Goal: Information Seeking & Learning: Learn about a topic

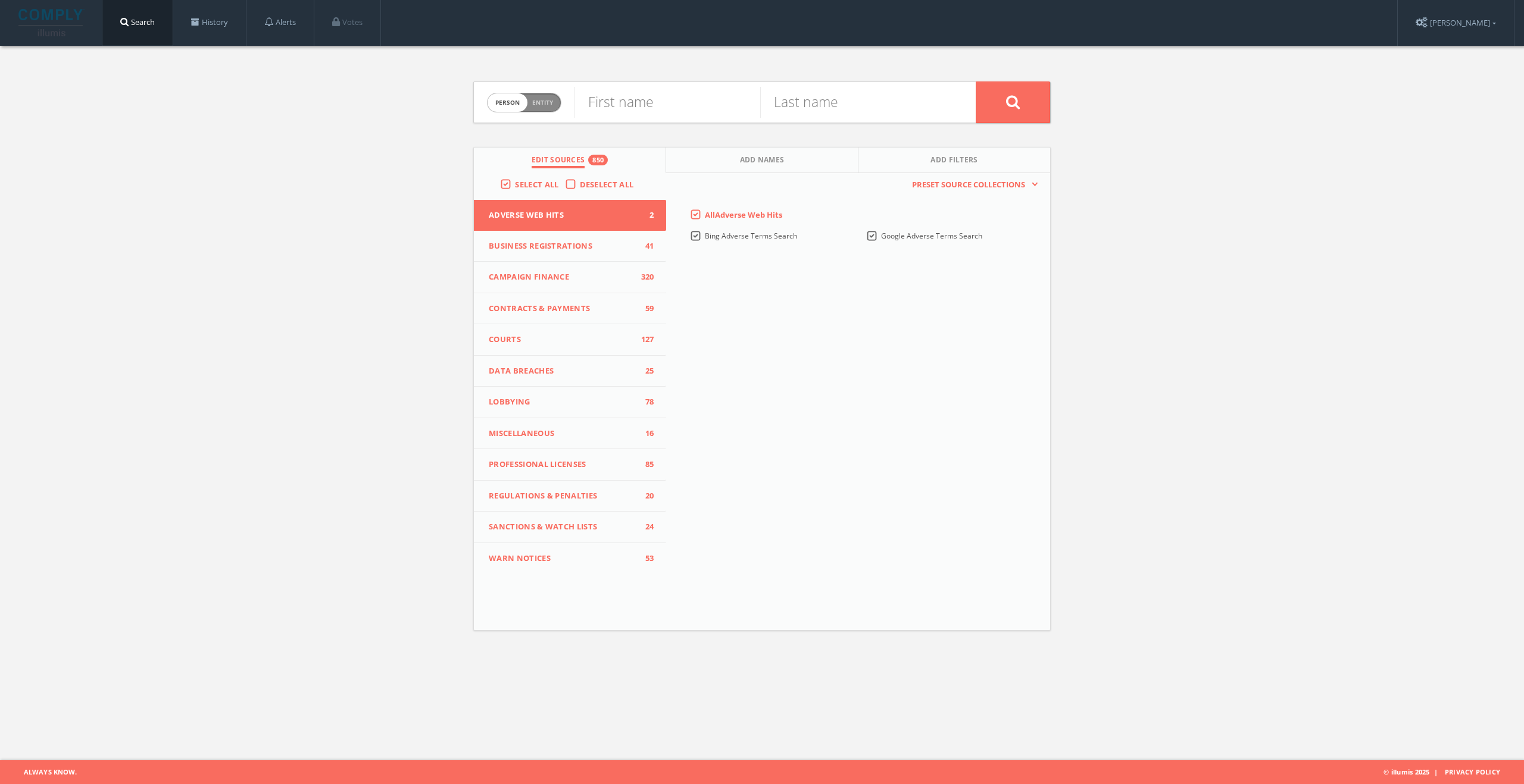
click at [549, 109] on span "Person Entity" at bounding box center [524, 102] width 73 height 18
checkbox input "true"
click at [659, 100] on input "text" at bounding box center [775, 103] width 401 height 31
type input "[PERSON_NAME] Collection"
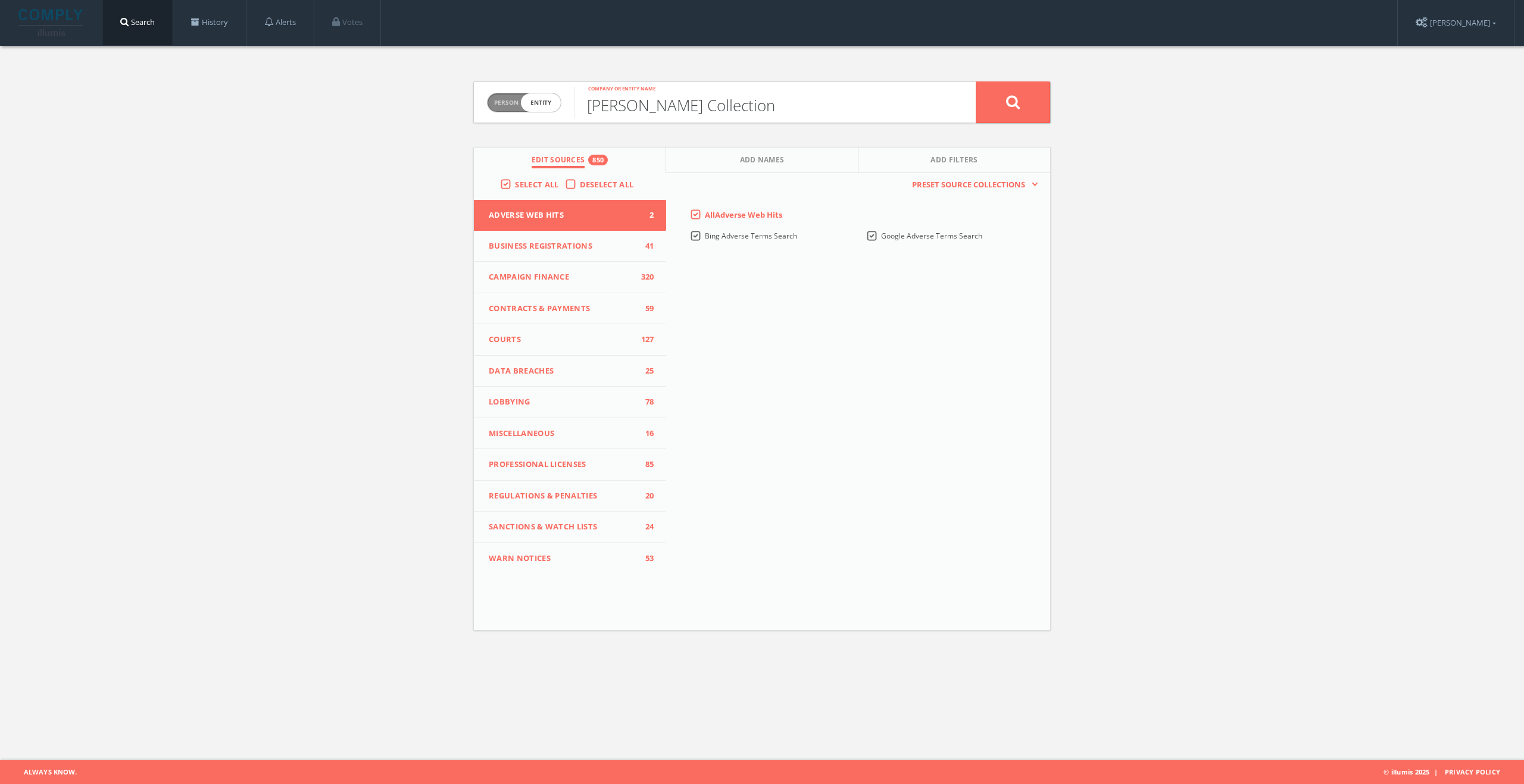
click at [975, 81] on button at bounding box center [1013, 102] width 74 height 41
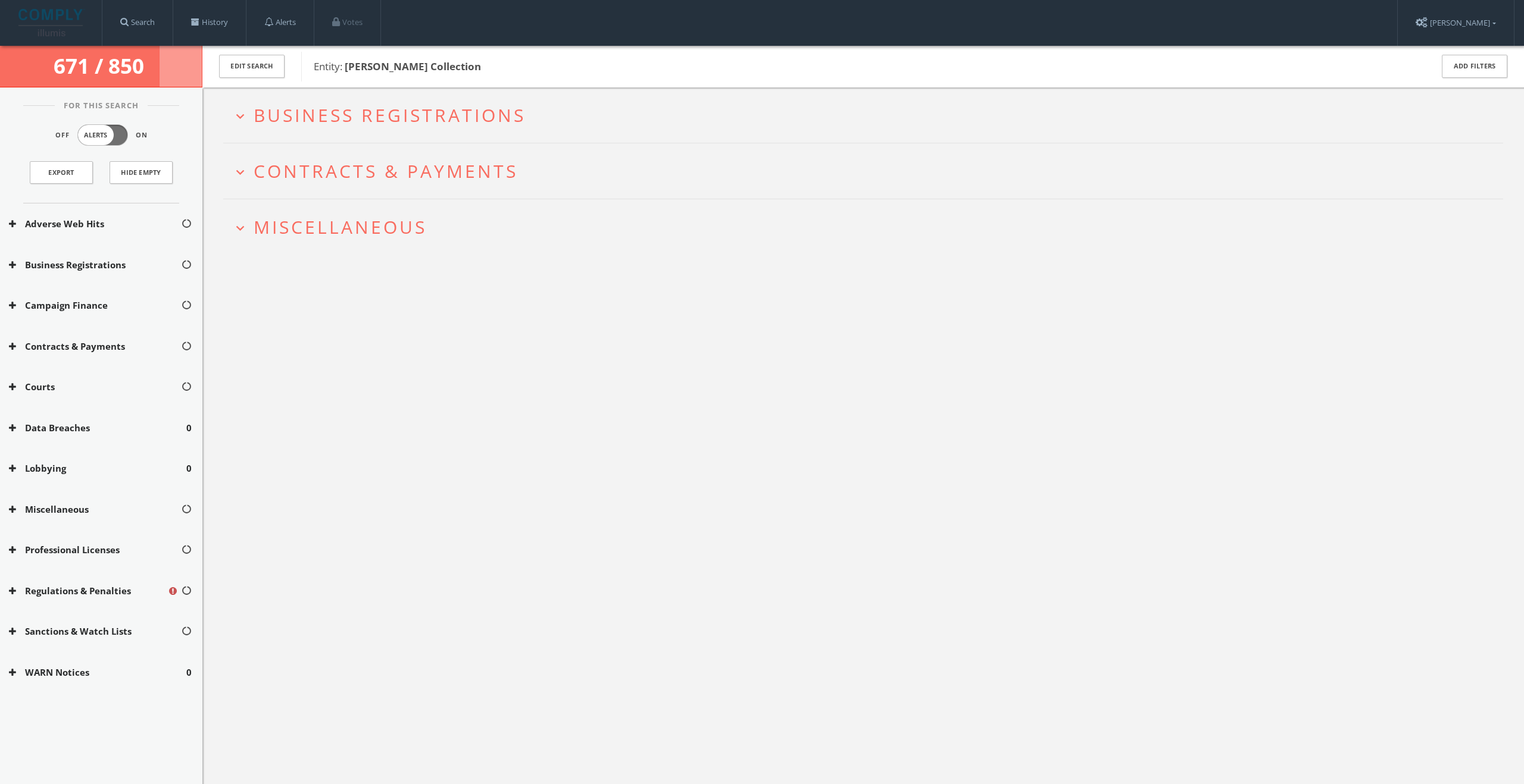
click at [616, 135] on h2 "expand_more Business Registrations" at bounding box center [862, 115] width 1280 height 55
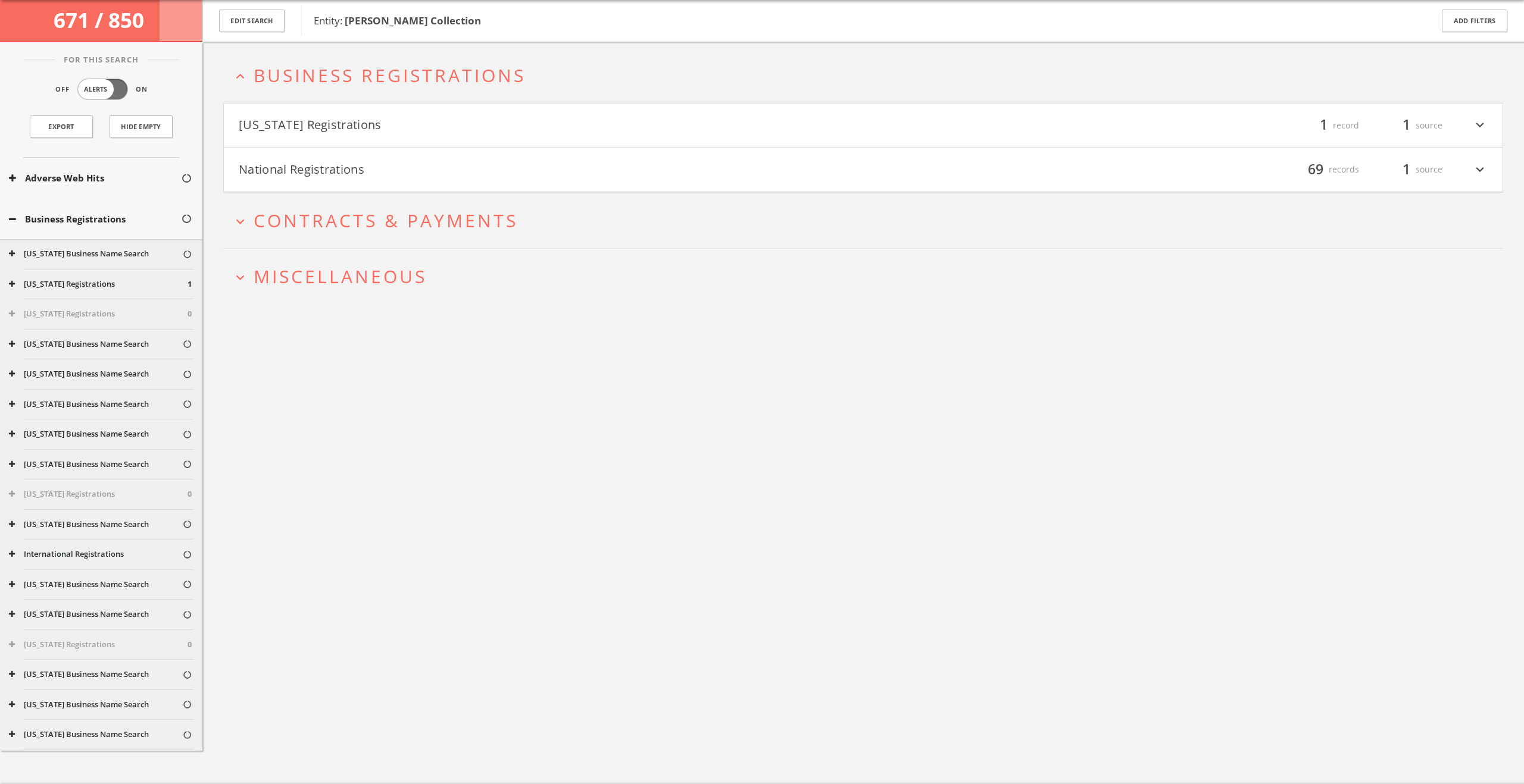
click at [594, 123] on button "[US_STATE] Registrations" at bounding box center [550, 125] width 625 height 20
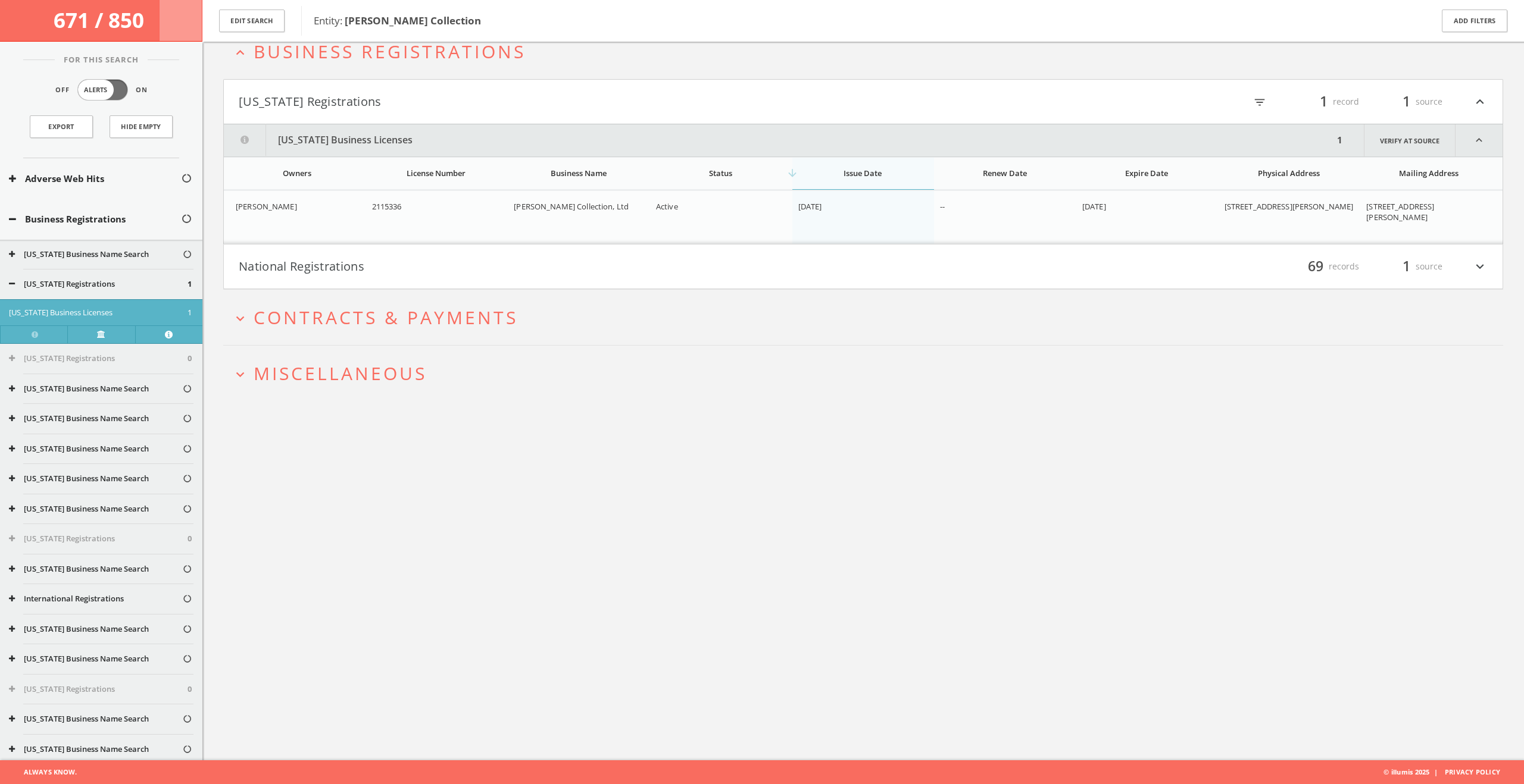
click at [577, 257] on button "National Registrations" at bounding box center [550, 266] width 625 height 20
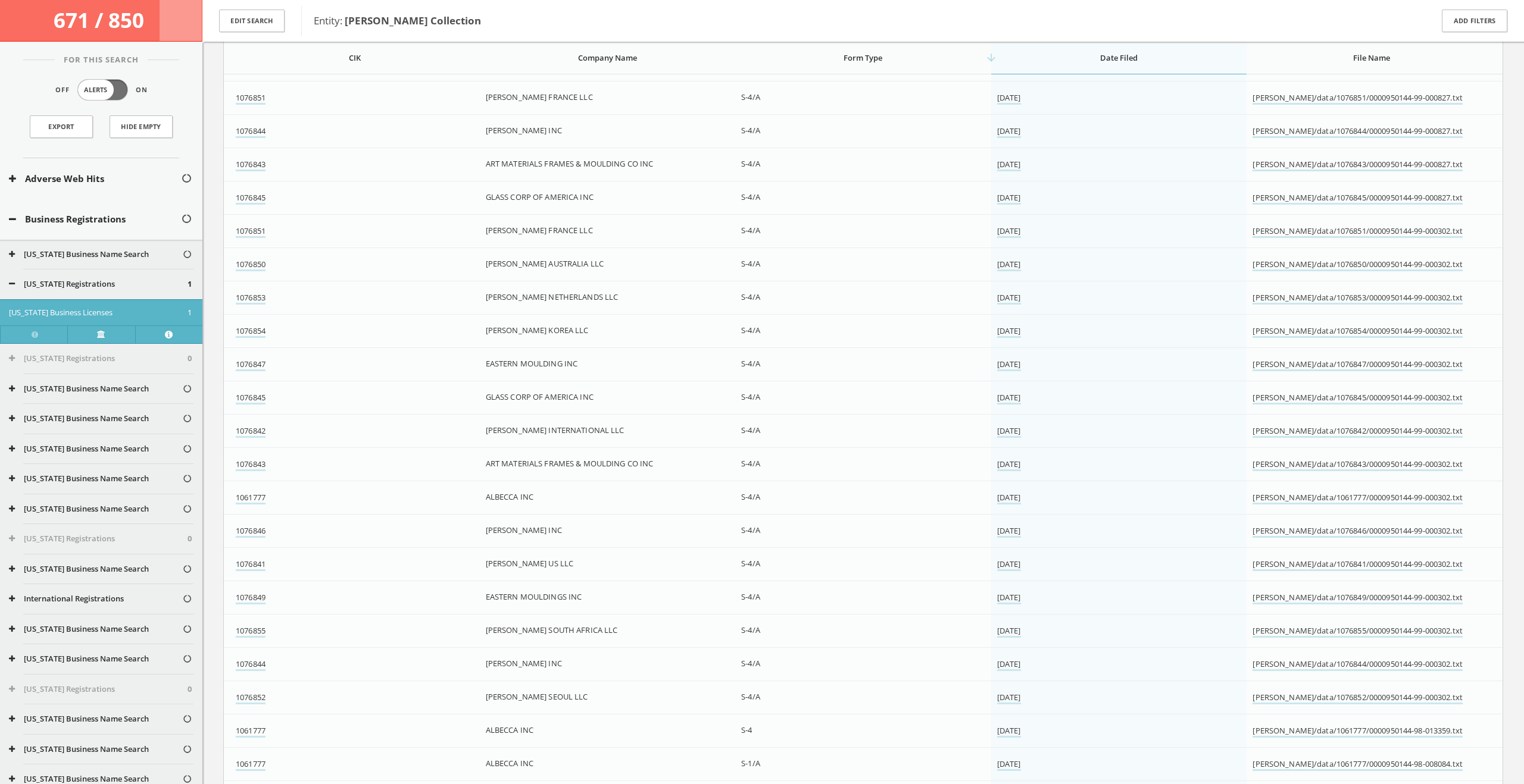
scroll to position [2094, 0]
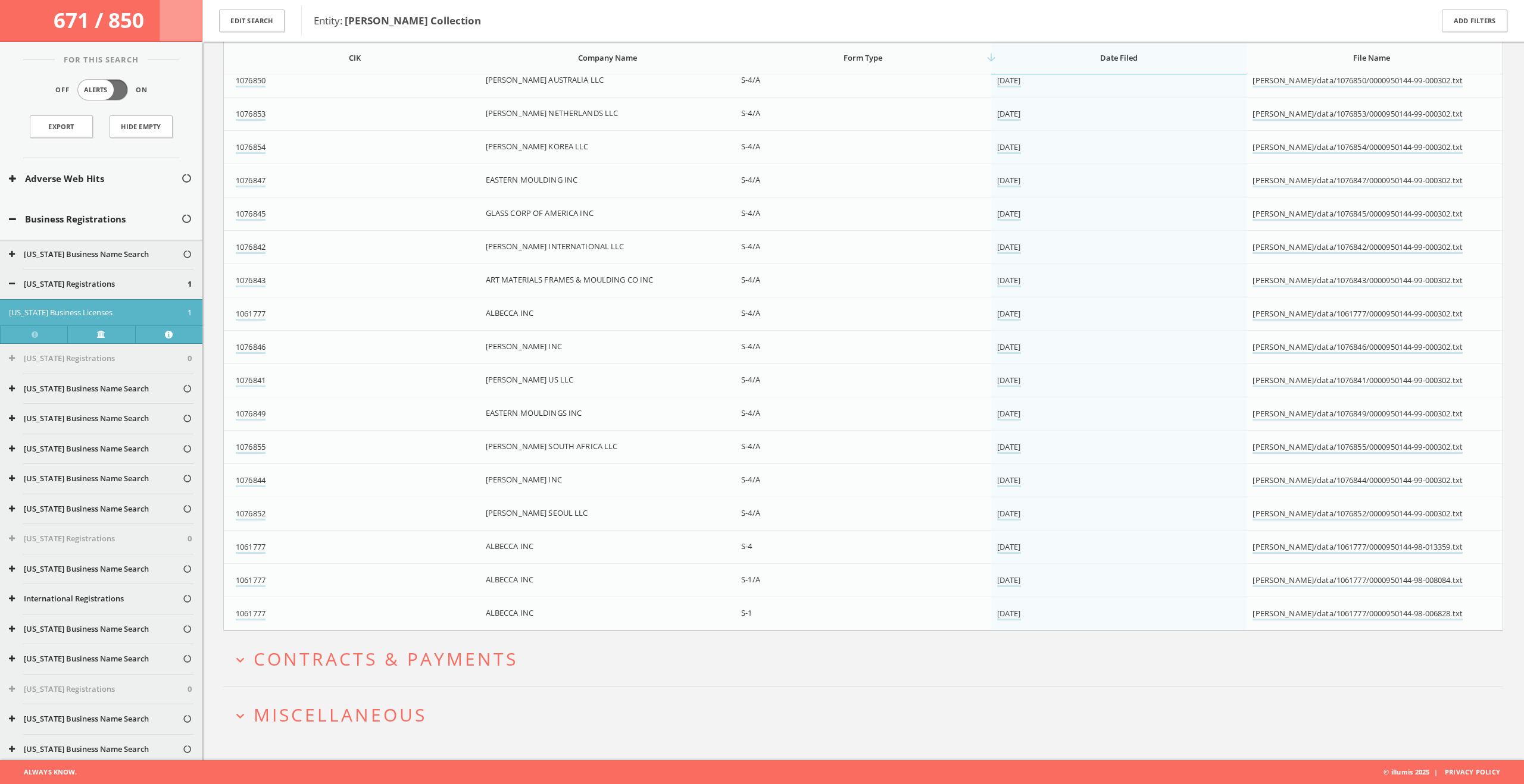
click at [496, 649] on span "Contracts & Payments" at bounding box center [386, 659] width 264 height 24
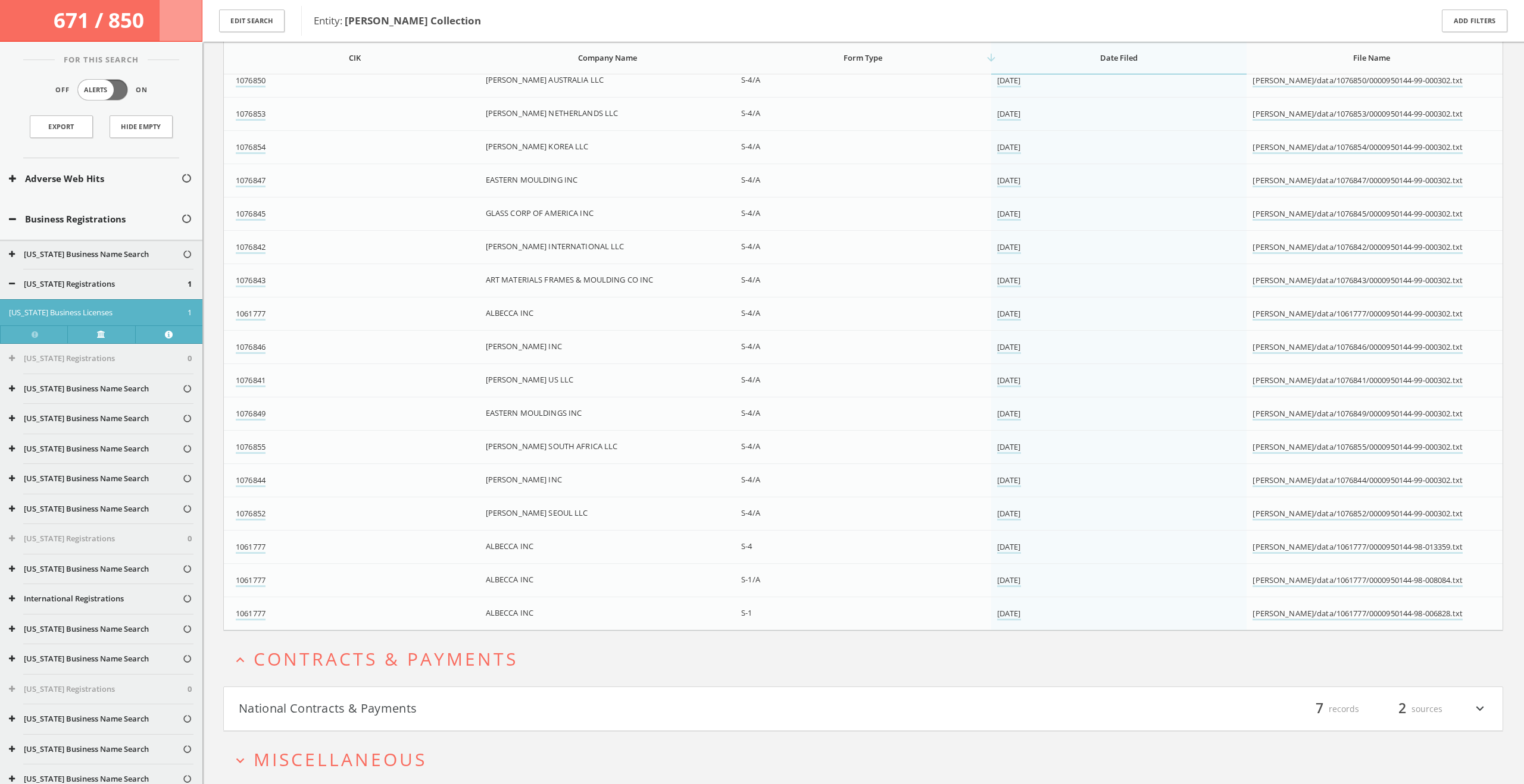
scroll to position [2139, 0]
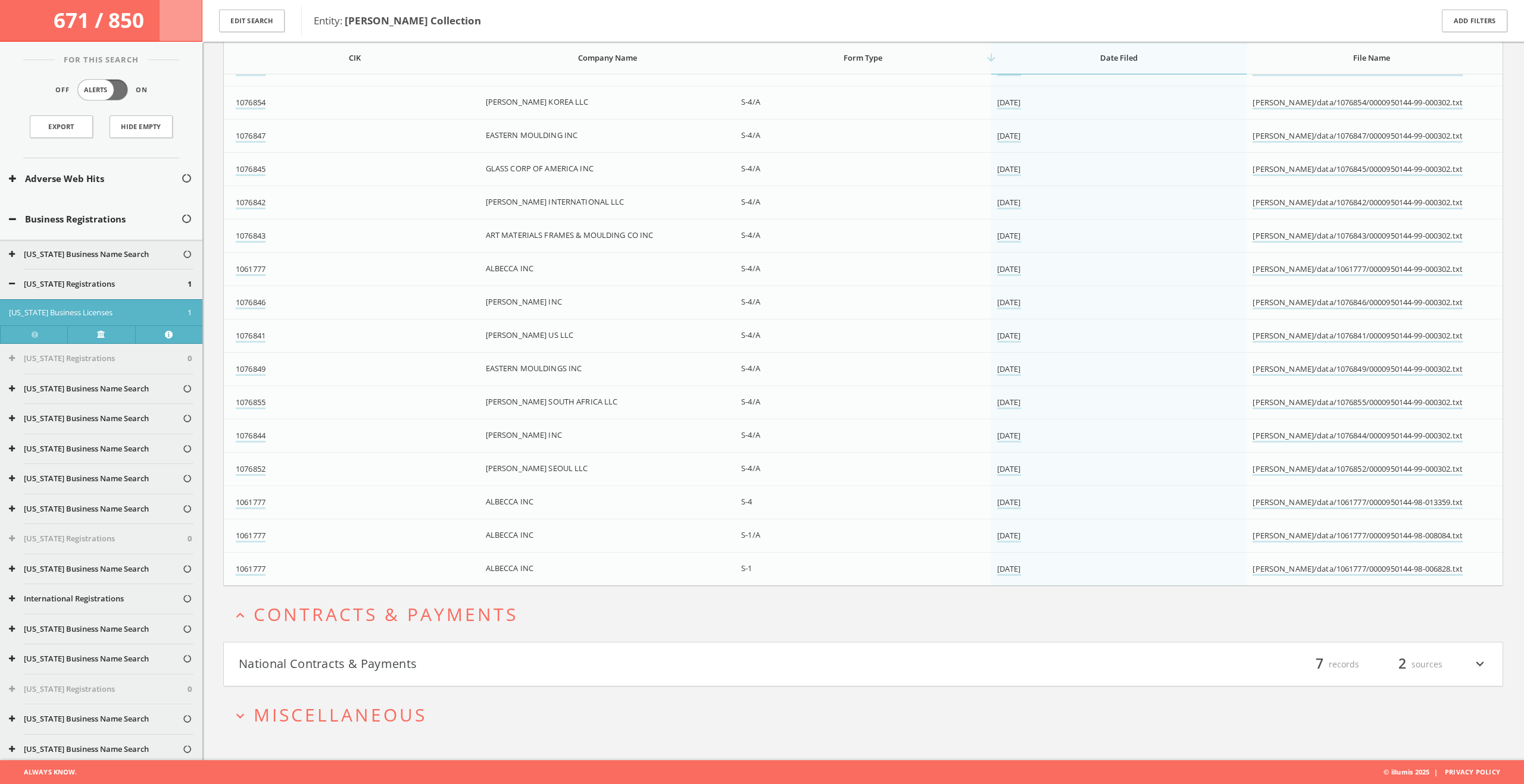
click at [497, 652] on h4 "National Contracts & Payments filter_list 7 records 2 sources expand_more" at bounding box center [863, 664] width 1279 height 44
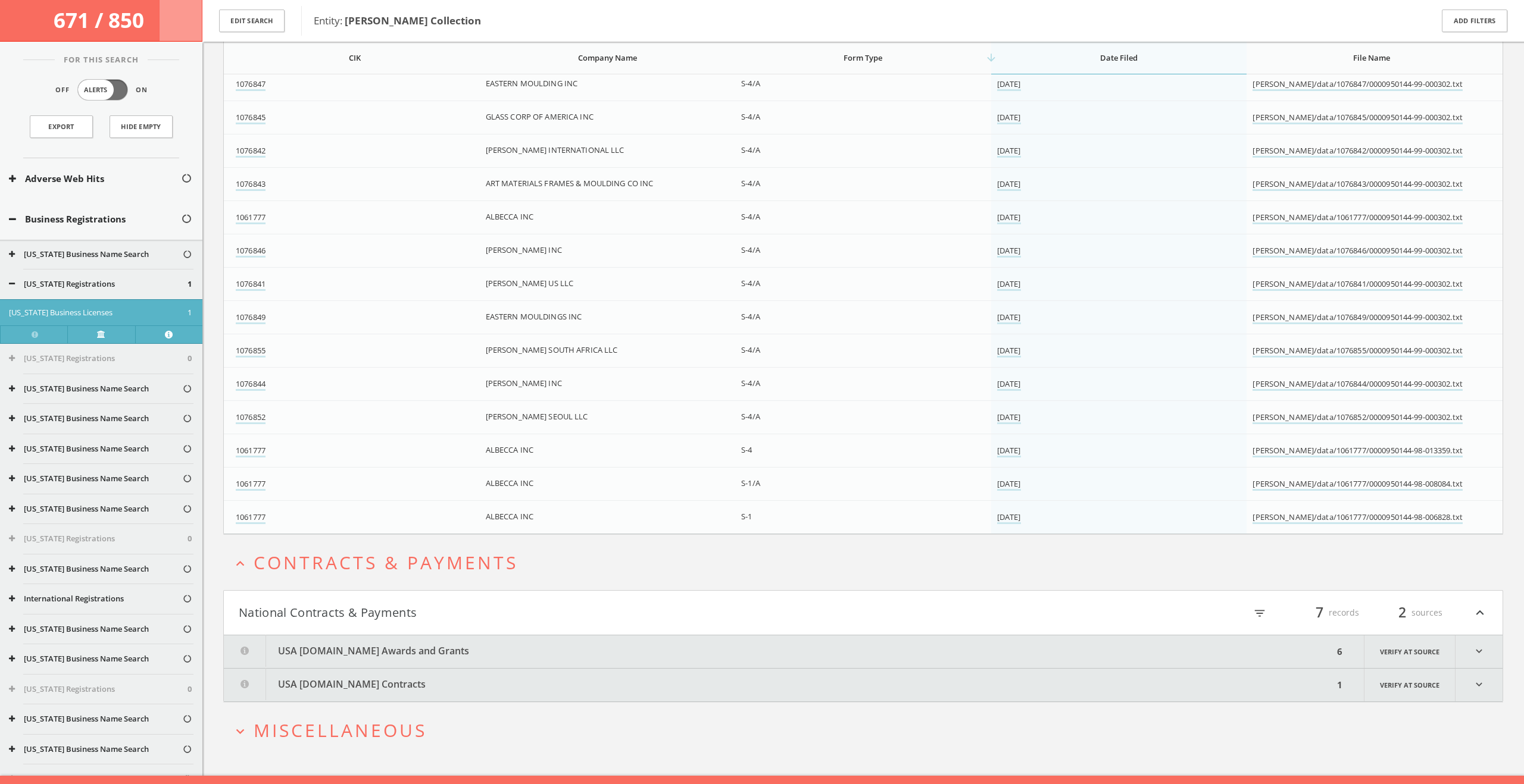
scroll to position [2206, 0]
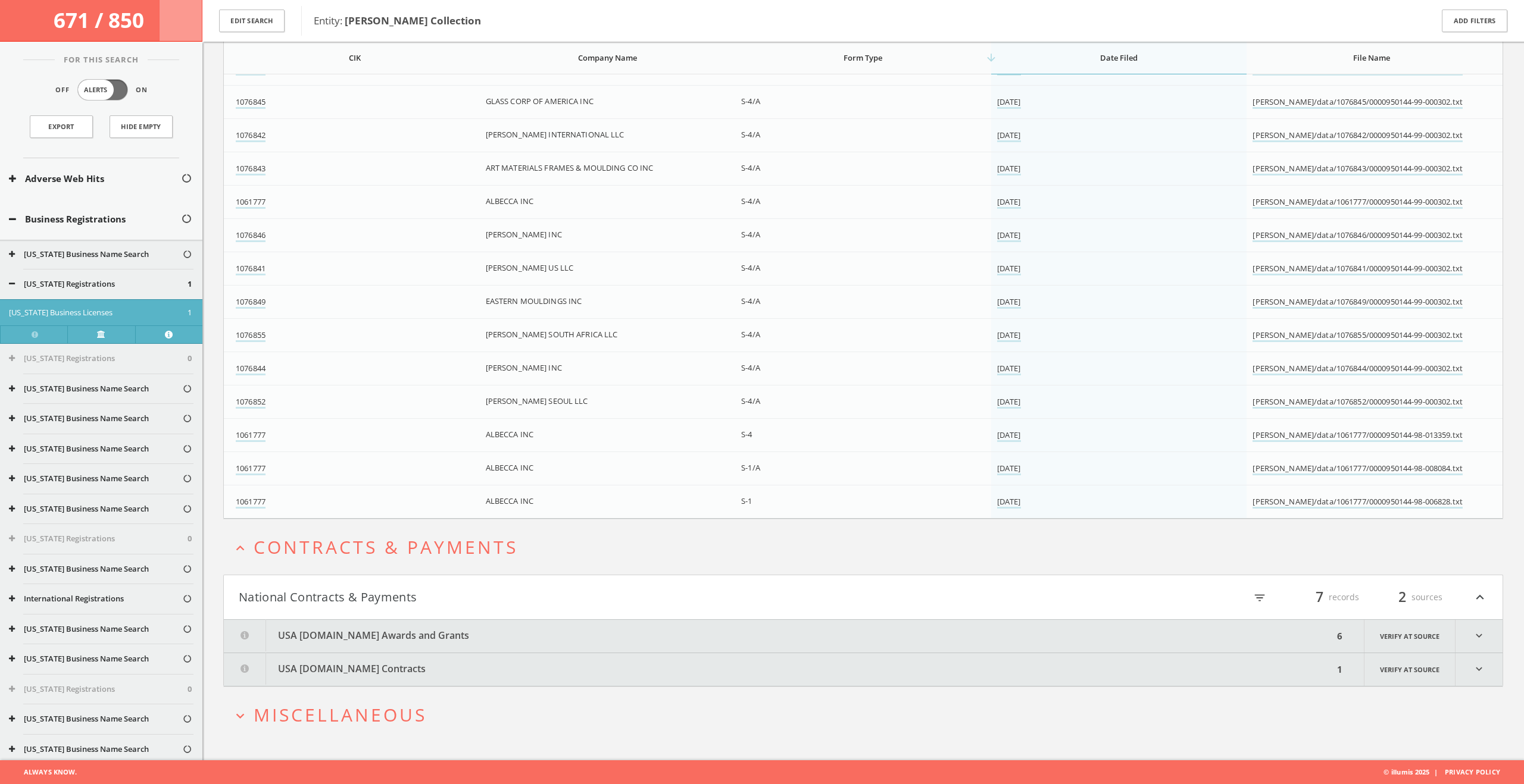
click at [500, 630] on button "USA [DOMAIN_NAME] Awards and Grants" at bounding box center [778, 636] width 1109 height 33
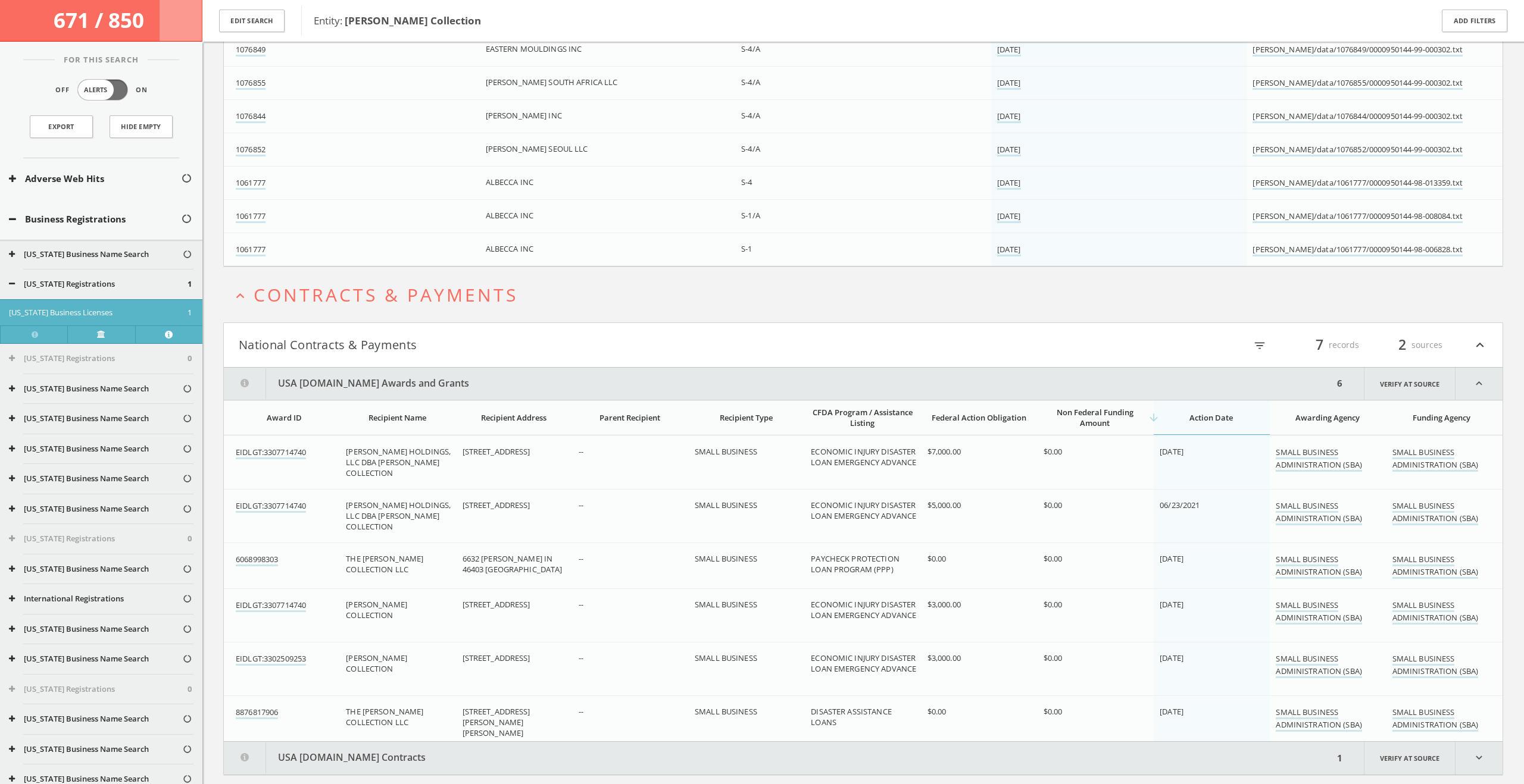
scroll to position [2547, 0]
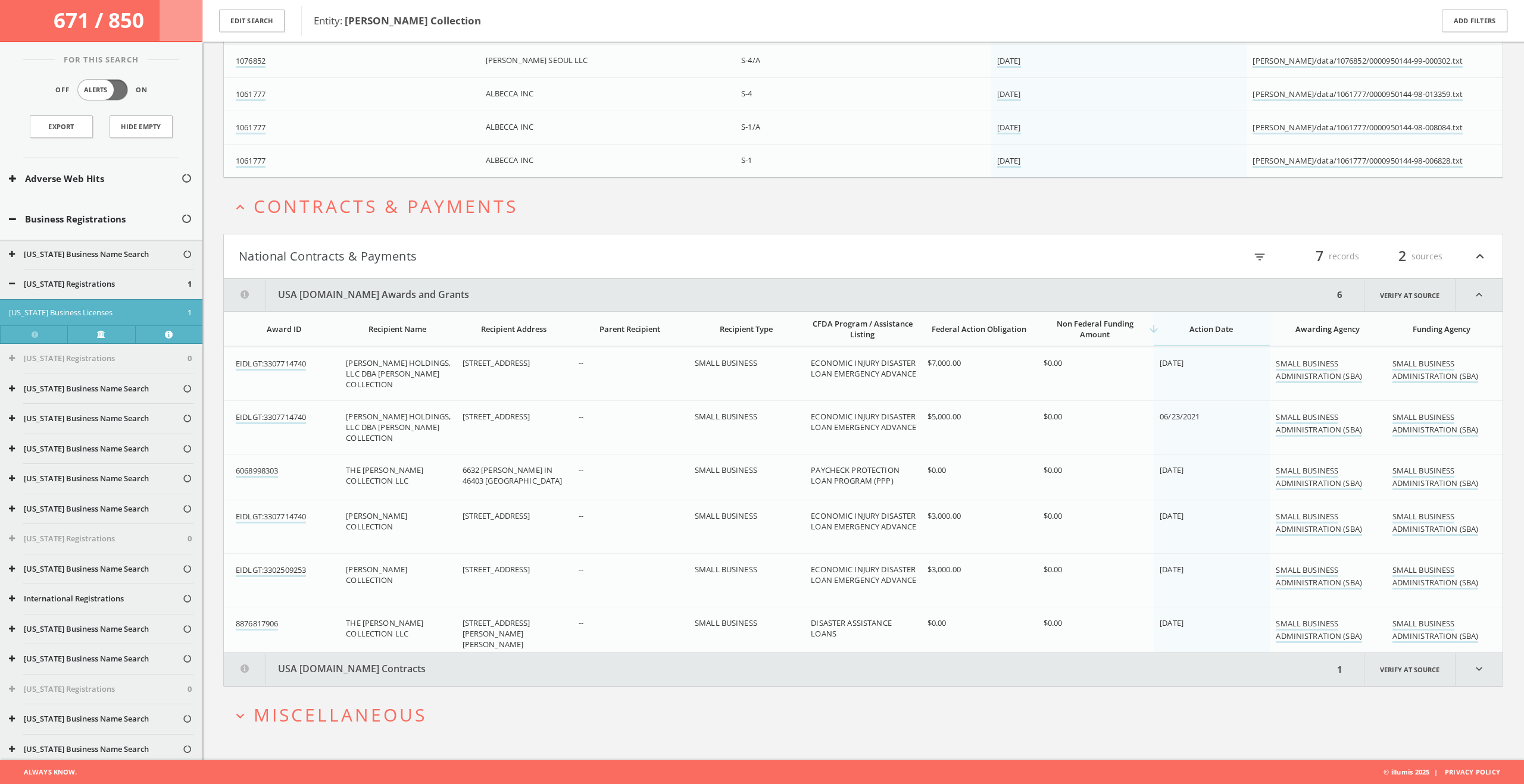
click at [443, 663] on button "USA [DOMAIN_NAME] Contracts" at bounding box center [778, 670] width 1109 height 33
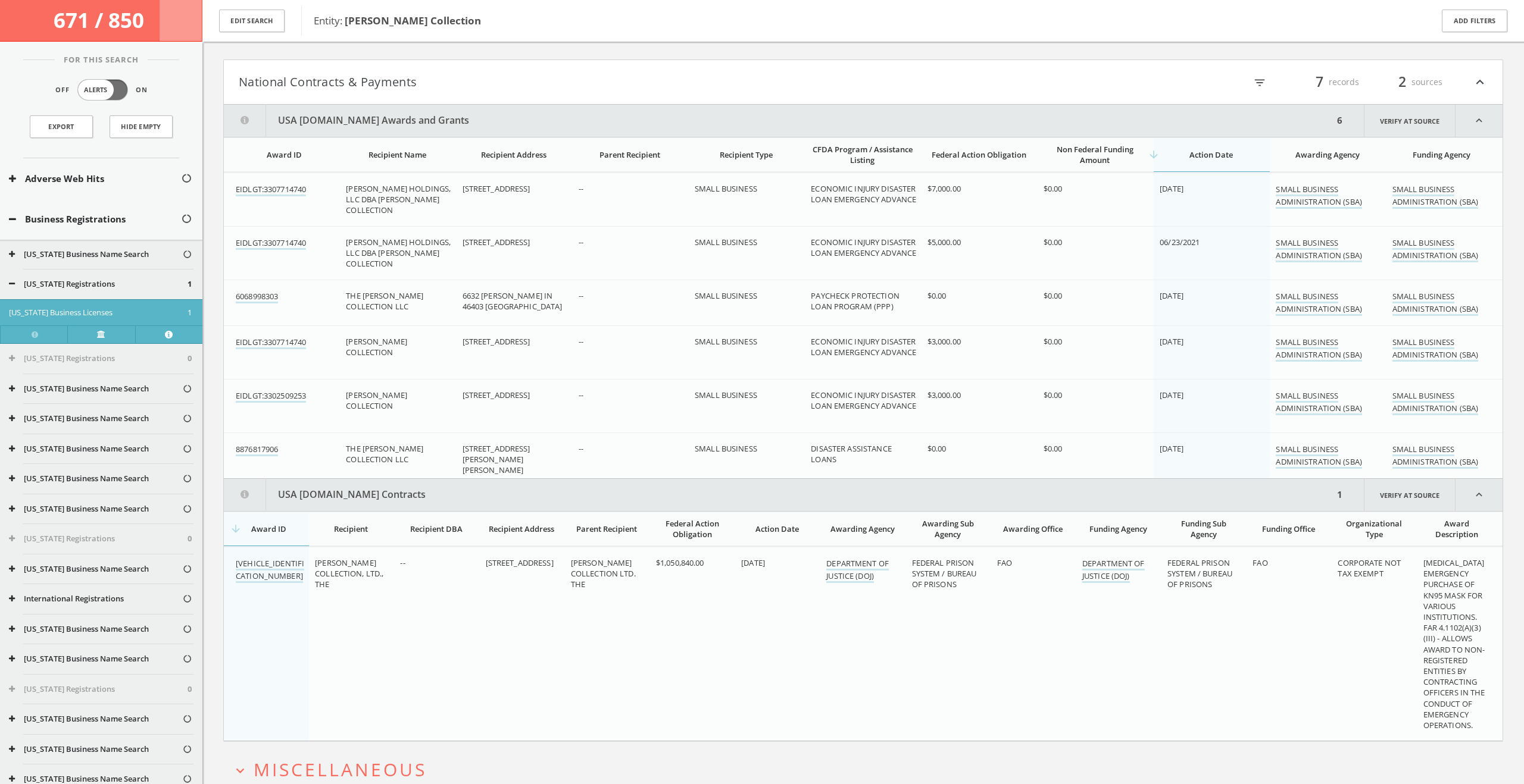
scroll to position [2776, 0]
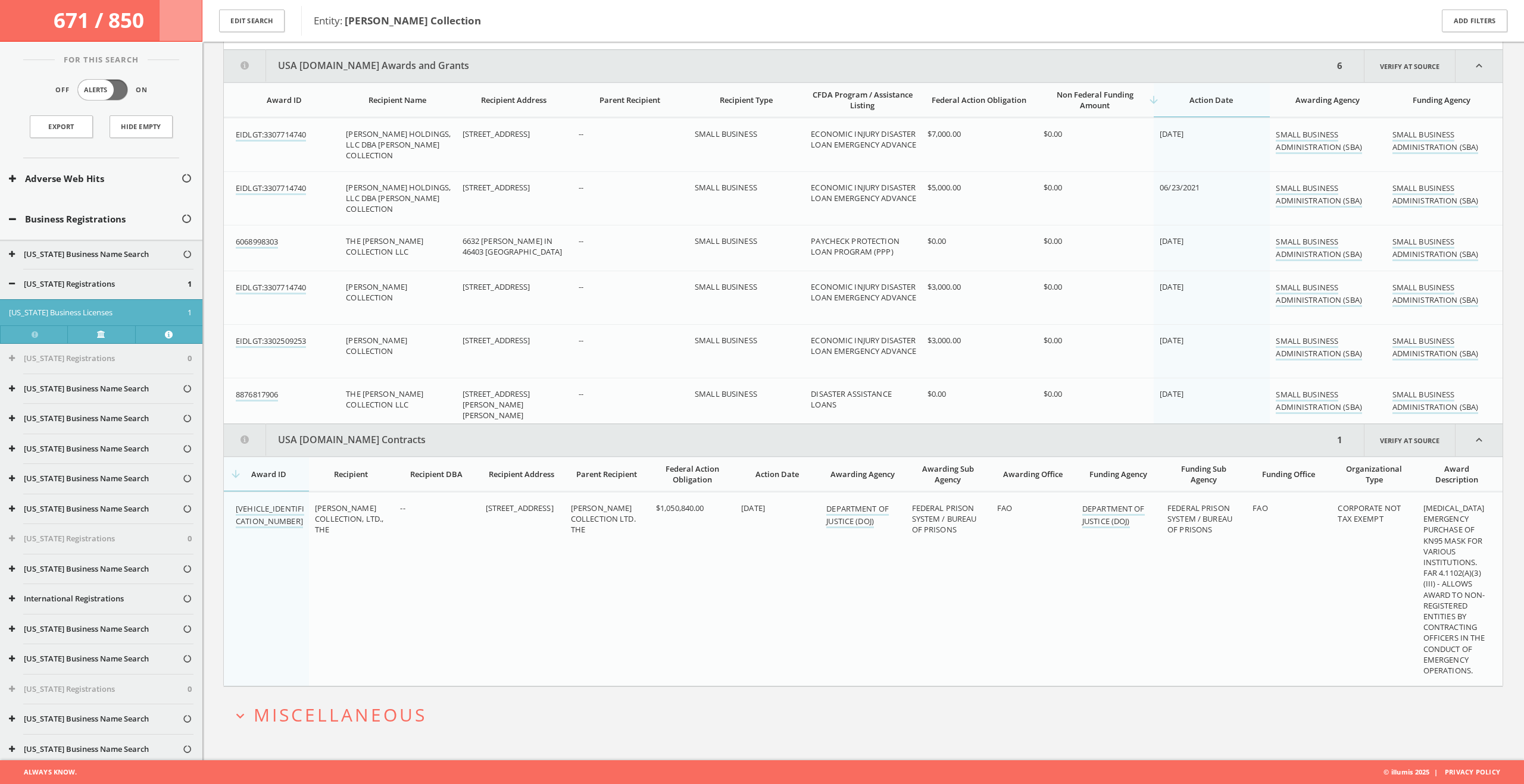
click at [432, 705] on button "expand_more Miscellaneous" at bounding box center [867, 715] width 1271 height 20
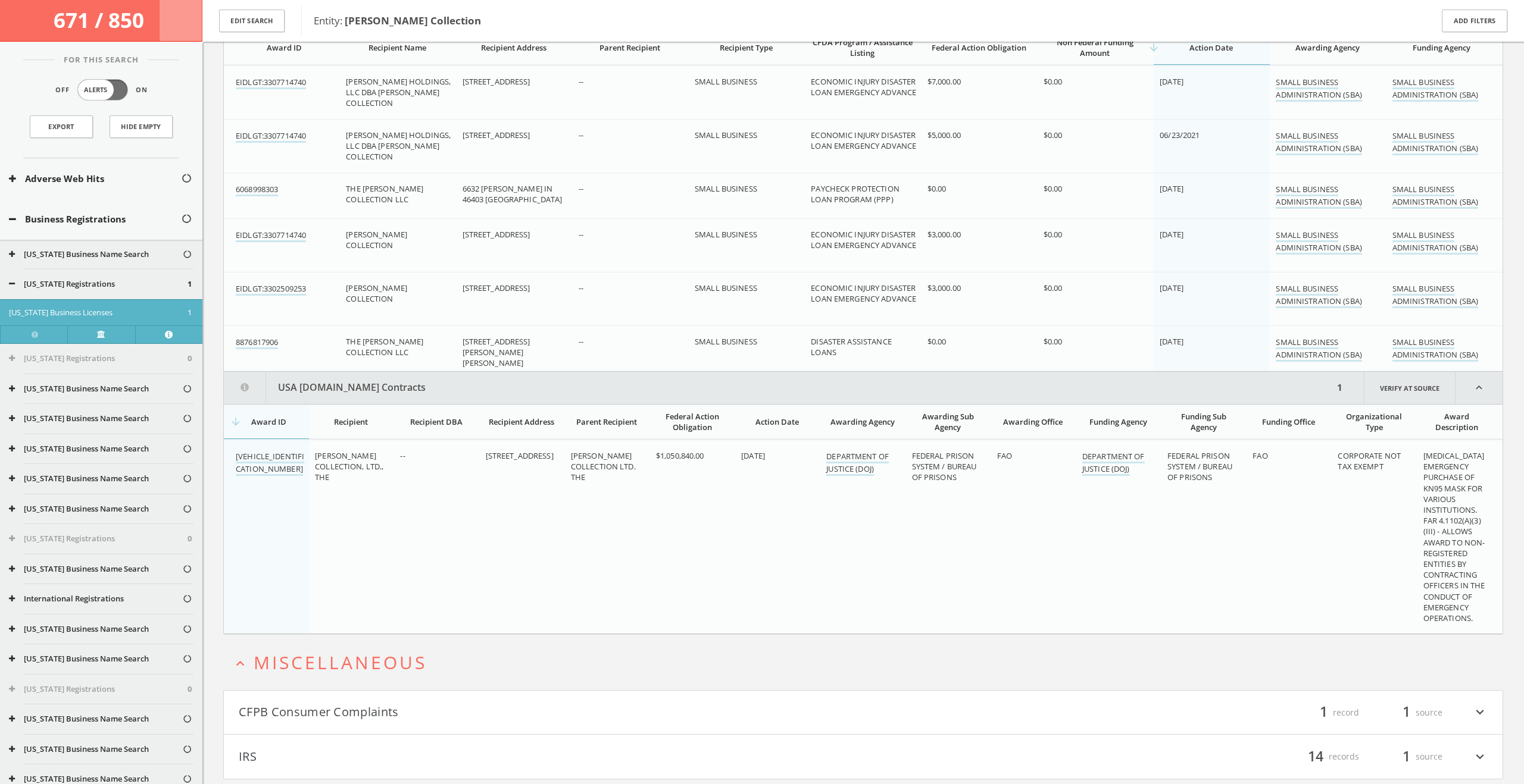
scroll to position [2865, 0]
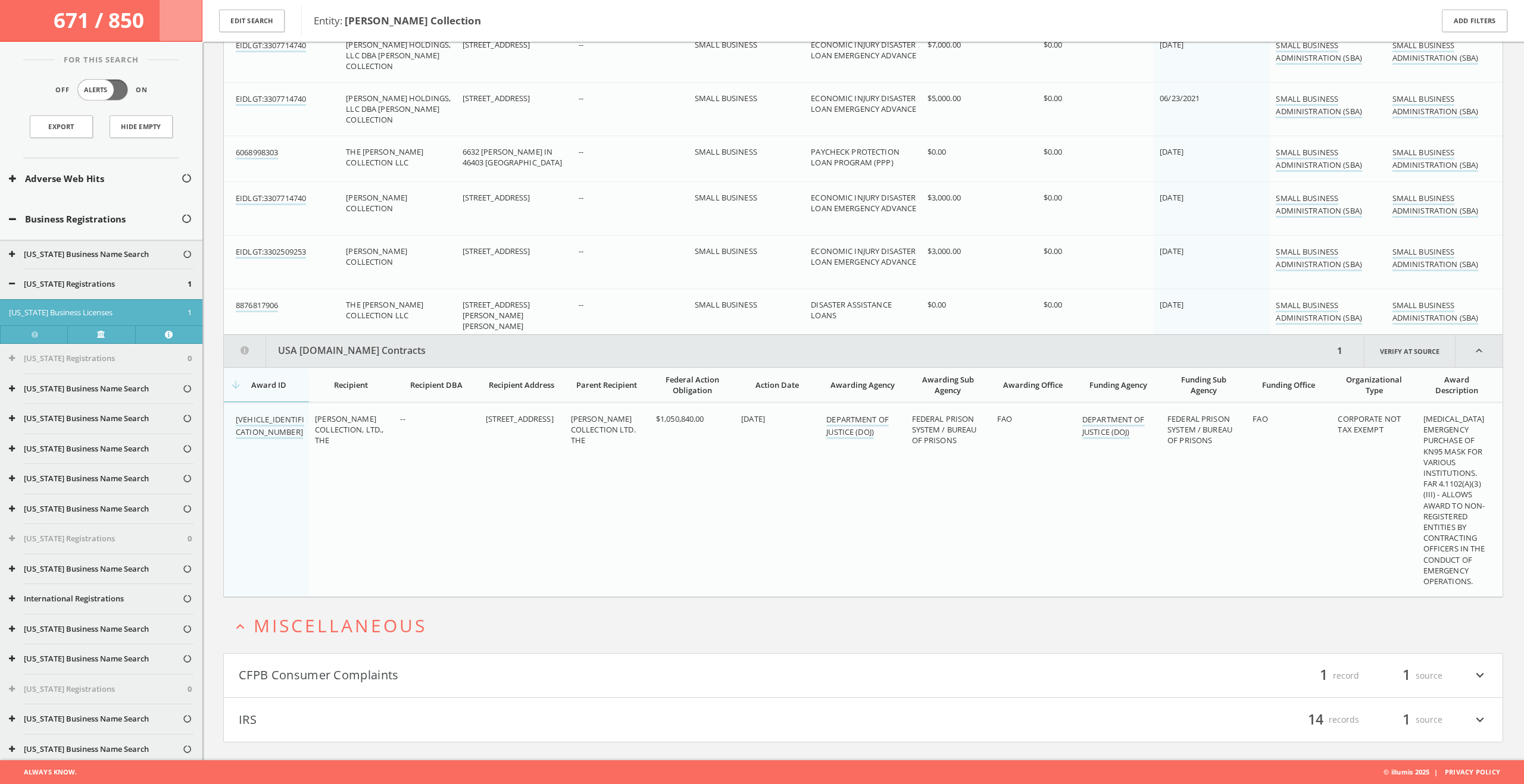
click at [447, 678] on button "CFPB Consumer Complaints" at bounding box center [550, 675] width 625 height 20
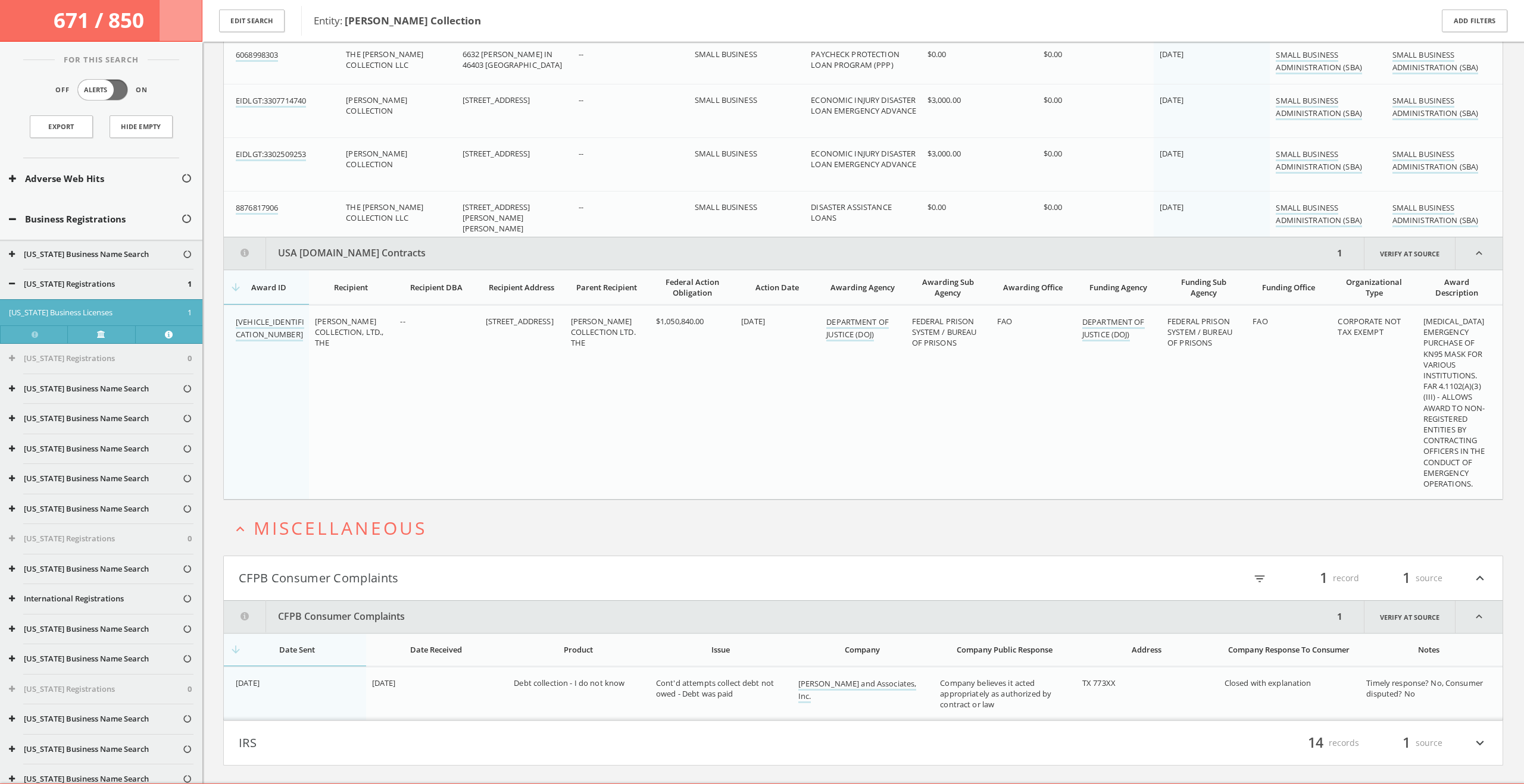
scroll to position [2986, 0]
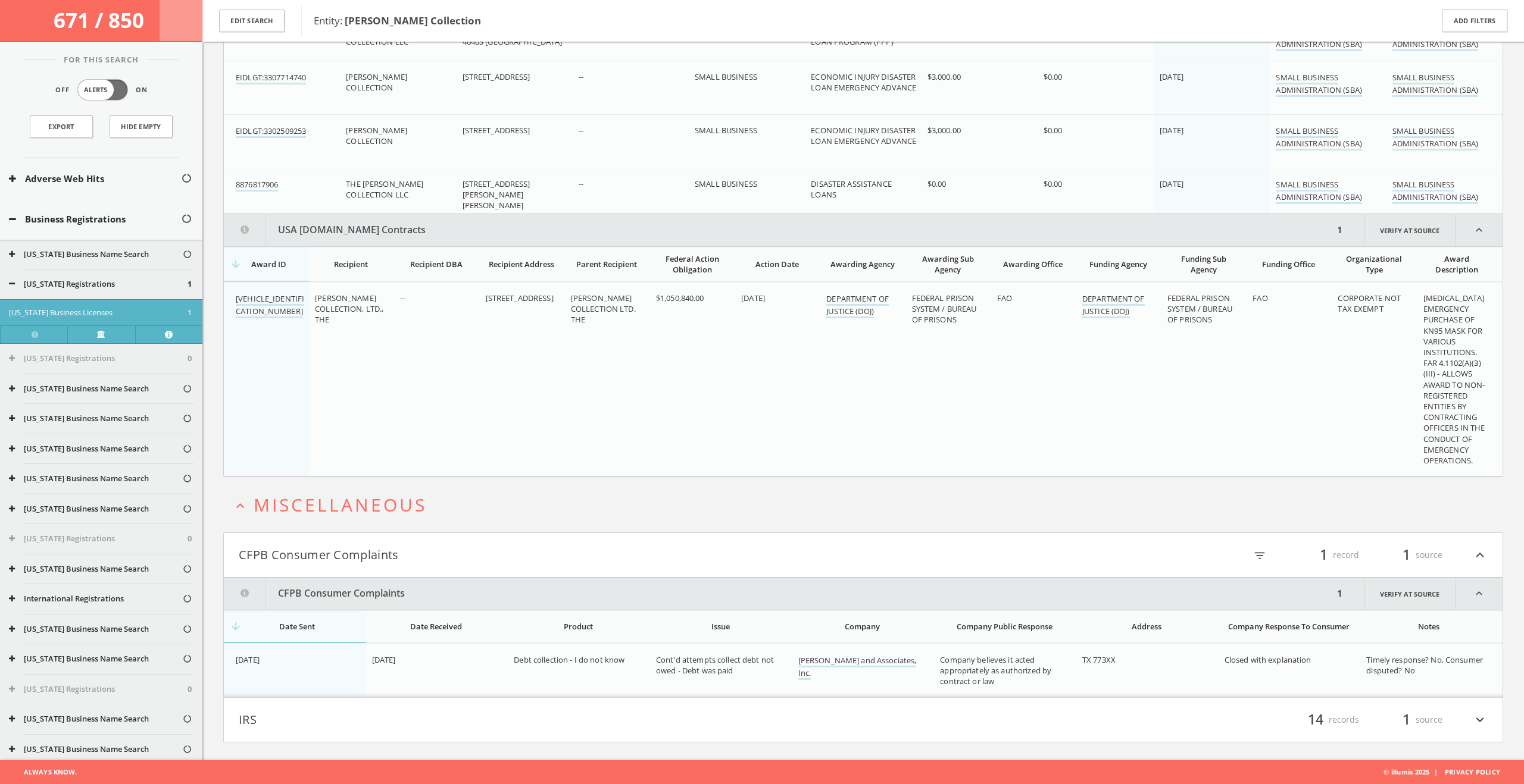
click at [445, 699] on h4 "IRS filter_list 14 records 1 source expand_more" at bounding box center [863, 719] width 1279 height 44
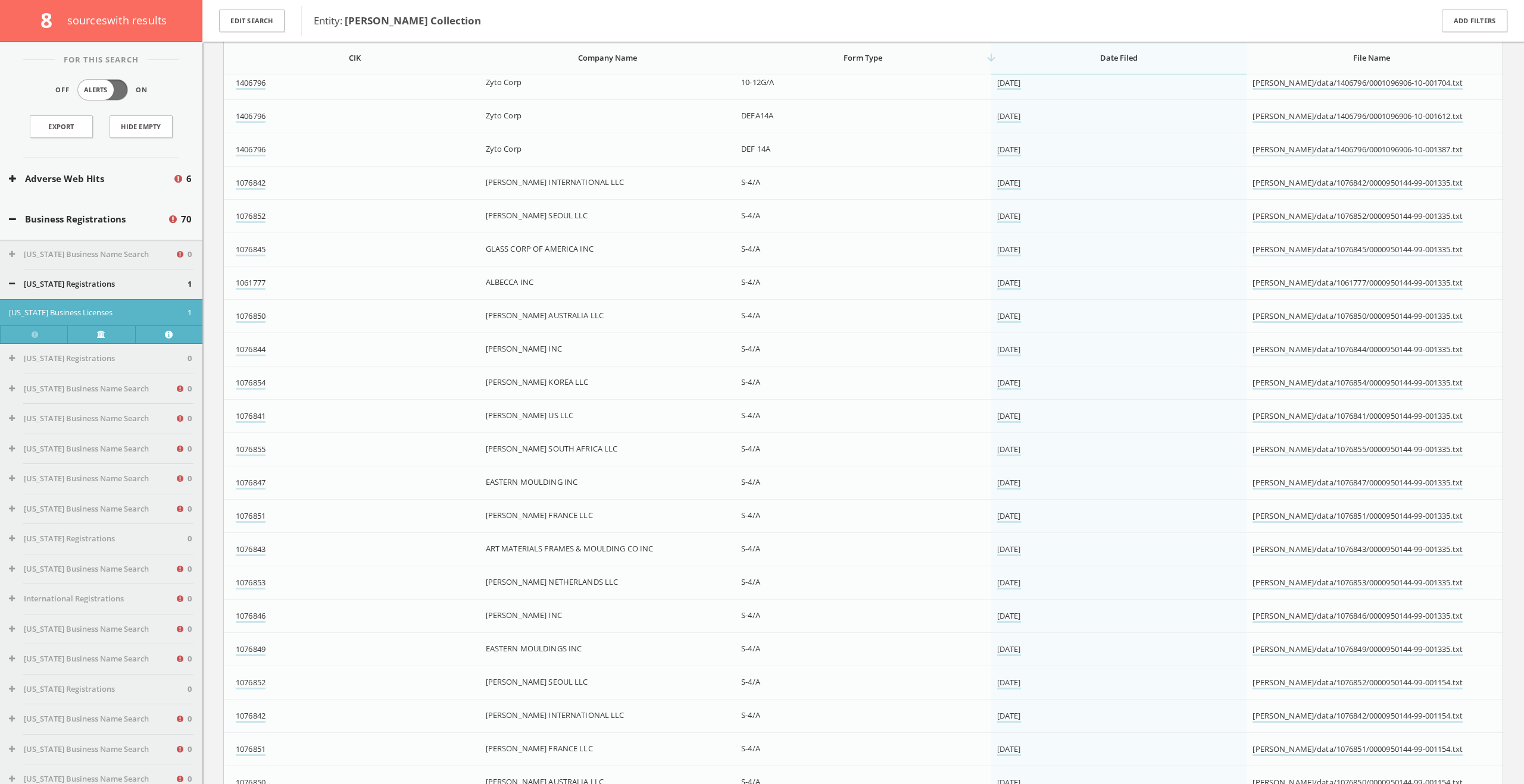
scroll to position [476, 0]
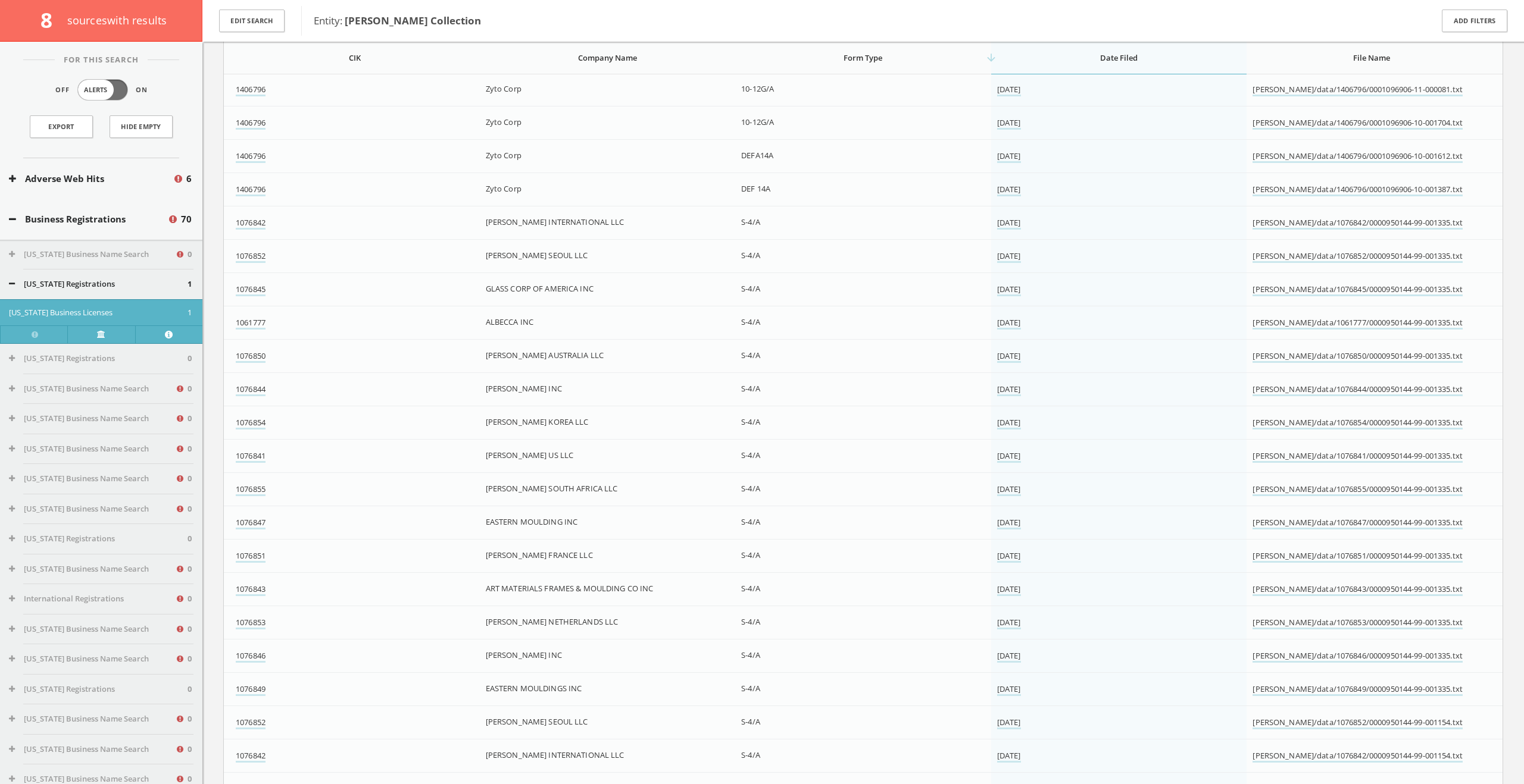
click at [15, 286] on icon at bounding box center [11, 284] width 6 height 8
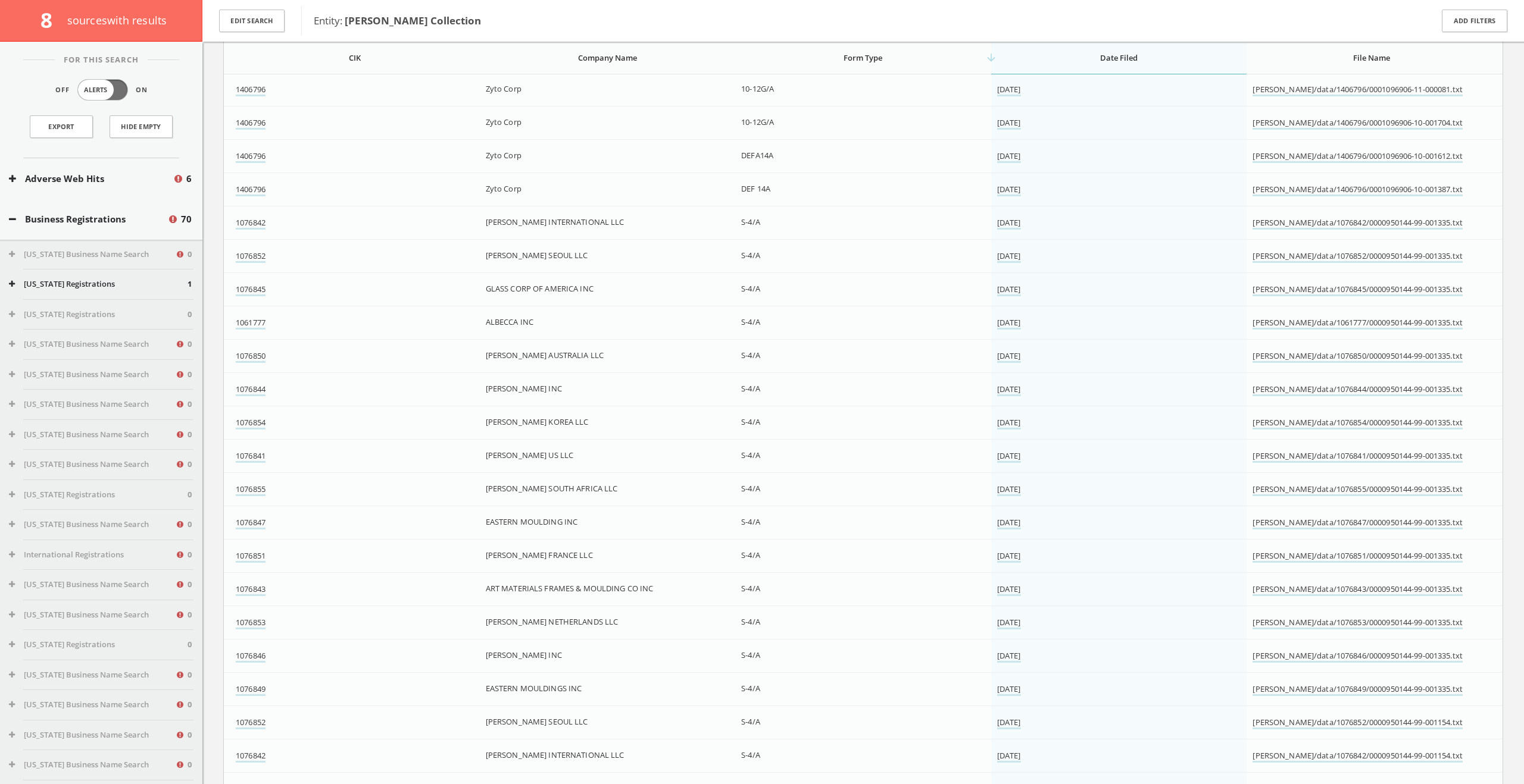
click at [15, 224] on button "Business Registrations" at bounding box center [87, 219] width 158 height 14
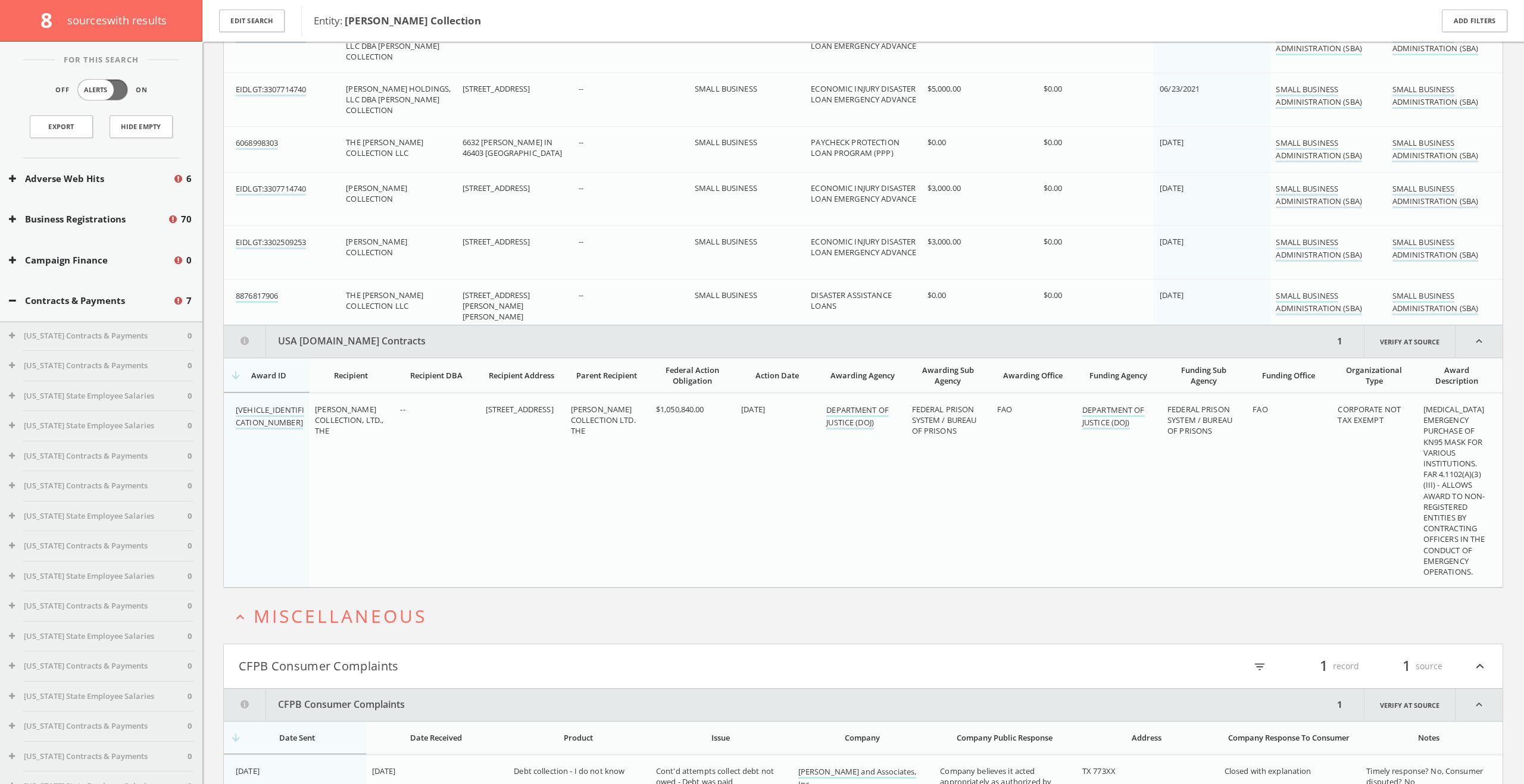
click at [15, 292] on div "Contracts & Payments 7" at bounding box center [101, 301] width 202 height 41
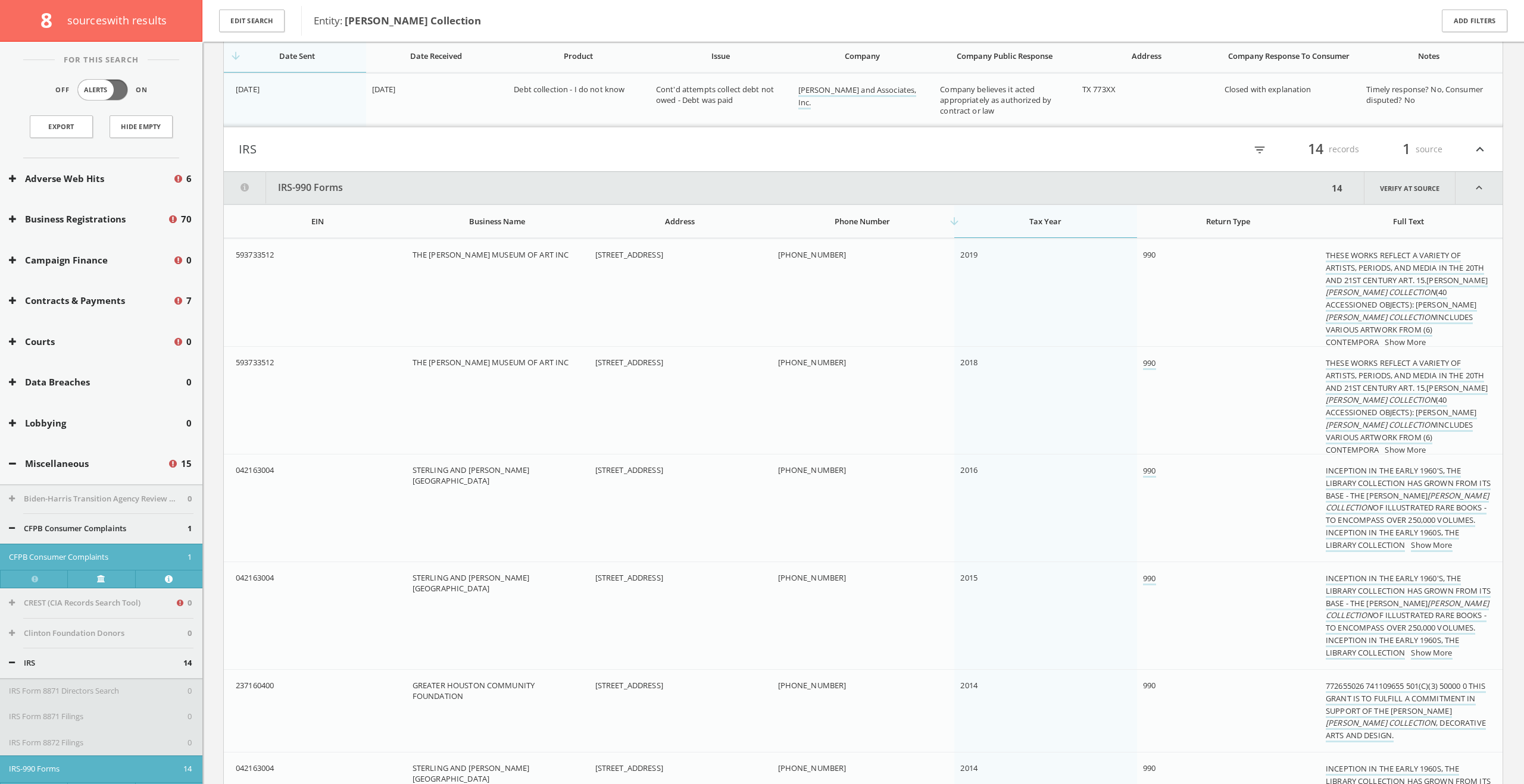
click at [10, 460] on icon at bounding box center [12, 464] width 7 height 9
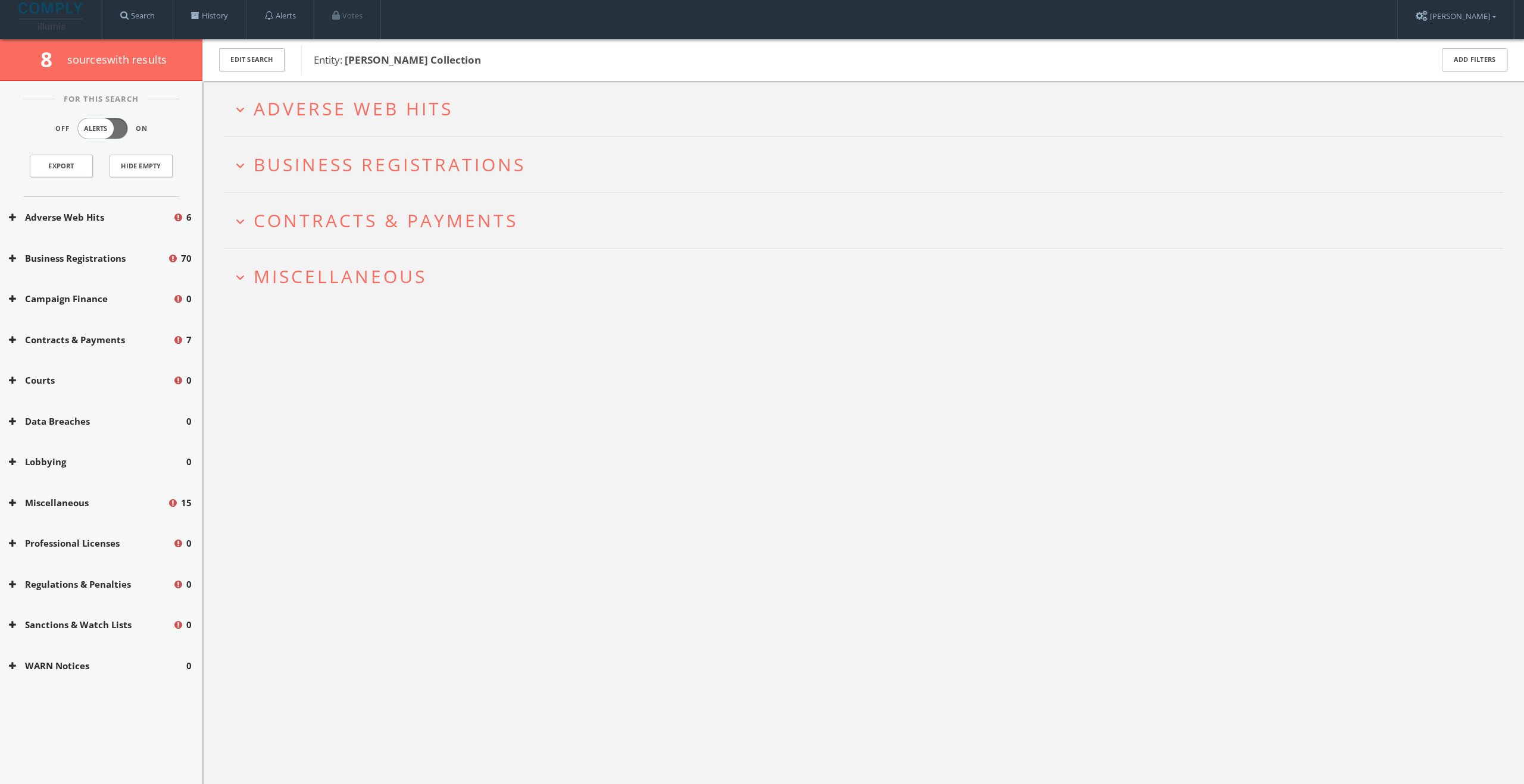
scroll to position [0, 0]
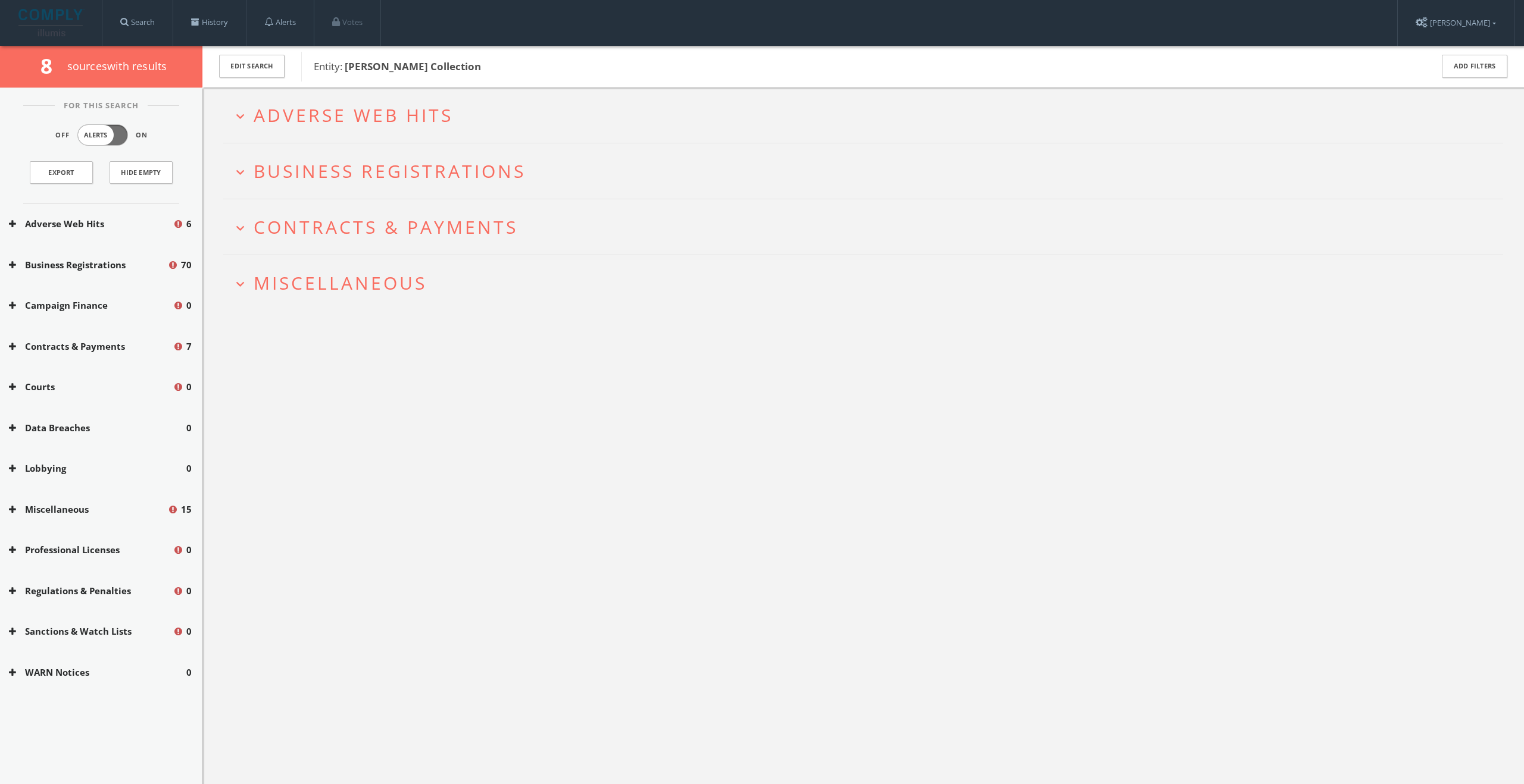
click at [98, 226] on button "Adverse Web Hits" at bounding box center [90, 224] width 163 height 14
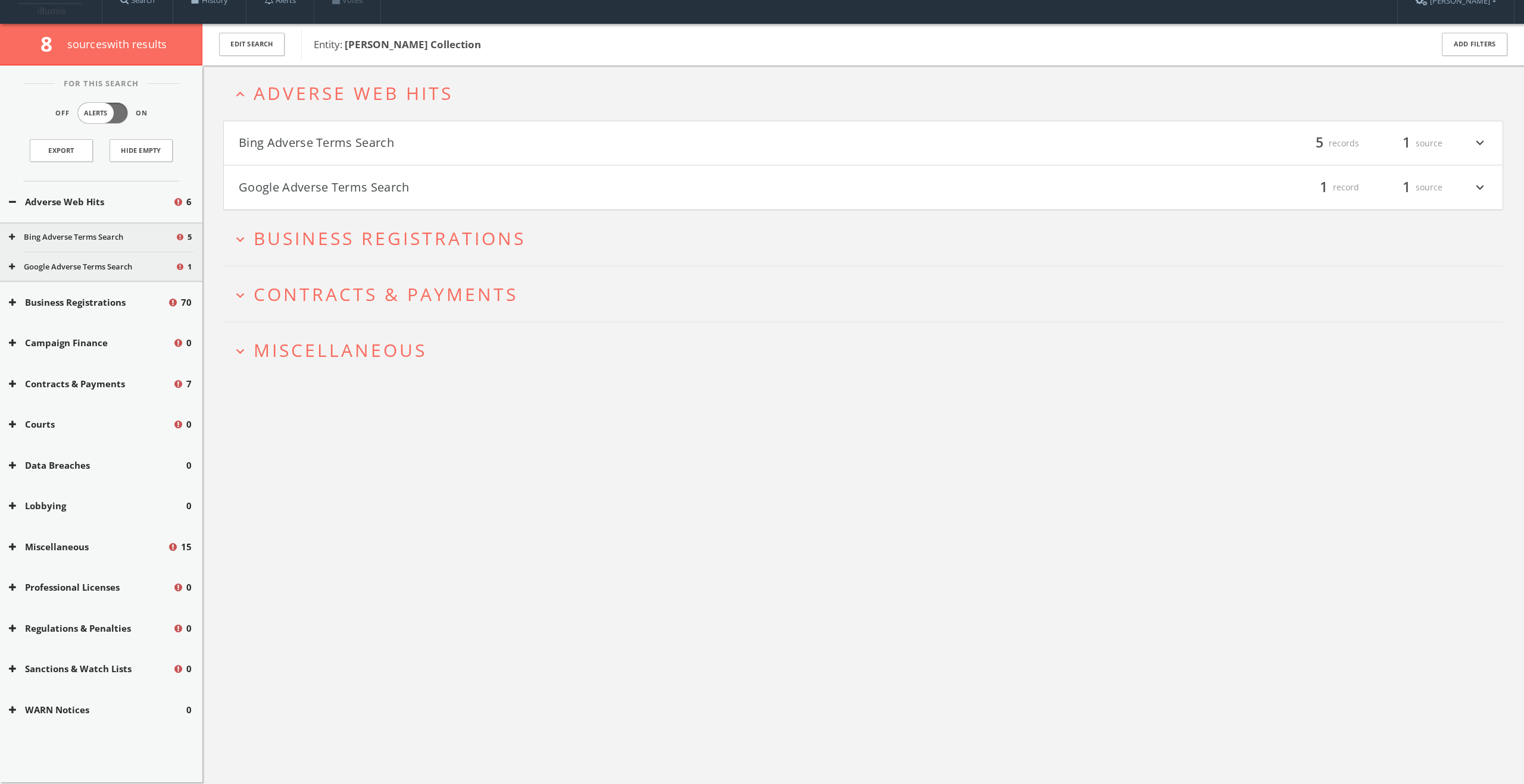
click at [100, 250] on div "Bing Adverse Terms Search 5 Google Adverse Terms Search 1" at bounding box center [101, 252] width 202 height 60
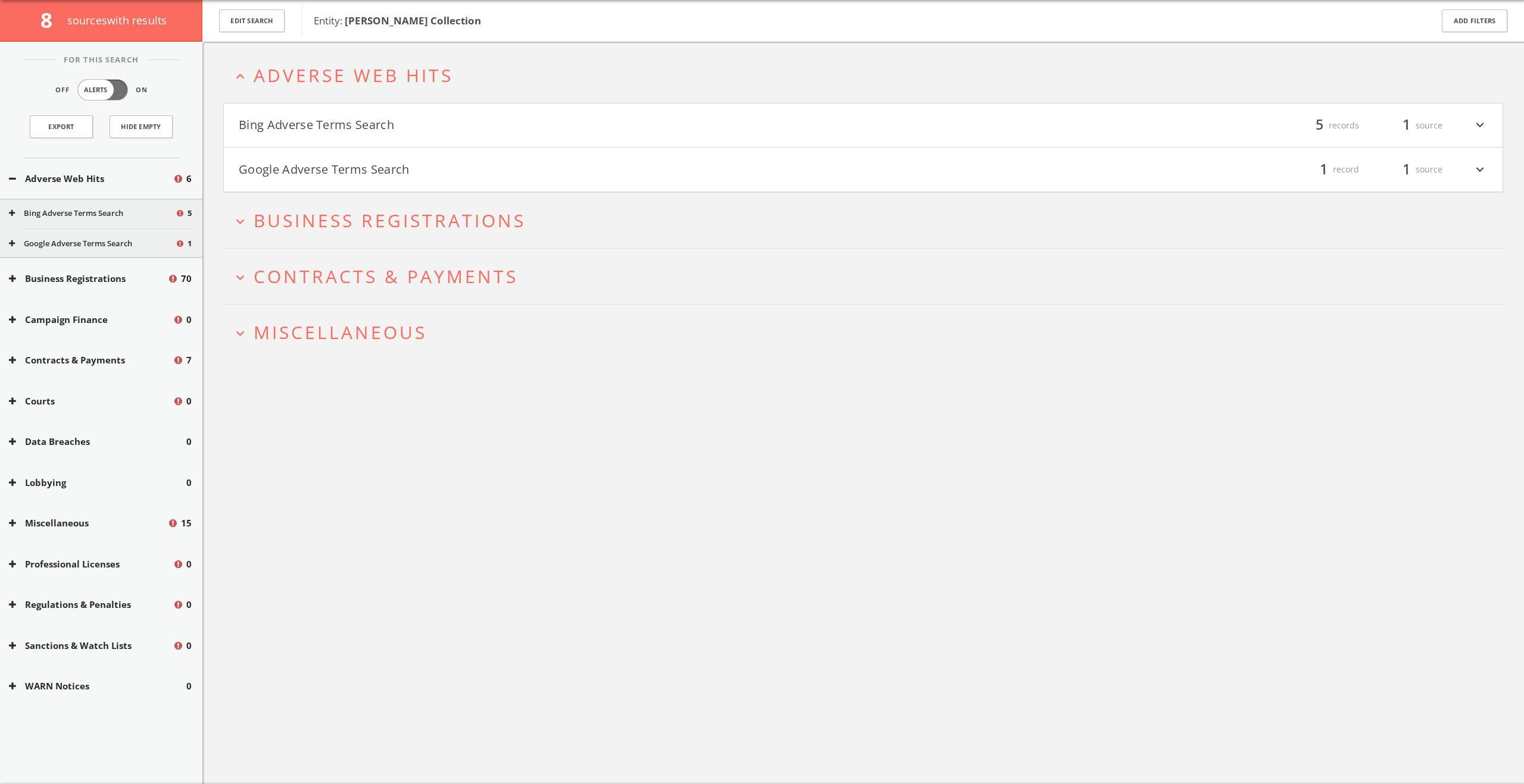
click at [105, 223] on div "Bing Adverse Terms Search 5" at bounding box center [101, 213] width 202 height 29
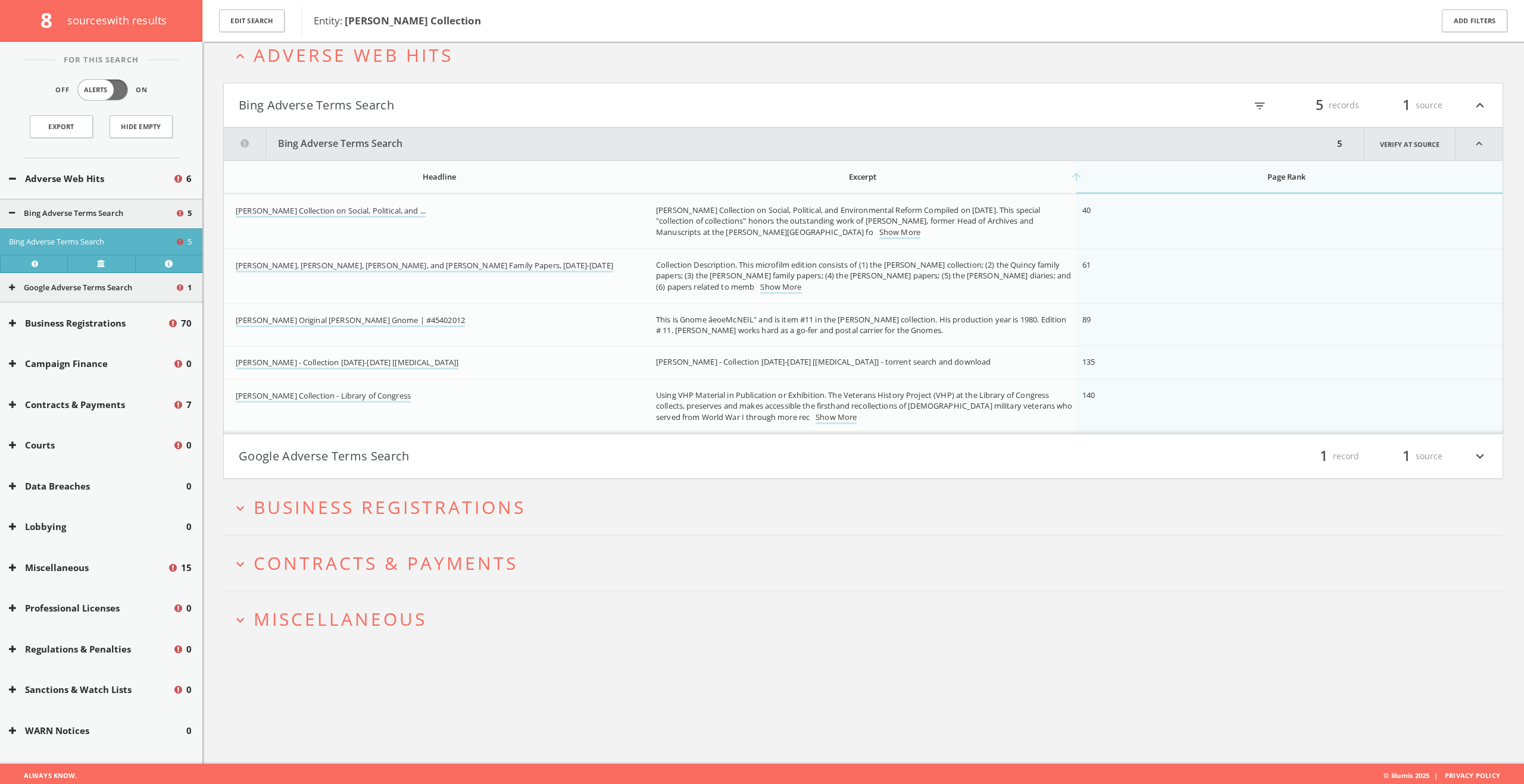
scroll to position [70, 0]
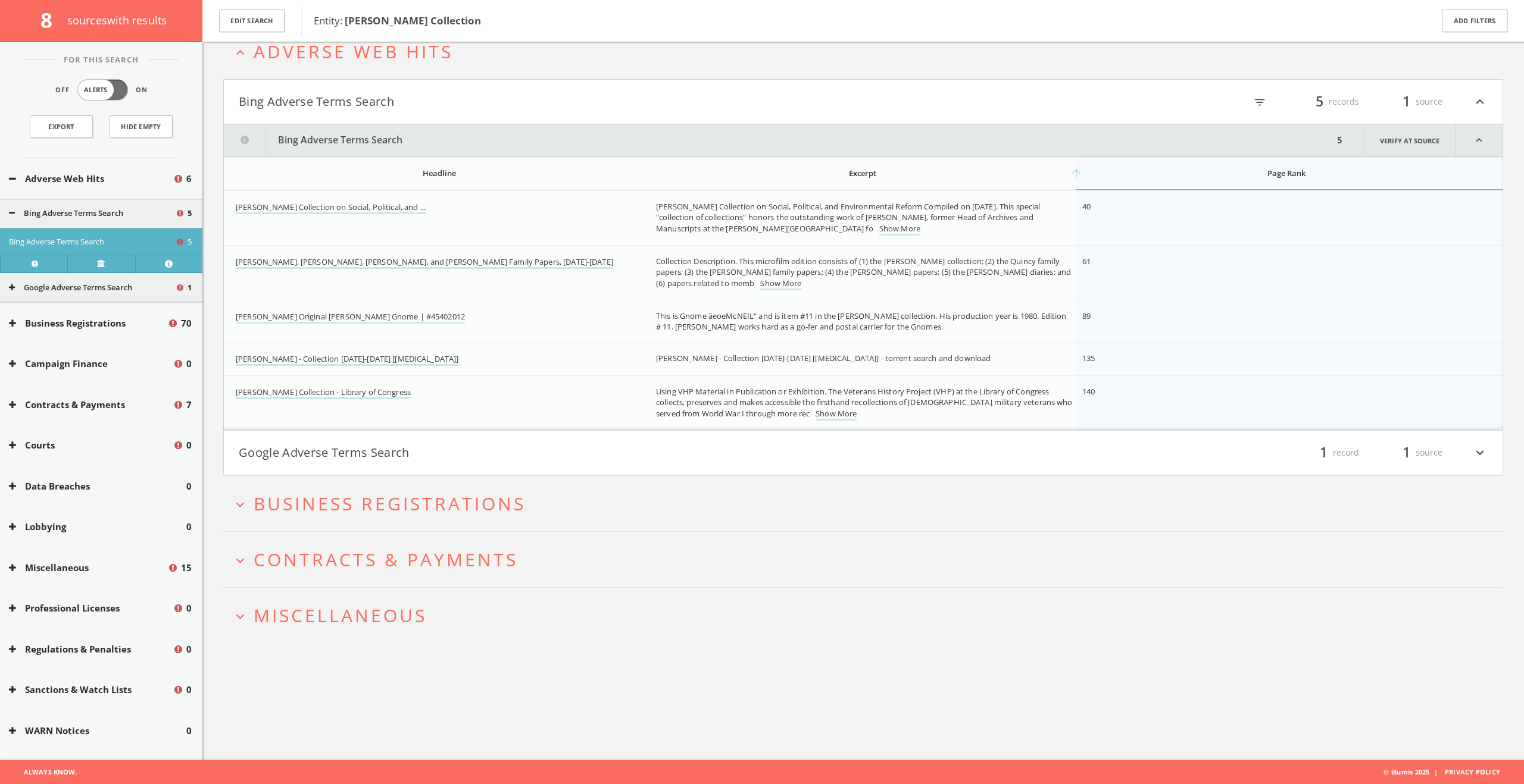
click at [317, 446] on button "Google Adverse Terms Search" at bounding box center [550, 452] width 625 height 20
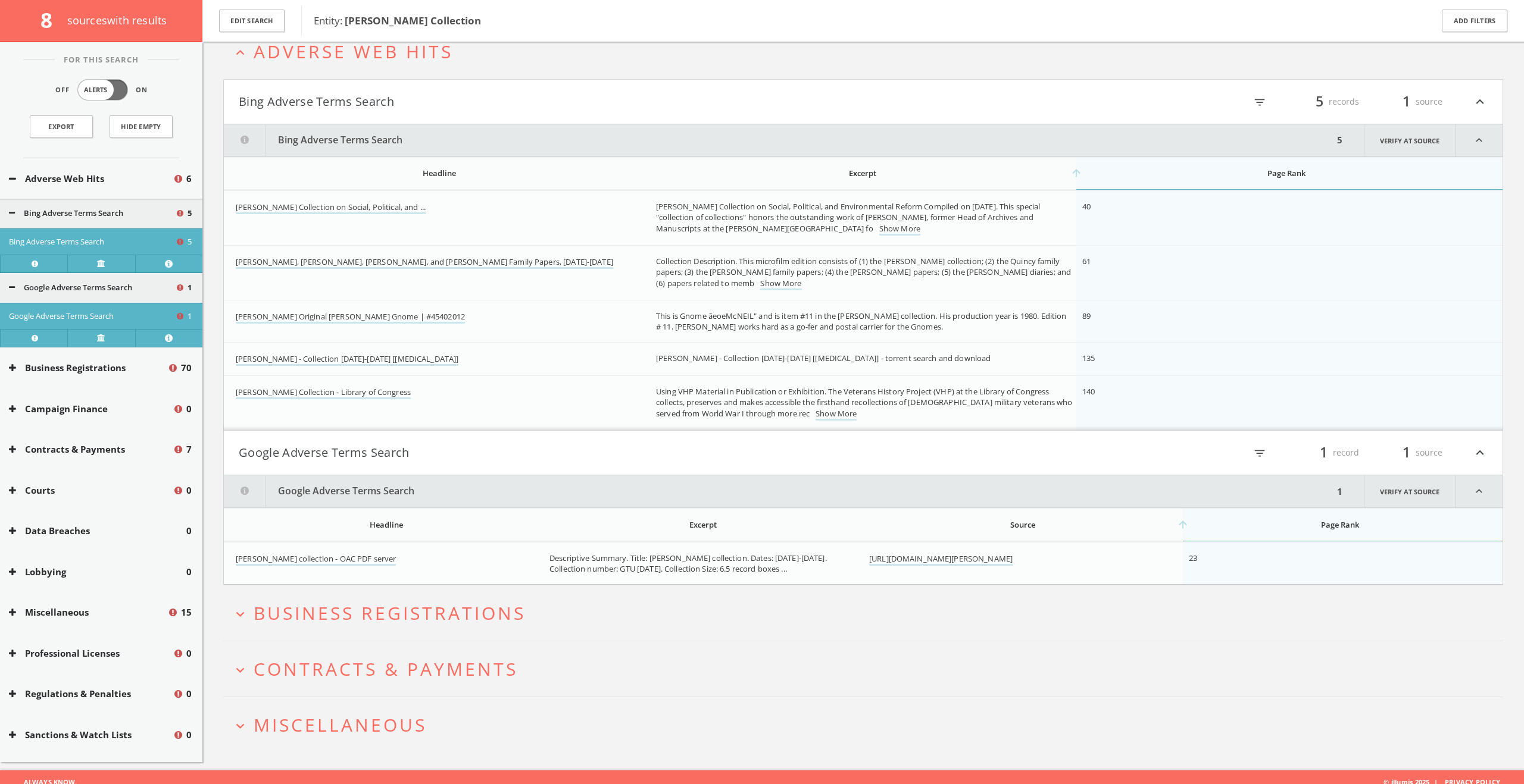
scroll to position [79, 0]
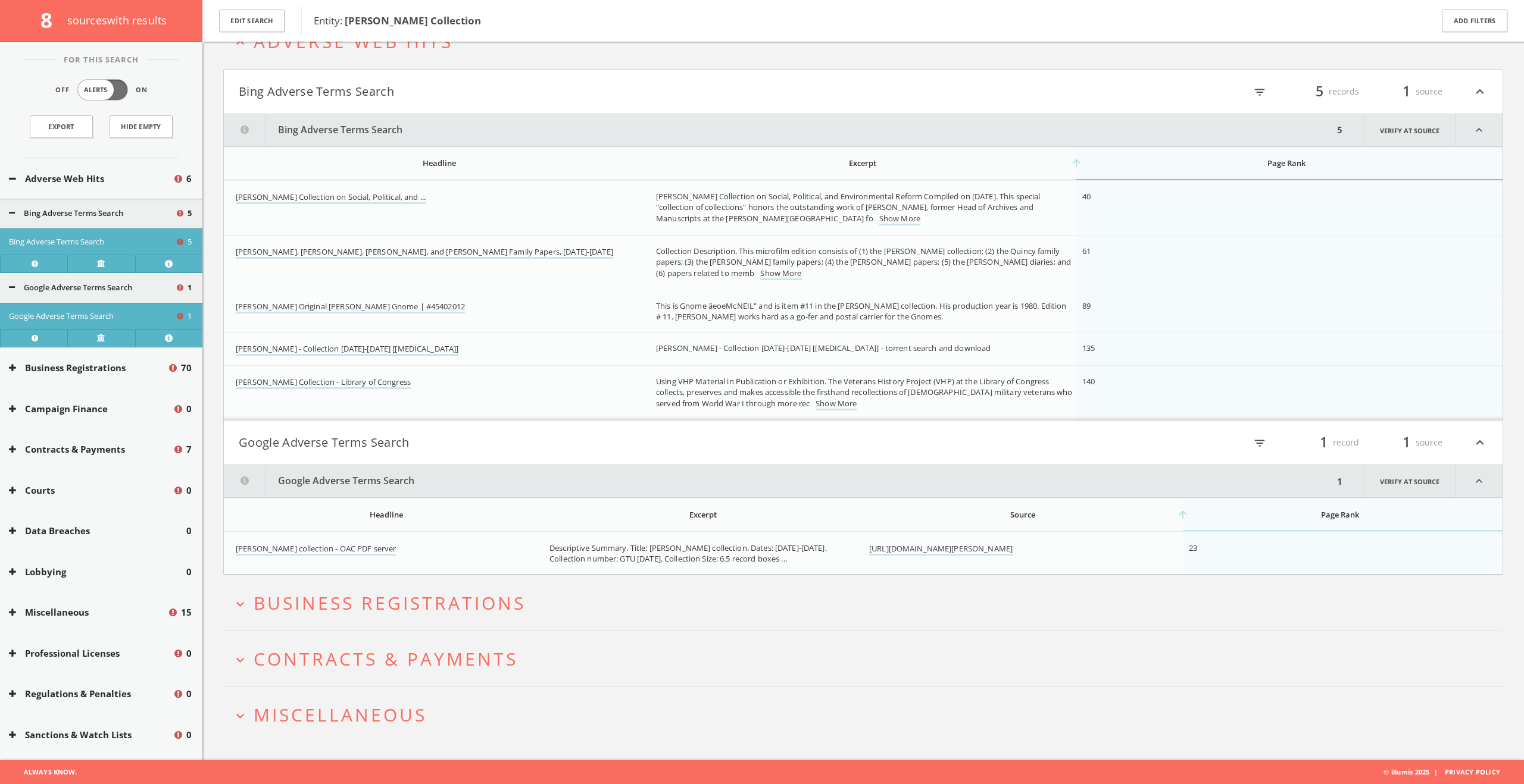
click at [311, 611] on span "Business Registrations" at bounding box center [390, 603] width 272 height 24
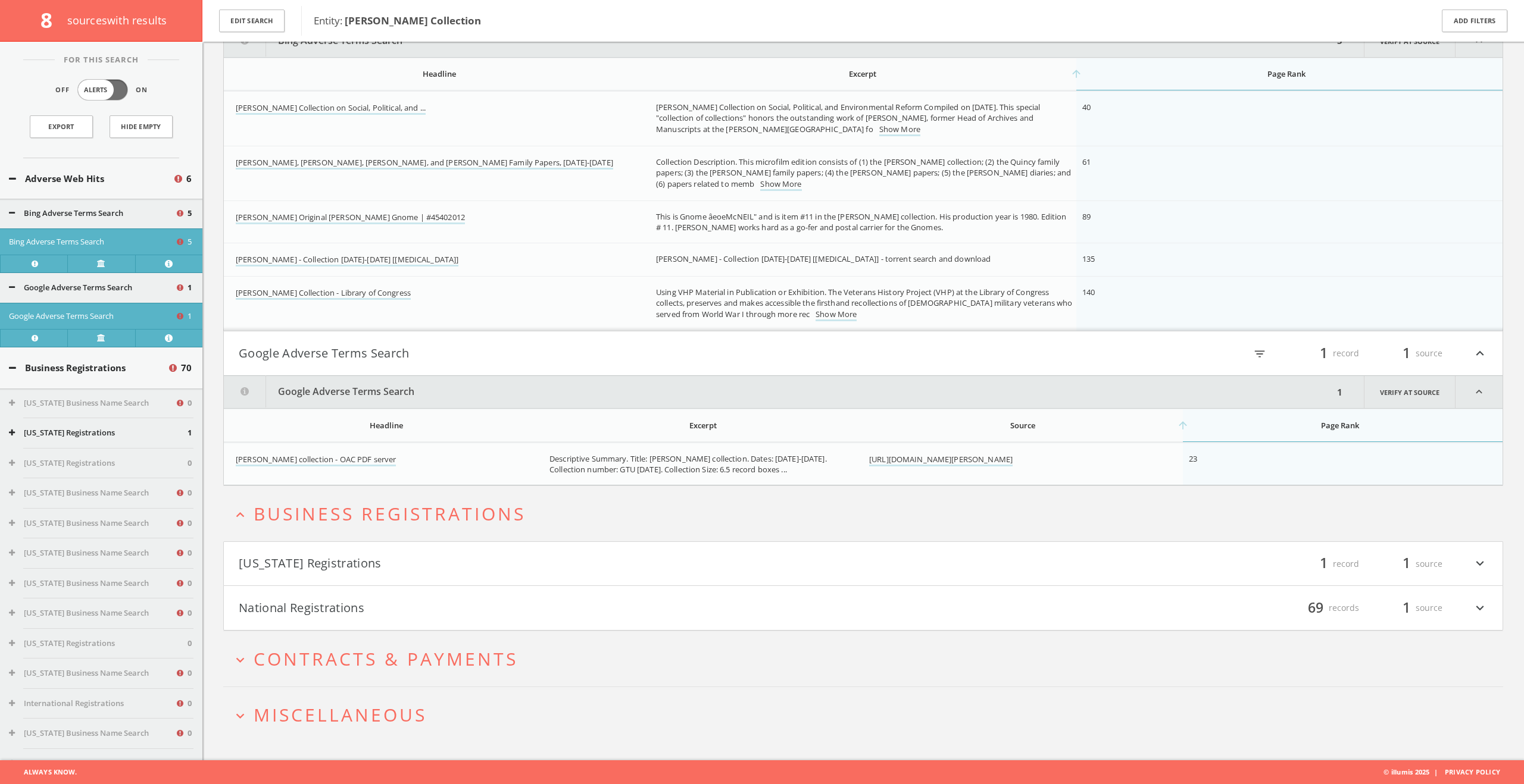
click at [303, 660] on span "Contracts & Payments" at bounding box center [386, 659] width 264 height 24
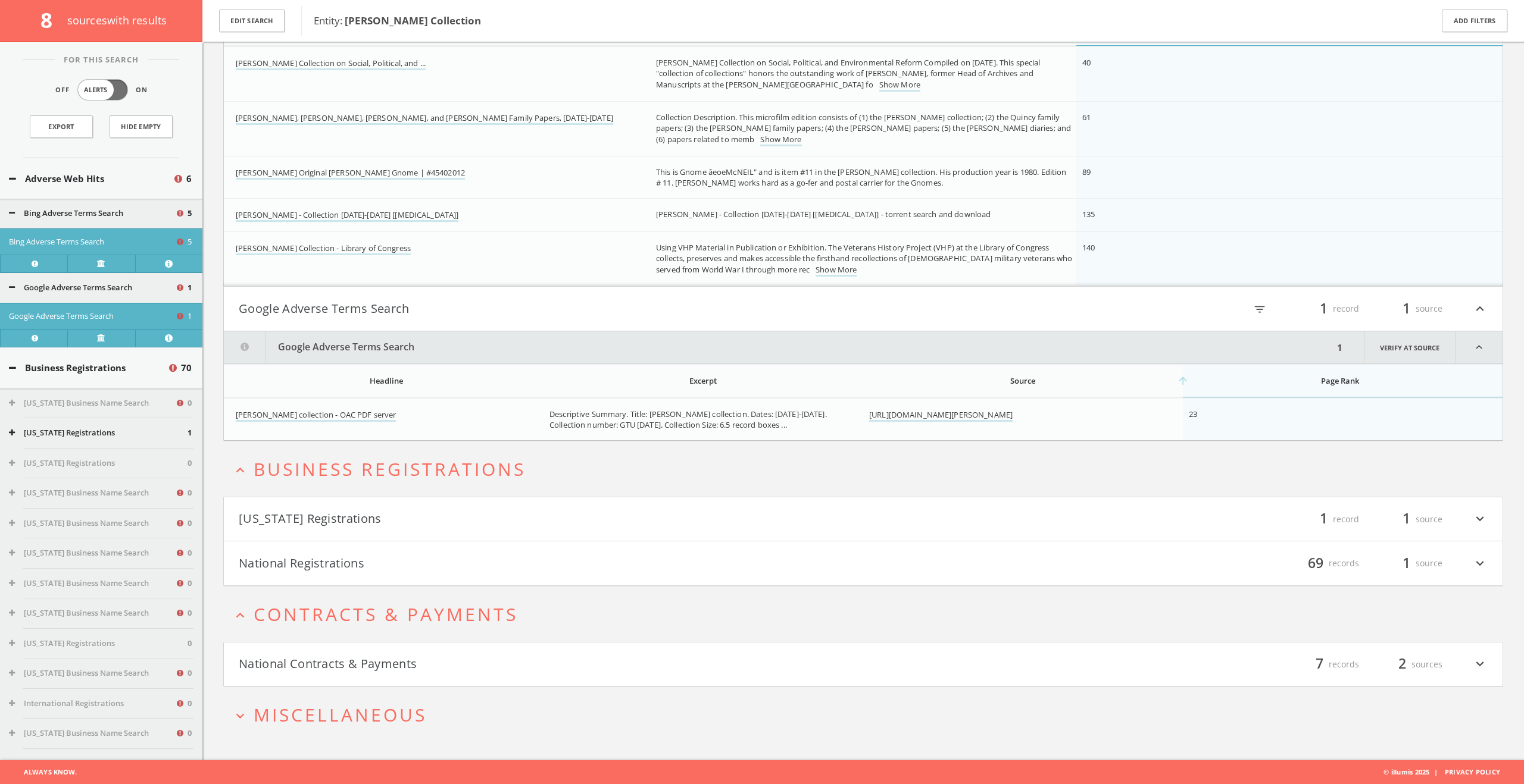
click at [303, 714] on span "Miscellaneous" at bounding box center [340, 715] width 174 height 24
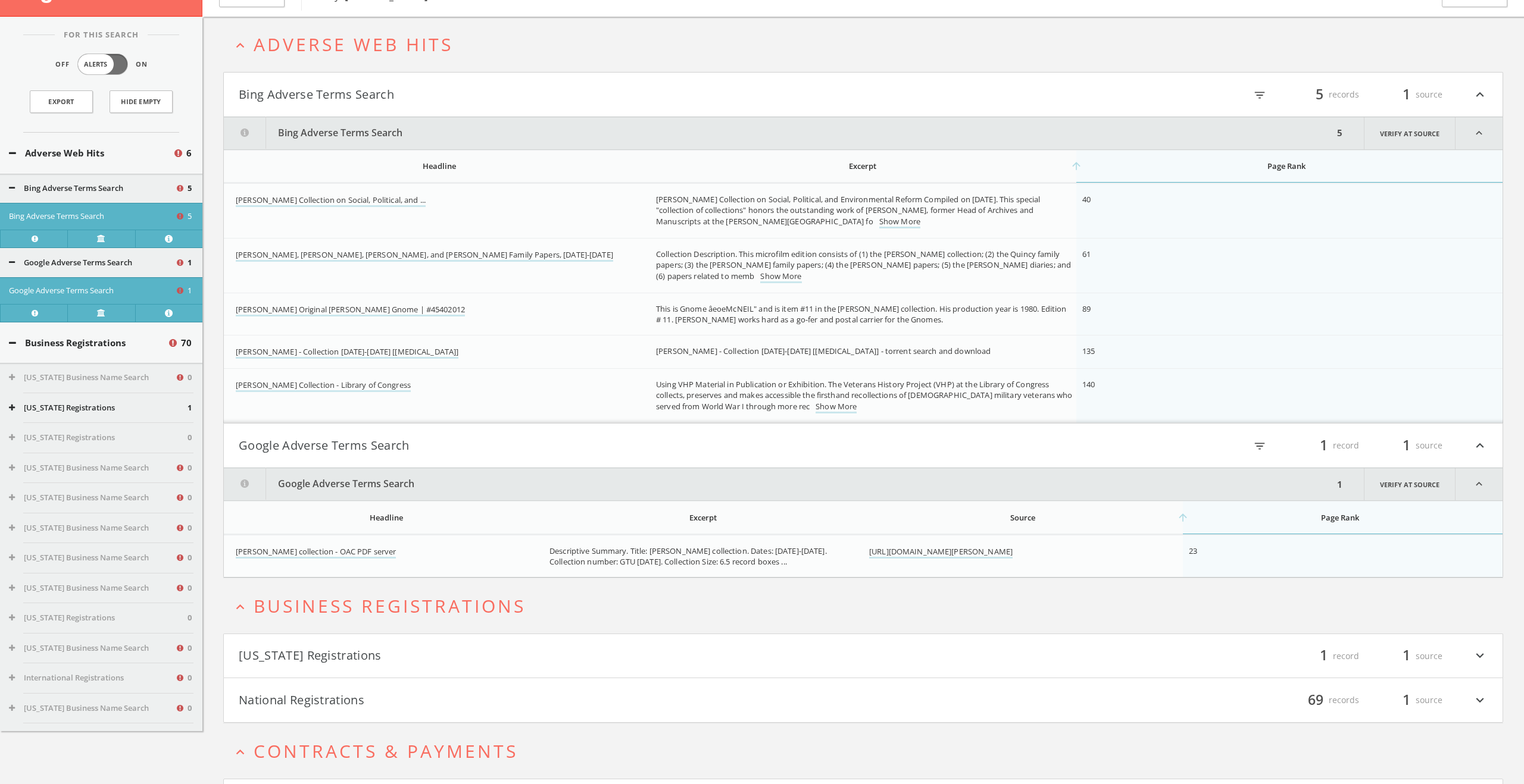
scroll to position [0, 0]
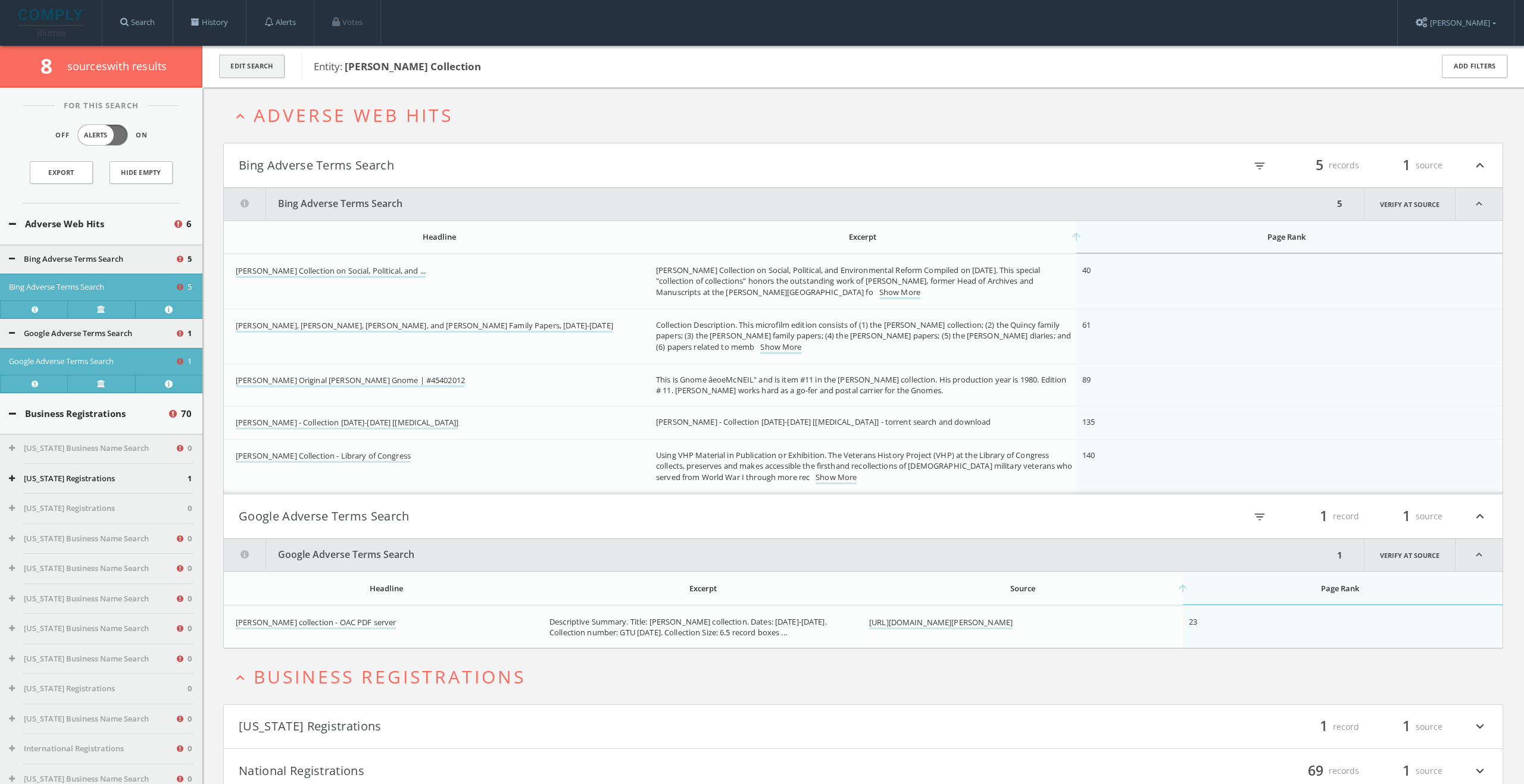
click at [261, 68] on button "Edit Search" at bounding box center [252, 66] width 66 height 23
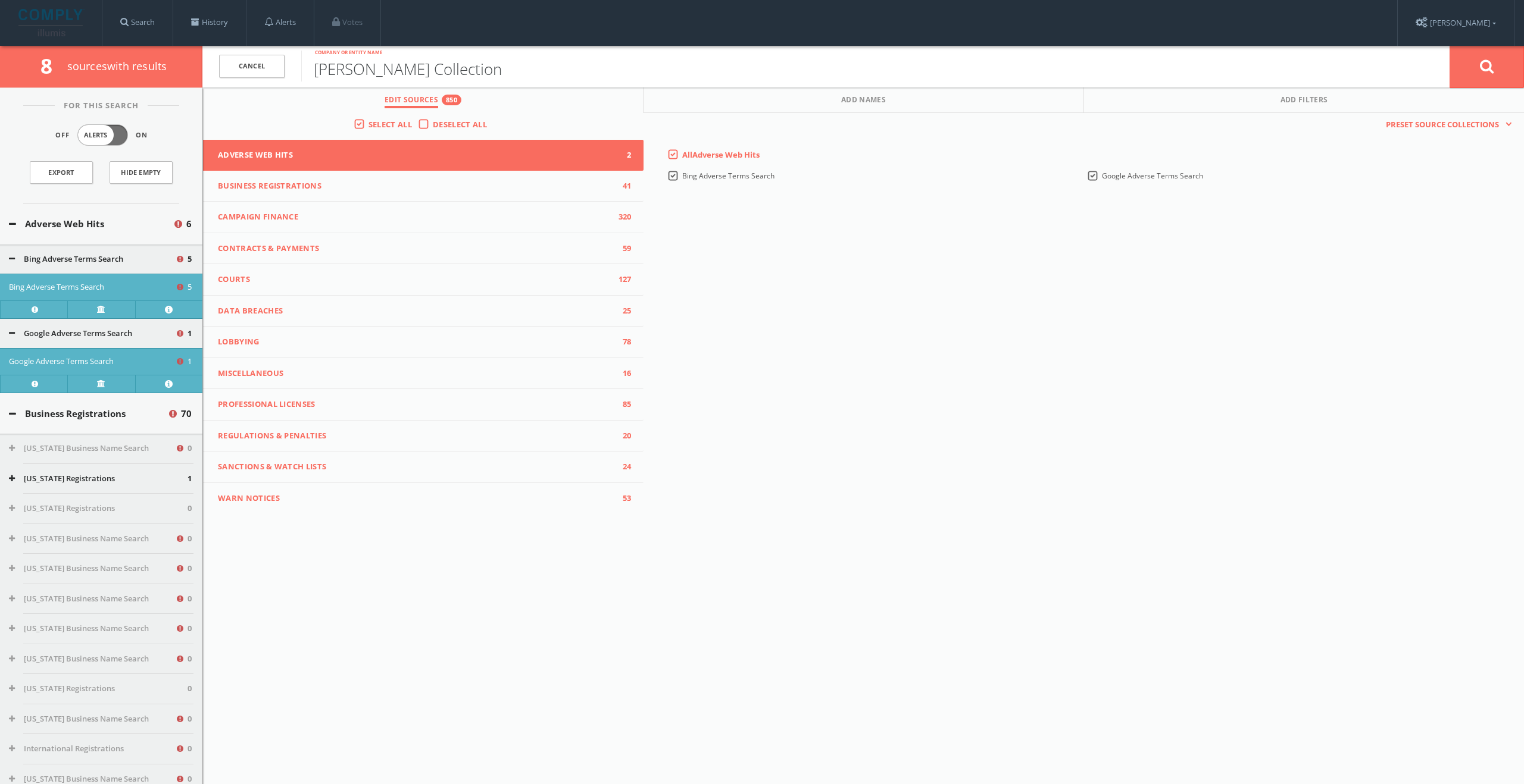
click at [384, 75] on input "Clark Collection" at bounding box center [875, 66] width 1148 height 31
click at [263, 74] on link "Cancel" at bounding box center [252, 66] width 66 height 23
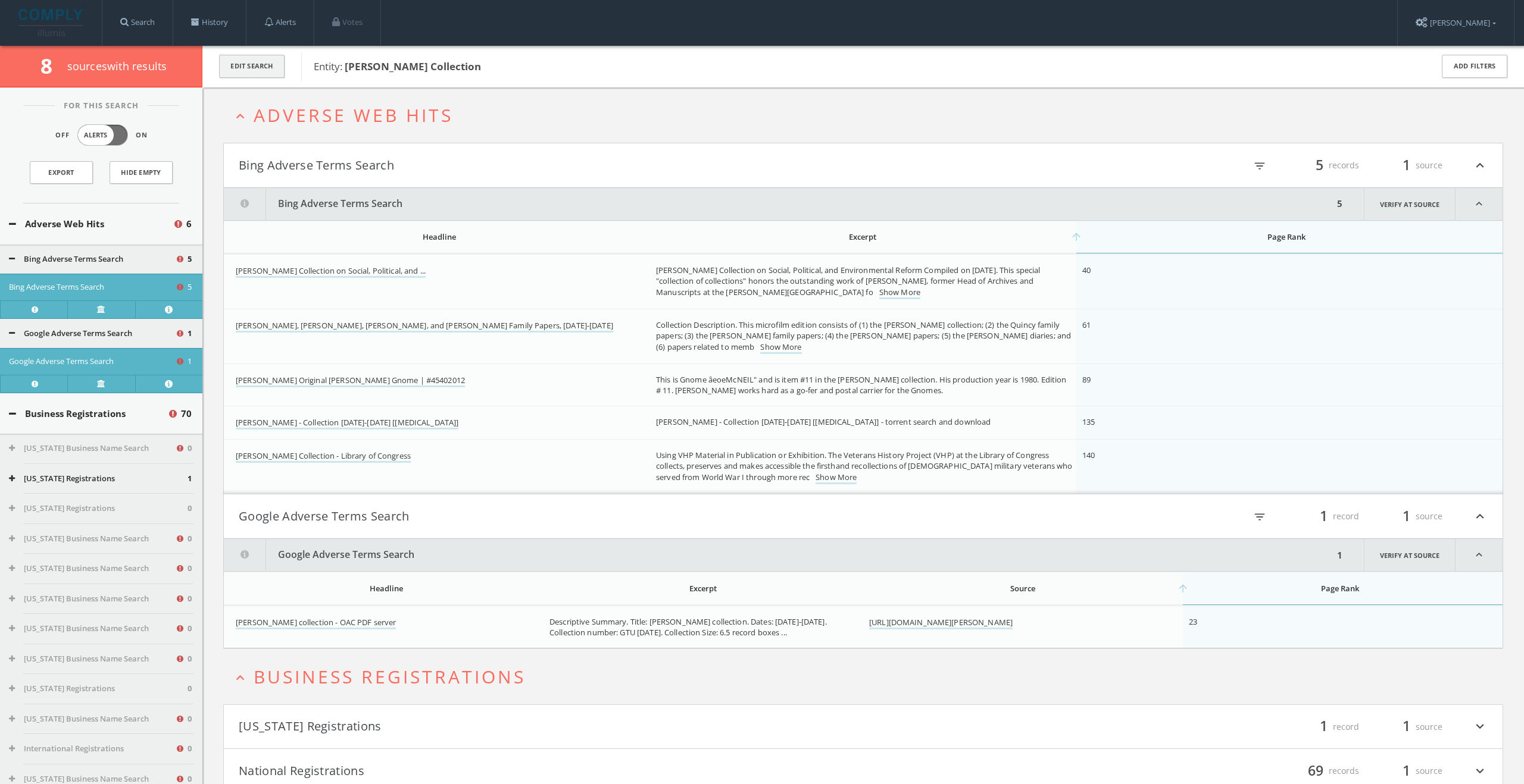
click at [271, 70] on button "Edit Search" at bounding box center [252, 66] width 66 height 23
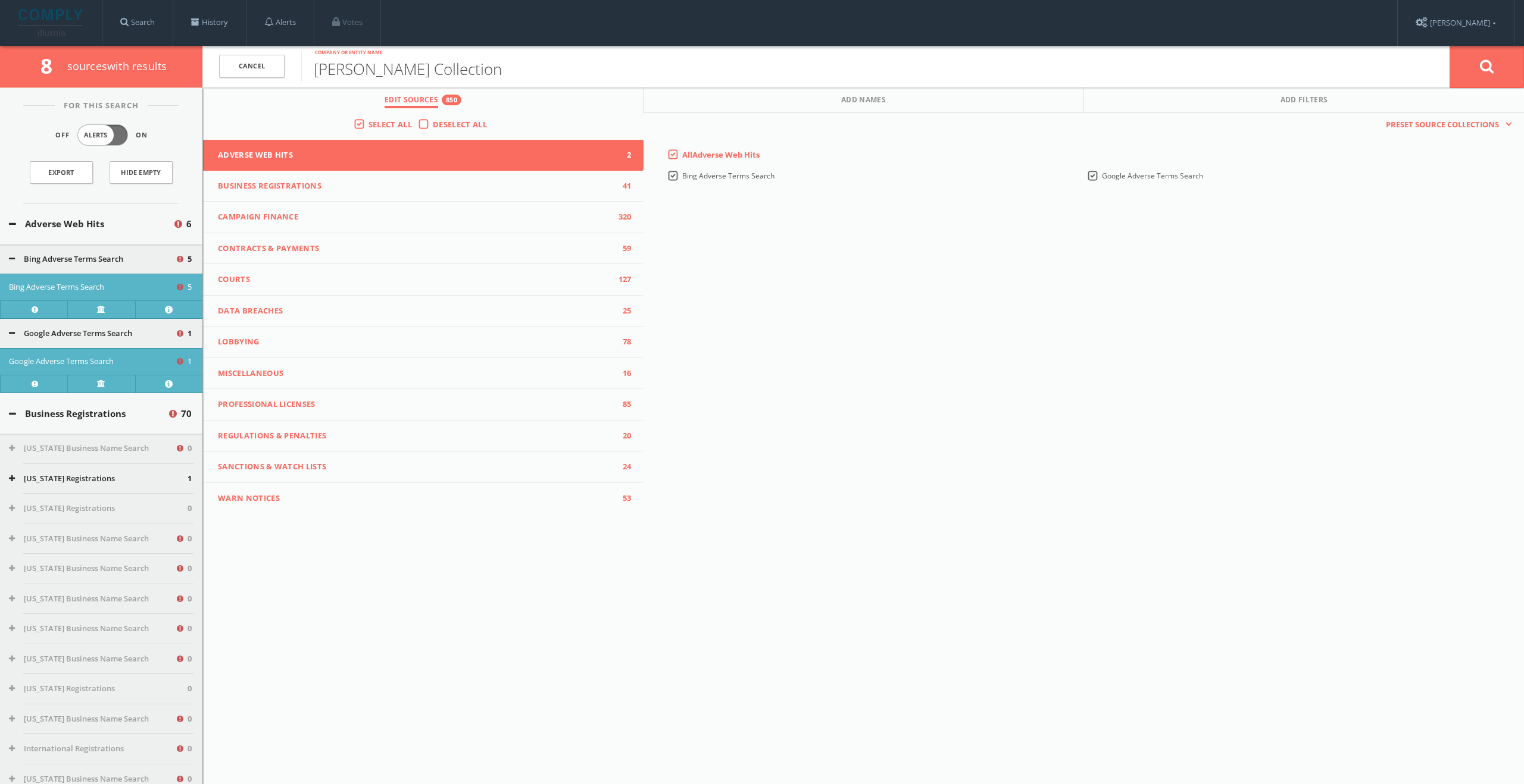
click at [73, 15] on img at bounding box center [51, 22] width 67 height 28
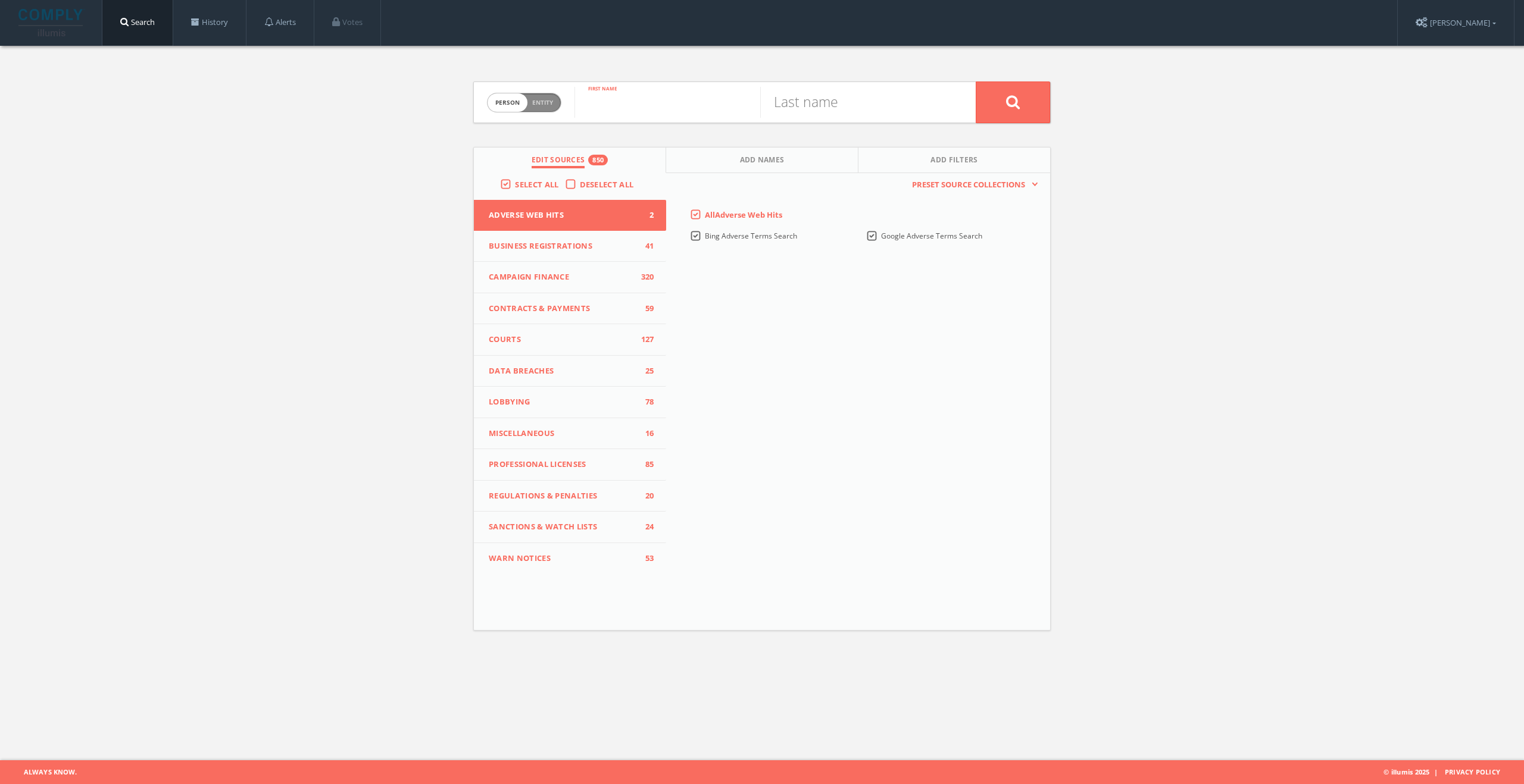
click at [625, 101] on input "text" at bounding box center [667, 103] width 186 height 31
paste input "Geoffrey Carroll"
click at [671, 110] on input "Geoffrey Carroll" at bounding box center [667, 103] width 186 height 31
type input "Geoffrey"
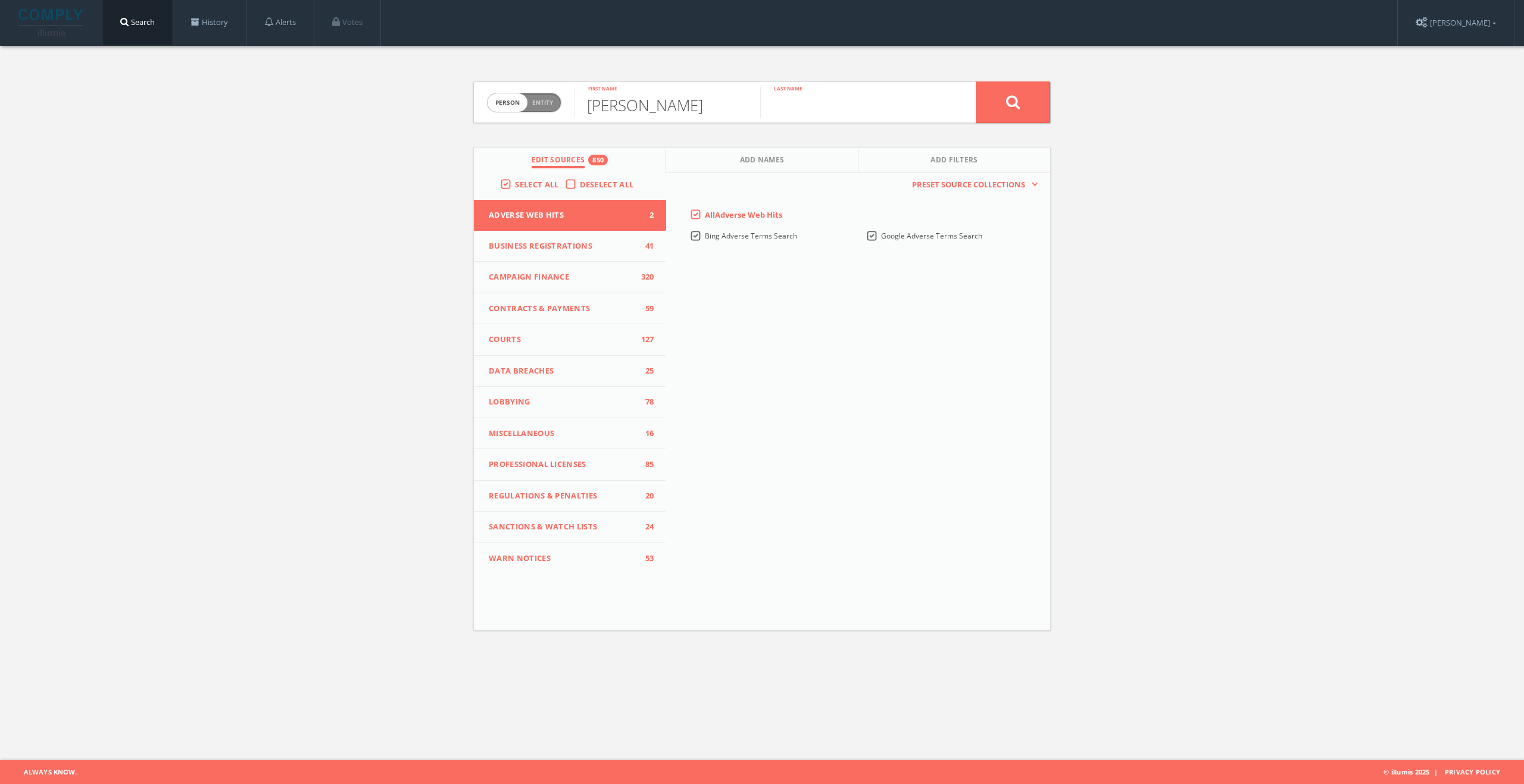
click at [821, 112] on input "text" at bounding box center [853, 103] width 186 height 31
paste input "Carroll"
type input "Carroll"
click at [1013, 103] on icon at bounding box center [1013, 102] width 15 height 15
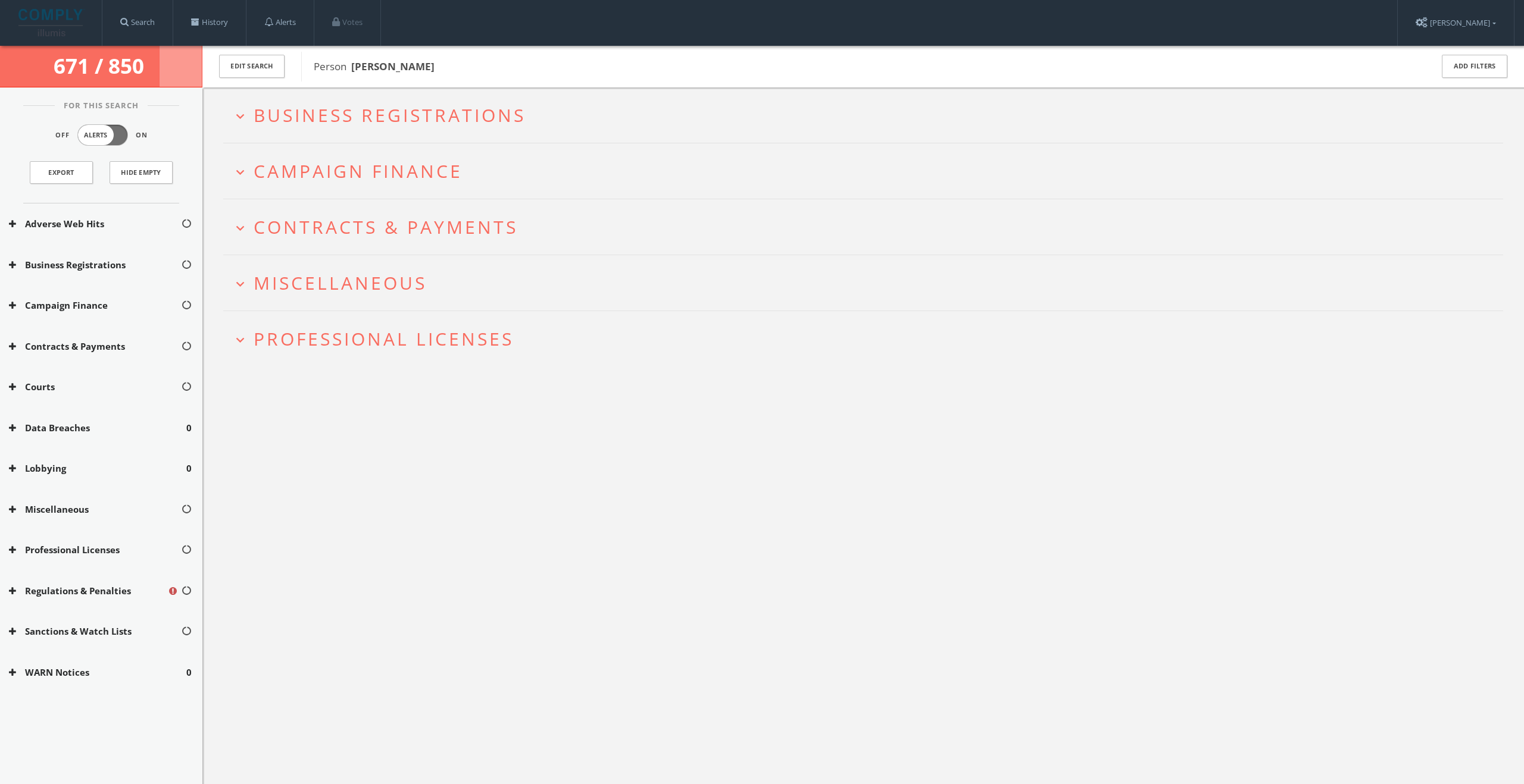
click at [515, 123] on span "Business Registrations" at bounding box center [390, 115] width 272 height 24
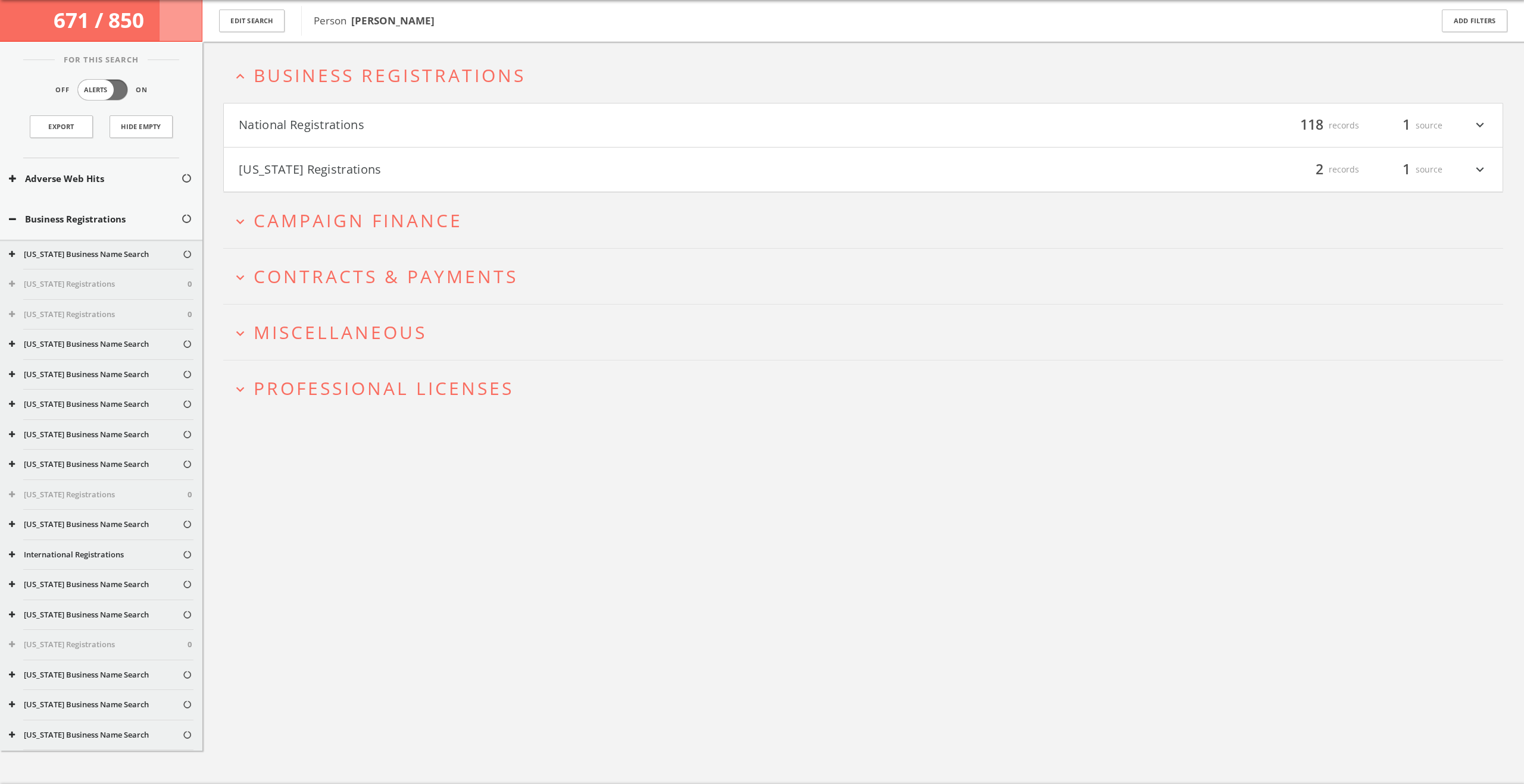
click at [491, 125] on button "National Registrations" at bounding box center [550, 125] width 625 height 20
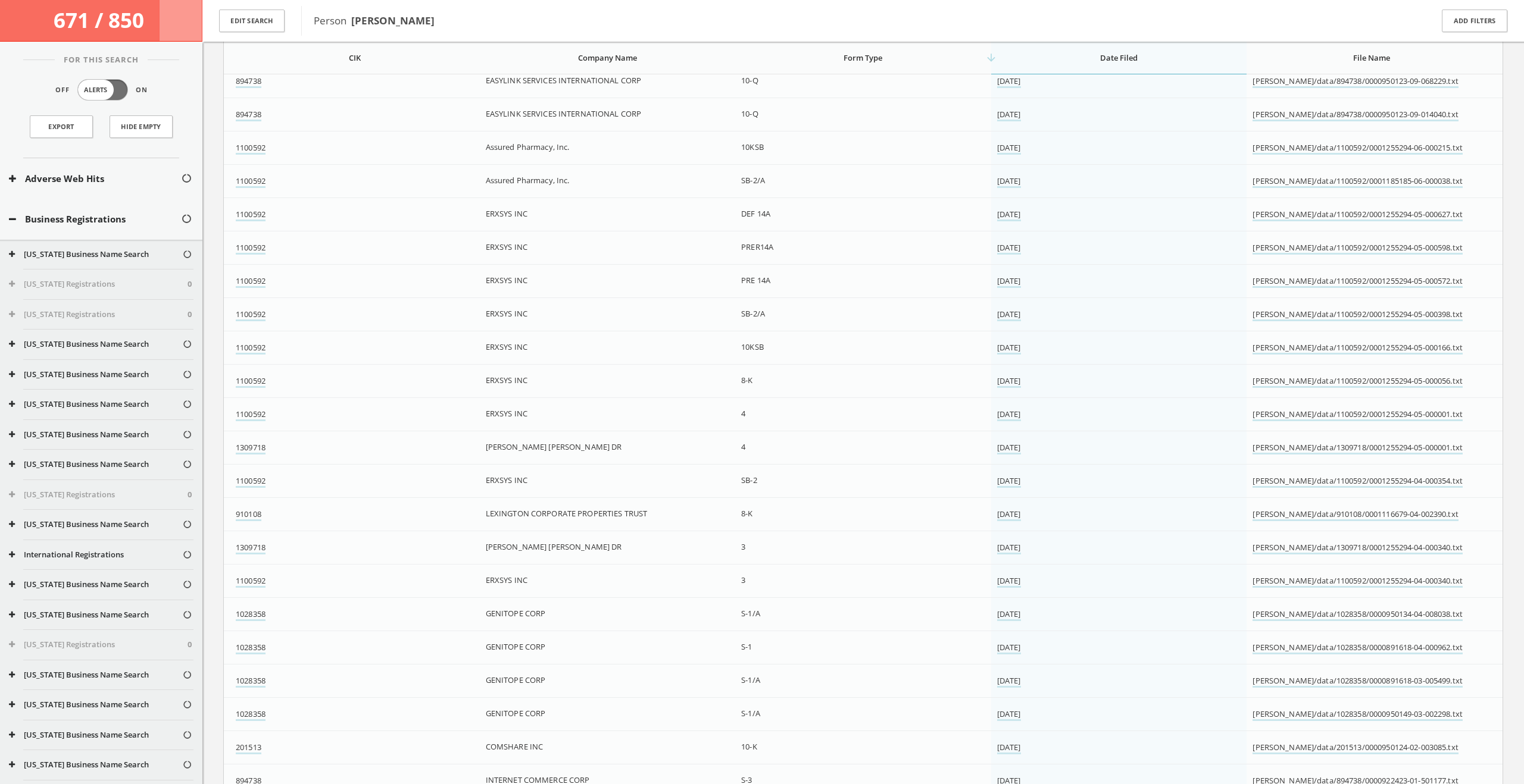
scroll to position [336, 0]
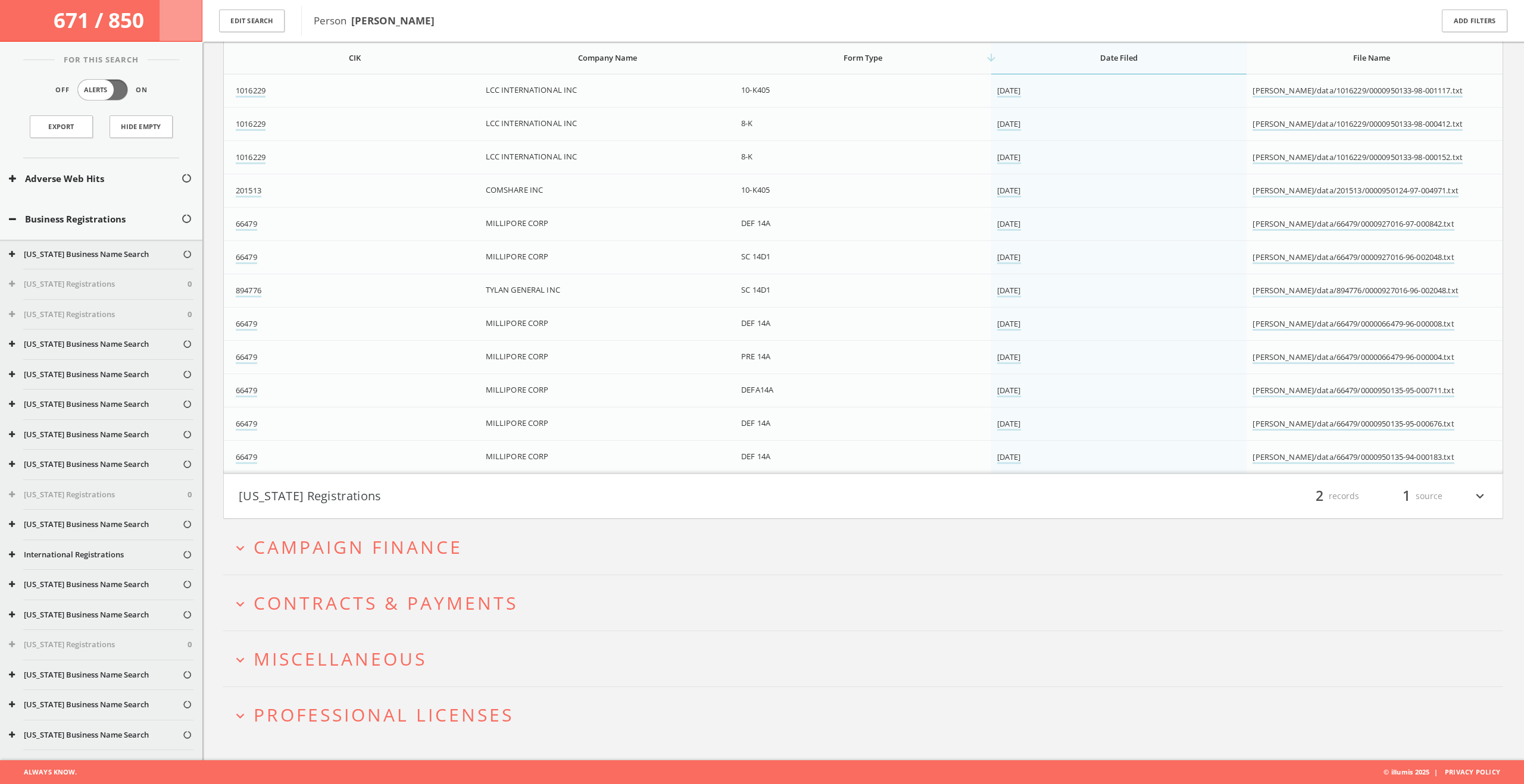
click at [458, 490] on button "[US_STATE] Registrations" at bounding box center [550, 496] width 625 height 20
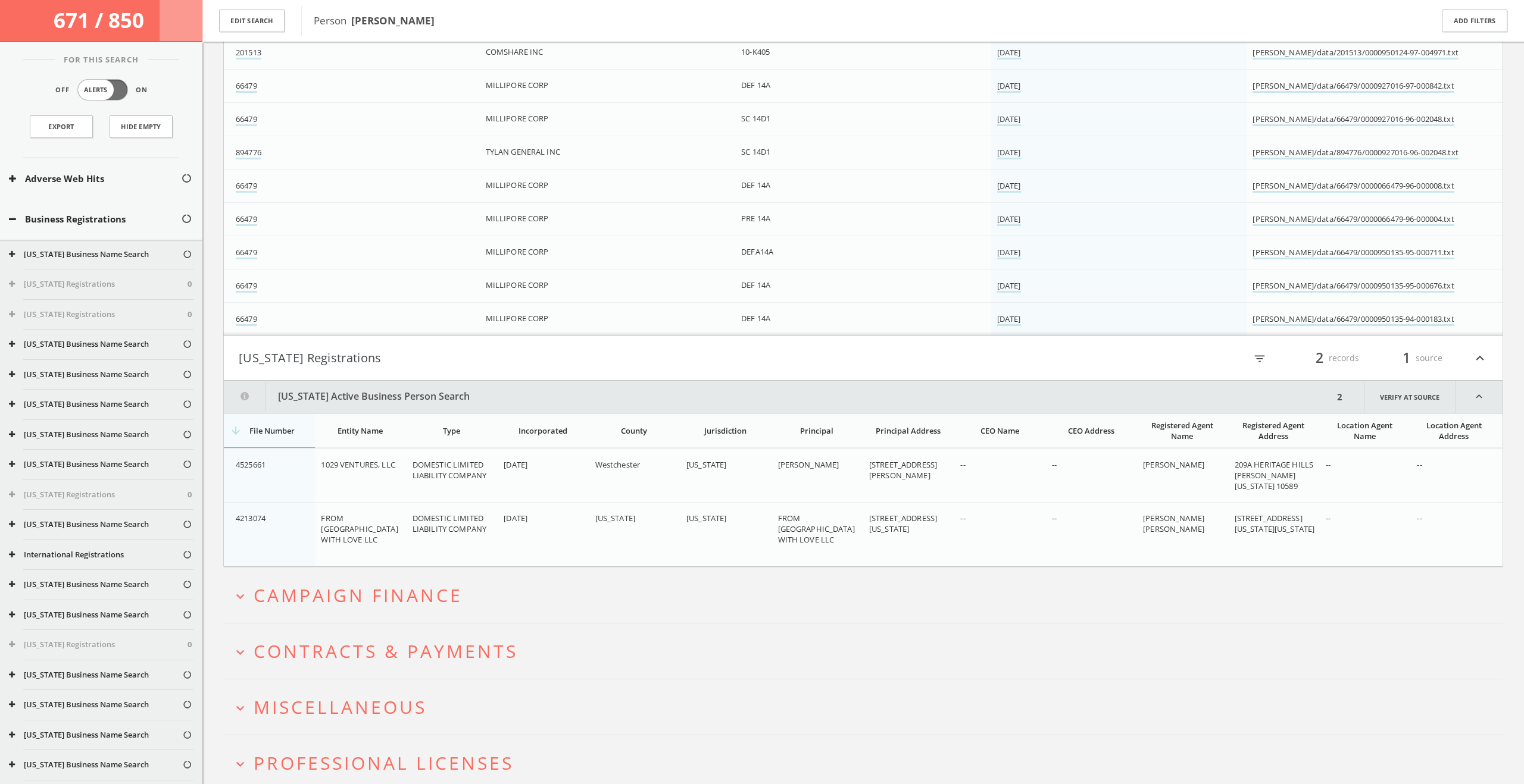
scroll to position [3904, 0]
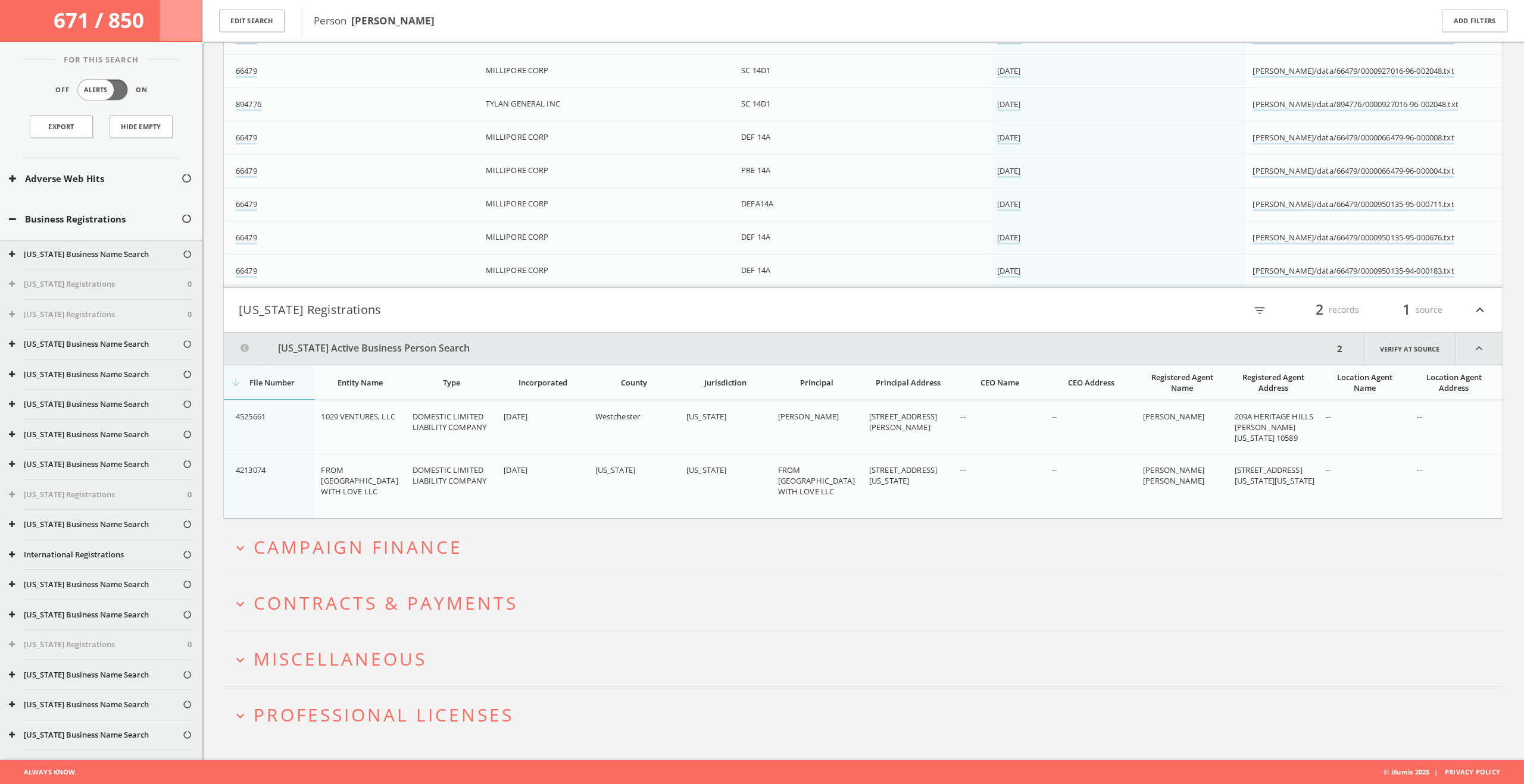
click at [462, 557] on h2 "expand_more Campaign Finance" at bounding box center [862, 547] width 1280 height 55
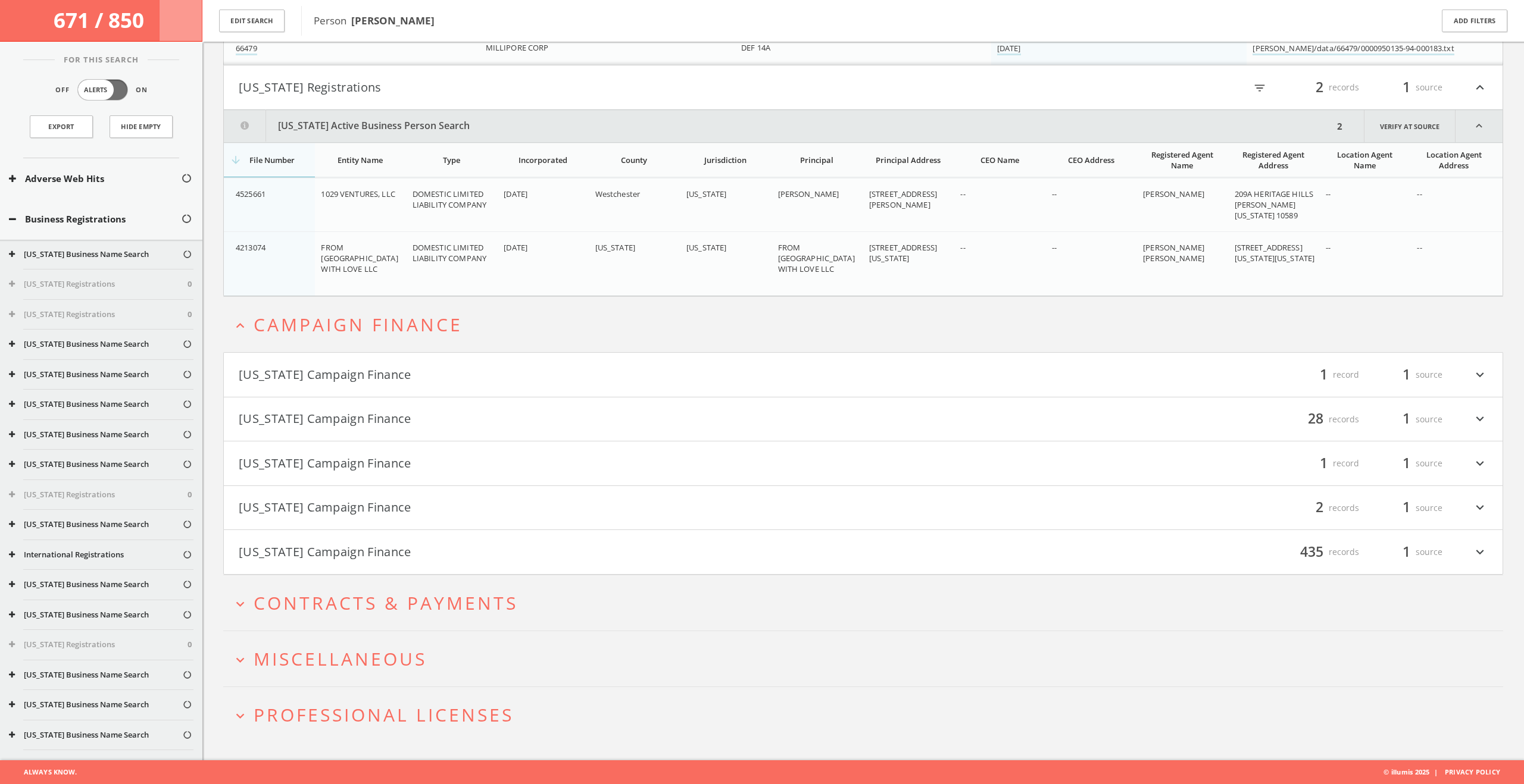
click at [456, 376] on button "[US_STATE] Campaign Finance" at bounding box center [550, 374] width 625 height 20
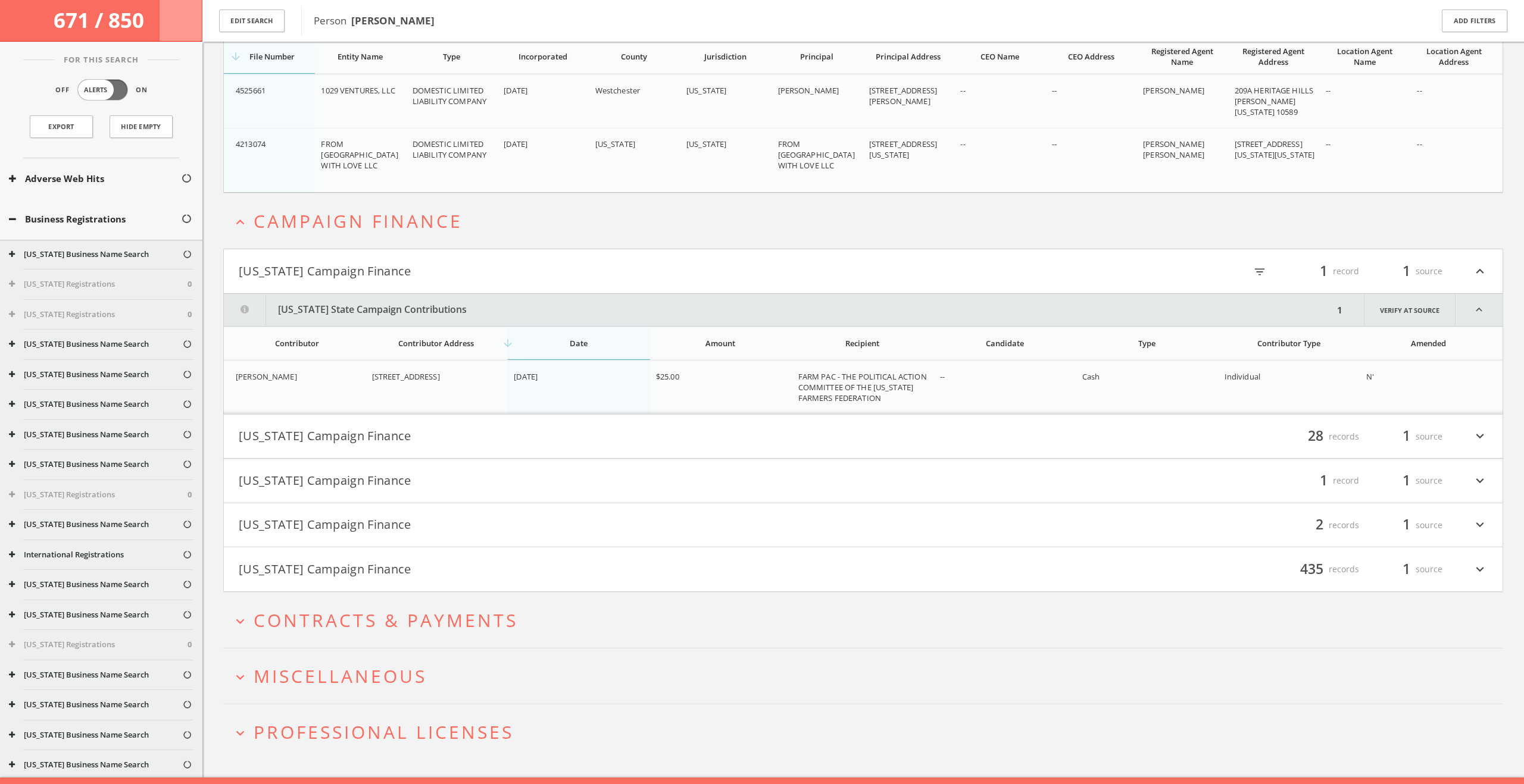
scroll to position [4247, 0]
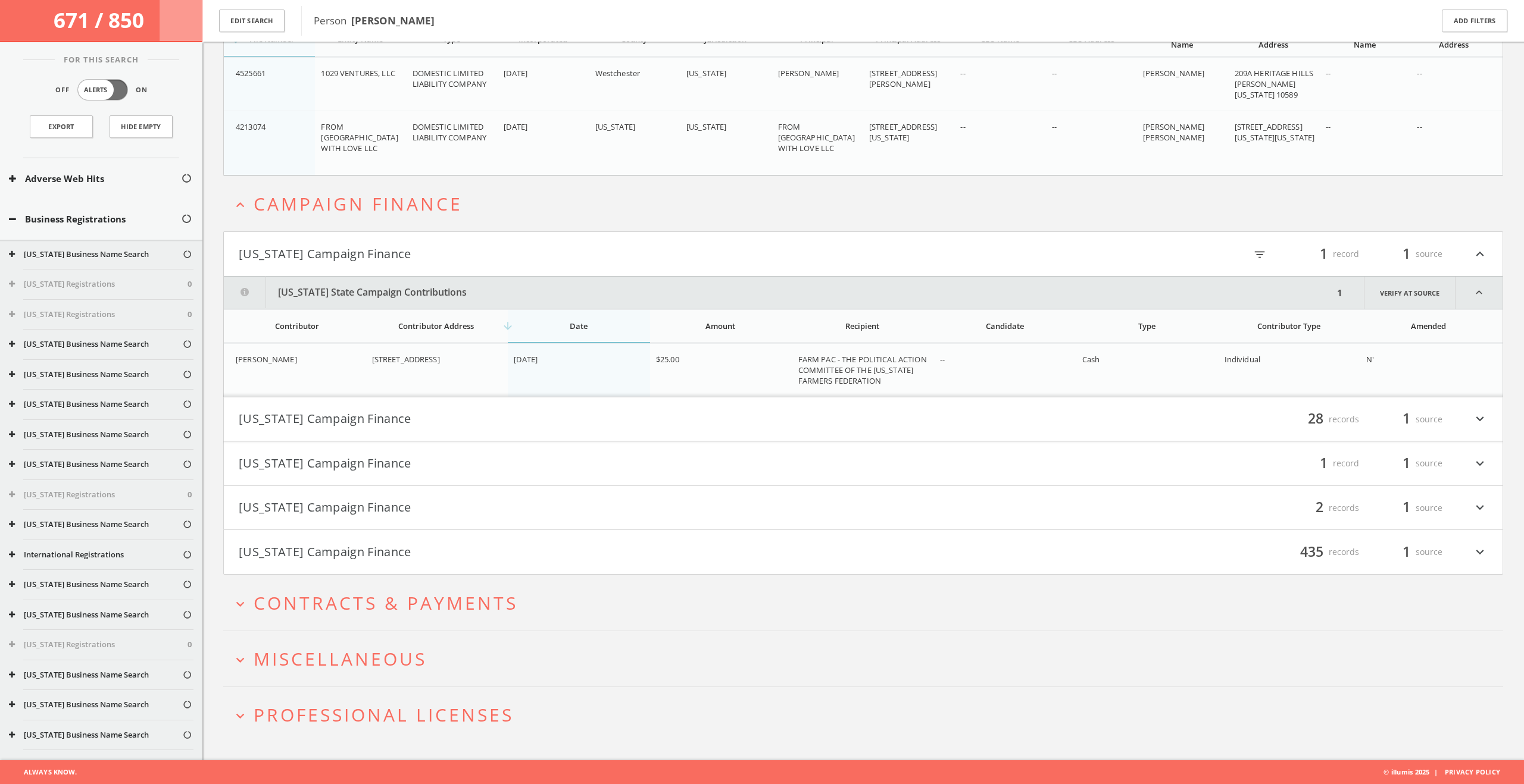
click at [460, 415] on button "[US_STATE] Campaign Finance" at bounding box center [550, 419] width 625 height 20
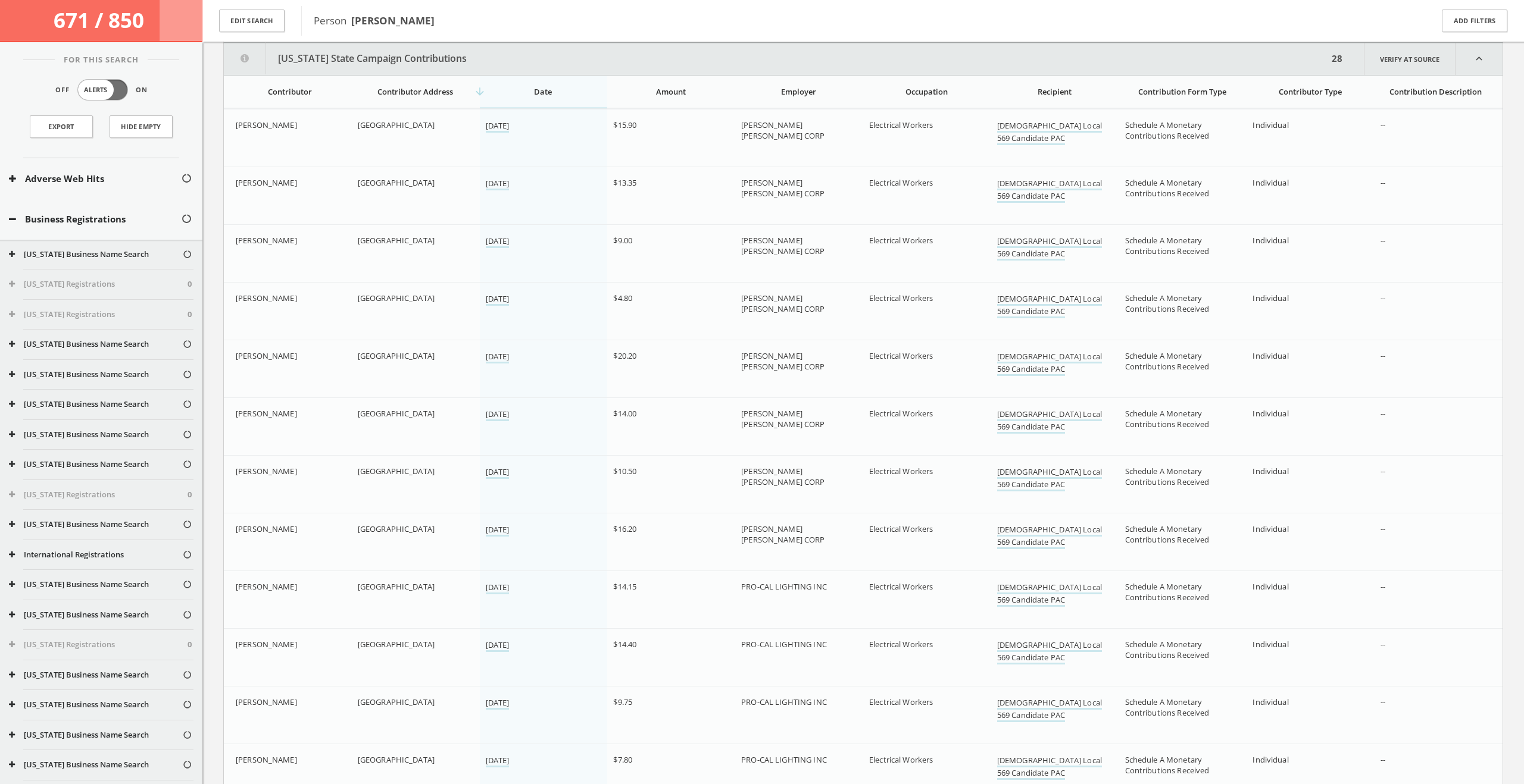
scroll to position [4647, 0]
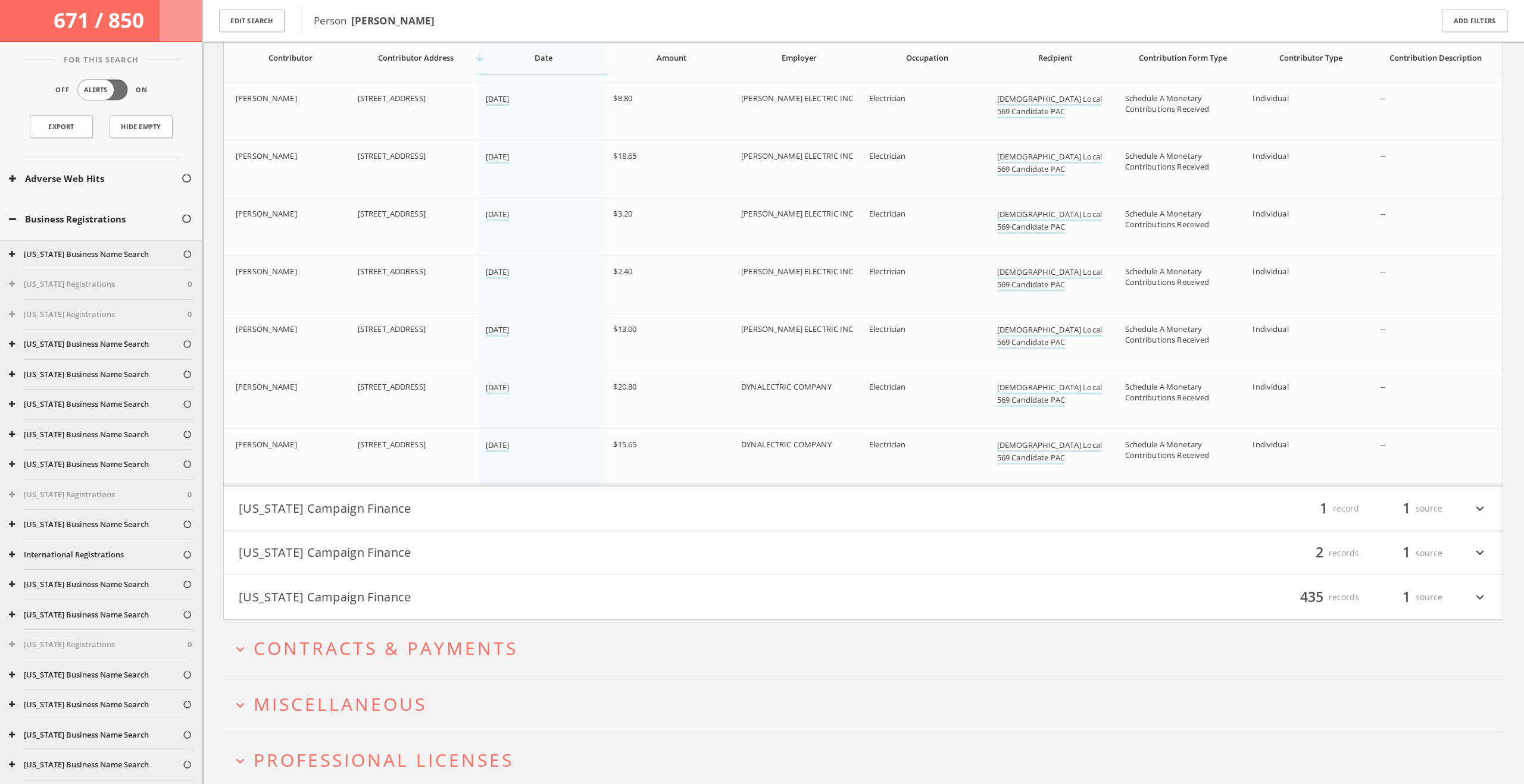
click at [441, 503] on button "[US_STATE] Campaign Finance" at bounding box center [550, 508] width 625 height 20
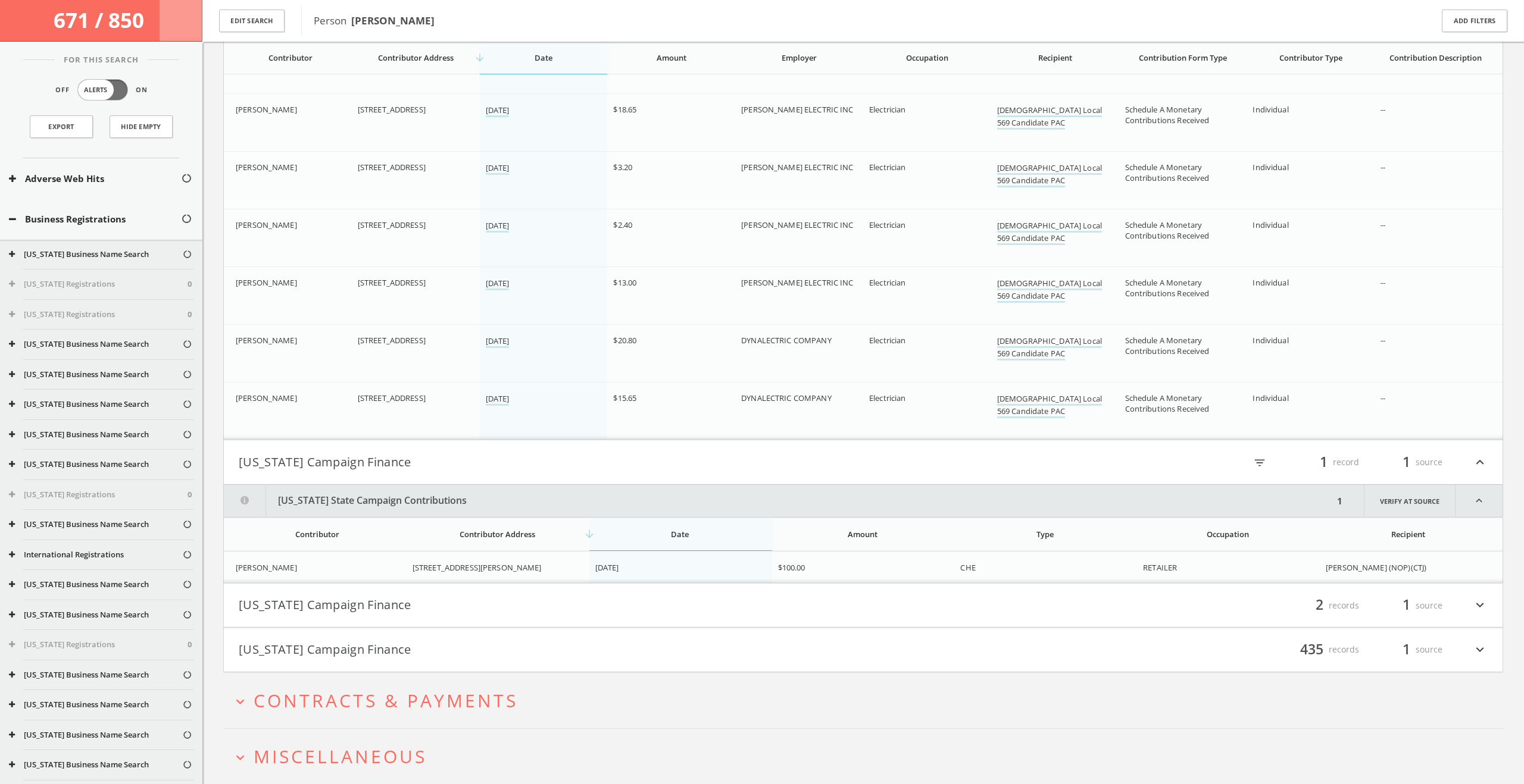
scroll to position [6029, 0]
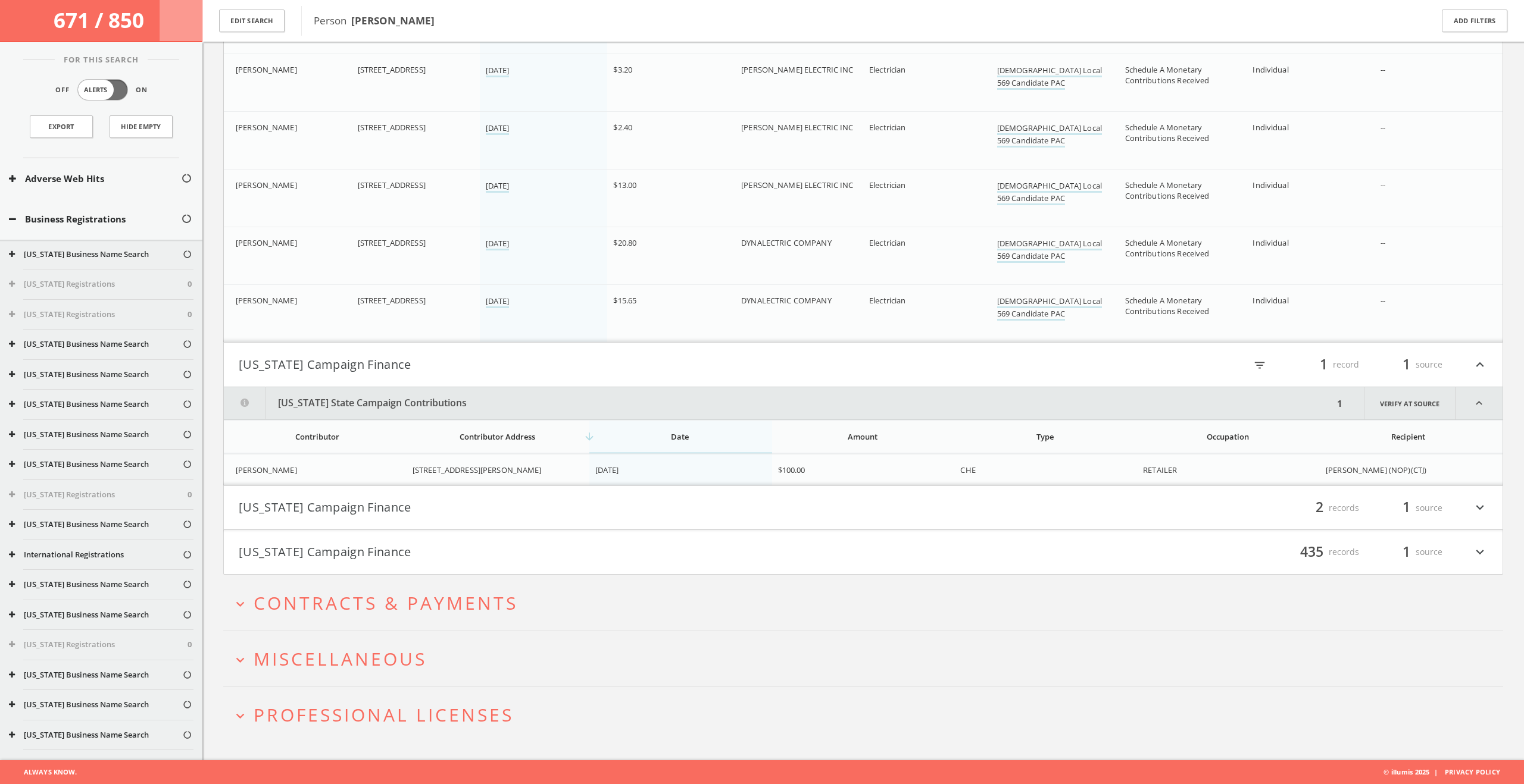
click at [448, 512] on button "[US_STATE] Campaign Finance" at bounding box center [550, 508] width 625 height 20
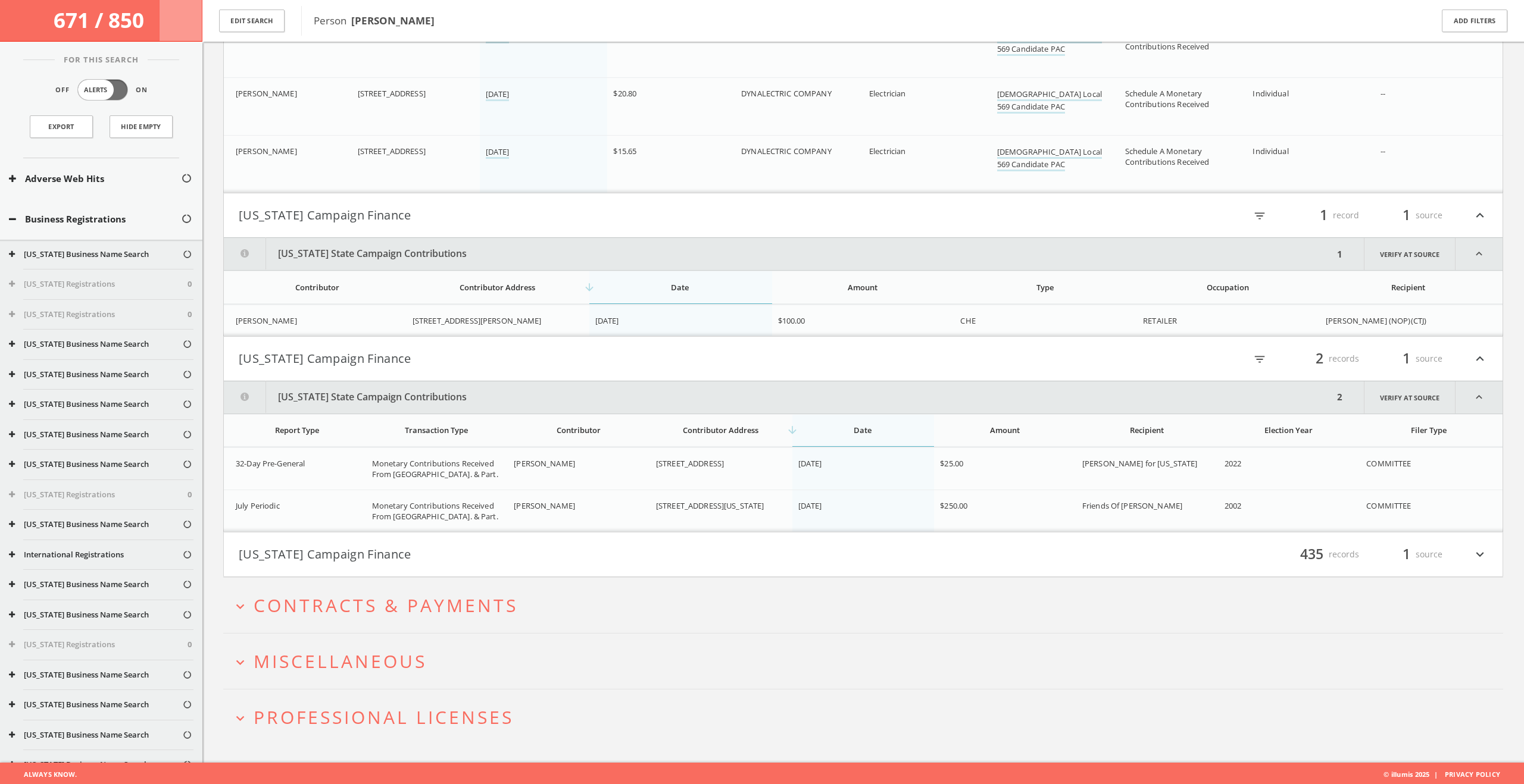
scroll to position [6181, 0]
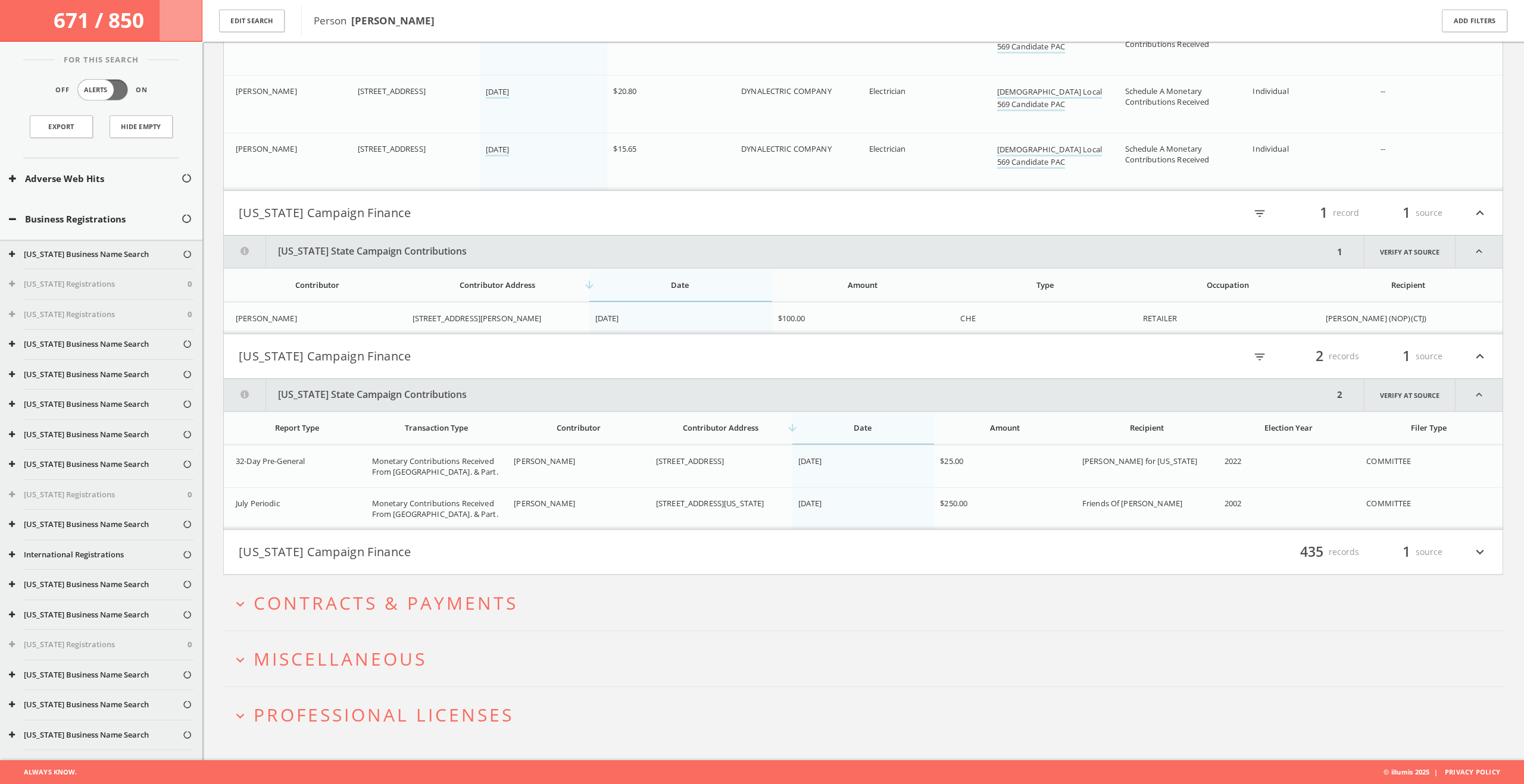
click at [454, 554] on button "[US_STATE] Campaign Finance" at bounding box center [550, 552] width 625 height 20
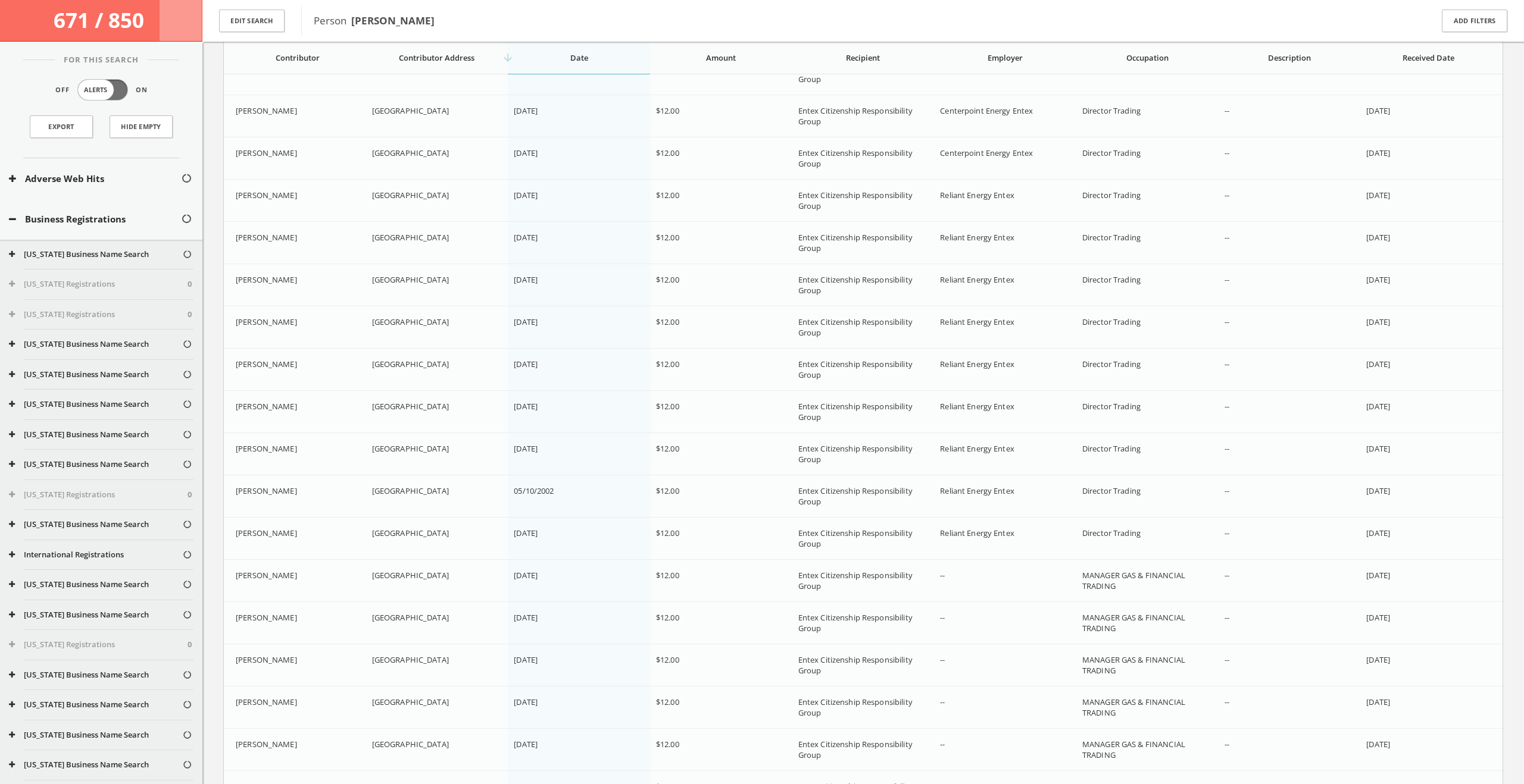
scroll to position [22517, 0]
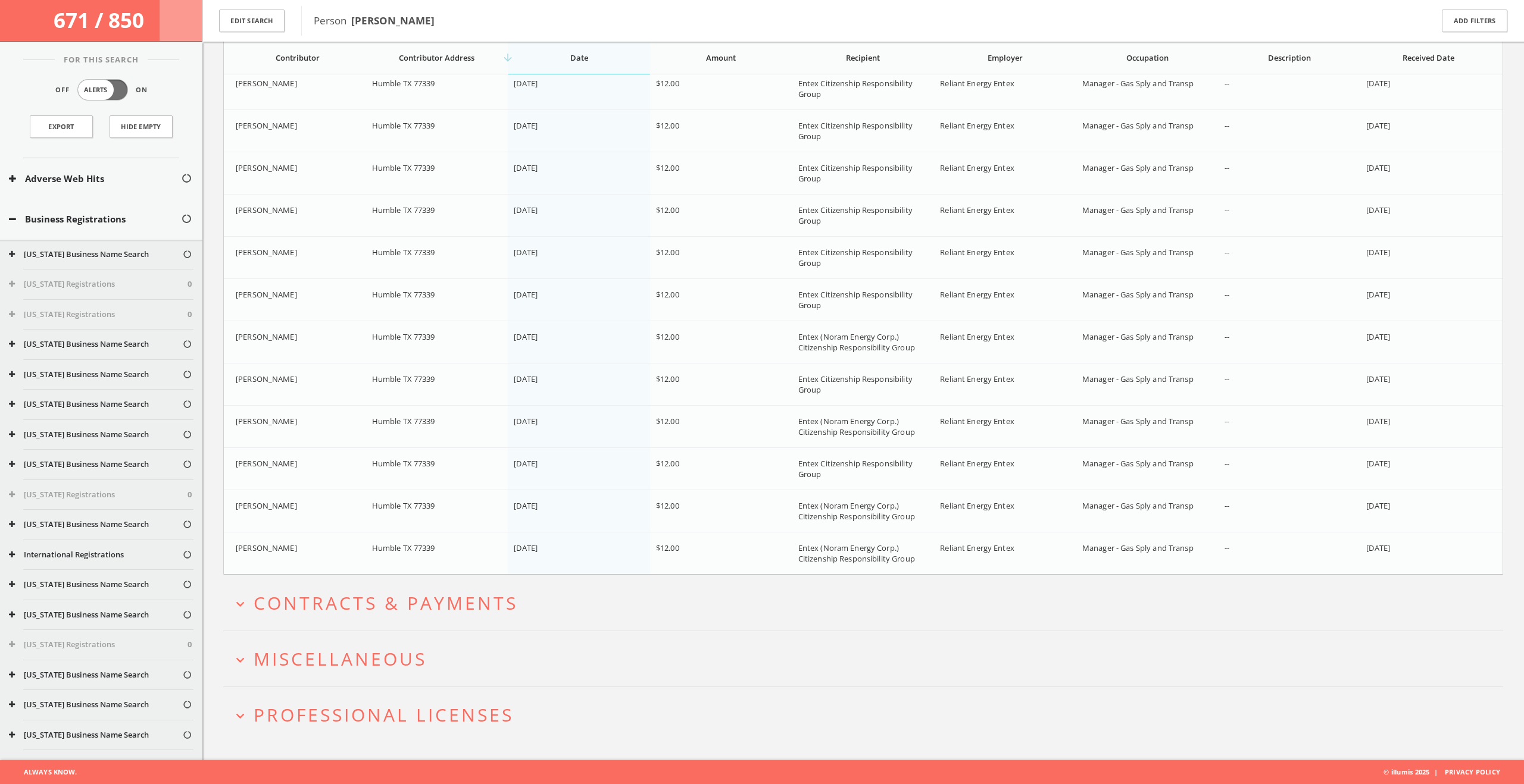
click at [442, 605] on span "Contracts & Payments" at bounding box center [386, 603] width 264 height 24
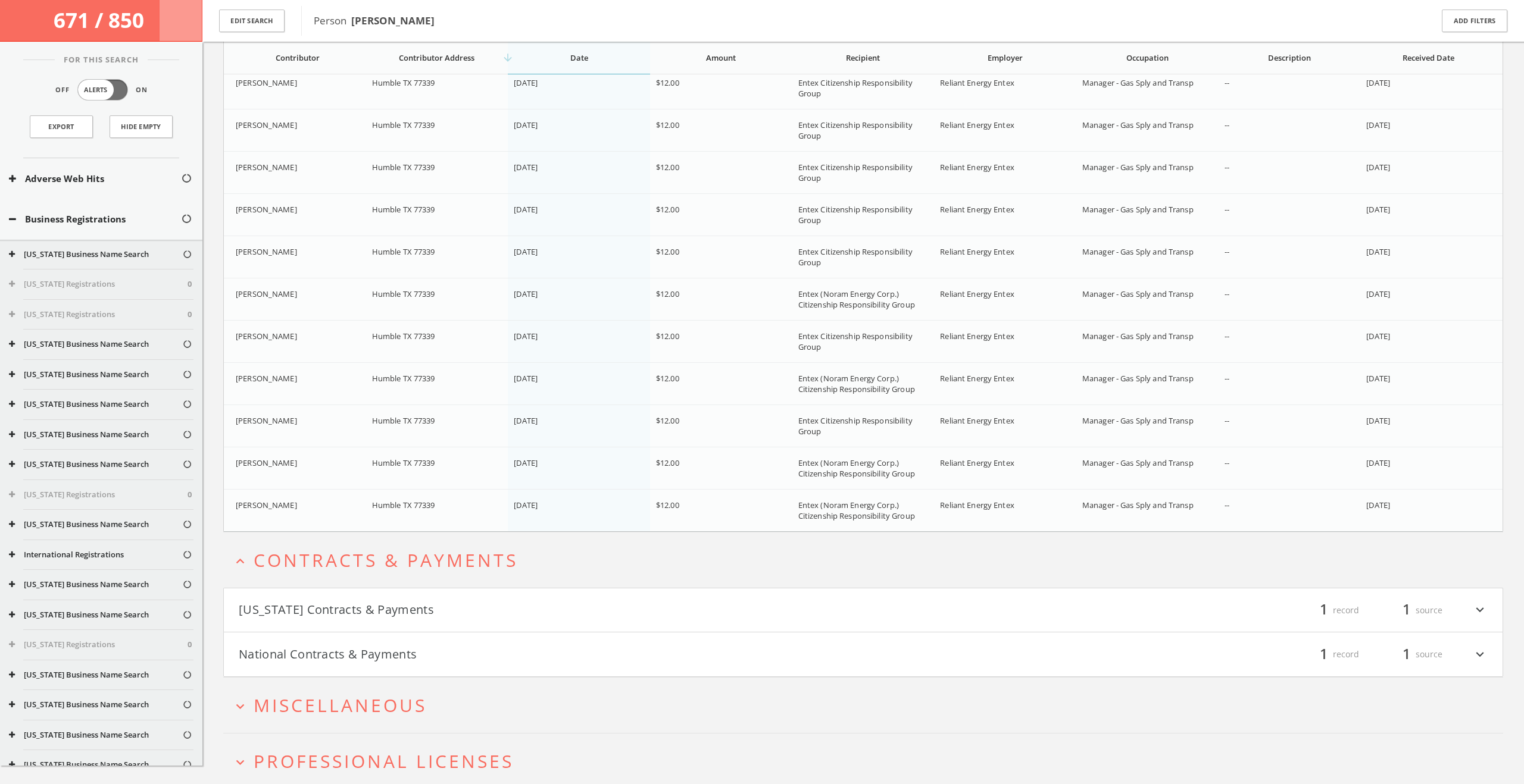
scroll to position [24702, 0]
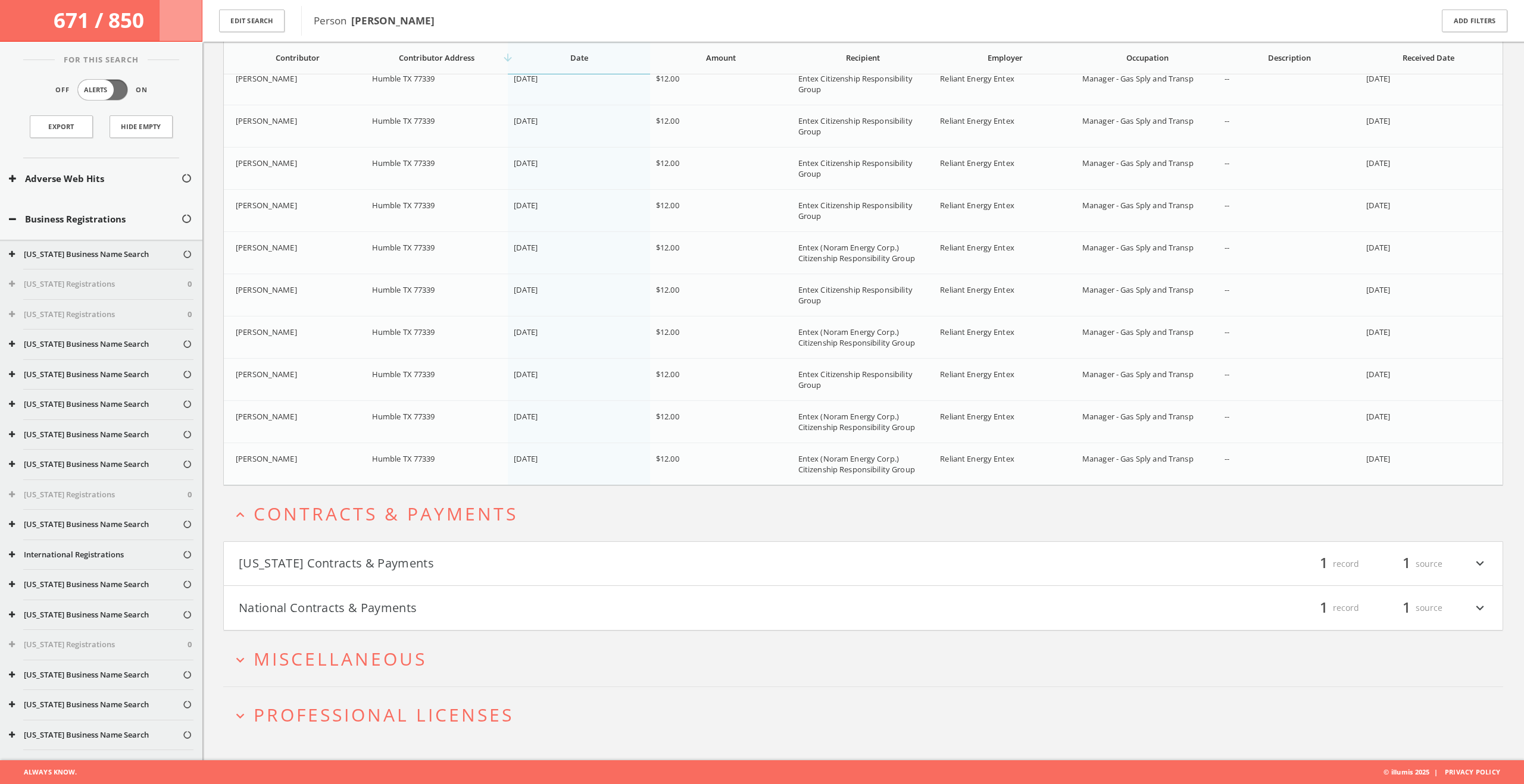
click at [440, 576] on h4 "Iowa Contracts & Payments filter_list 1 record 1 source expand_more" at bounding box center [863, 564] width 1279 height 44
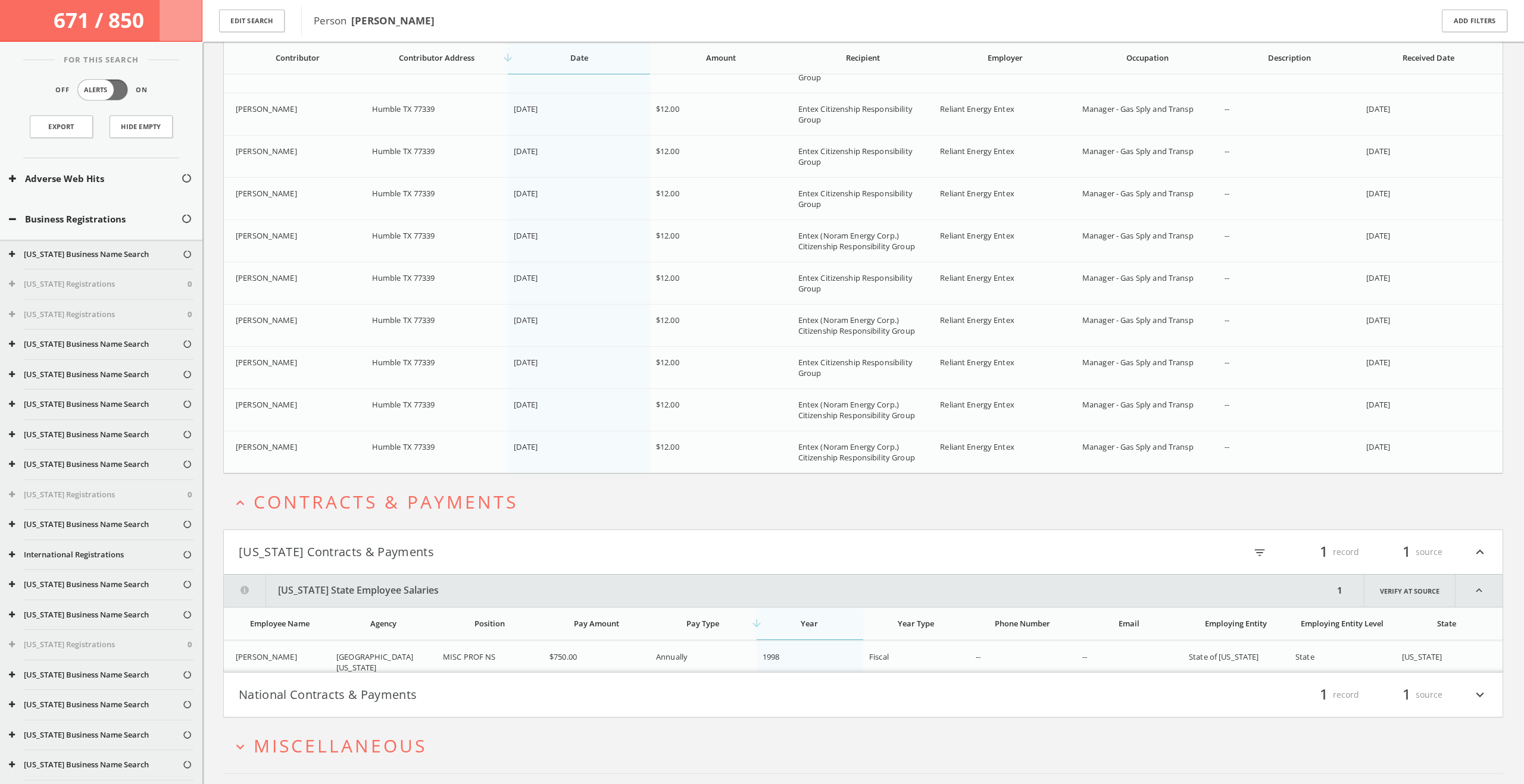
scroll to position [24800, 0]
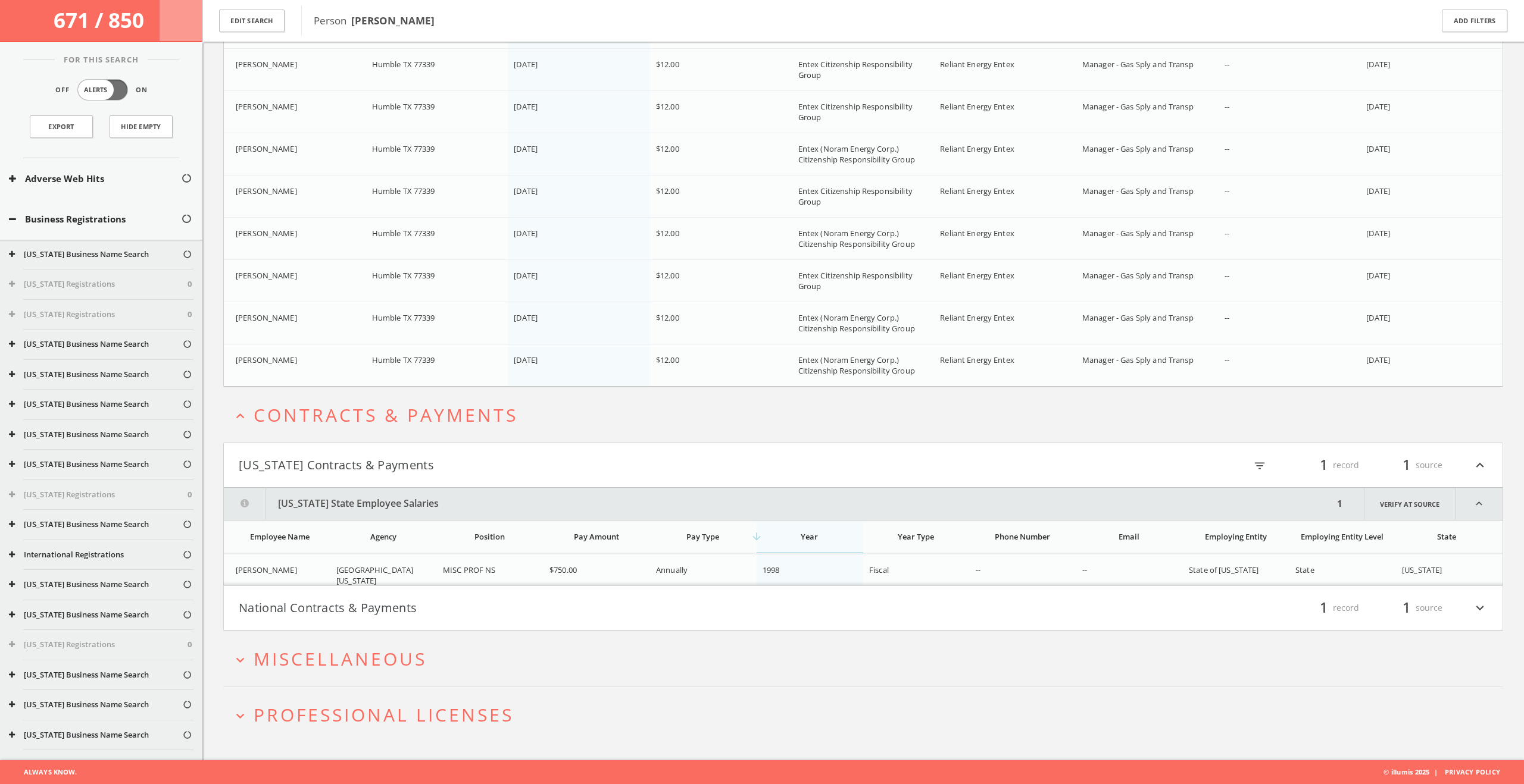
click at [444, 606] on button "National Contracts & Payments" at bounding box center [550, 608] width 625 height 20
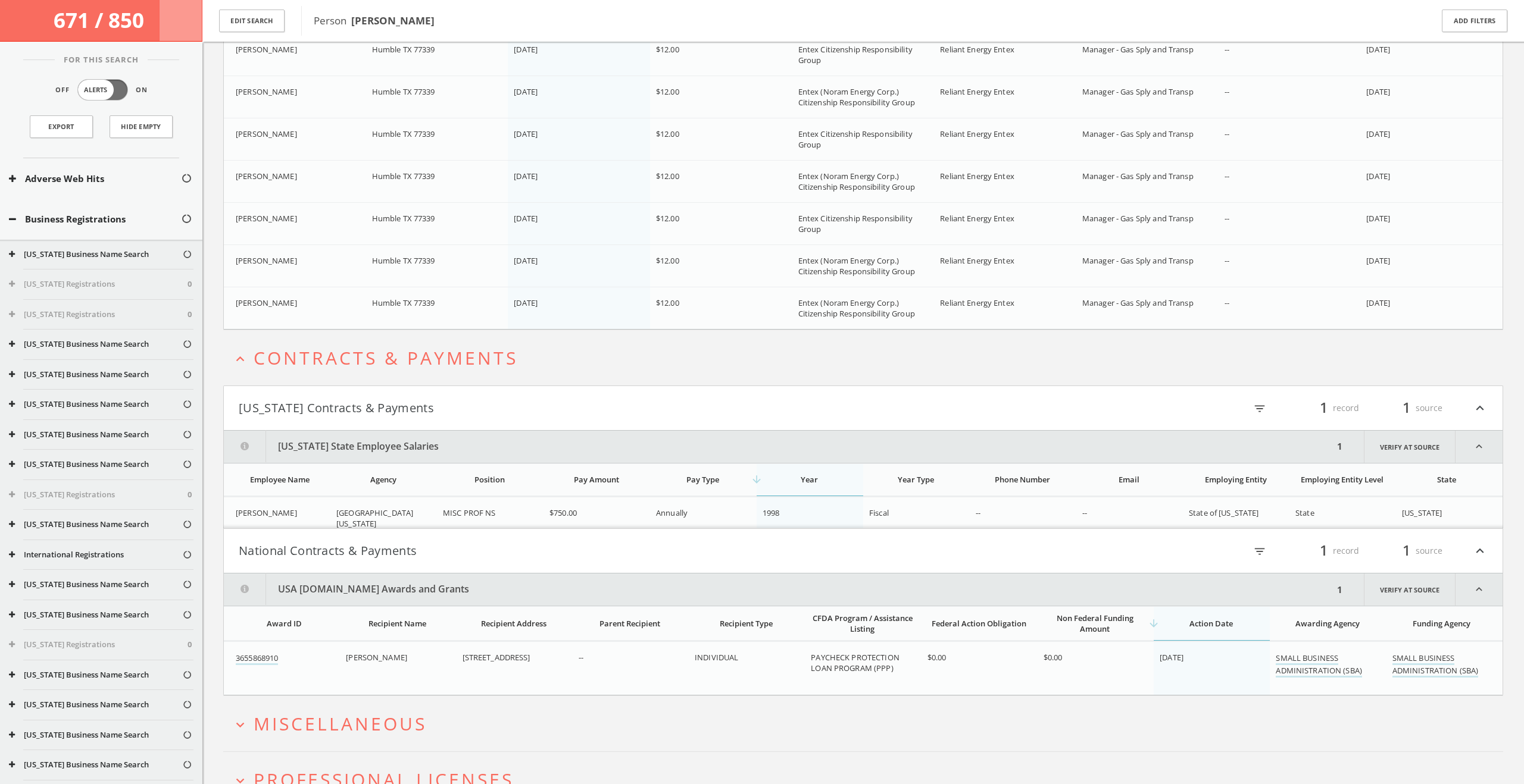
scroll to position [24923, 0]
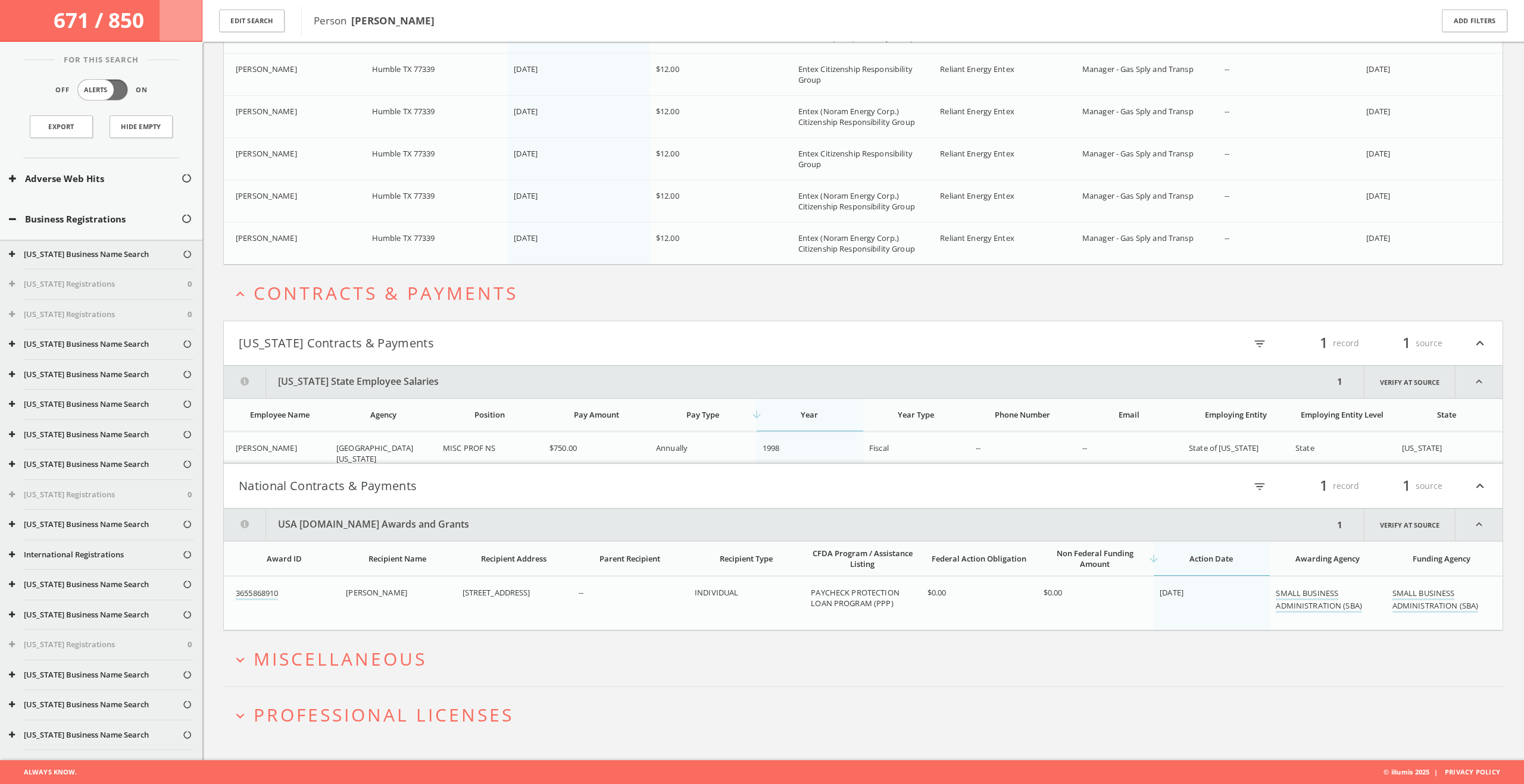
click at [415, 661] on span "Miscellaneous" at bounding box center [340, 659] width 174 height 24
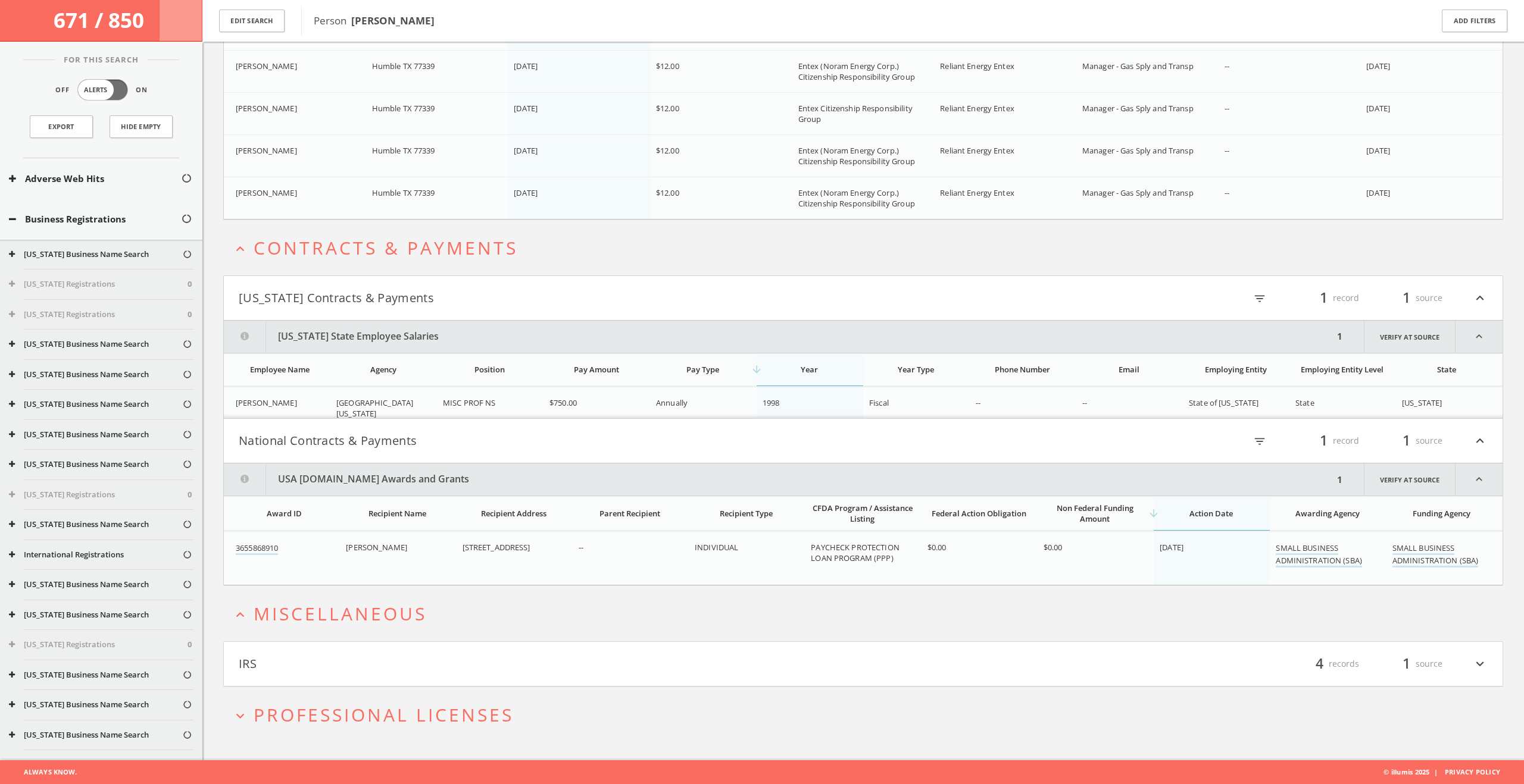
click at [415, 661] on button "IRS" at bounding box center [550, 663] width 625 height 20
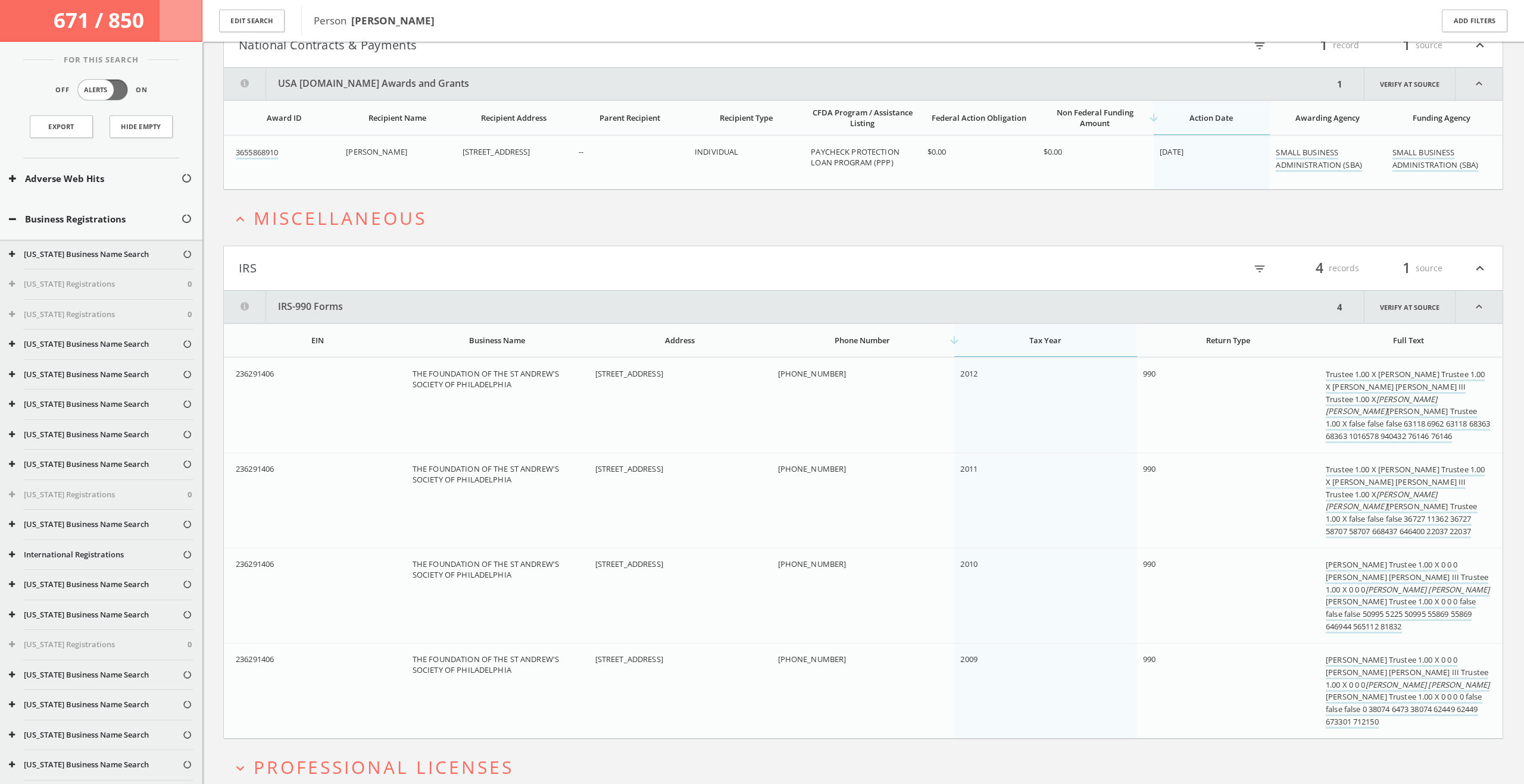
scroll to position [25416, 0]
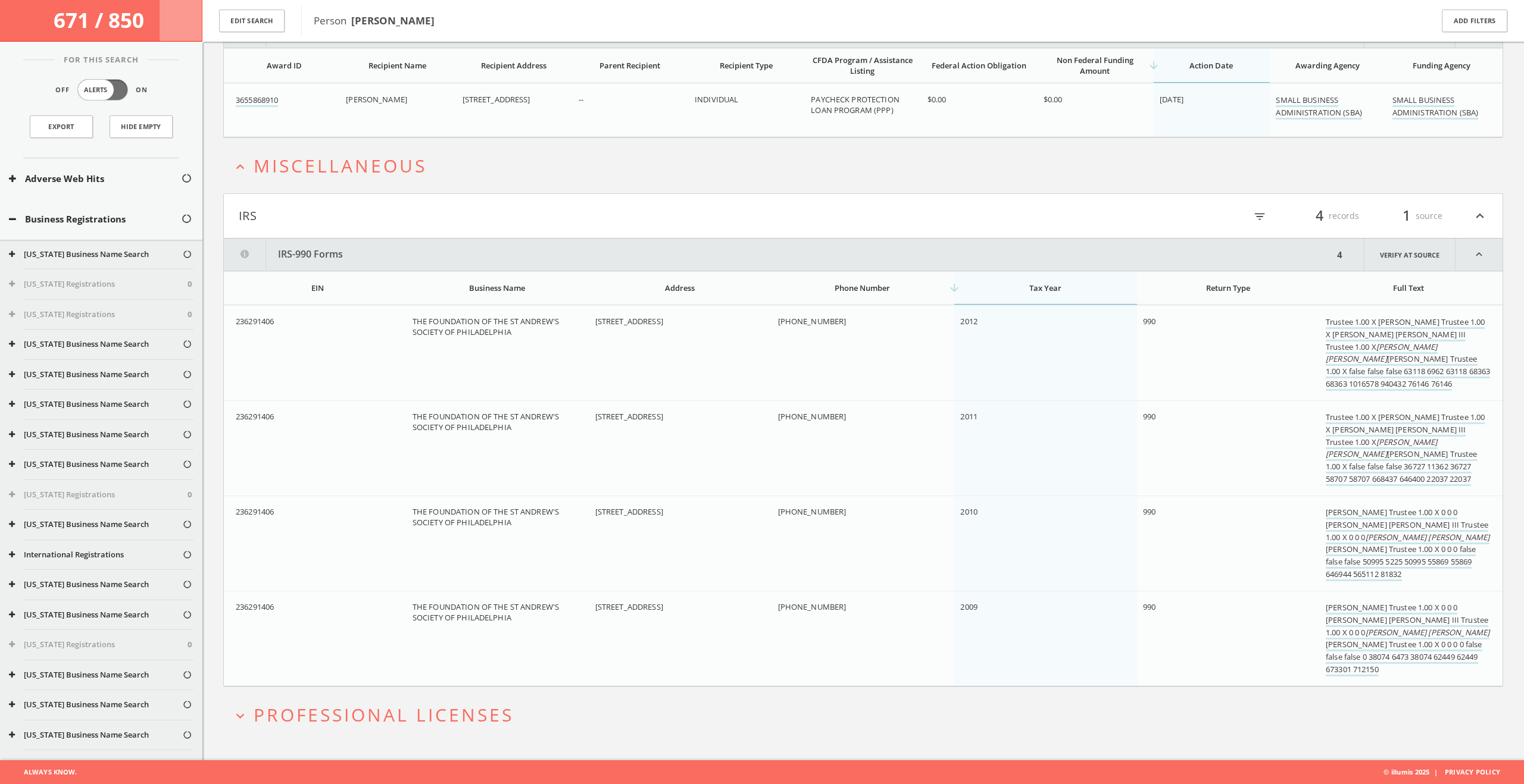
click at [412, 705] on span "Professional Licenses" at bounding box center [384, 715] width 260 height 24
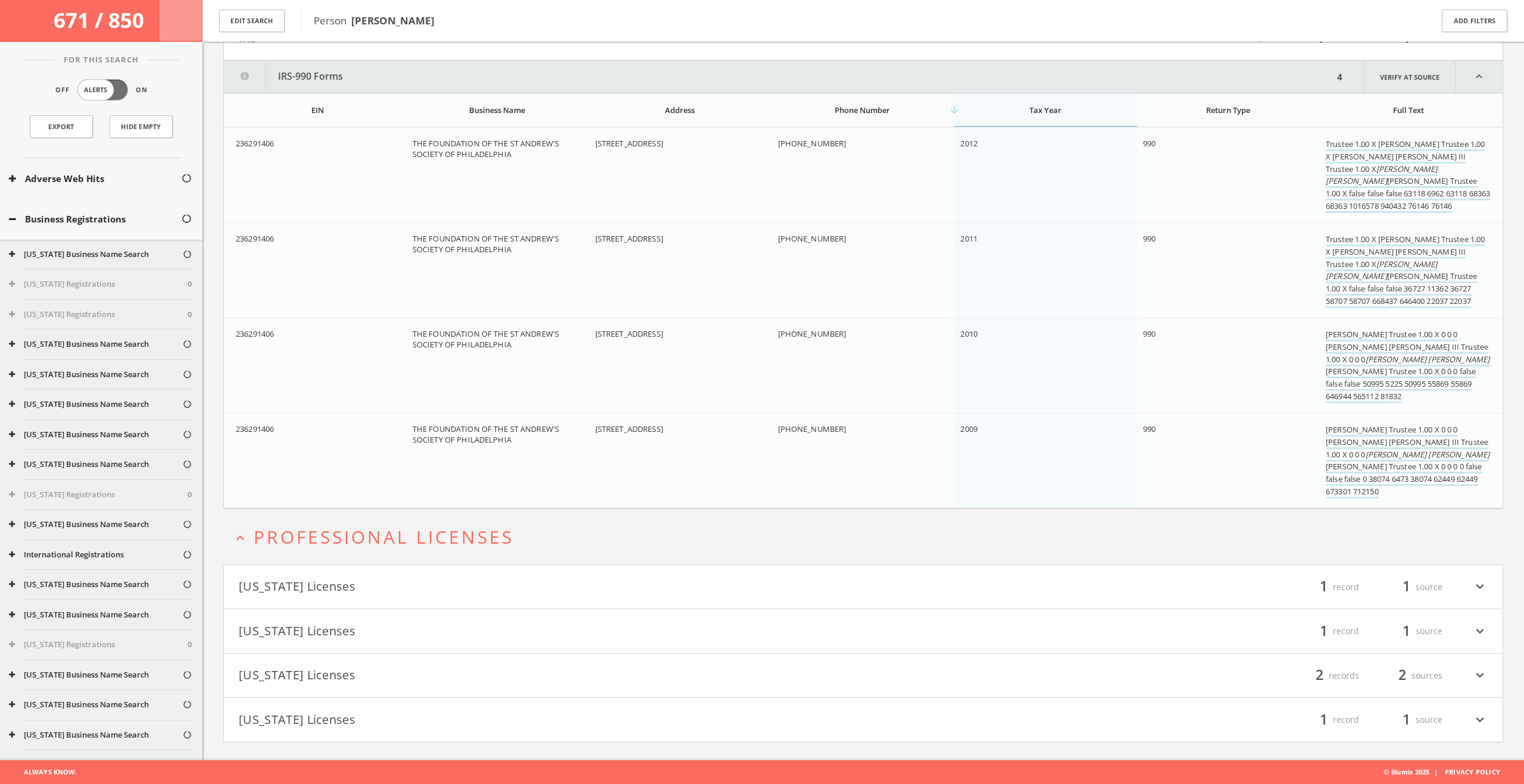
click at [402, 585] on button "[US_STATE] Licenses" at bounding box center [550, 586] width 625 height 20
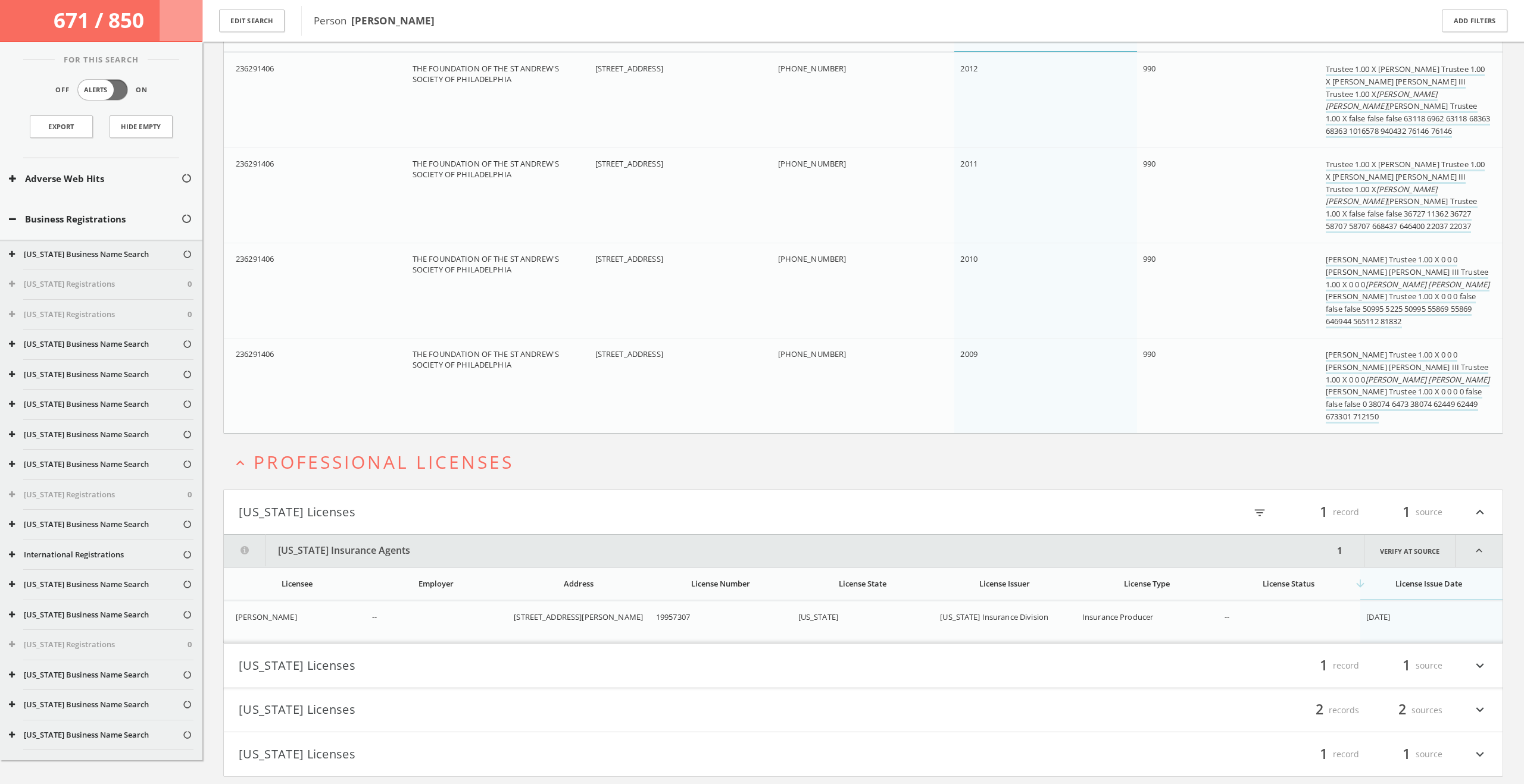
scroll to position [25704, 0]
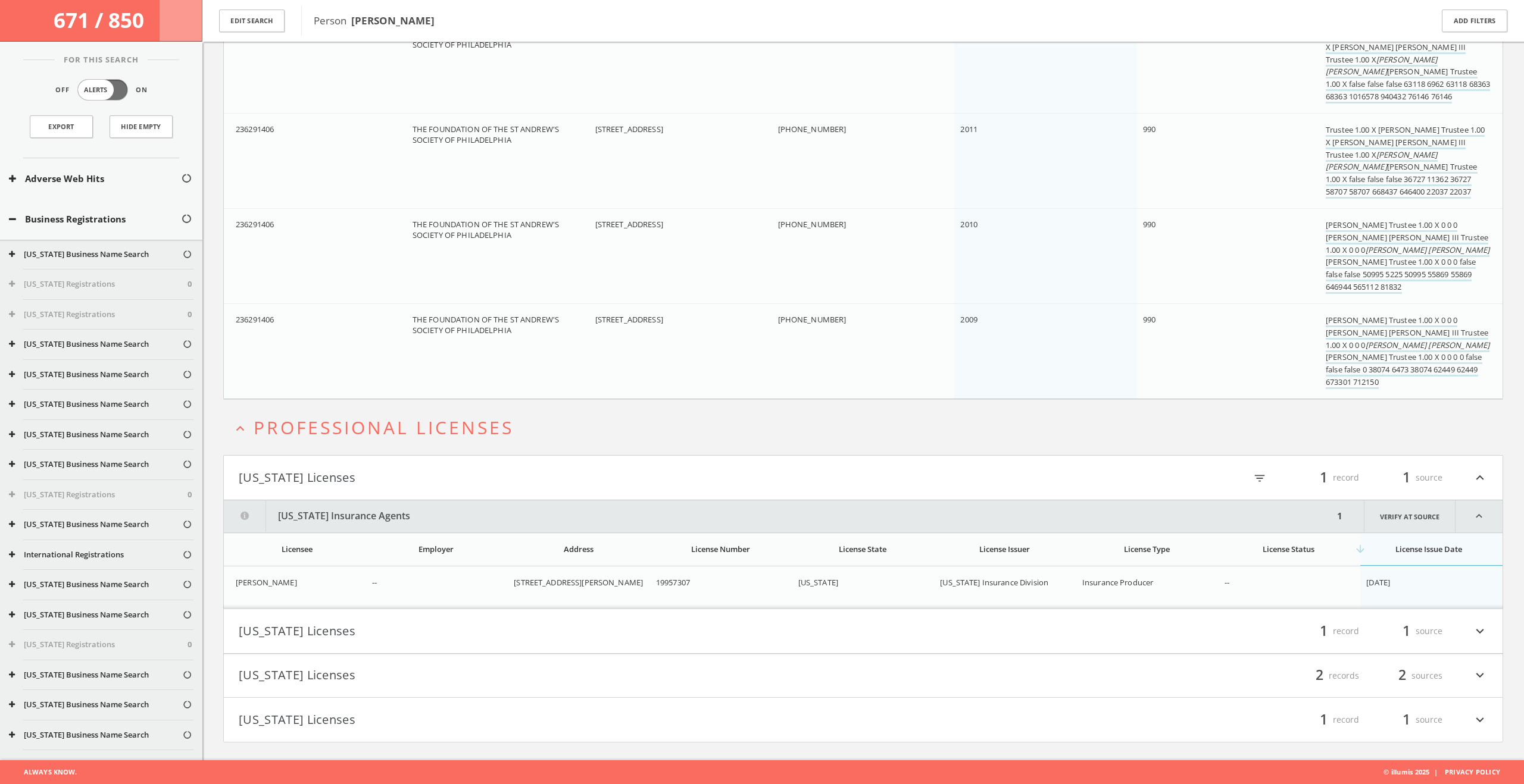
click at [403, 640] on h4 "Ohio Licenses filter_list 1 record 1 source expand_more" at bounding box center [863, 631] width 1279 height 44
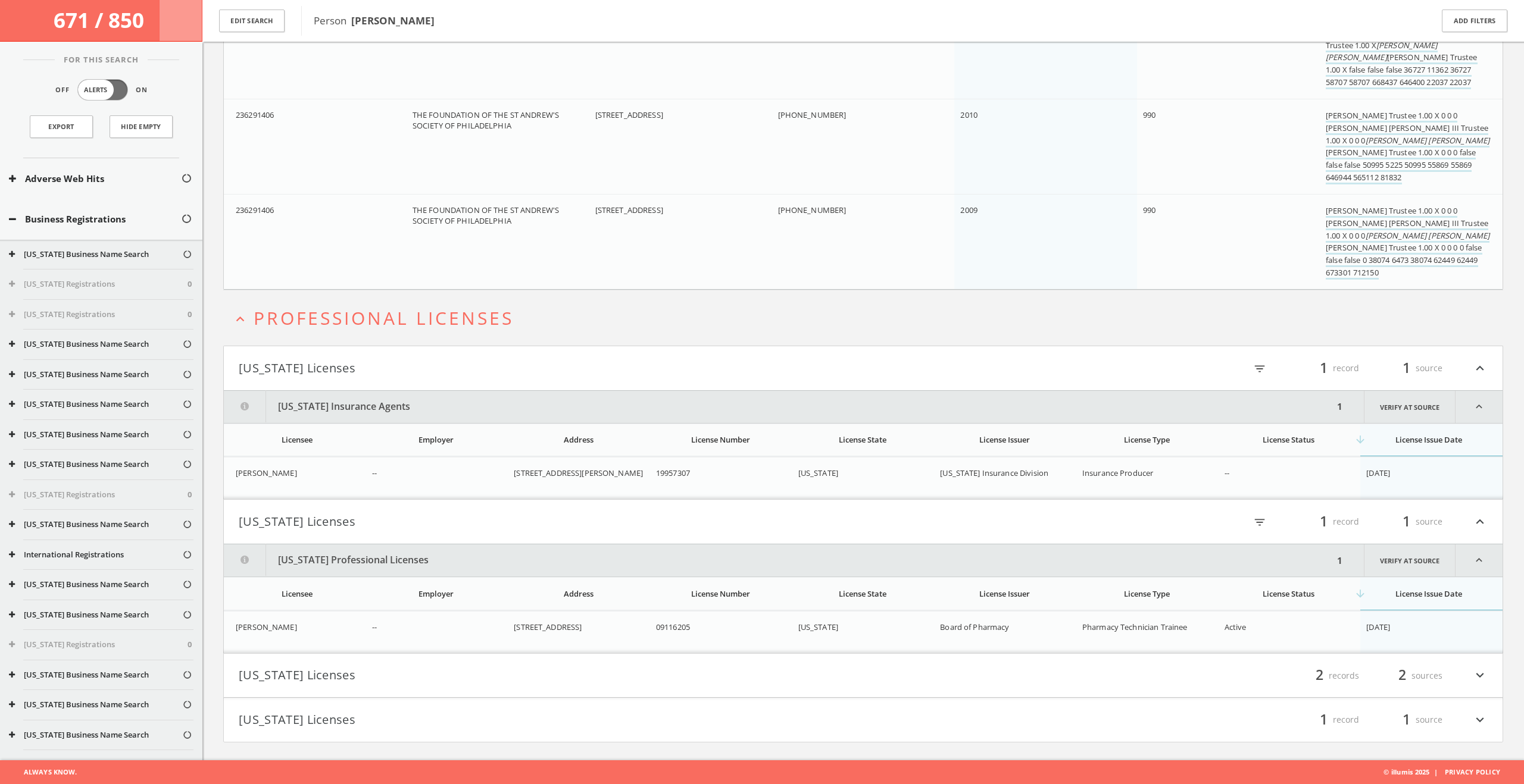
click at [416, 673] on button "[US_STATE] Licenses" at bounding box center [550, 675] width 625 height 20
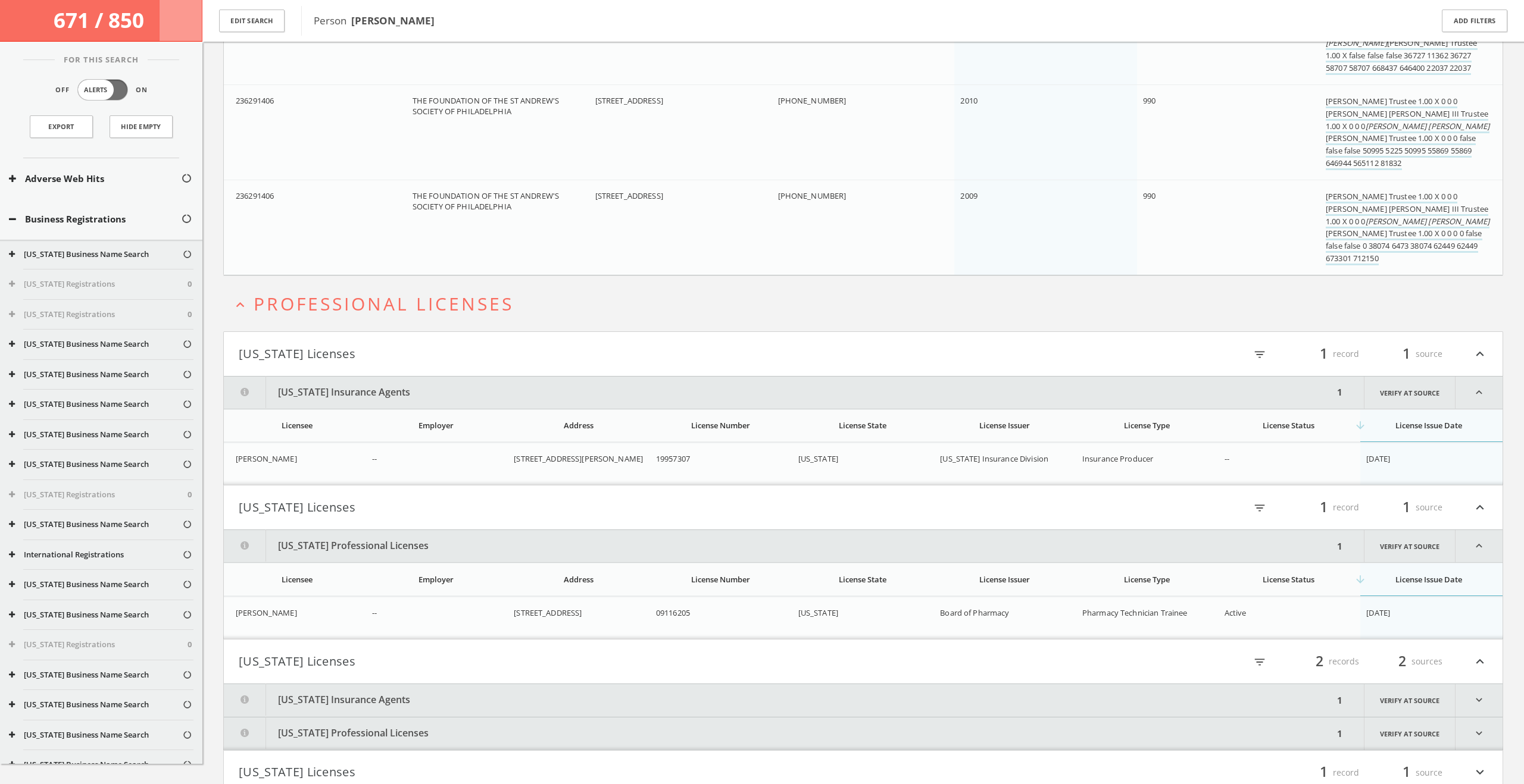
scroll to position [25880, 0]
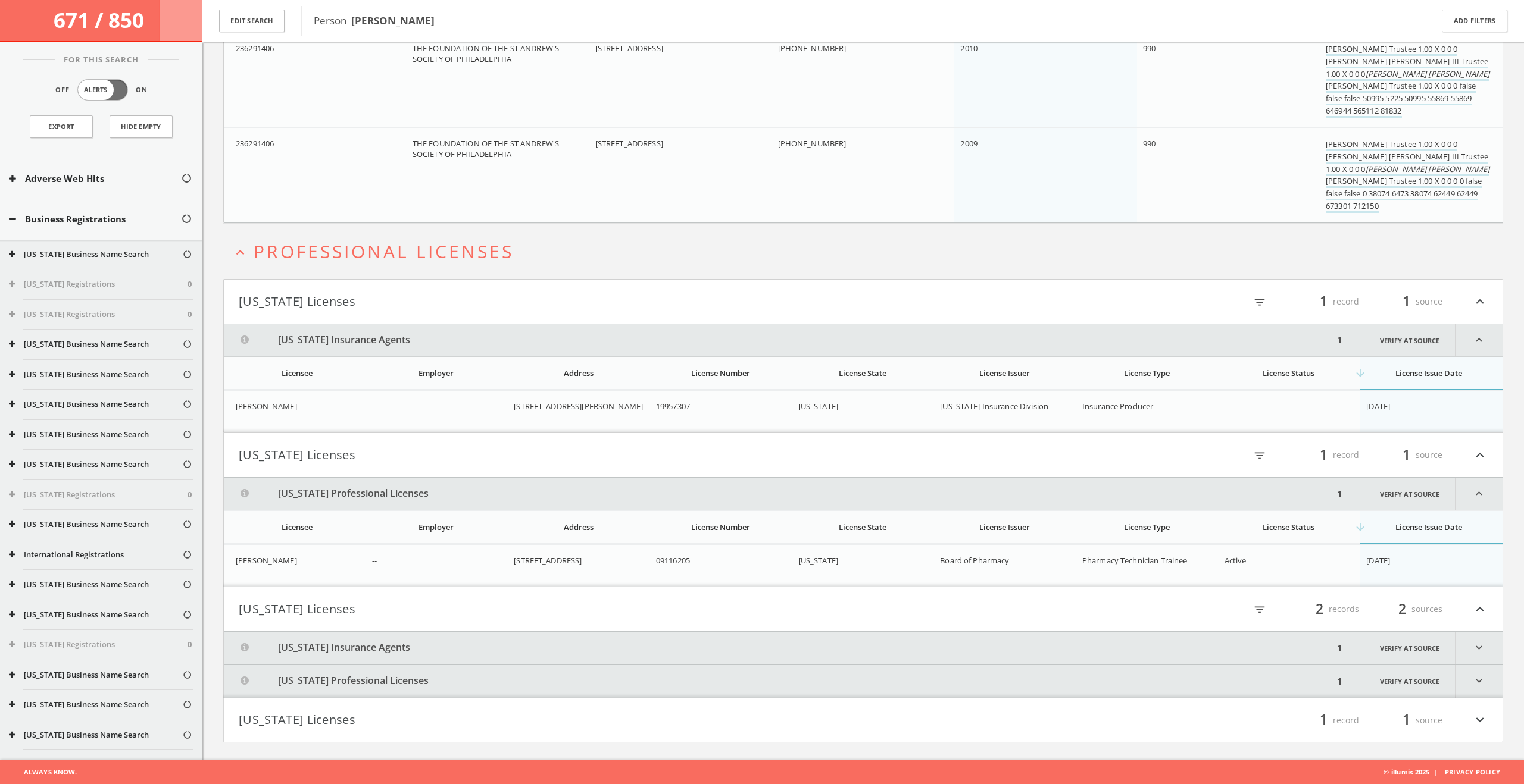
click at [416, 666] on button "Pennsylvania Professional Licenses" at bounding box center [778, 681] width 1109 height 33
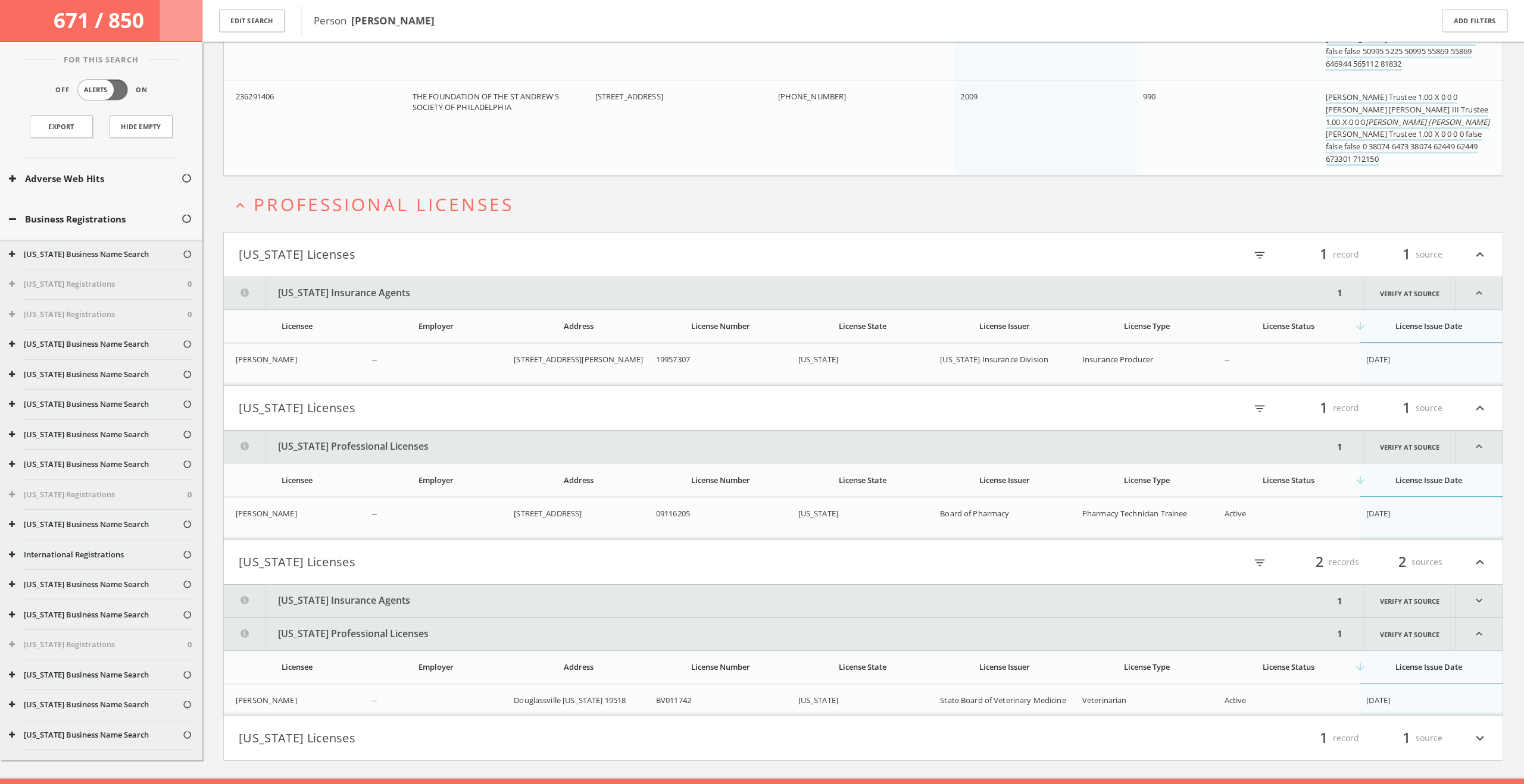
scroll to position [25945, 0]
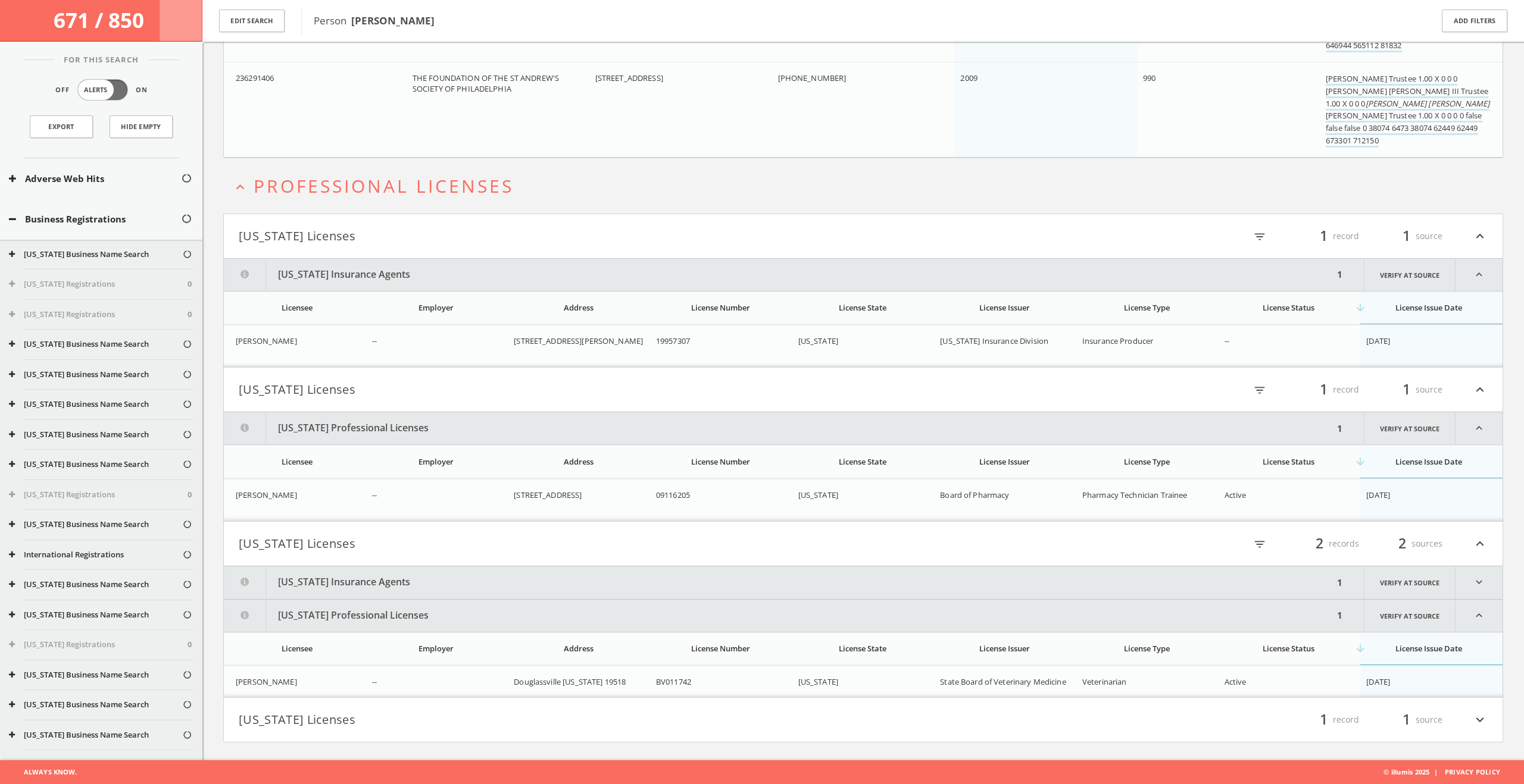
click at [393, 712] on button "[US_STATE] Licenses" at bounding box center [550, 719] width 625 height 20
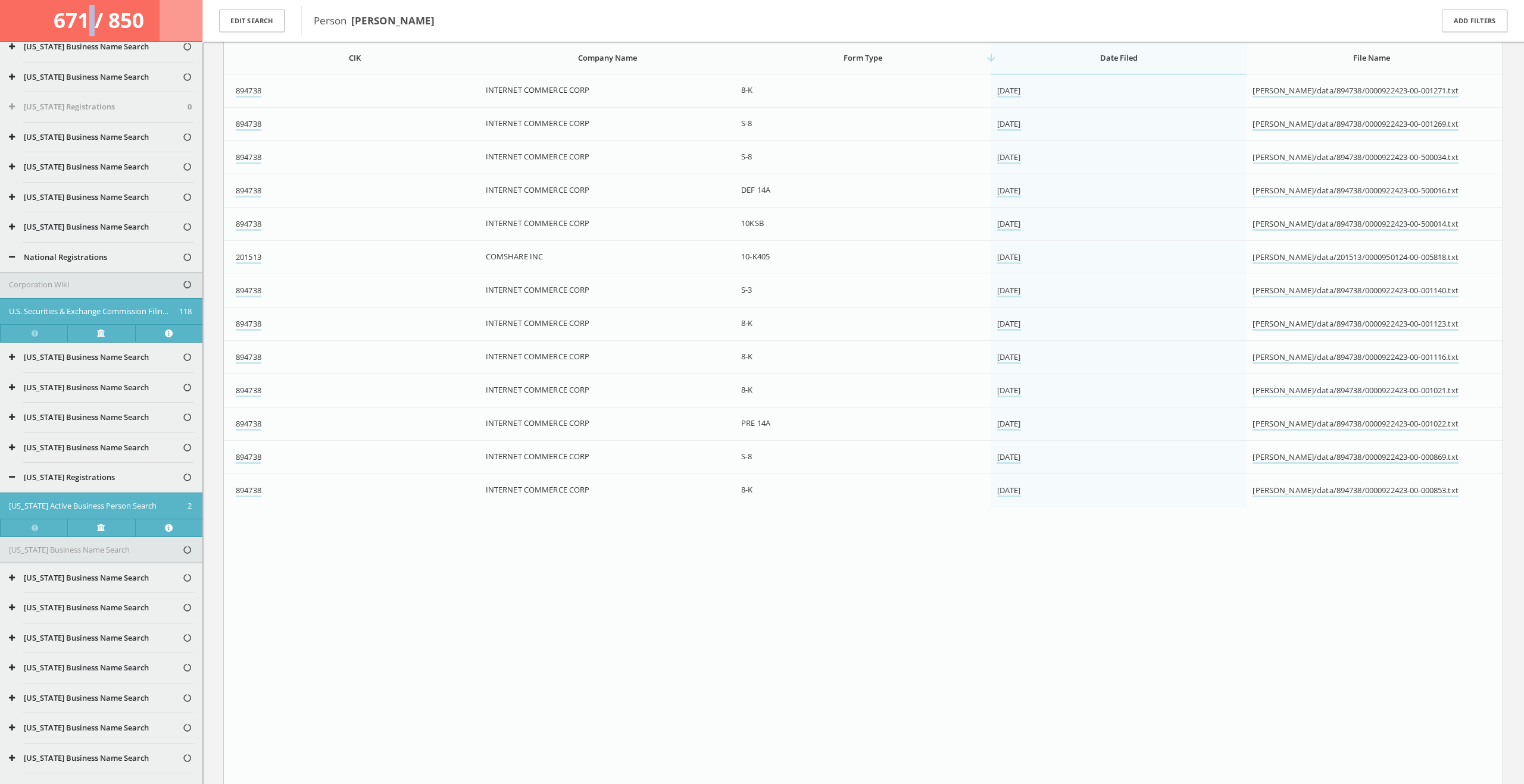
scroll to position [0, 0]
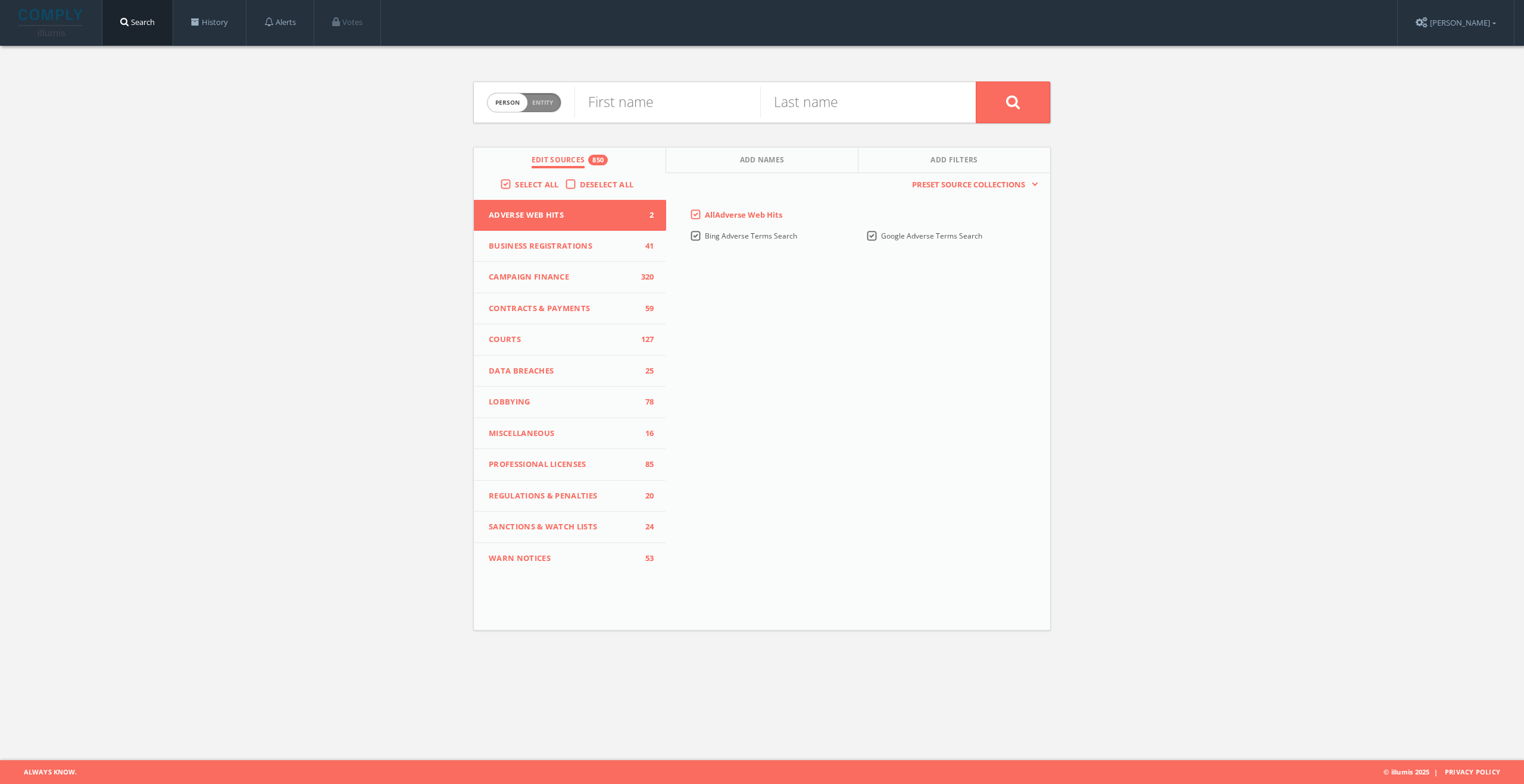
click at [535, 97] on span "Person Entity" at bounding box center [524, 102] width 73 height 18
checkbox input "true"
click at [659, 111] on input "text" at bounding box center [775, 103] width 401 height 31
type input "Original Source"
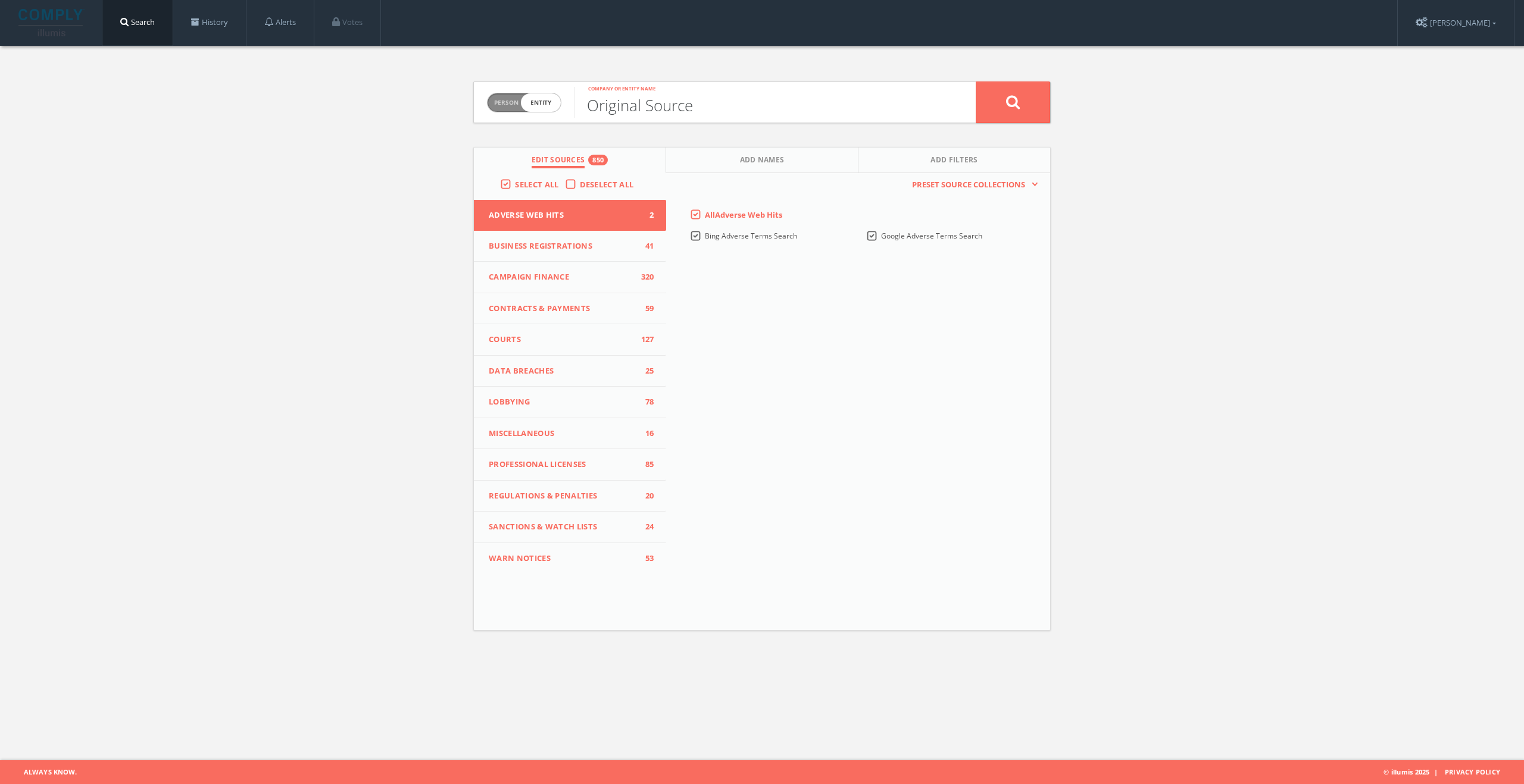
click at [975, 81] on button at bounding box center [1013, 102] width 74 height 41
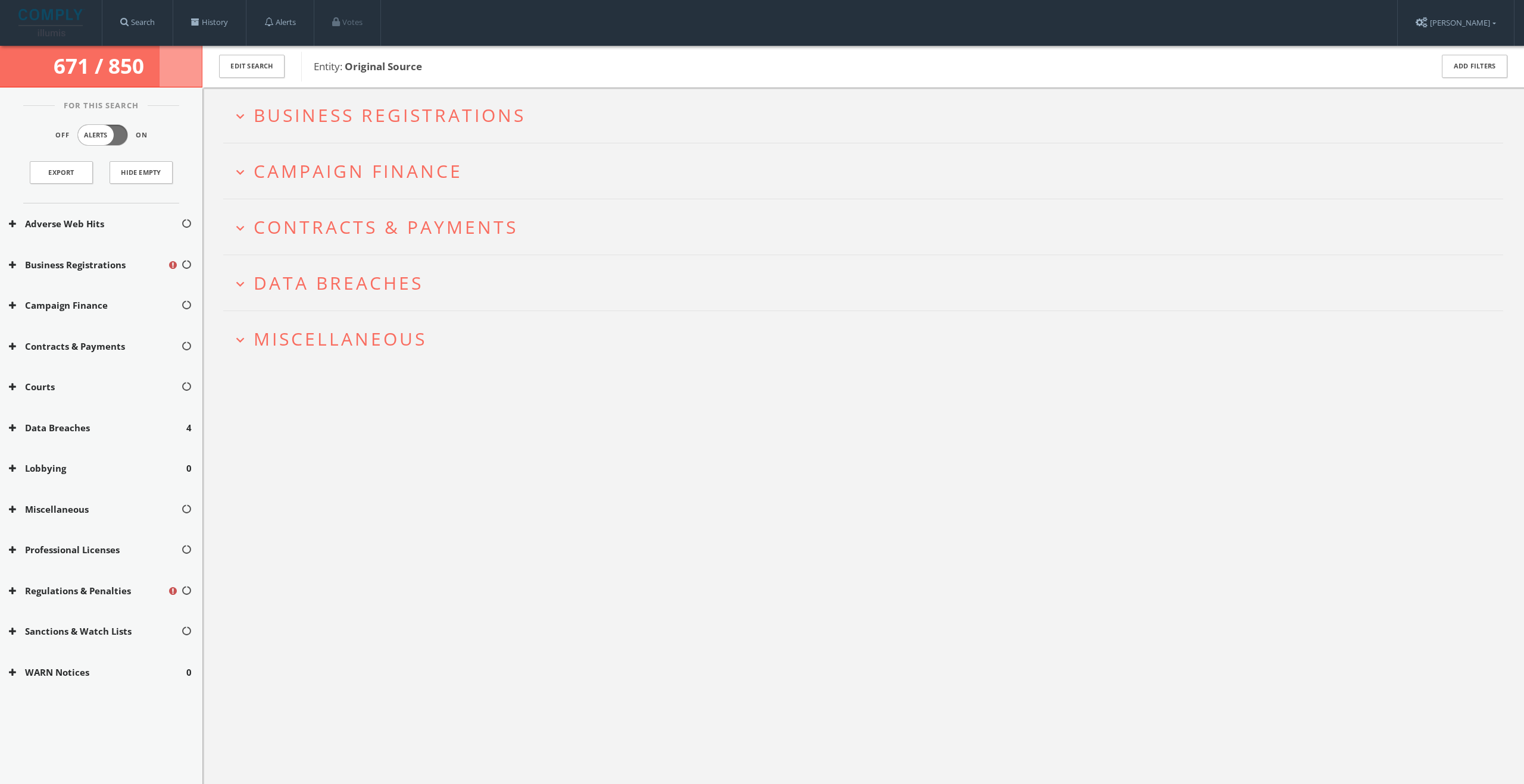
click at [756, 93] on h2 "expand_more Business Registrations" at bounding box center [862, 115] width 1280 height 55
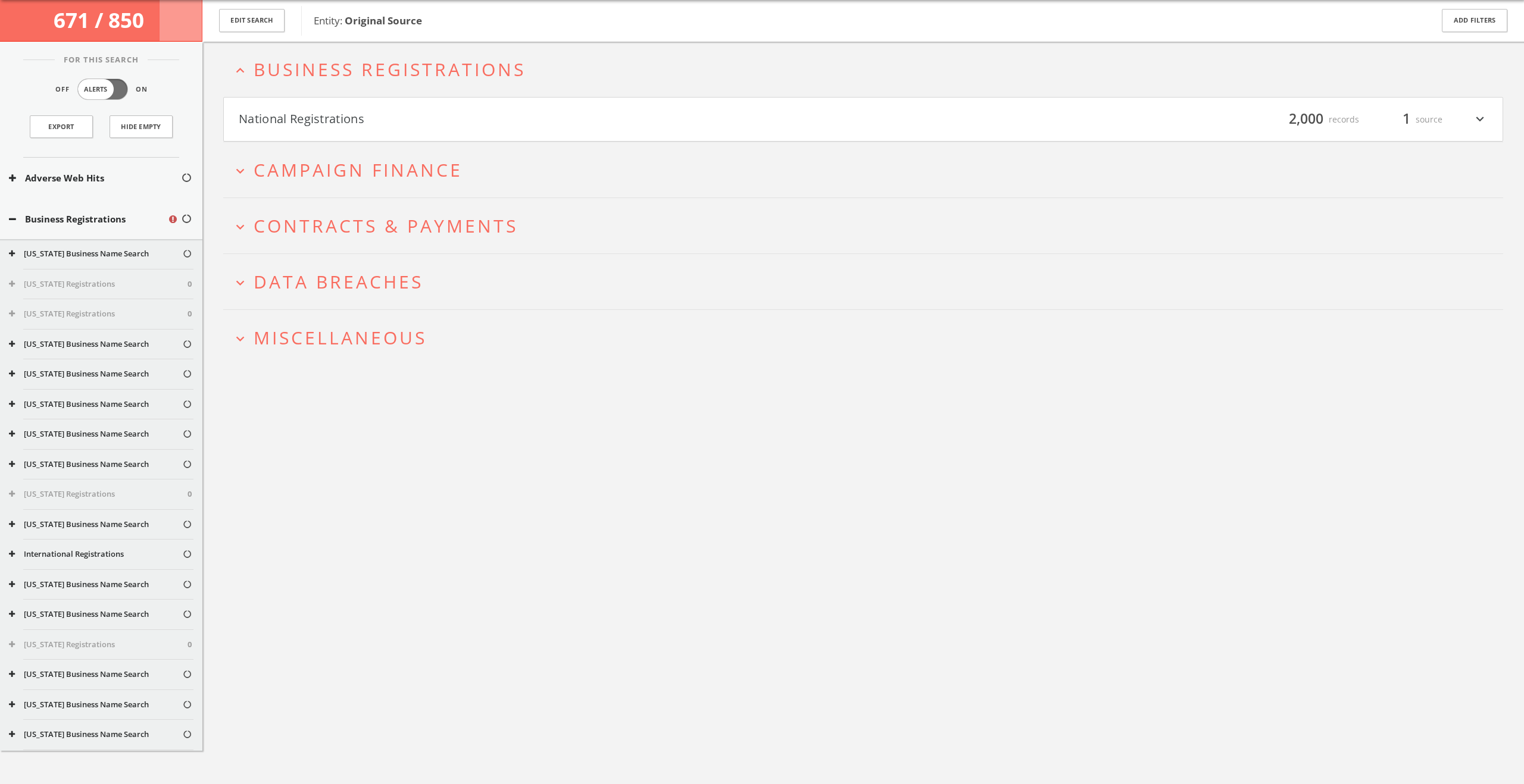
click at [647, 125] on button "National Registrations" at bounding box center [550, 119] width 625 height 20
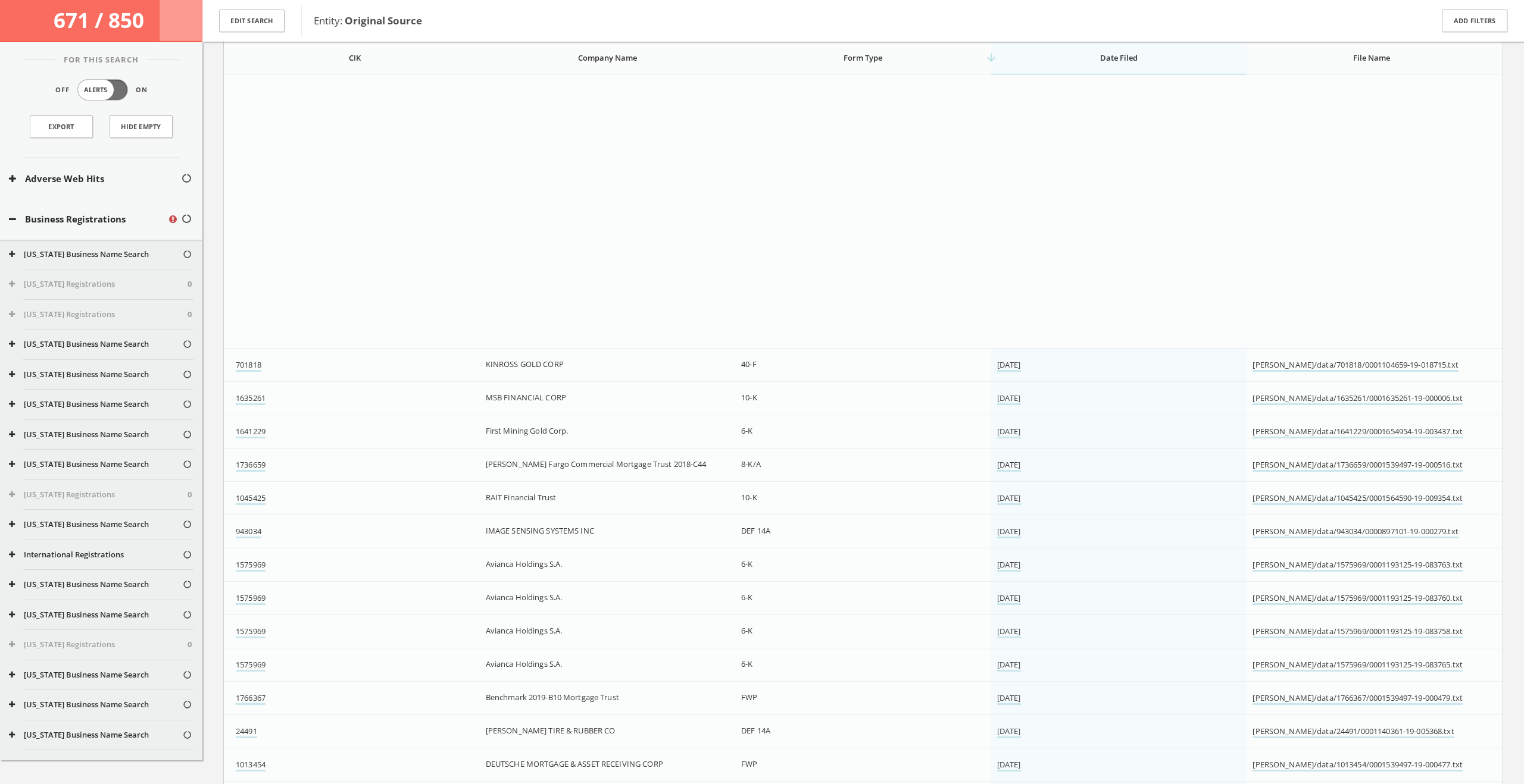
scroll to position [66502, 0]
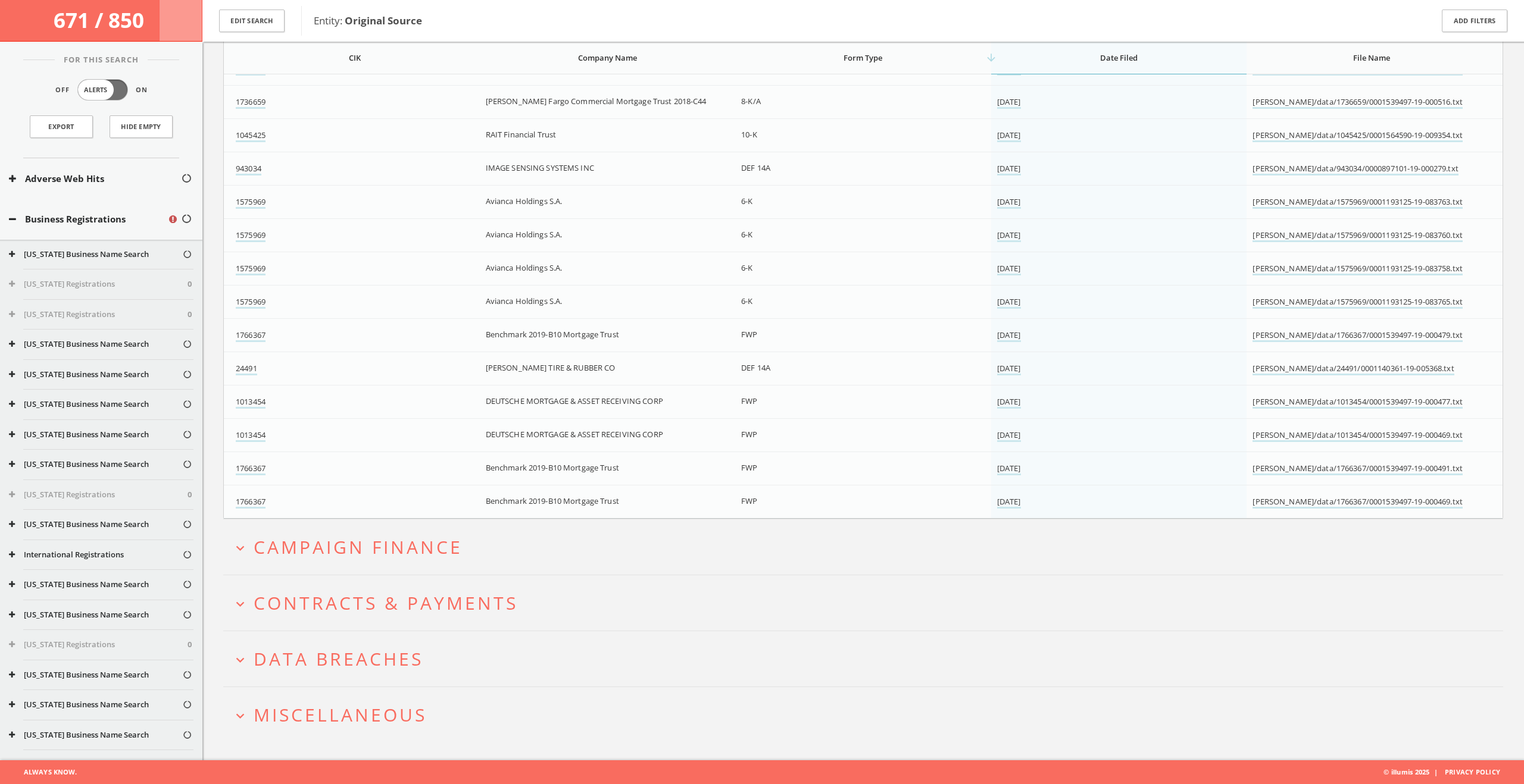
click at [717, 534] on h2 "expand_more Campaign Finance" at bounding box center [862, 547] width 1280 height 55
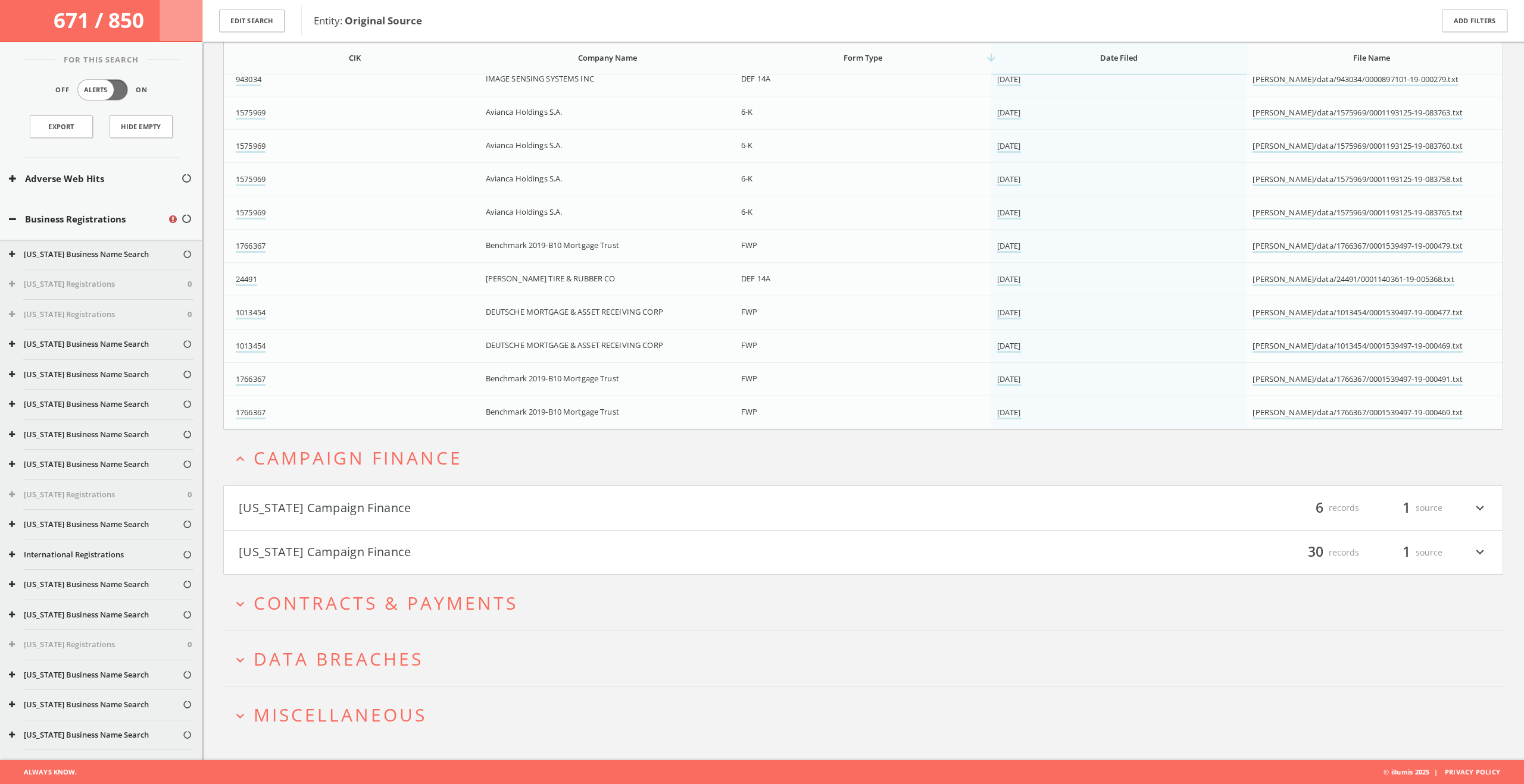
click at [713, 514] on button "[US_STATE] Campaign Finance" at bounding box center [550, 508] width 625 height 20
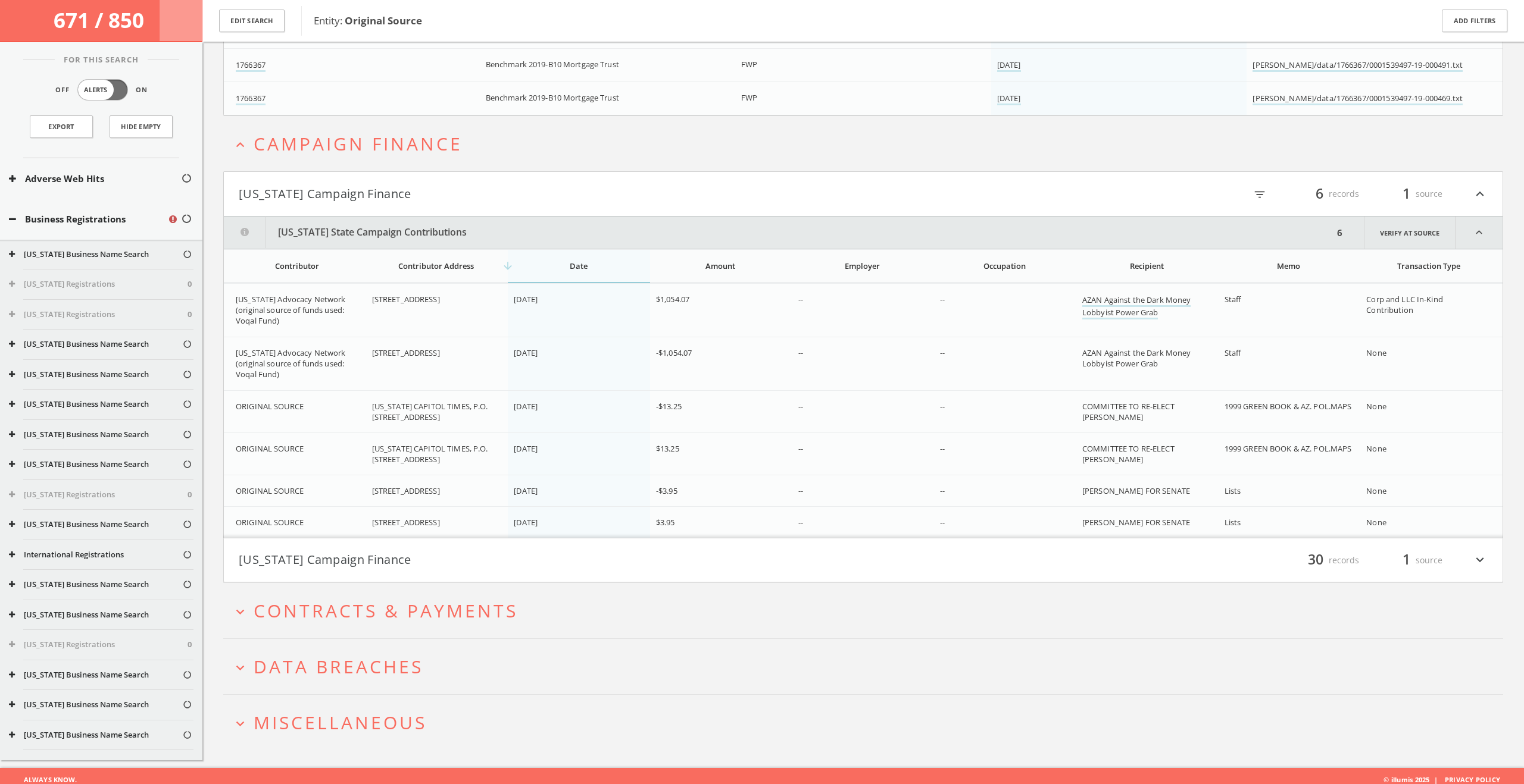
scroll to position [66913, 0]
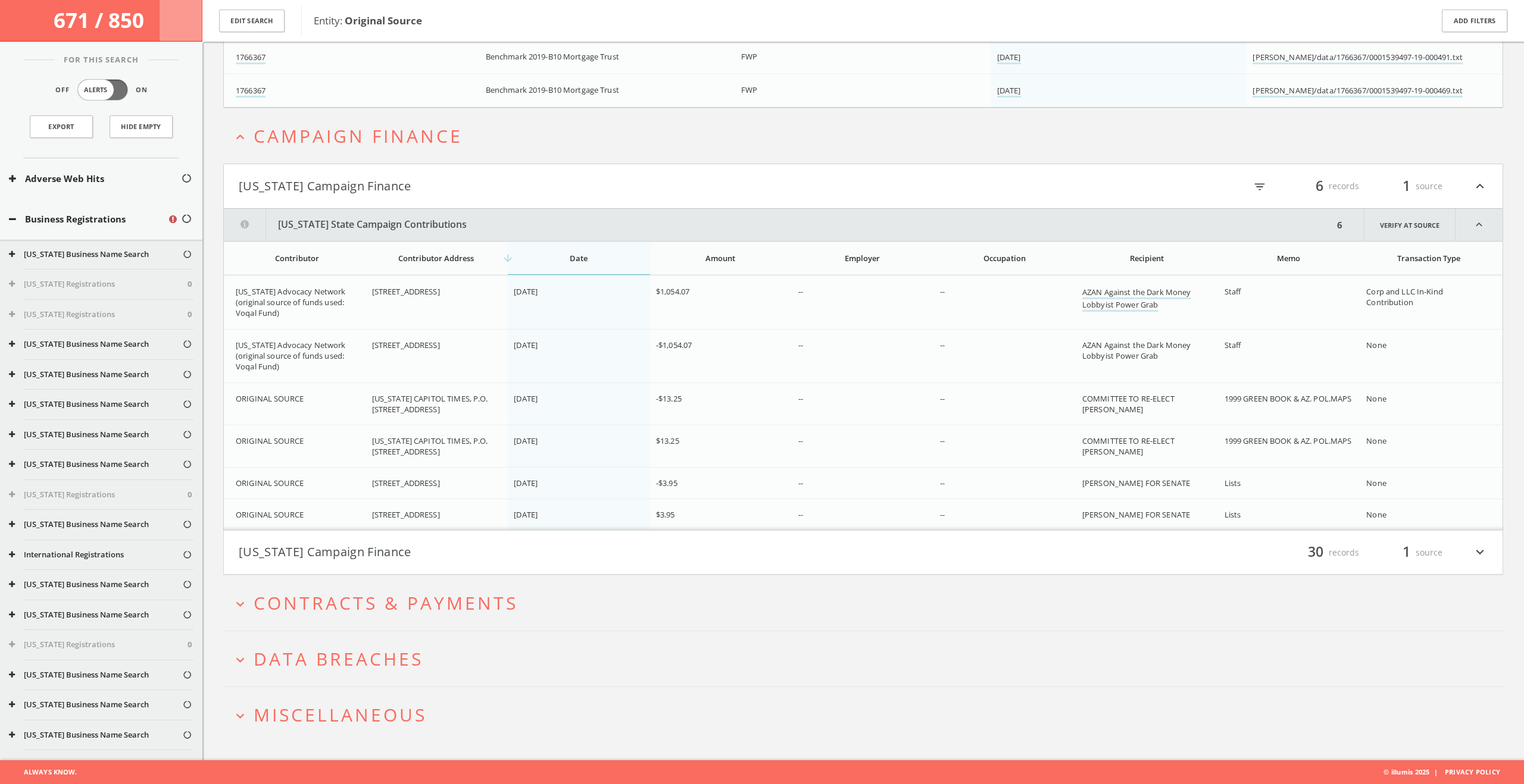
click at [648, 552] on button "[US_STATE] Campaign Finance" at bounding box center [550, 552] width 625 height 20
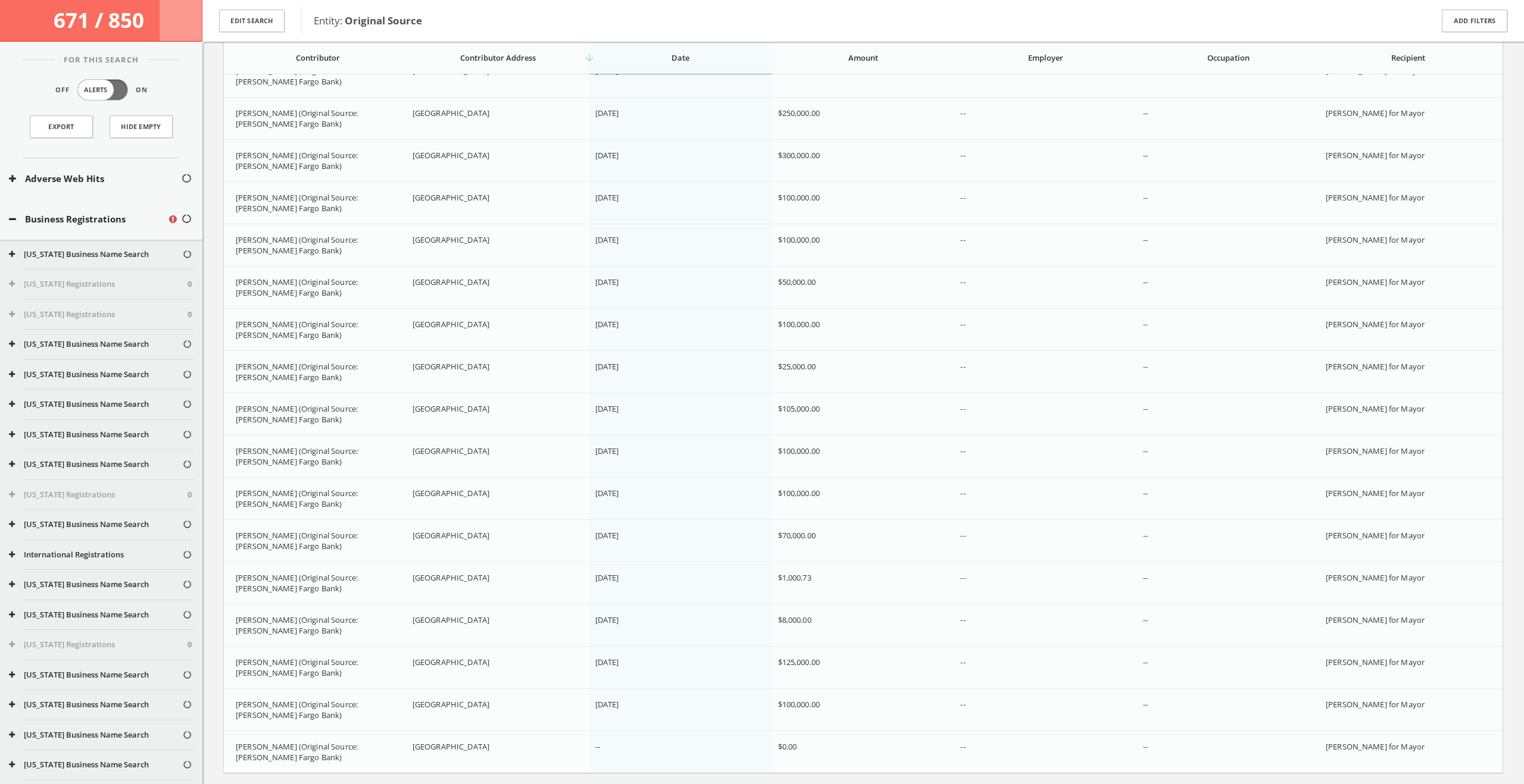
scroll to position [68248, 0]
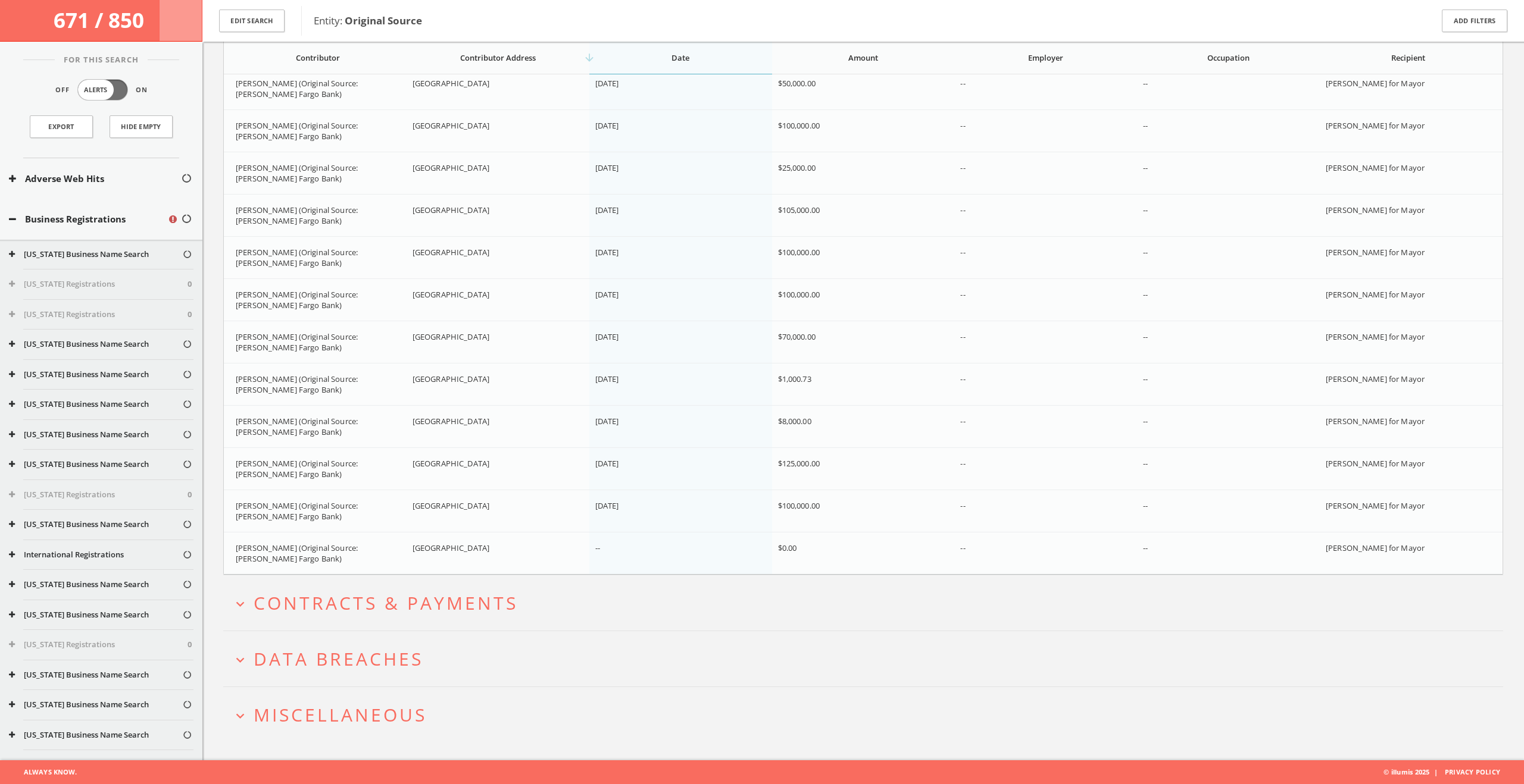
click at [581, 602] on button "expand_more Contracts & Payments" at bounding box center [867, 603] width 1271 height 20
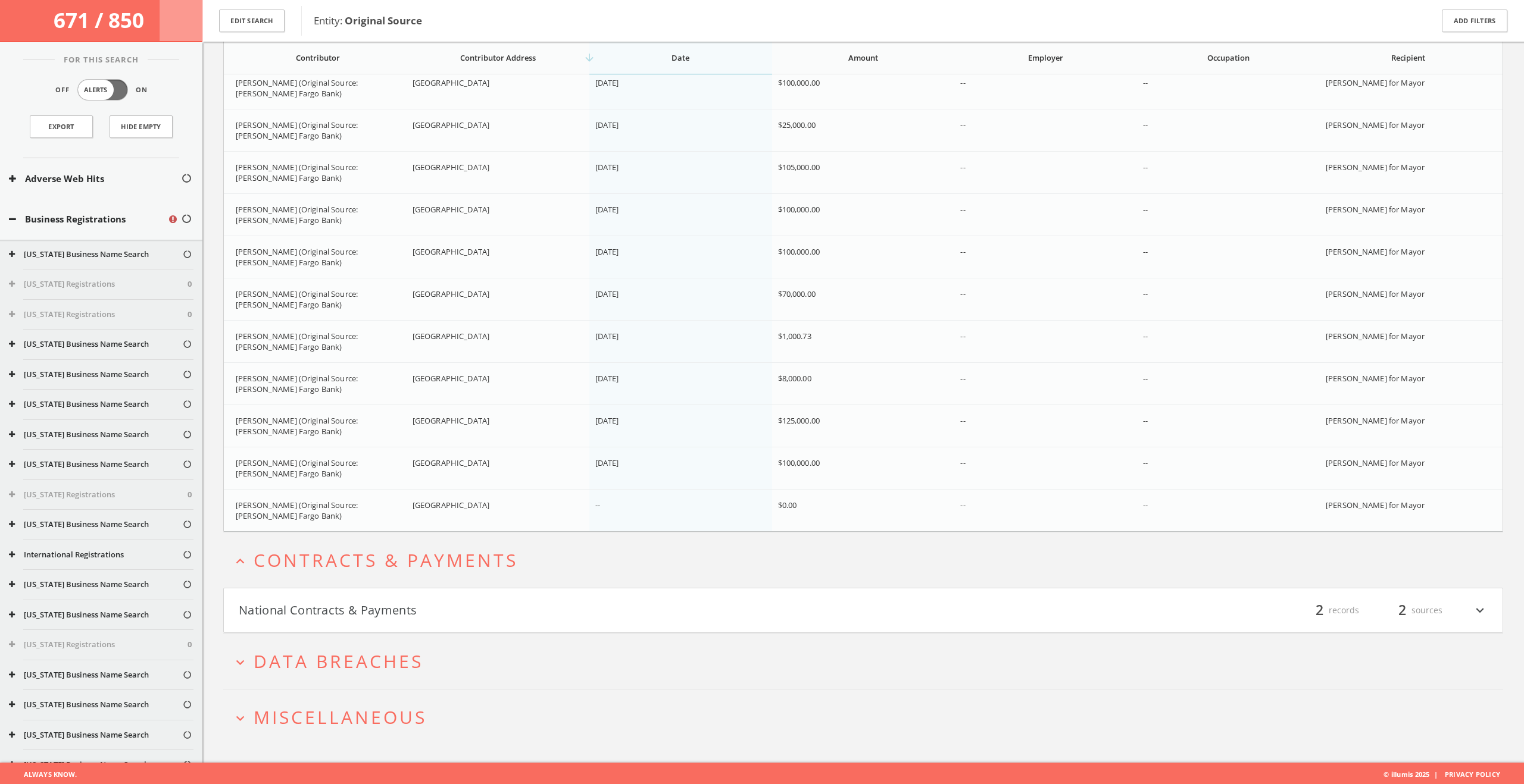
scroll to position [68293, 0]
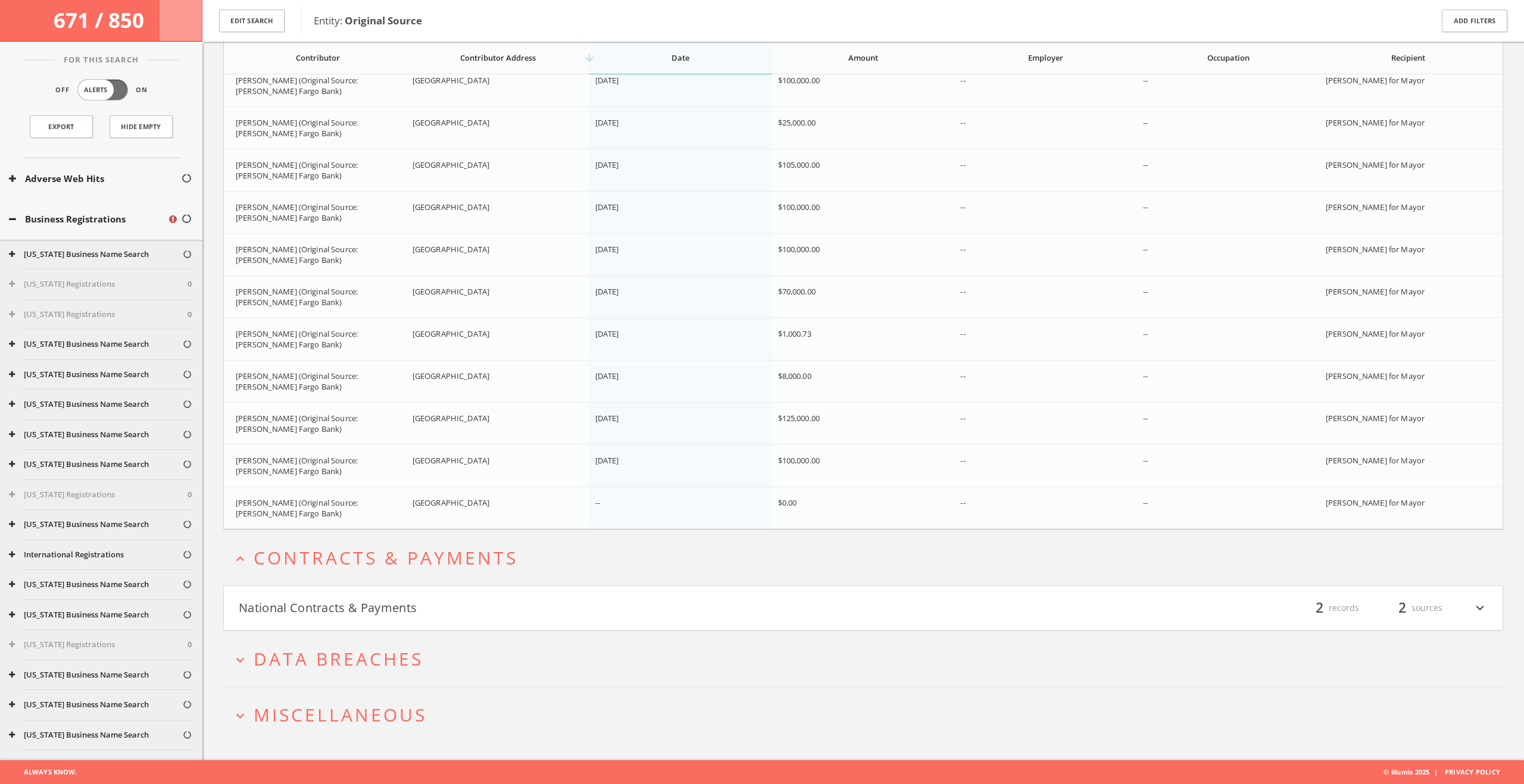
click at [581, 603] on button "National Contracts & Payments" at bounding box center [550, 608] width 625 height 20
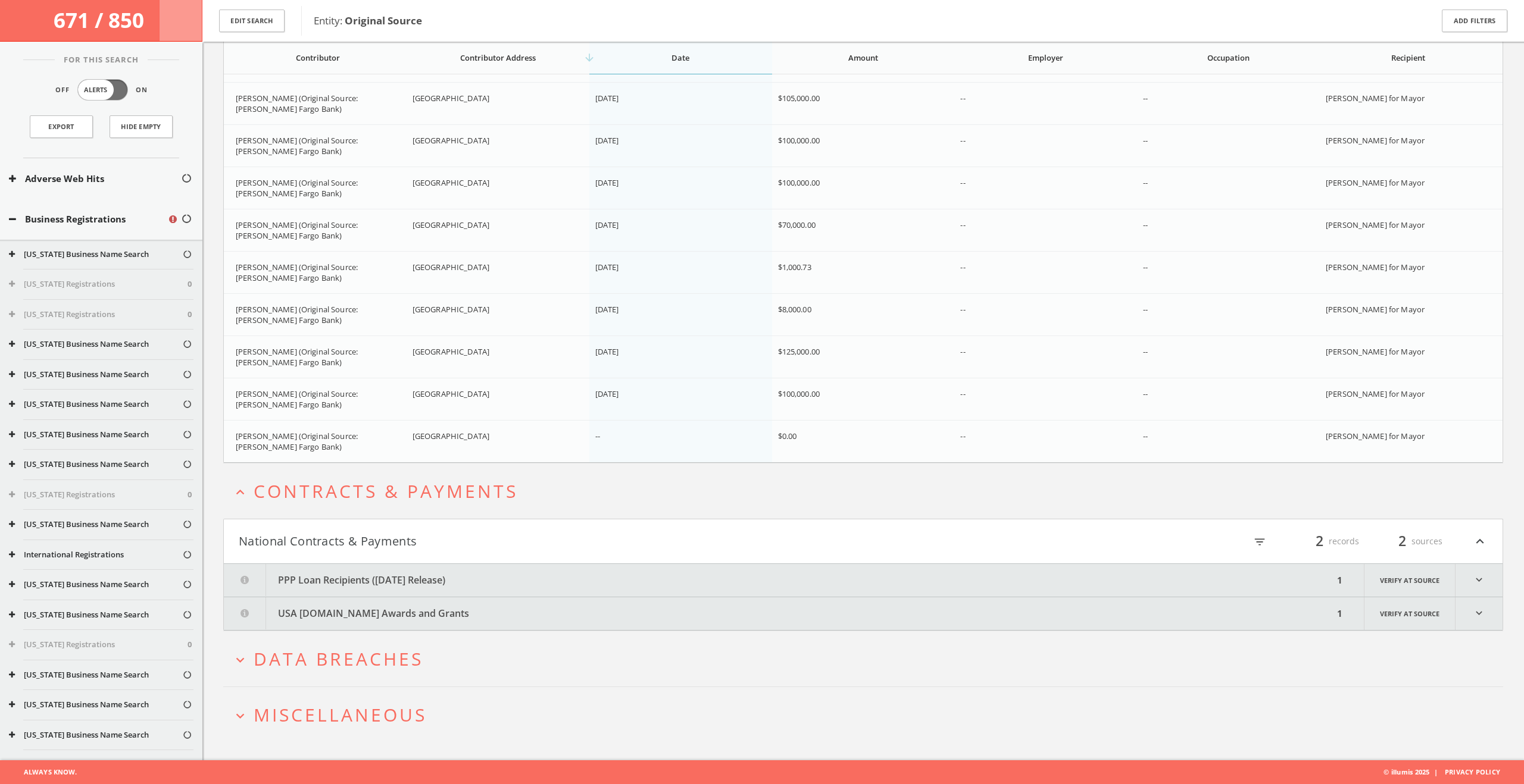
click at [582, 573] on button "PPP Loan Recipients ([DATE] Release)" at bounding box center [778, 580] width 1109 height 33
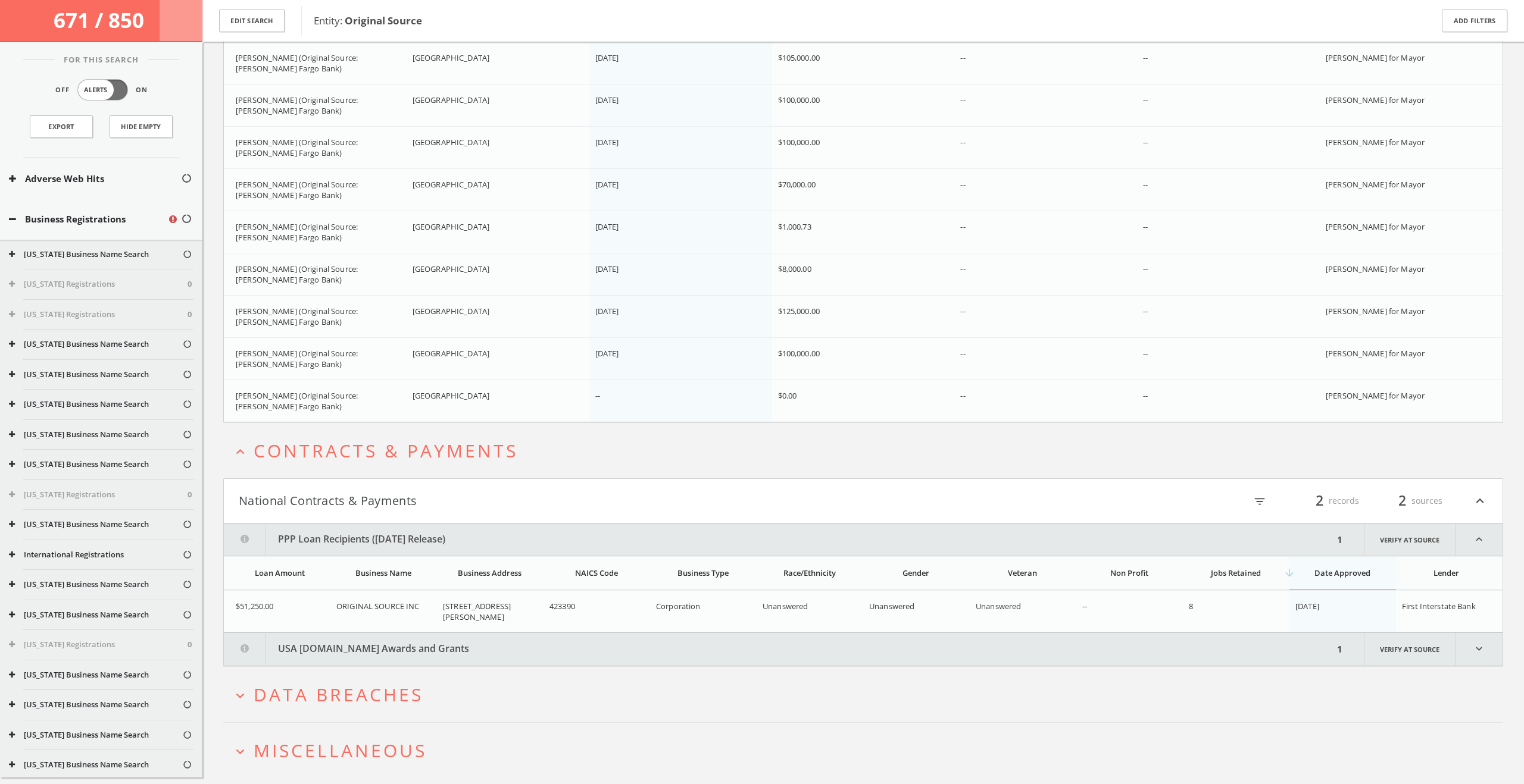
scroll to position [68435, 0]
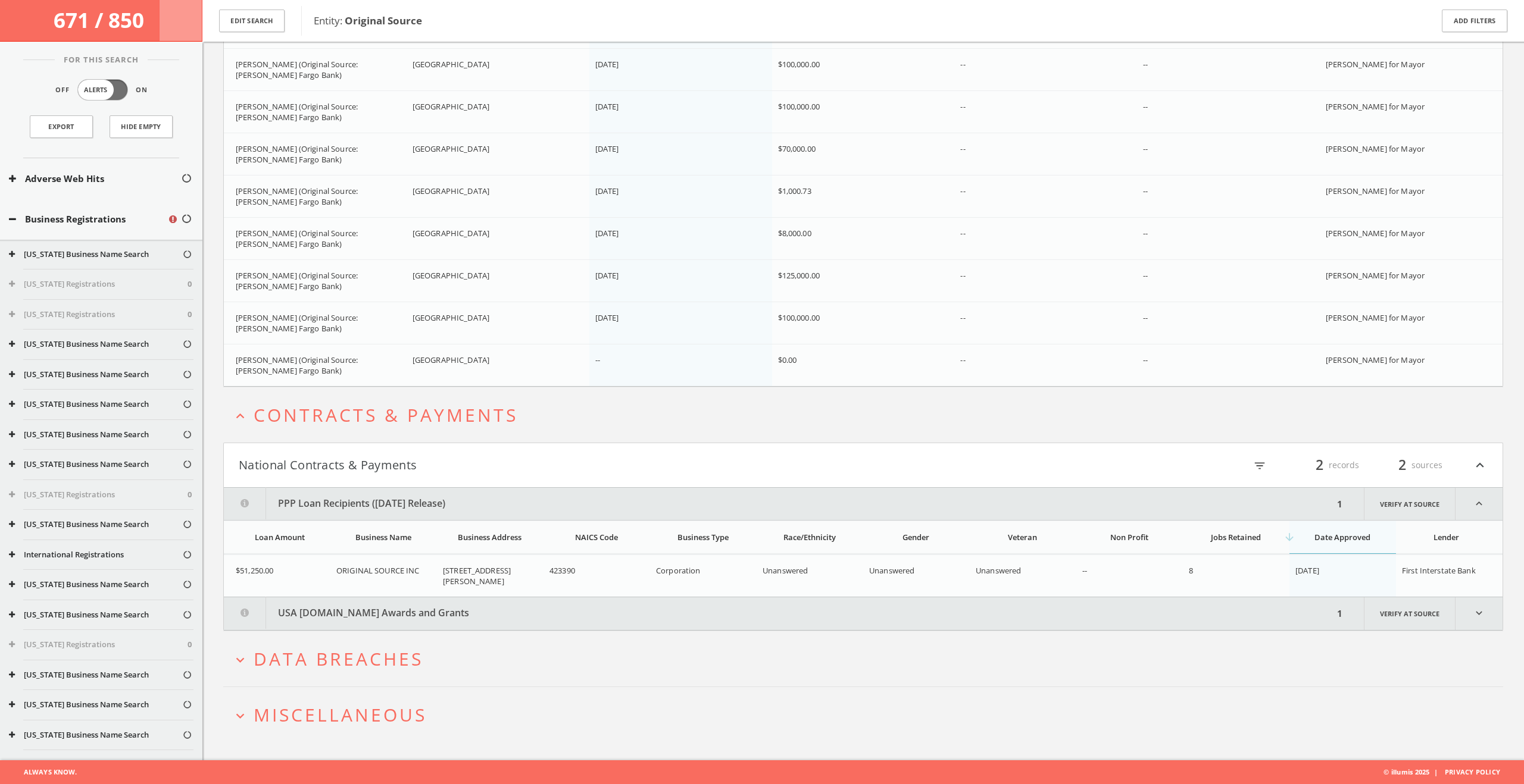
click at [574, 611] on button "USA [DOMAIN_NAME] Awards and Grants" at bounding box center [778, 614] width 1109 height 33
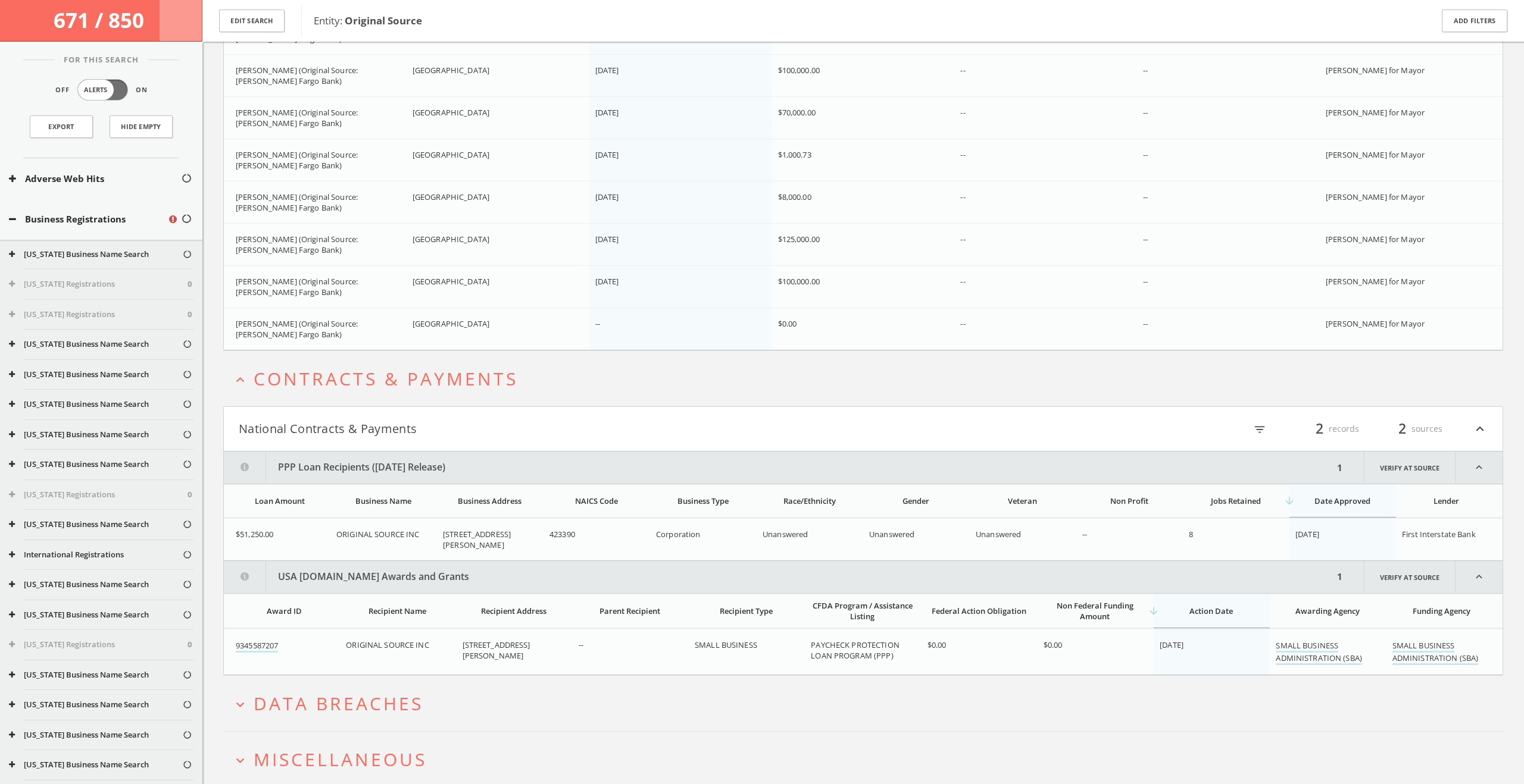
scroll to position [68516, 0]
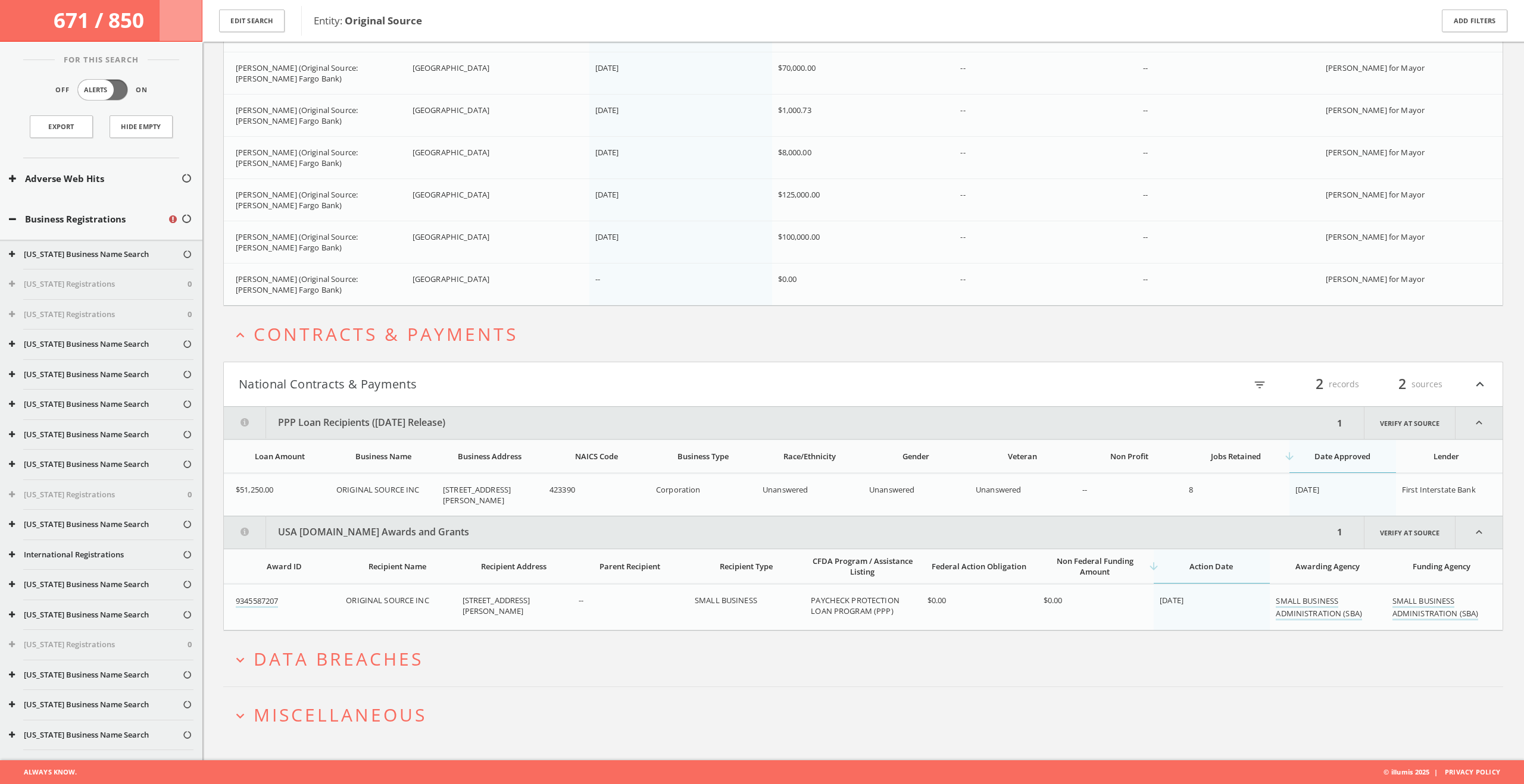
click at [571, 657] on button "expand_more Data Breaches" at bounding box center [867, 659] width 1271 height 20
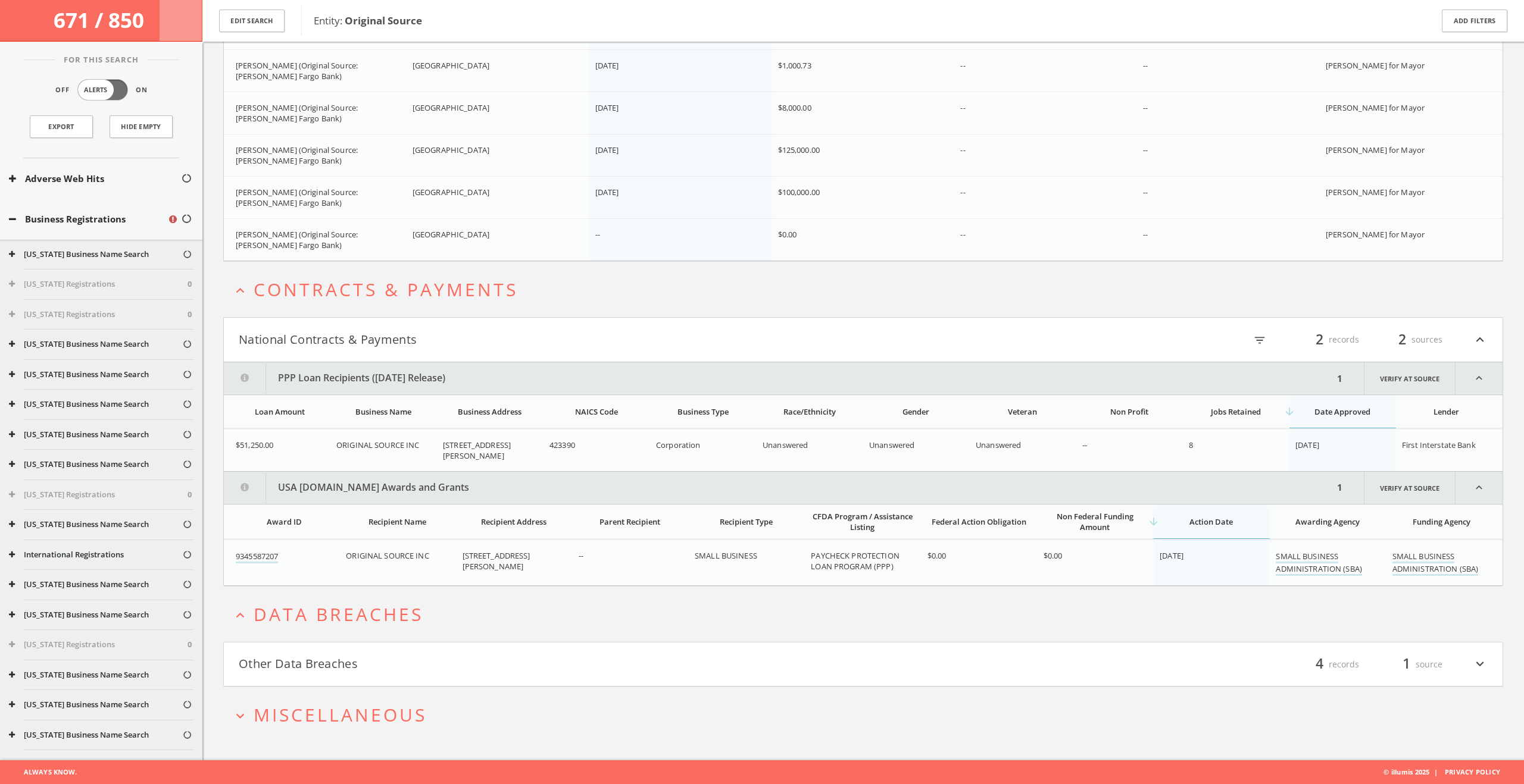
click at [572, 661] on button "Other Data Breaches" at bounding box center [550, 664] width 625 height 20
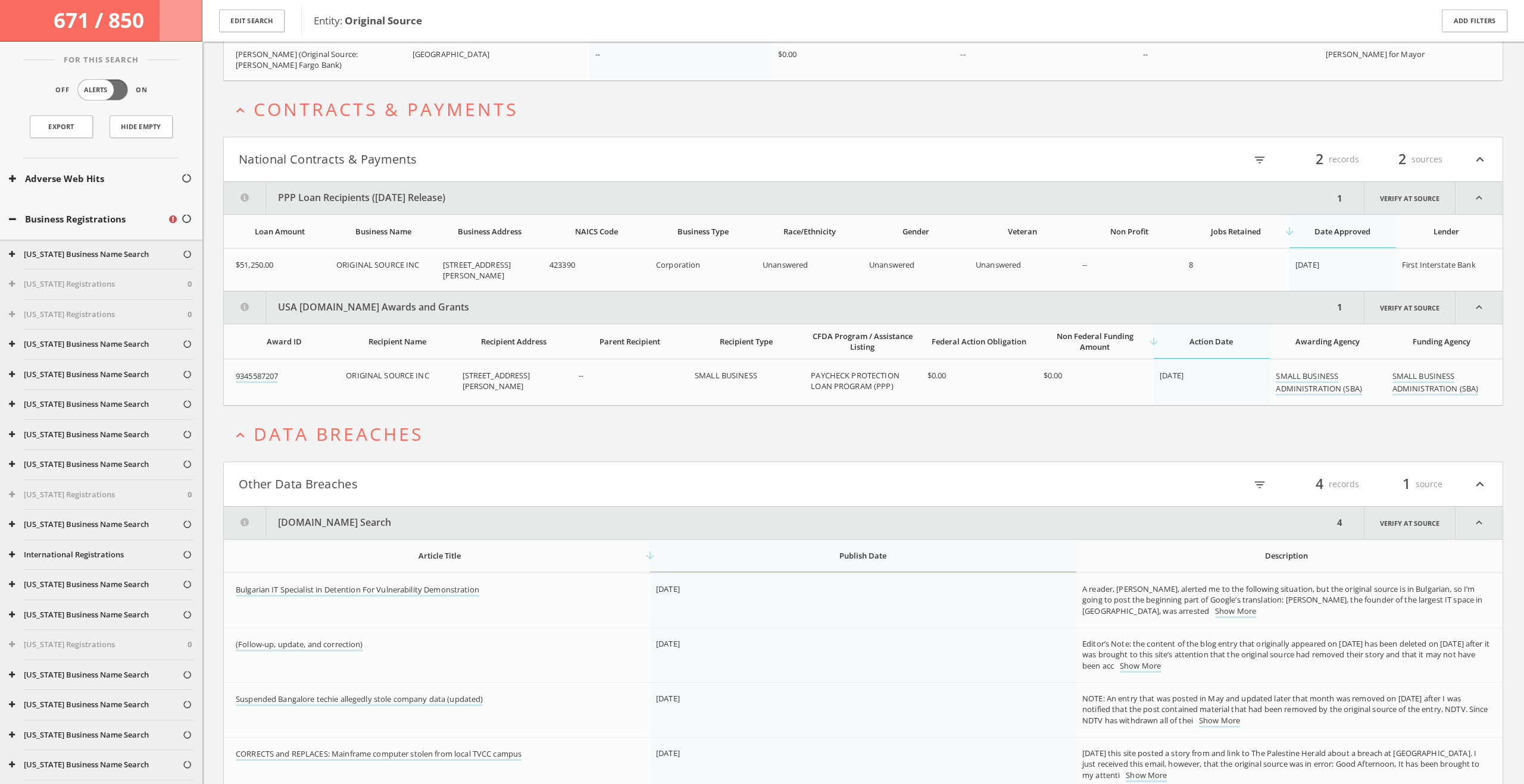
scroll to position [68847, 0]
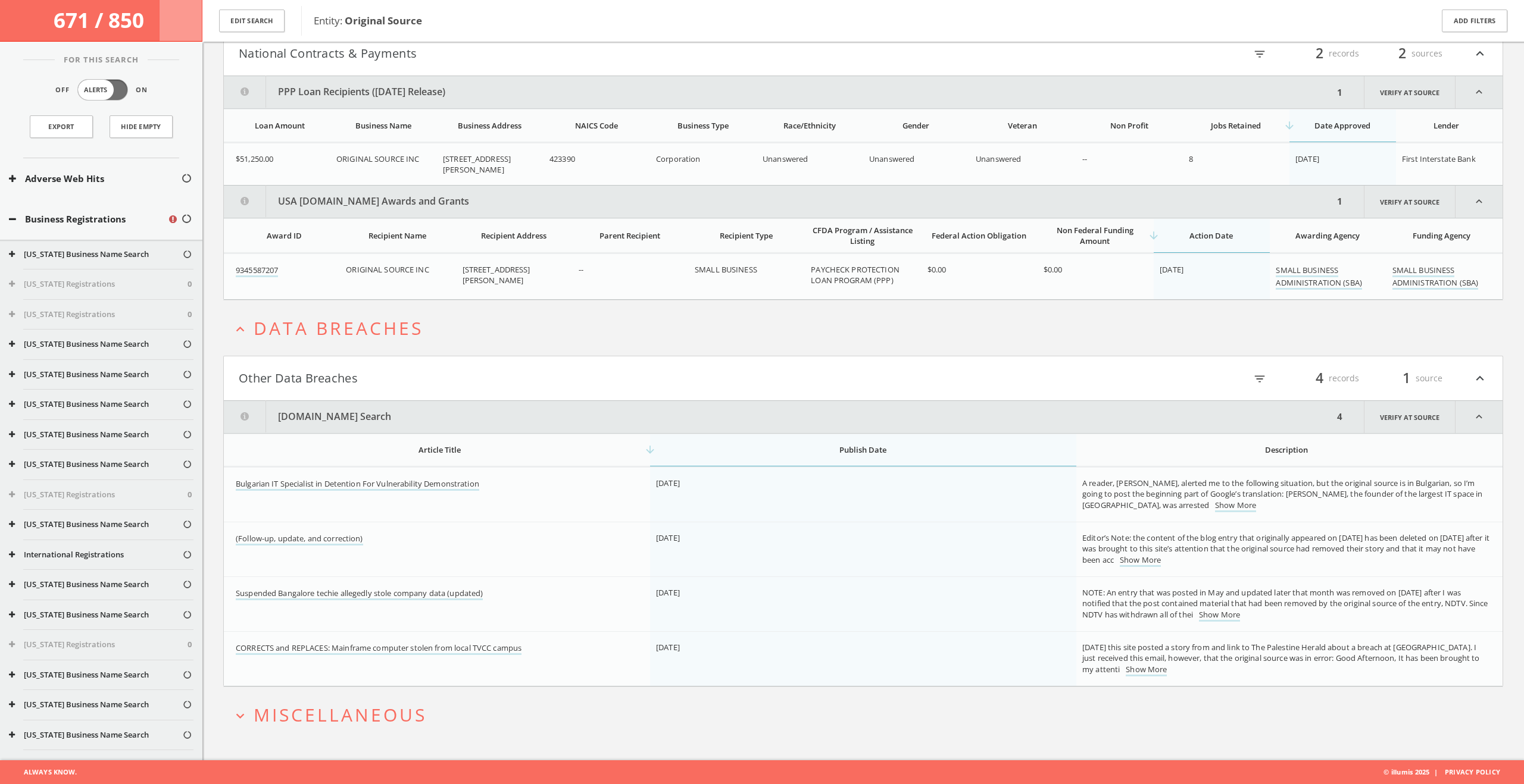
click at [416, 696] on h2 "expand_more Miscellaneous" at bounding box center [862, 715] width 1280 height 55
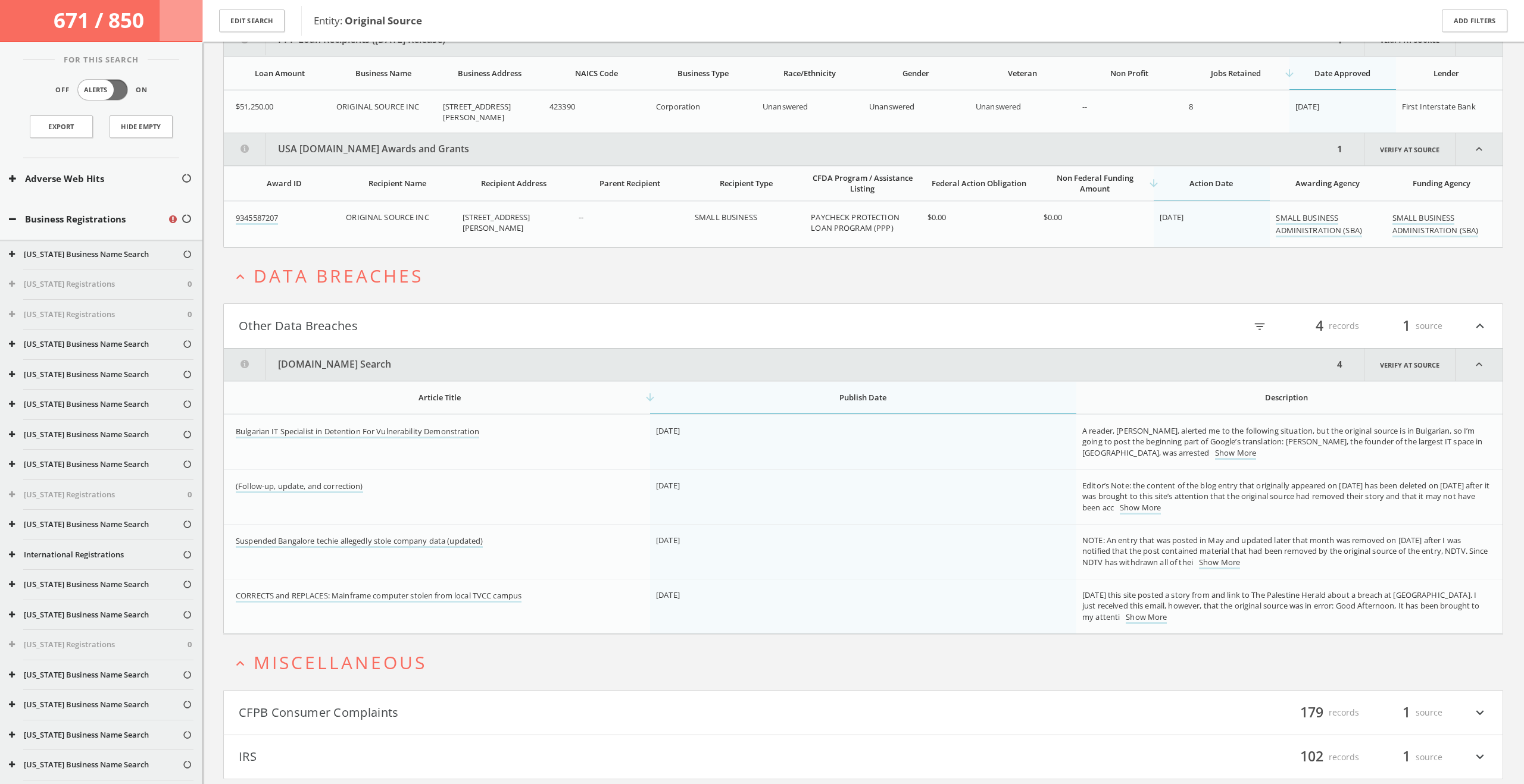
scroll to position [68936, 0]
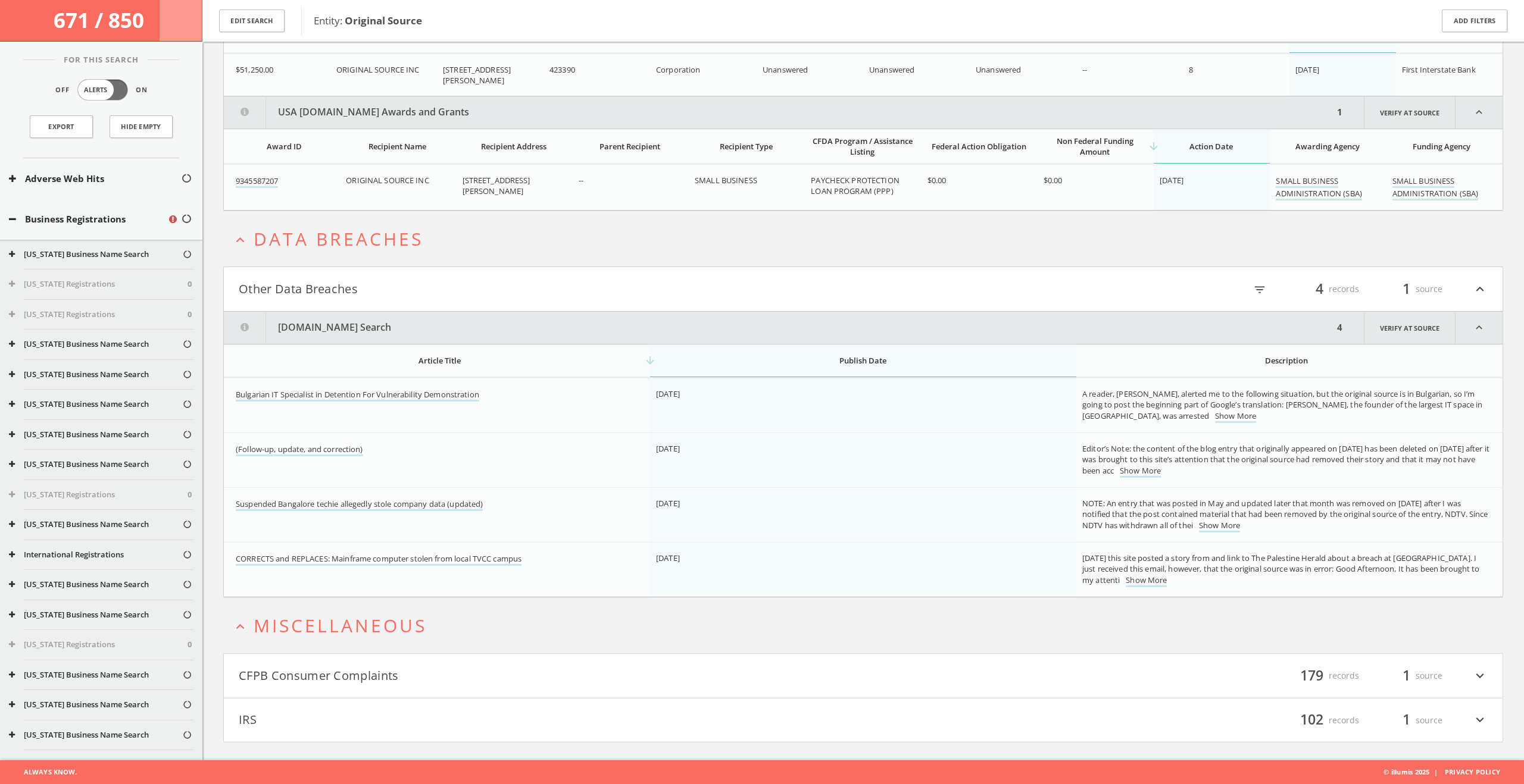
click at [435, 660] on h4 "CFPB Consumer Complaints filter_list 179 records 1 source expand_more" at bounding box center [863, 675] width 1279 height 44
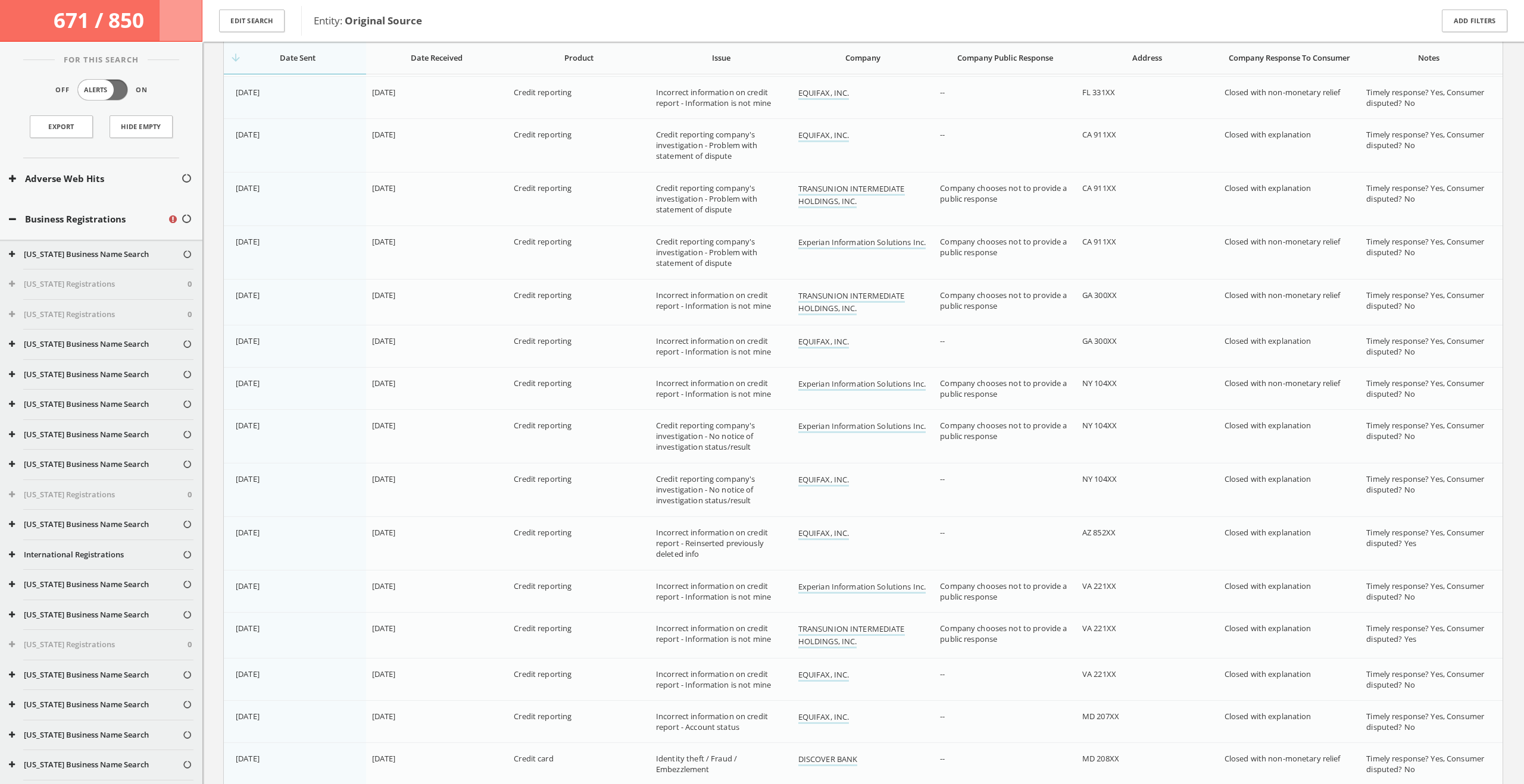
scroll to position [79283, 0]
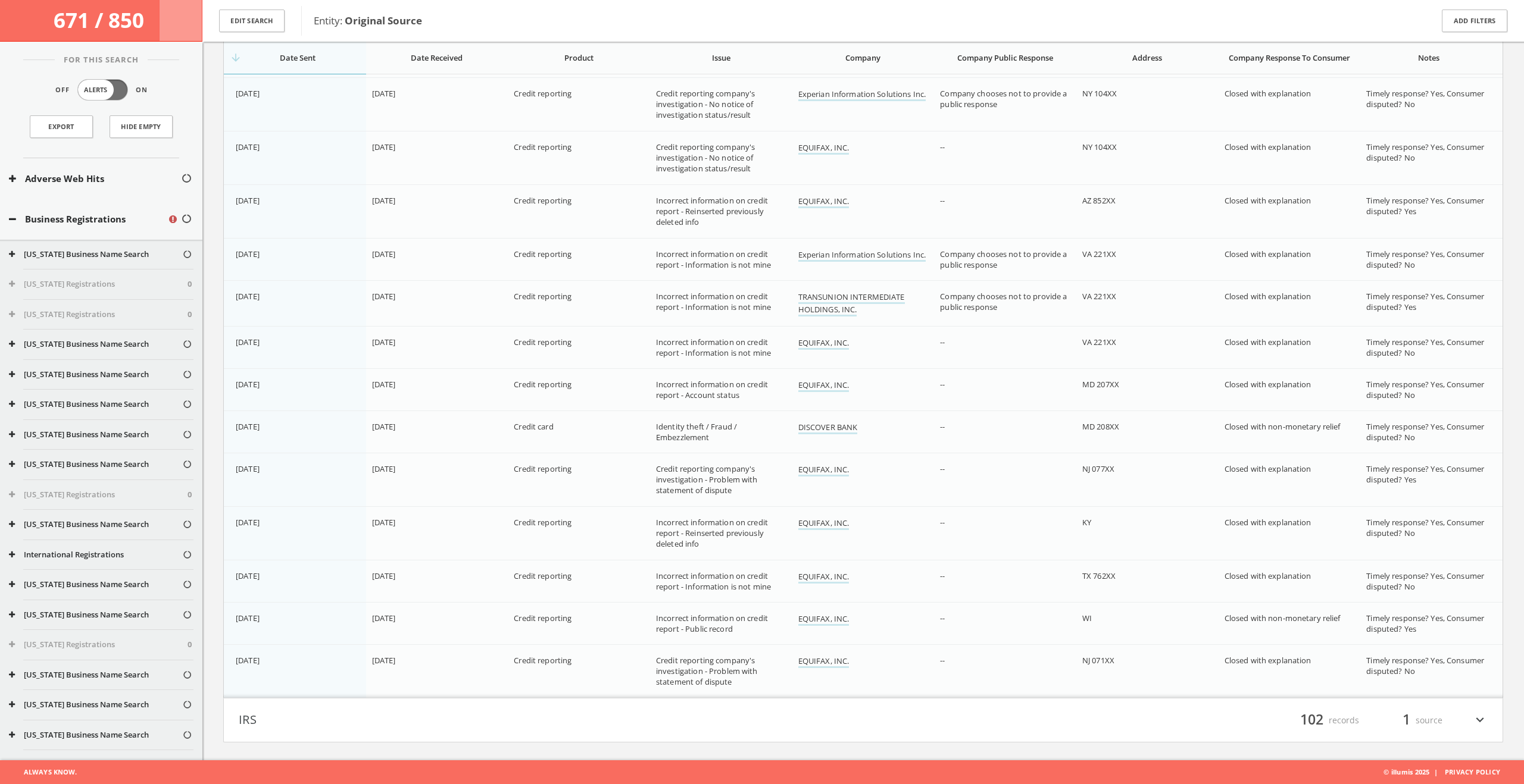
click at [453, 717] on button "IRS" at bounding box center [550, 720] width 625 height 20
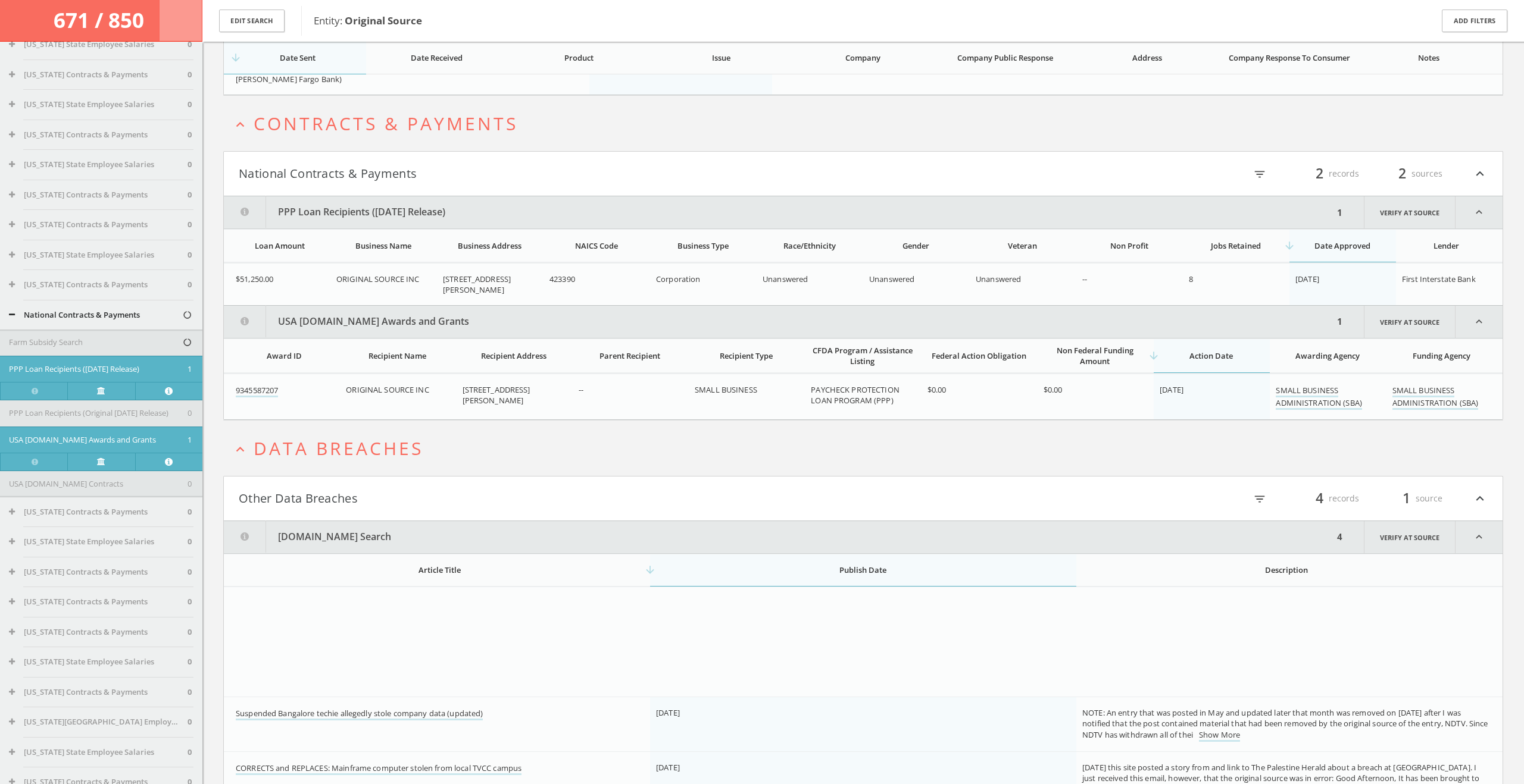
scroll to position [76938, 0]
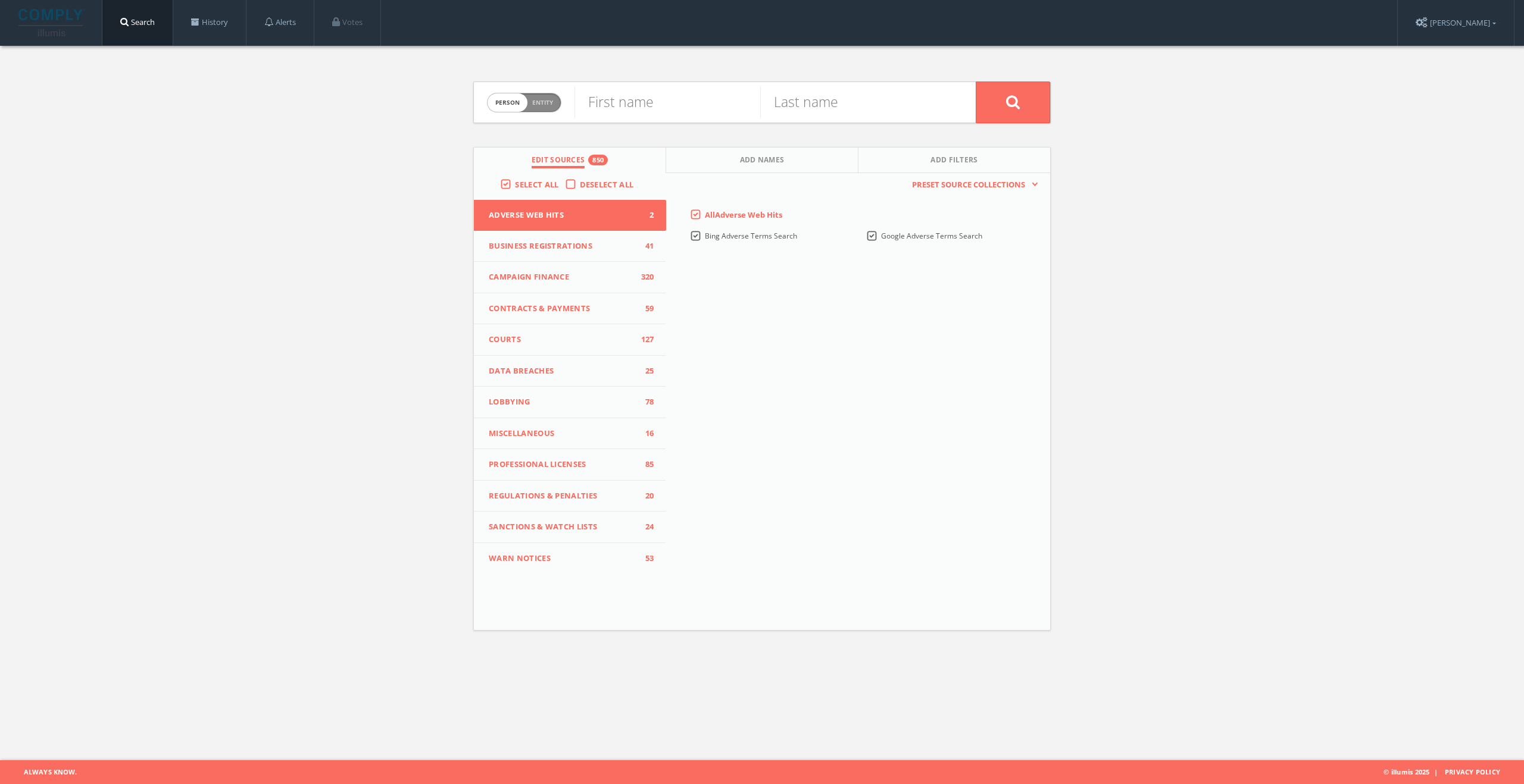
click at [549, 116] on div "Person Entity person" at bounding box center [524, 103] width 74 height 41
click at [549, 110] on span "Person Entity" at bounding box center [524, 102] width 73 height 18
checkbox input "true"
click at [640, 106] on input "text" at bounding box center [775, 103] width 401 height 31
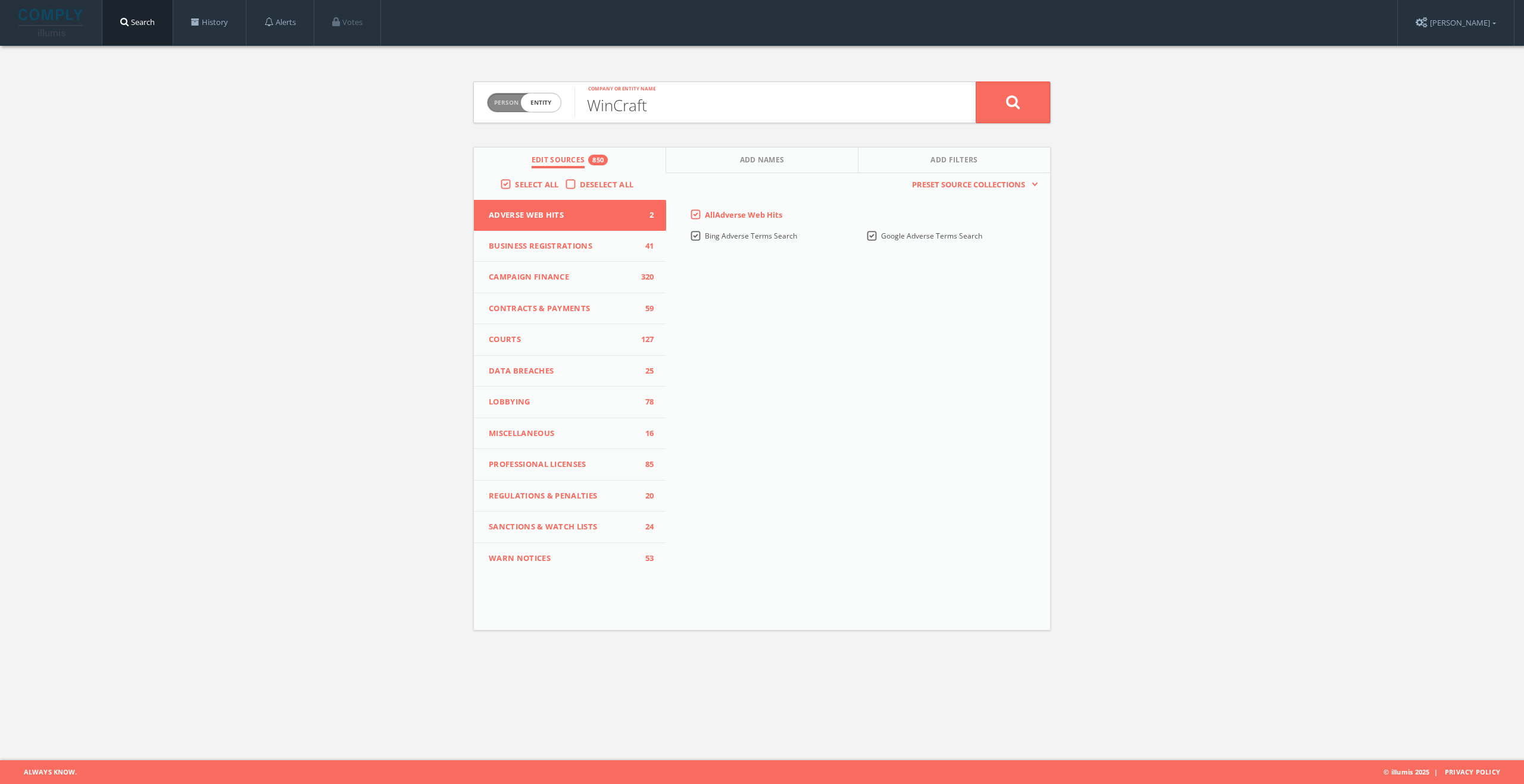
type input "WinCraft"
click at [975, 81] on button at bounding box center [1013, 102] width 74 height 41
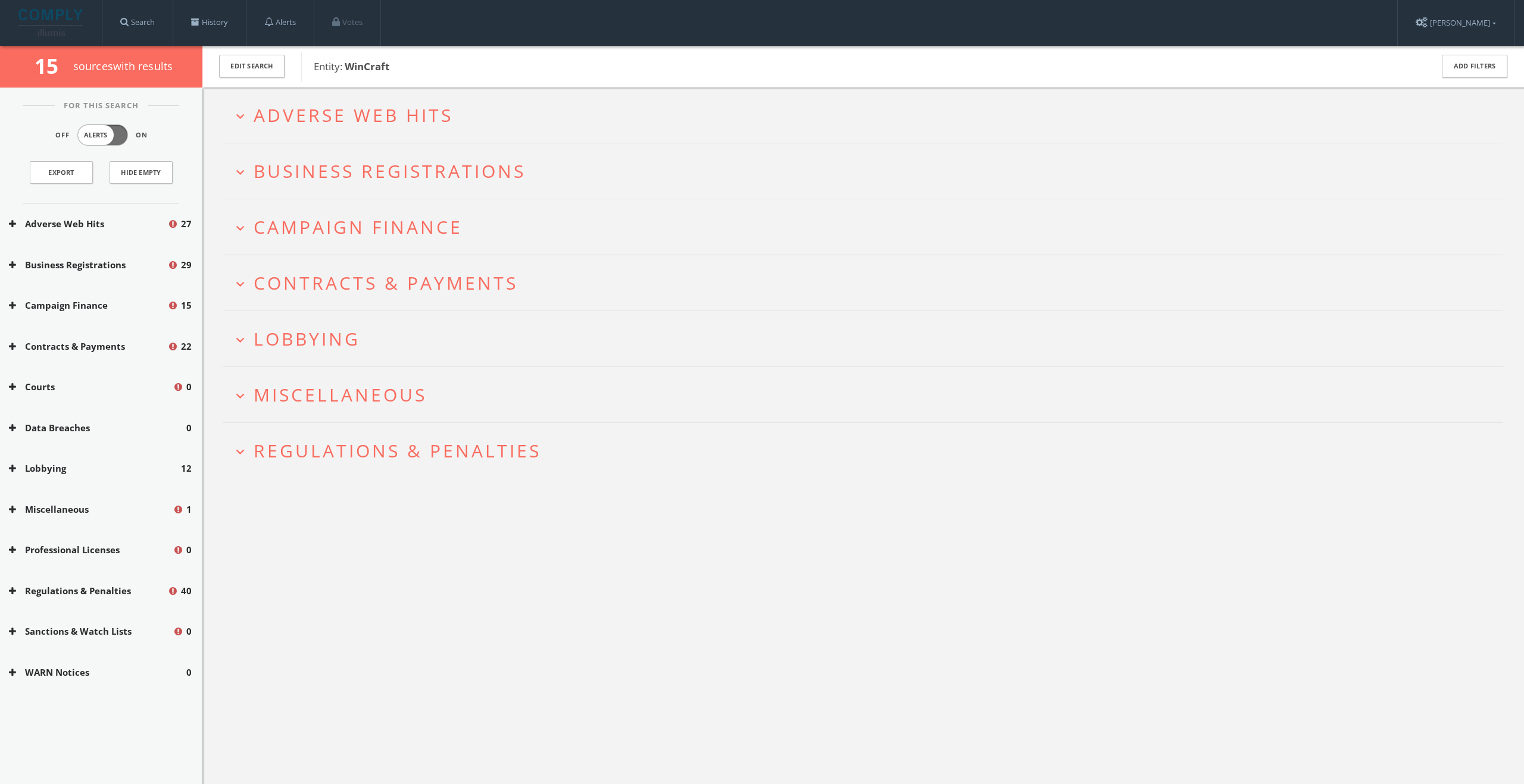
click at [398, 132] on h2 "expand_more Adverse Web Hits" at bounding box center [862, 115] width 1280 height 55
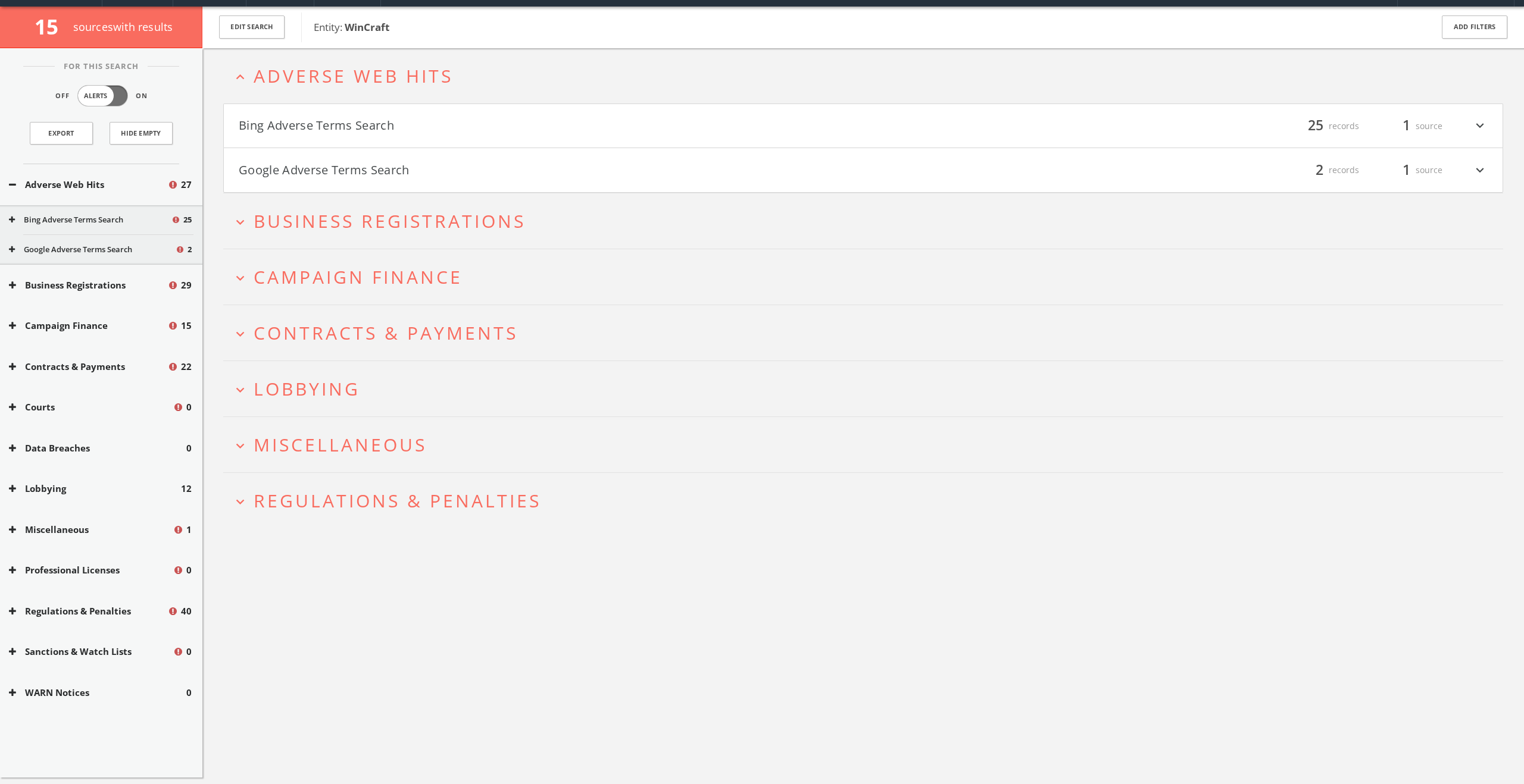
click at [399, 130] on button "Bing Adverse Terms Search" at bounding box center [550, 125] width 625 height 20
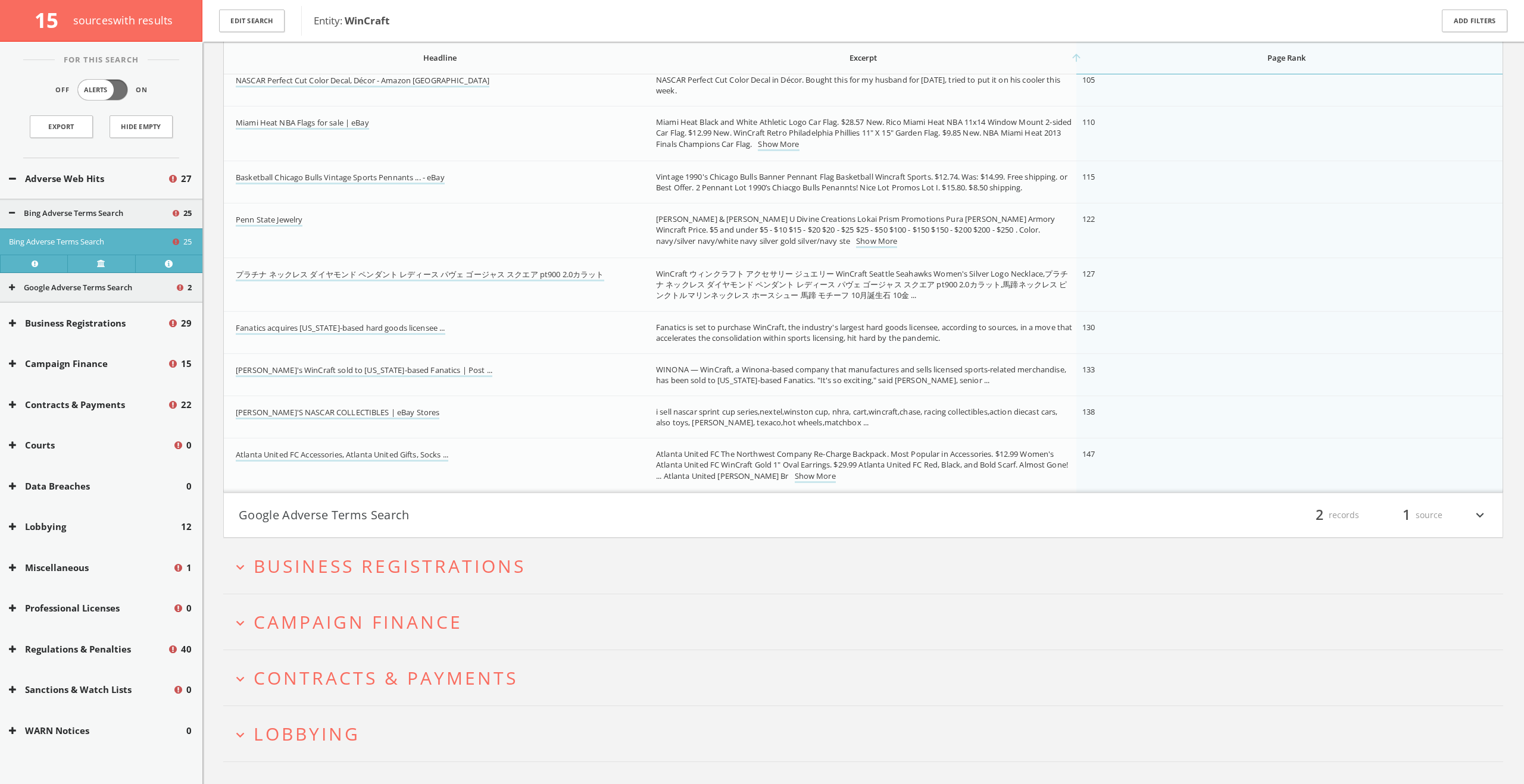
scroll to position [1015, 0]
click at [319, 518] on button "Google Adverse Terms Search" at bounding box center [550, 509] width 625 height 20
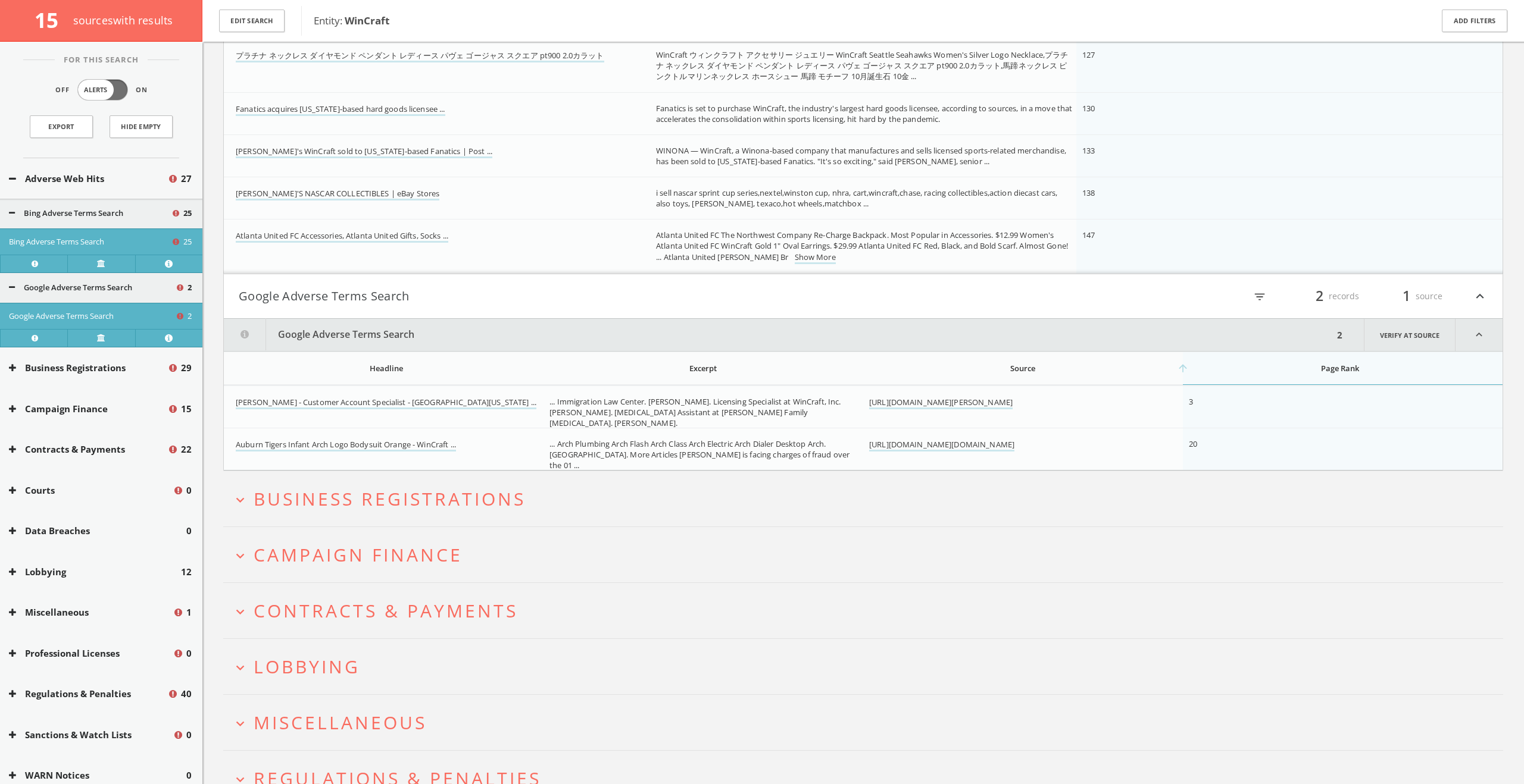
scroll to position [1293, 0]
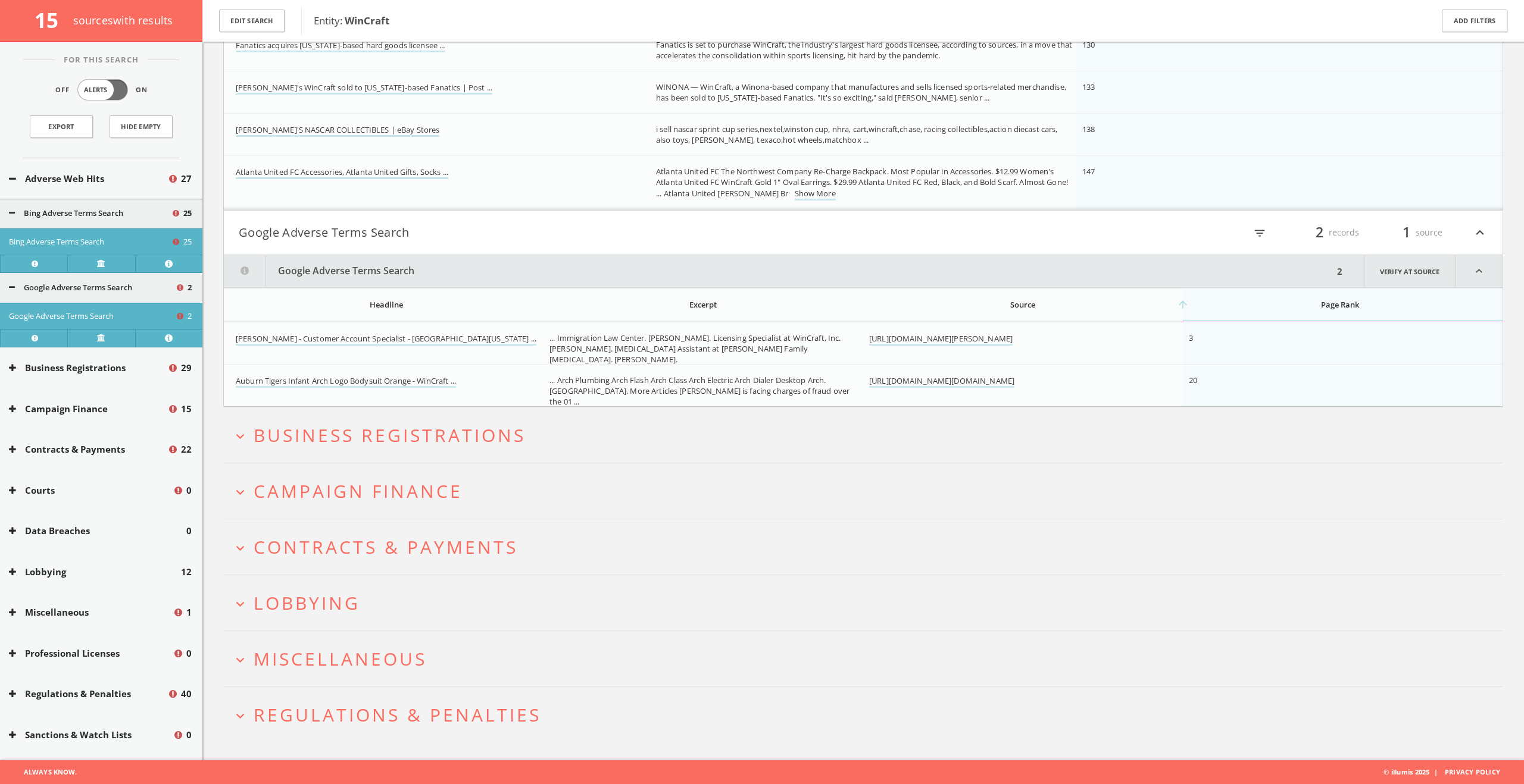
click at [378, 446] on span "Business Registrations" at bounding box center [390, 435] width 272 height 24
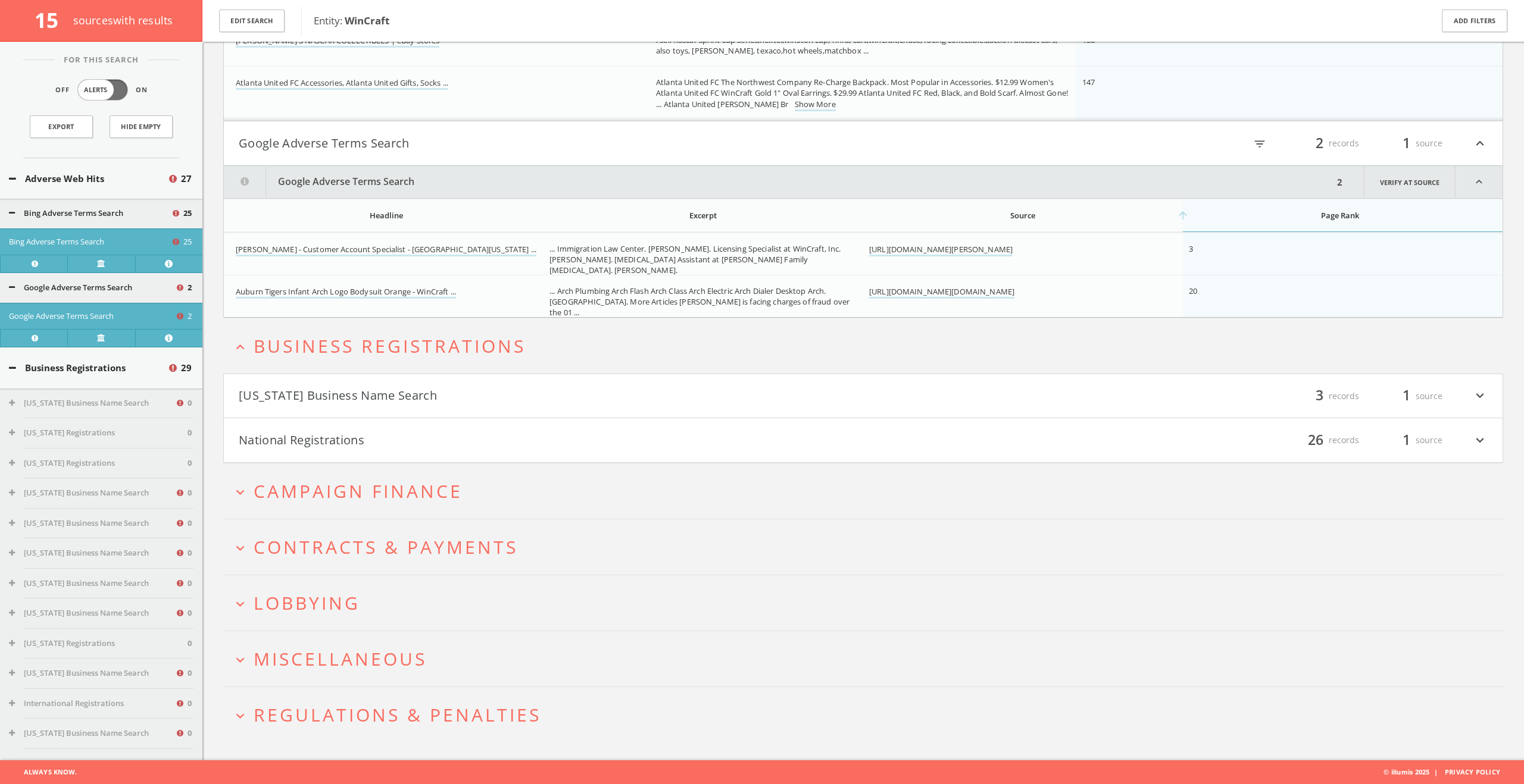
click at [365, 395] on button "[US_STATE] Business Name Search" at bounding box center [550, 395] width 625 height 20
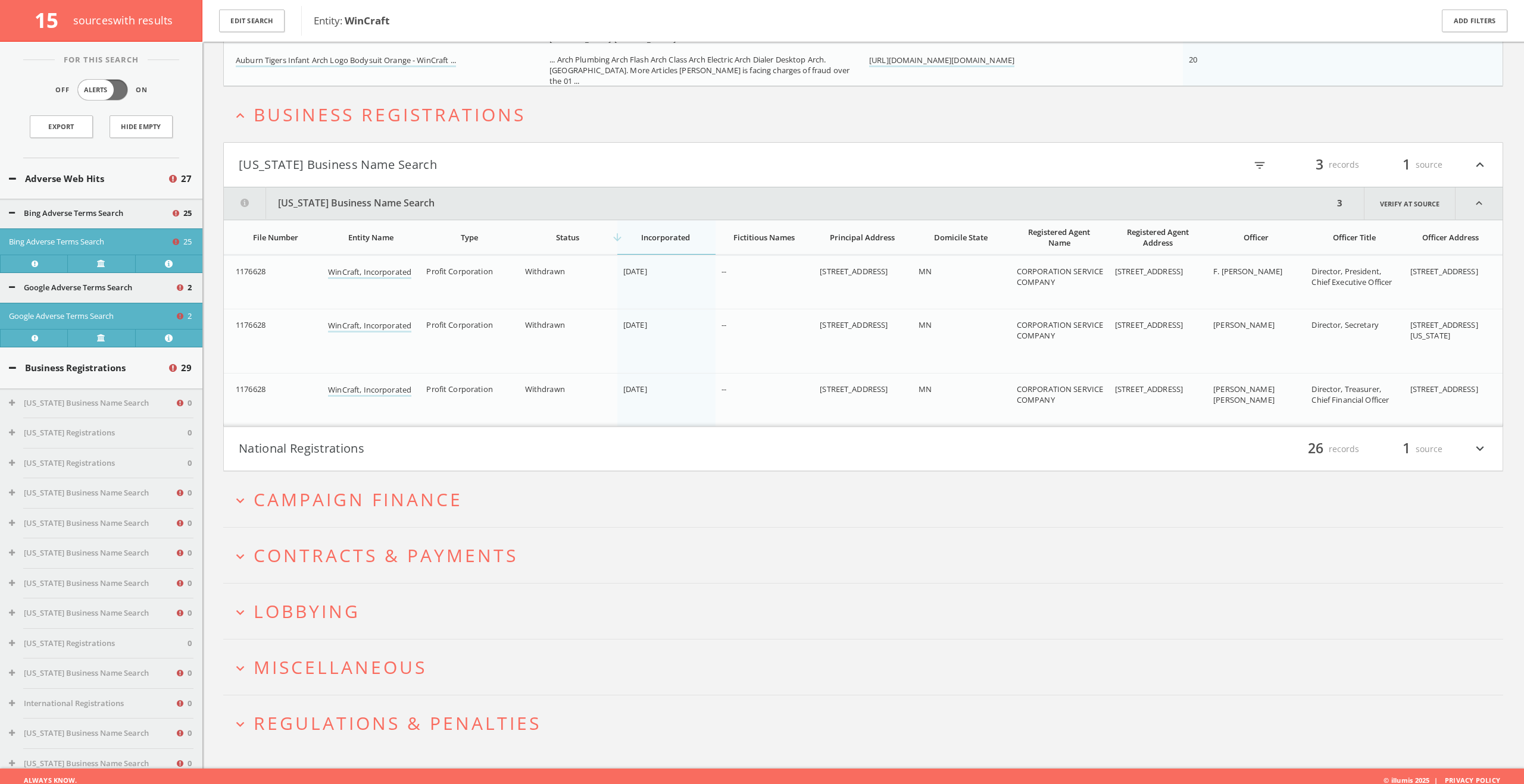
scroll to position [1622, 0]
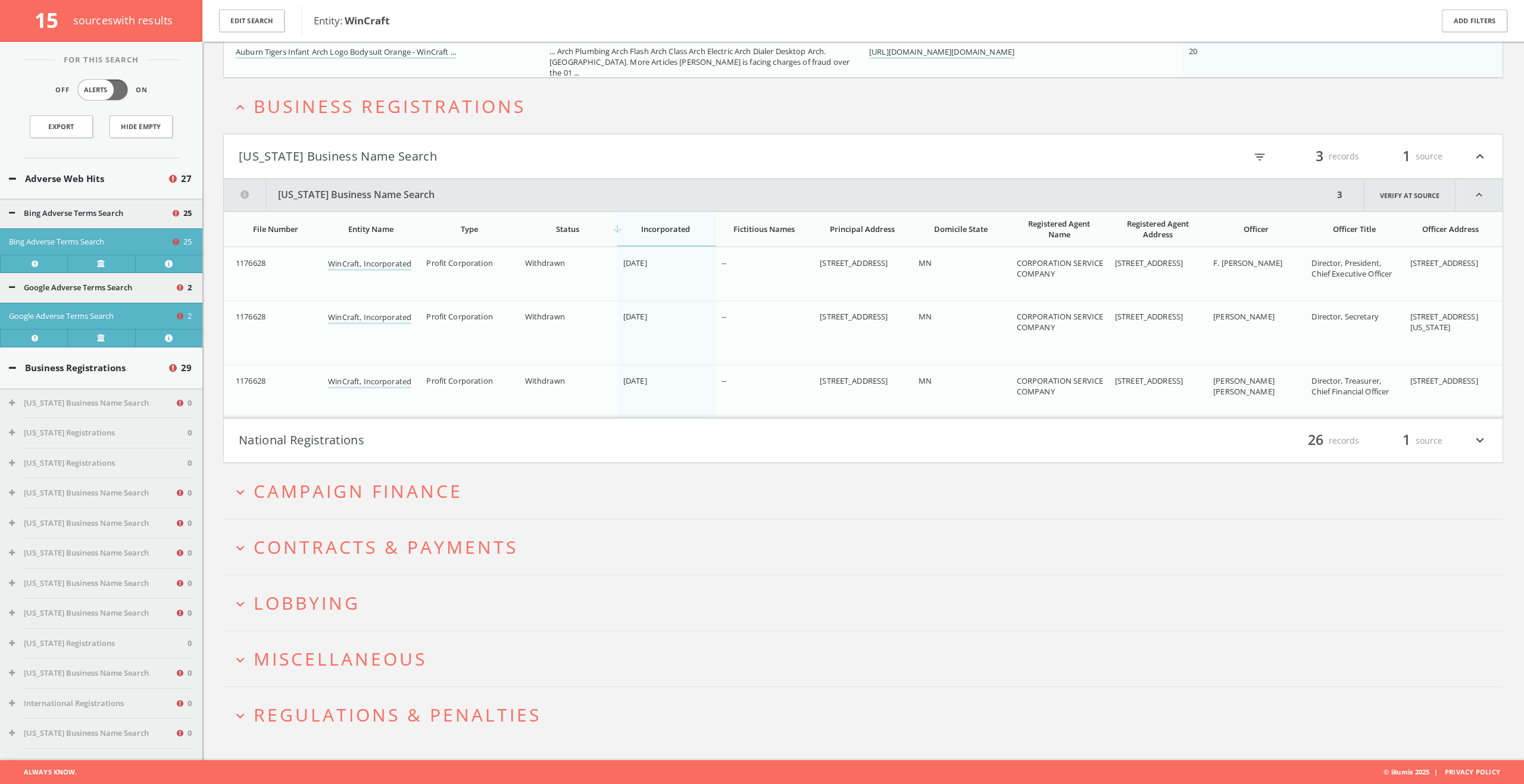
click at [366, 446] on button "National Registrations" at bounding box center [550, 440] width 625 height 20
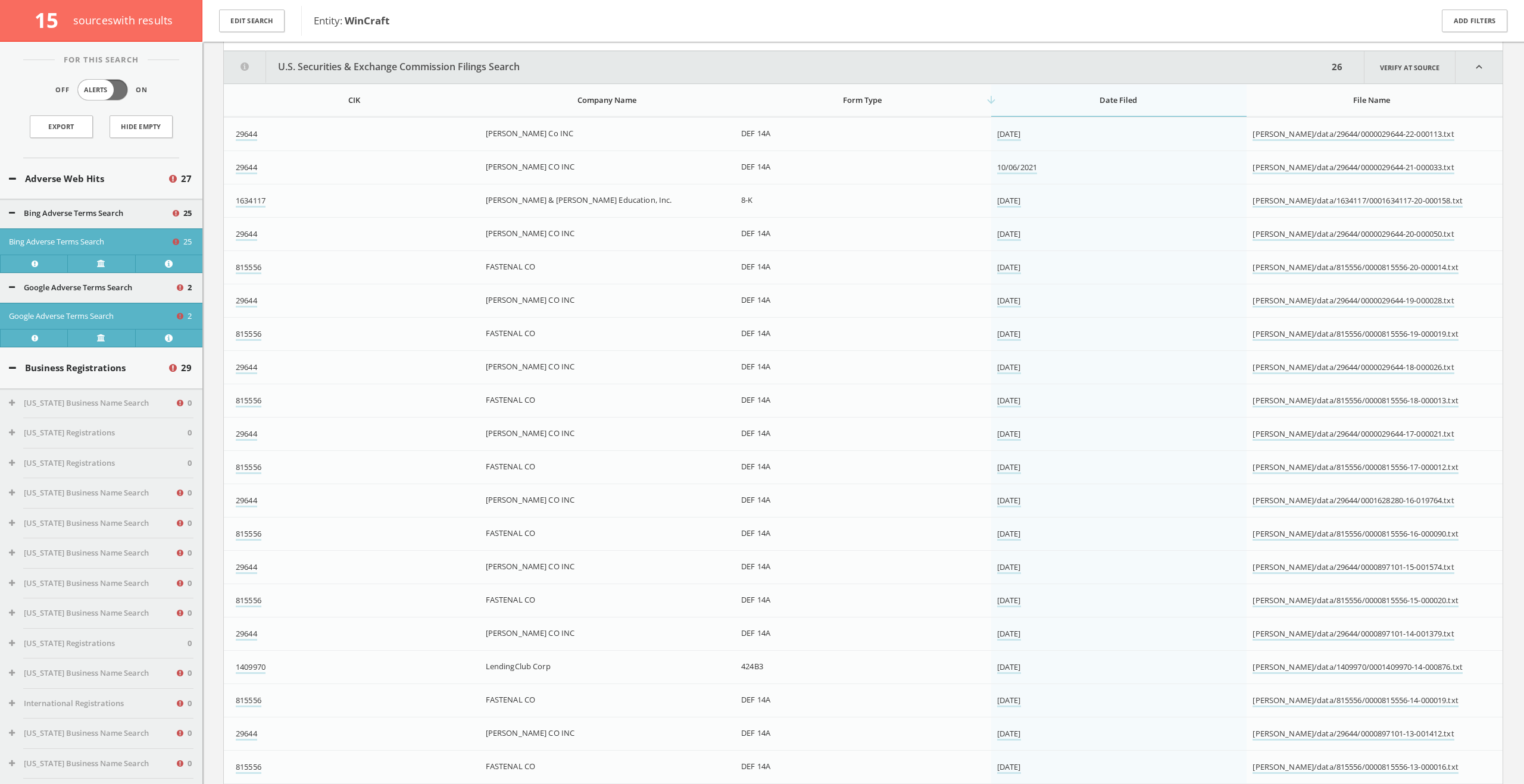
scroll to position [2044, 0]
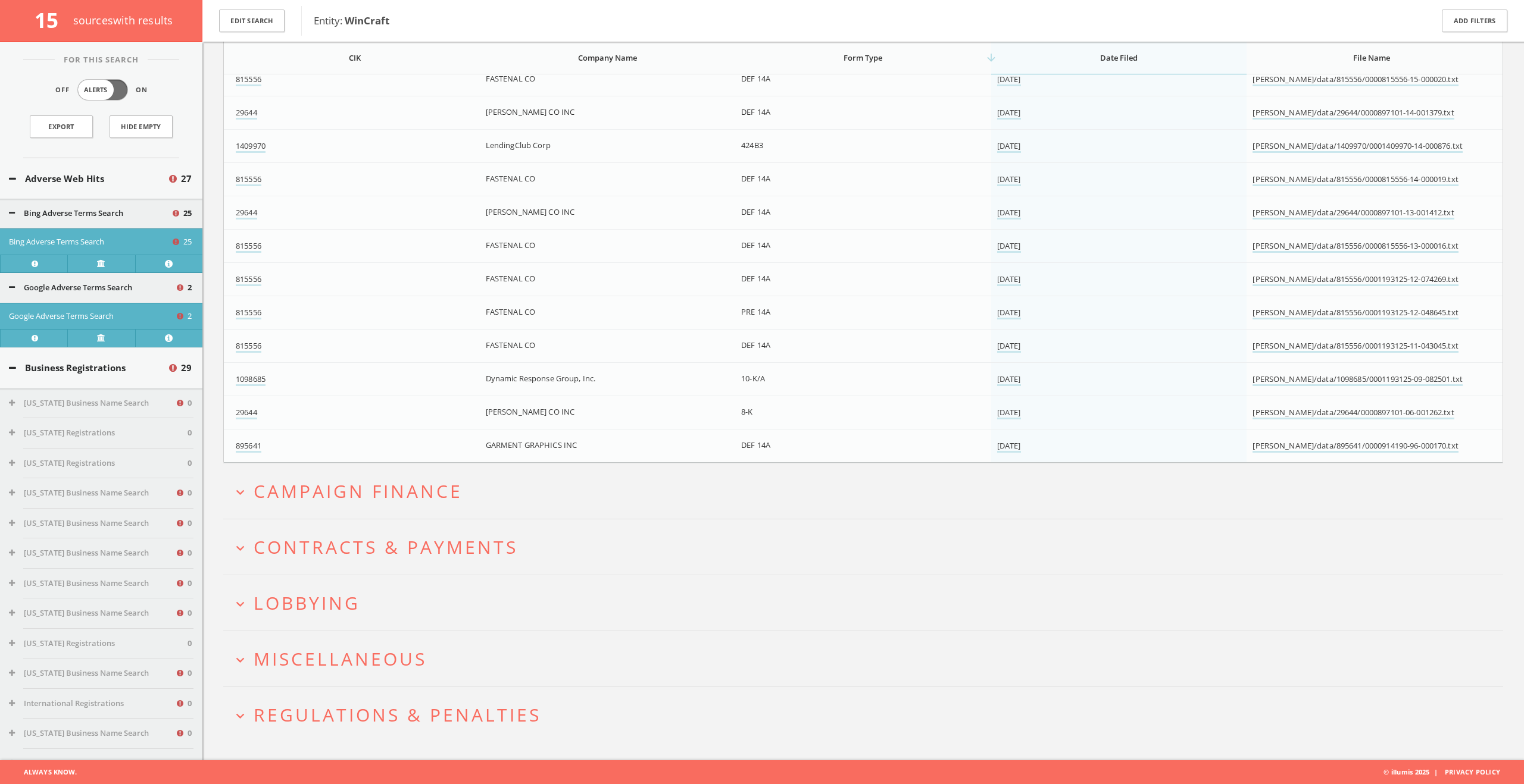
click at [359, 484] on span "Campaign Finance" at bounding box center [359, 491] width 209 height 24
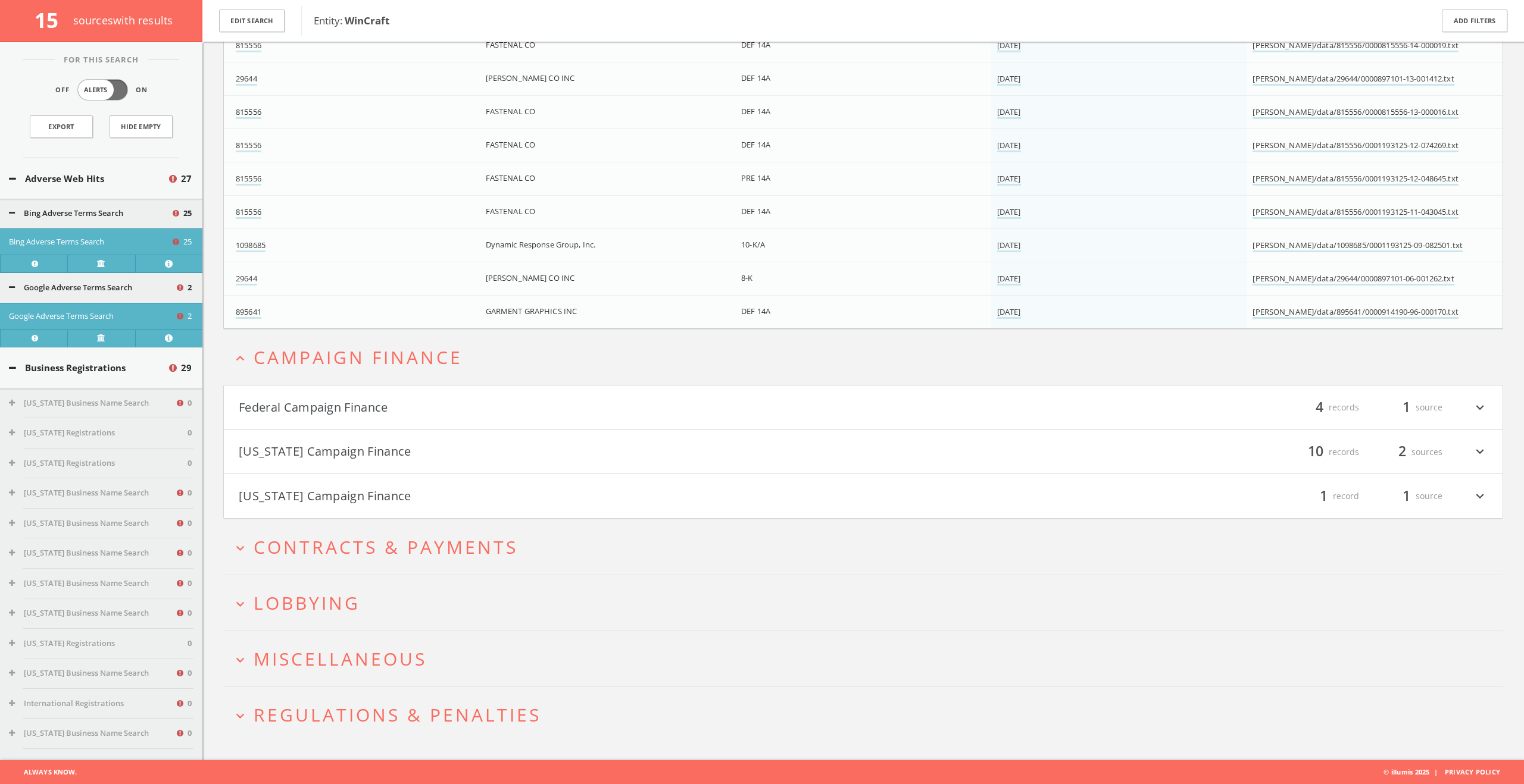
click at [355, 416] on button "Federal Campaign Finance" at bounding box center [550, 407] width 625 height 20
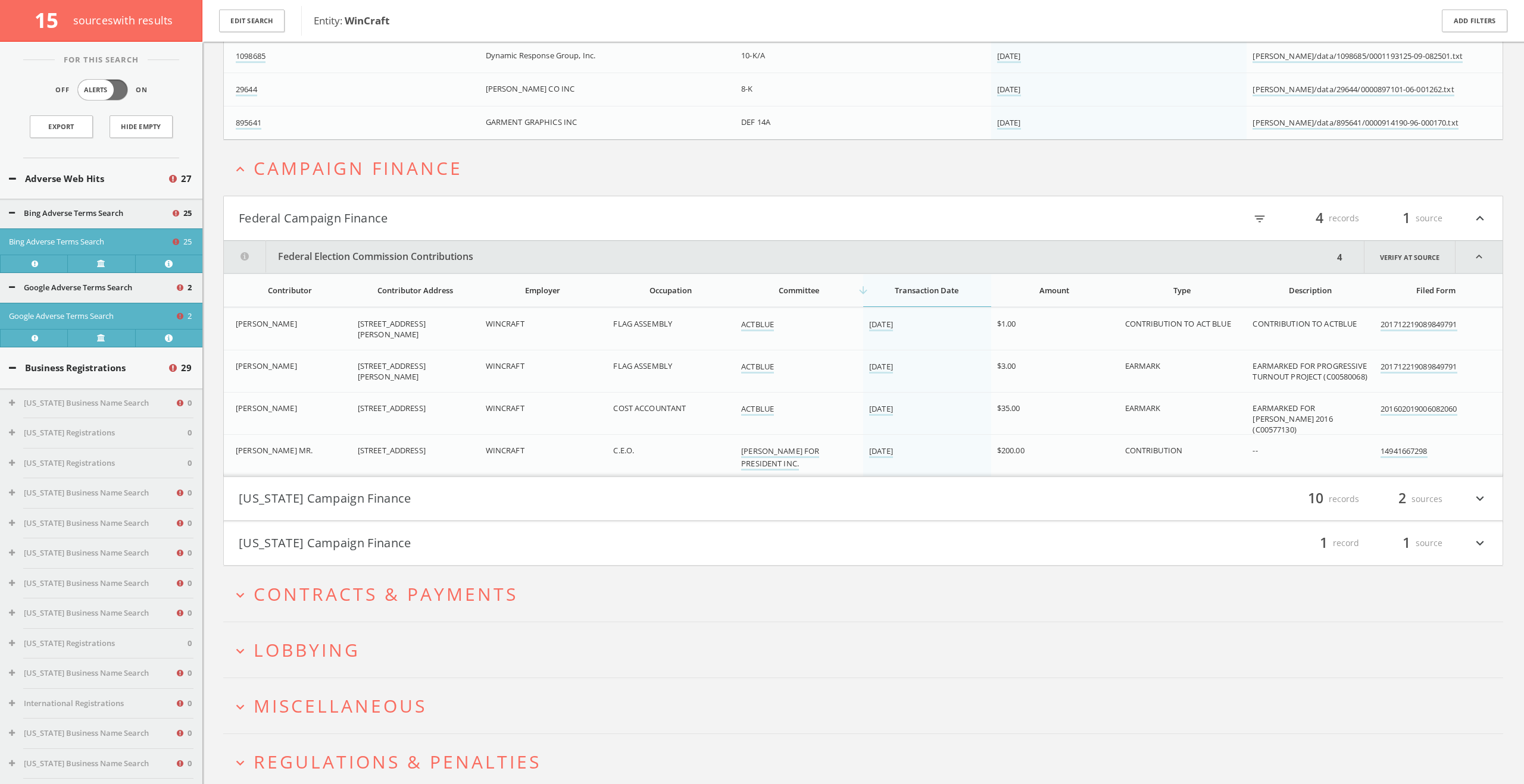
scroll to position [2926, 0]
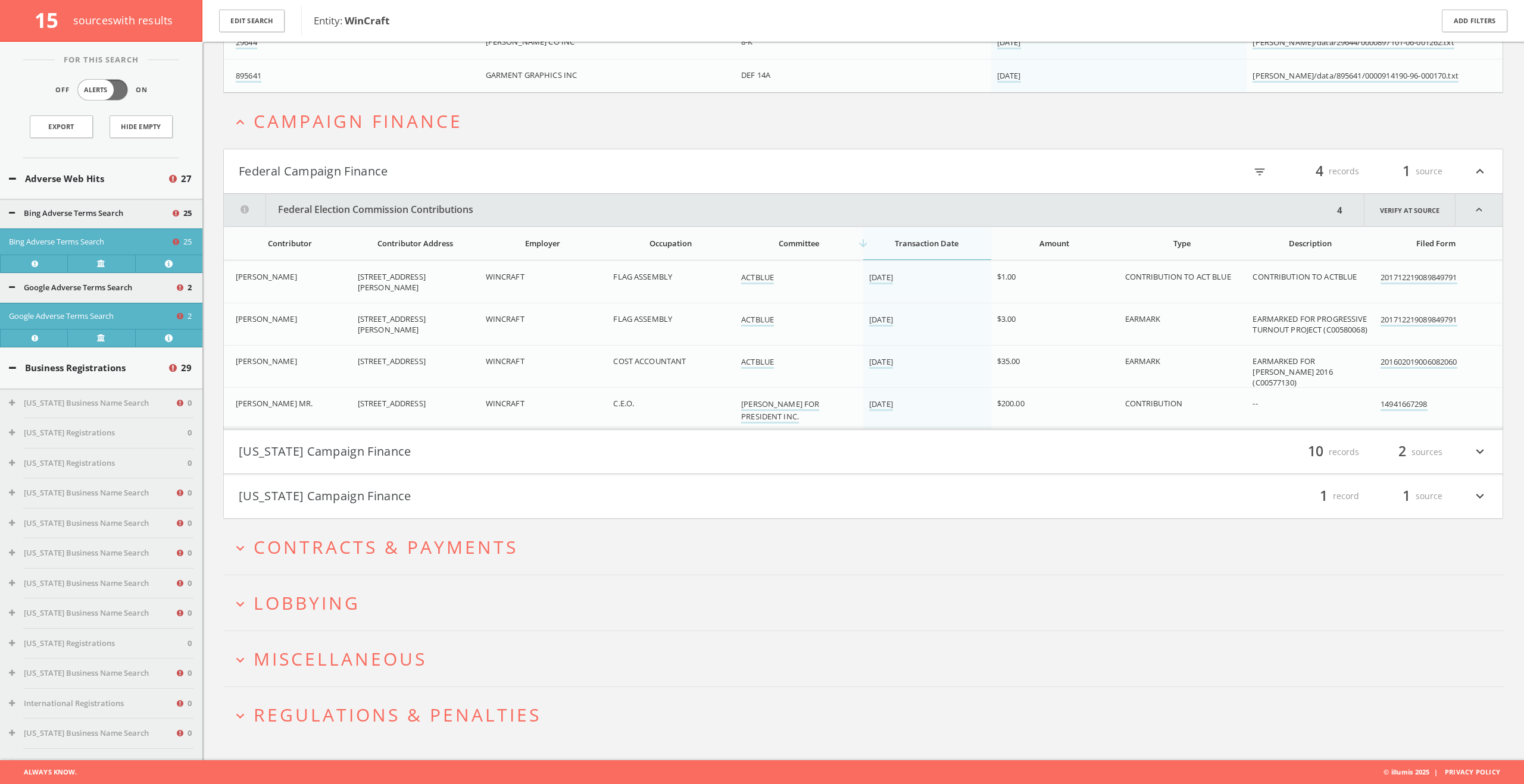
click at [371, 458] on button "Minnesota Campaign Finance" at bounding box center [550, 452] width 625 height 20
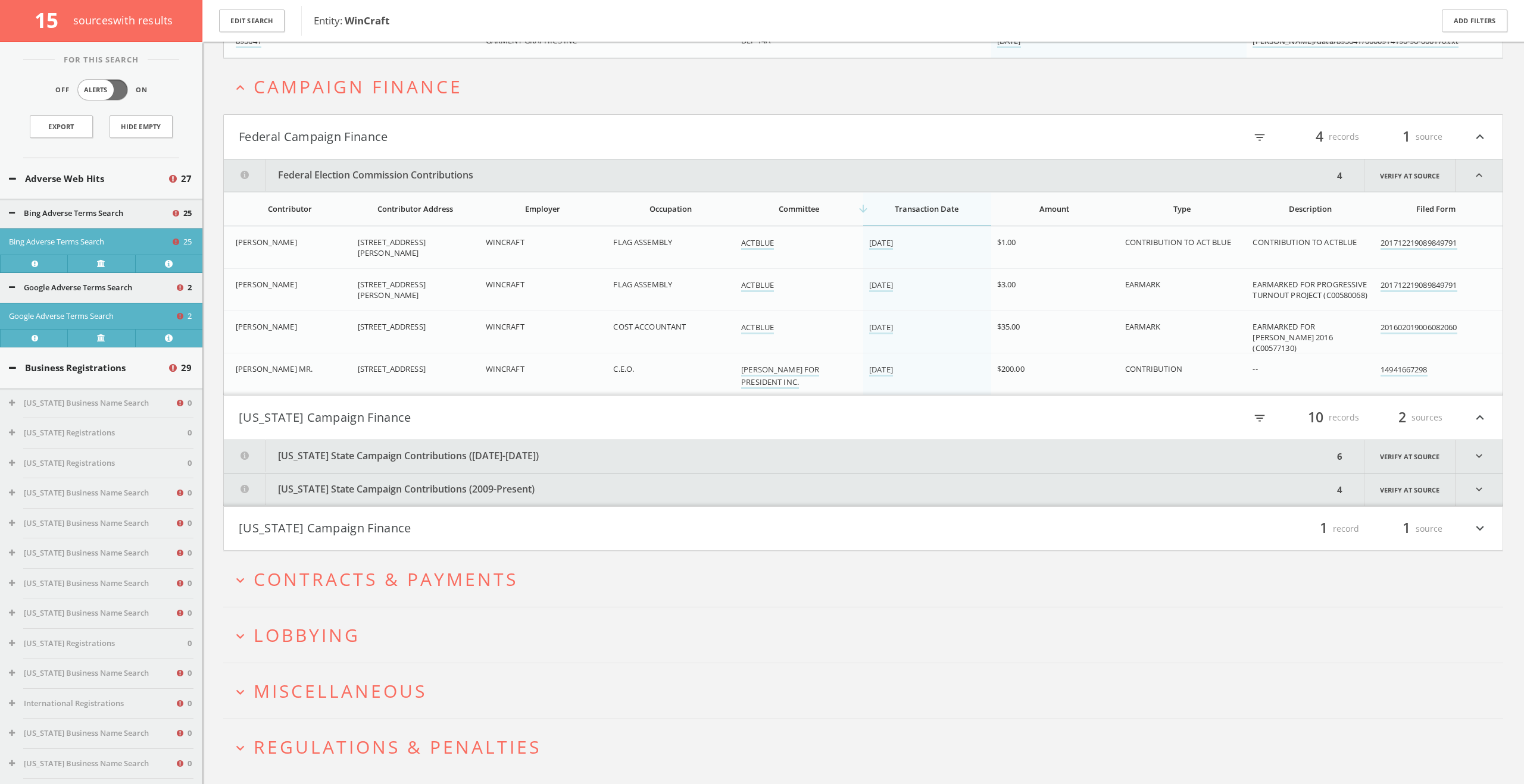
scroll to position [2993, 0]
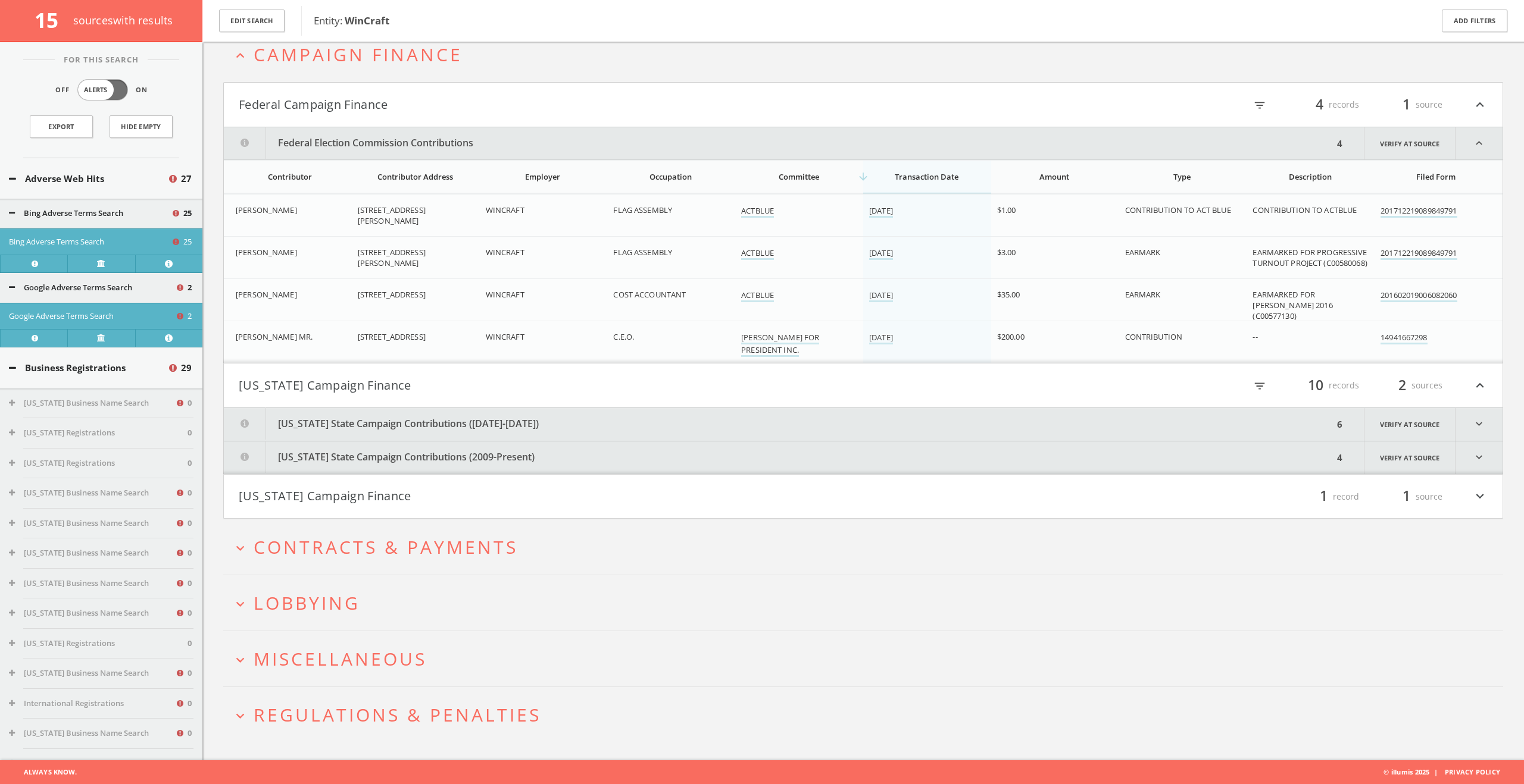
click at [356, 429] on button "Minnesota State Campaign Contributions (2004-2016)" at bounding box center [778, 425] width 1109 height 33
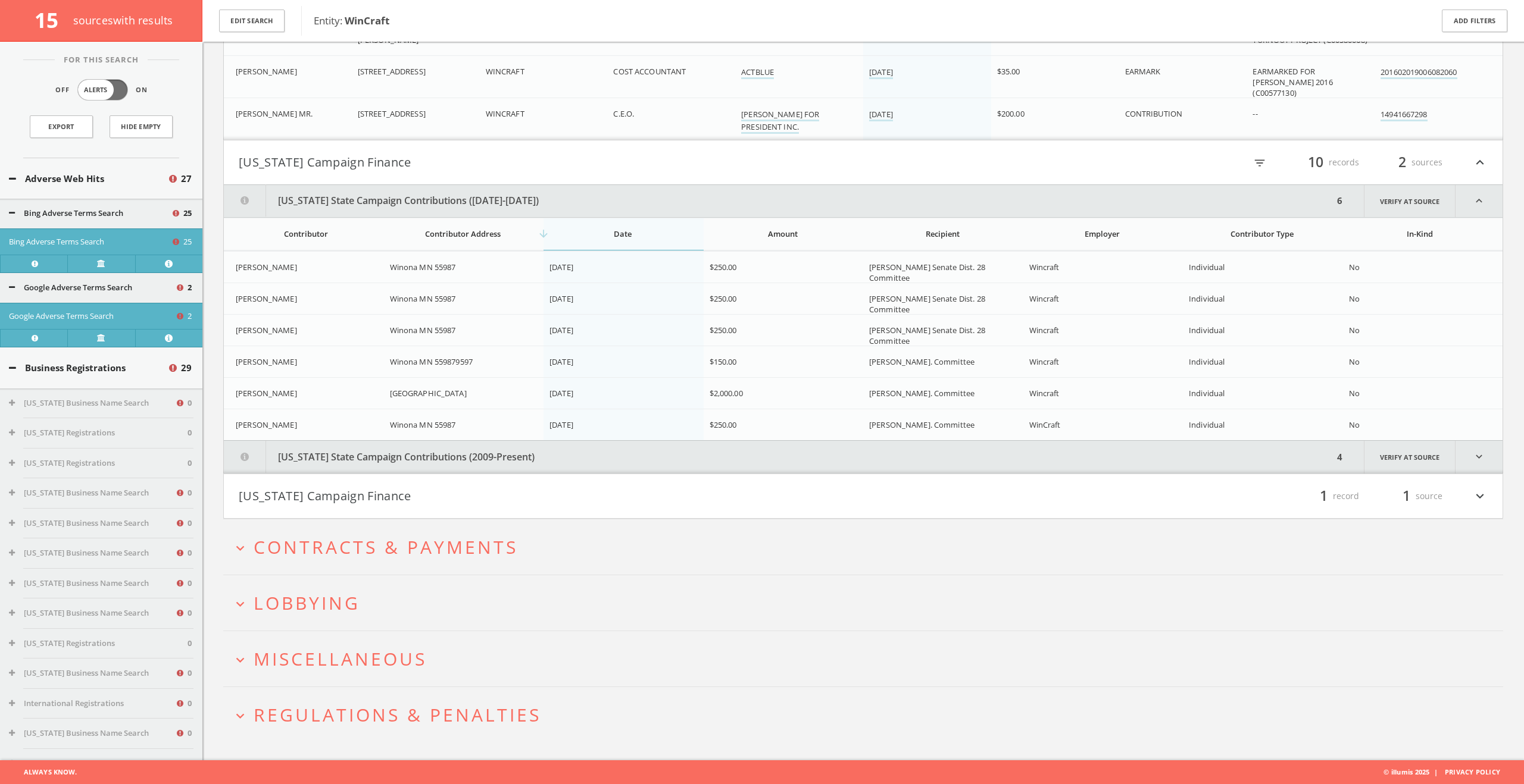
click at [341, 468] on button "Minnesota State Campaign Contributions (2009-Present)" at bounding box center [778, 458] width 1109 height 33
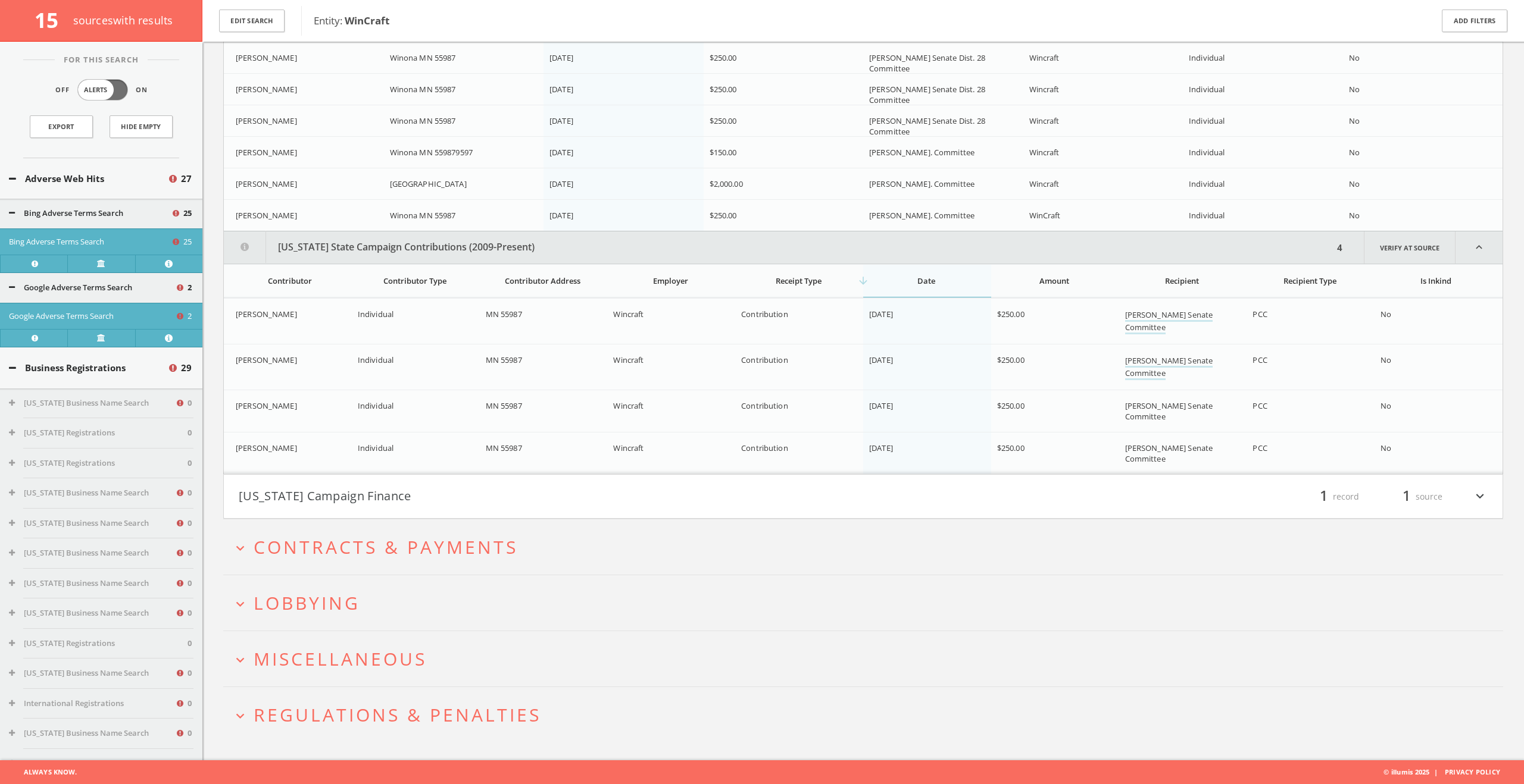
click at [348, 499] on button "Wisconsin Campaign Finance" at bounding box center [550, 496] width 625 height 20
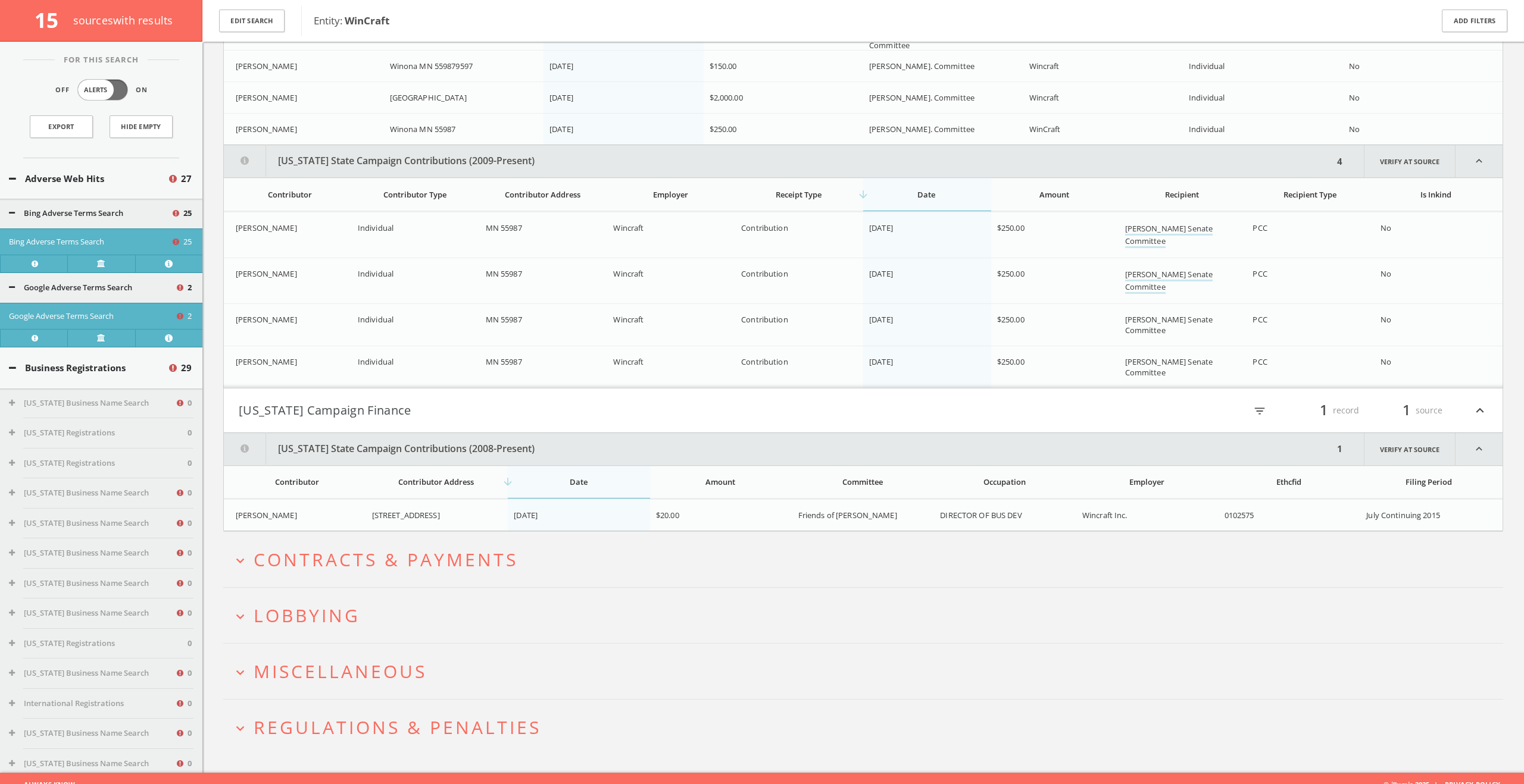
scroll to position [3524, 0]
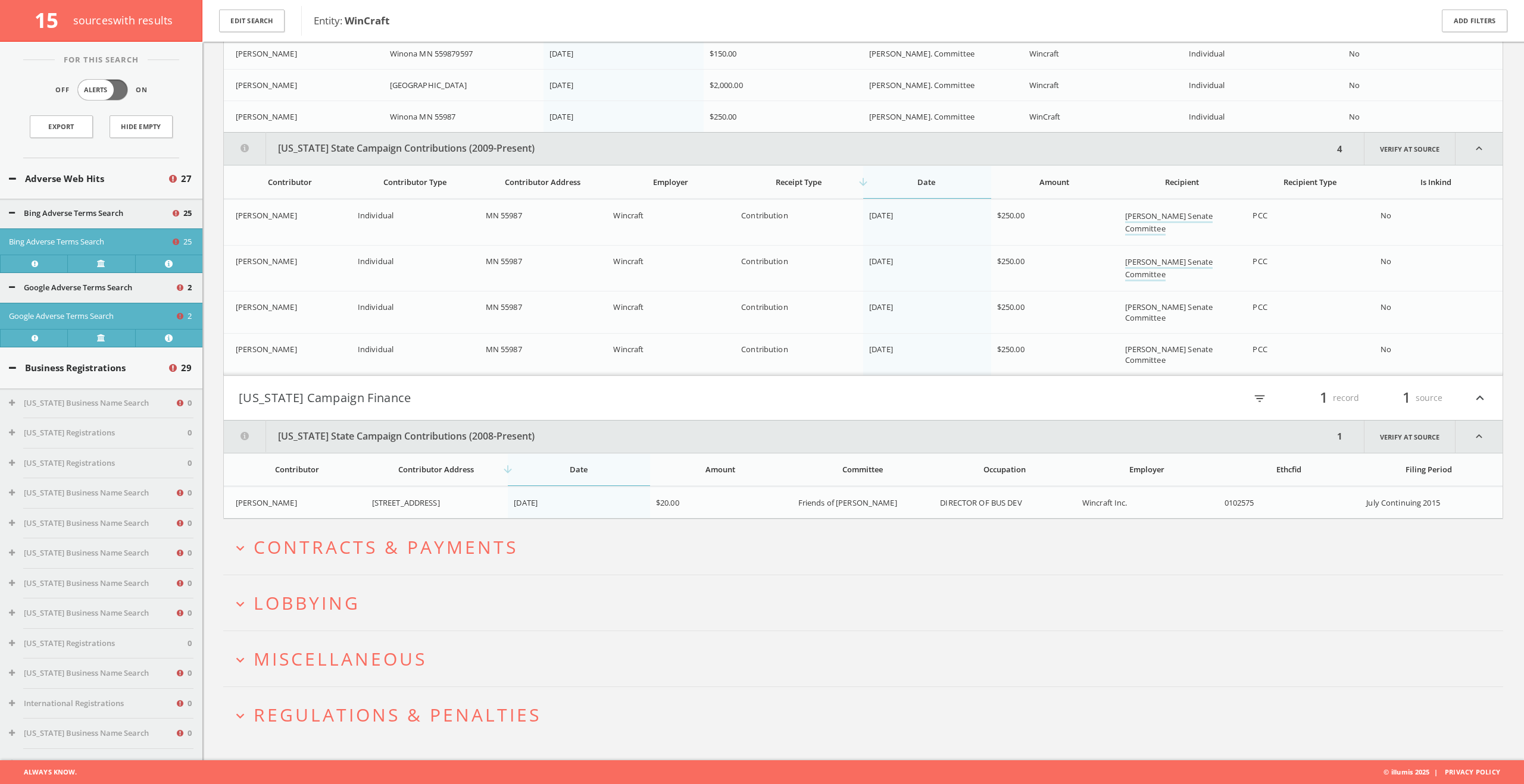
click at [342, 531] on h2 "expand_more Contracts & Payments" at bounding box center [862, 547] width 1280 height 55
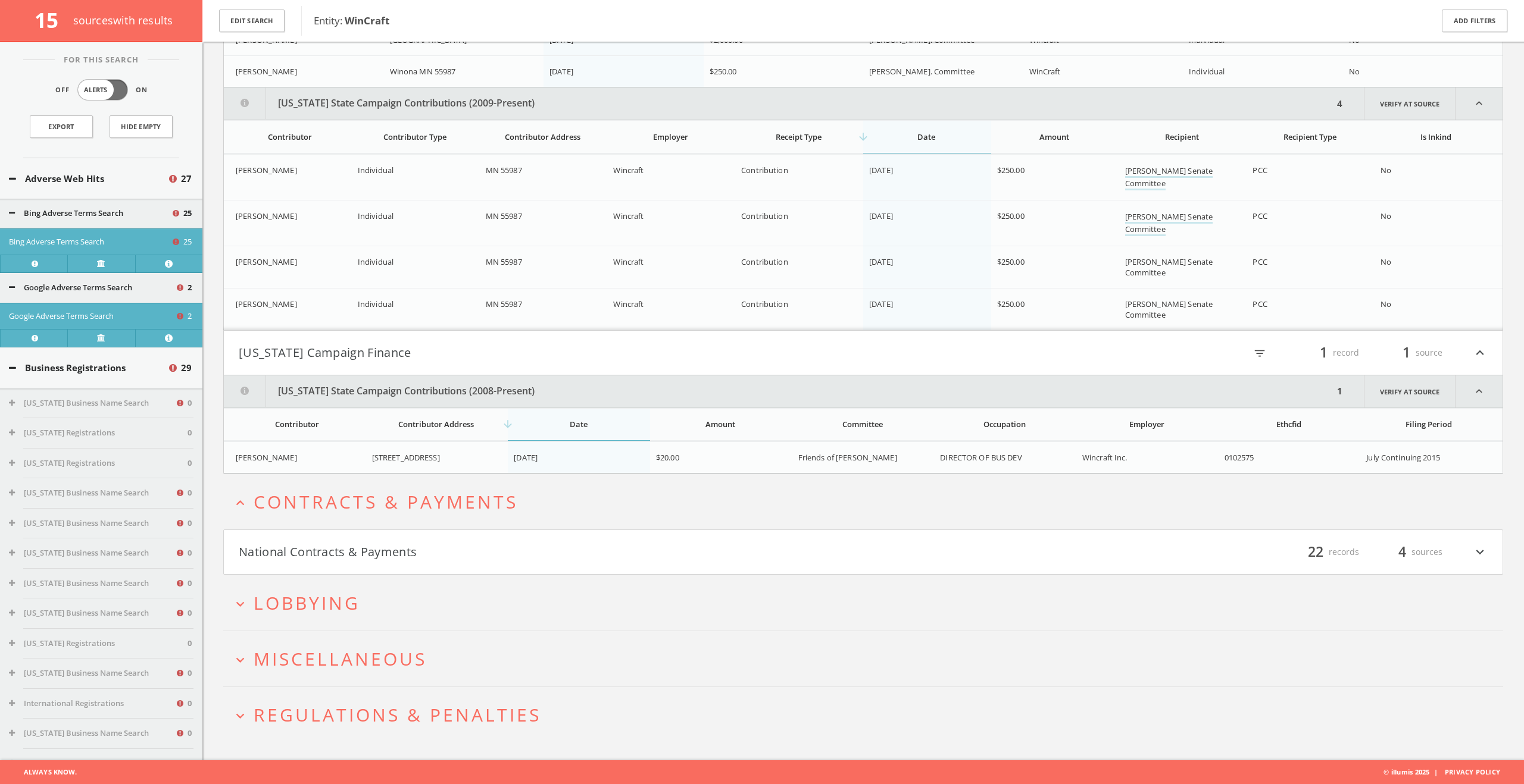
click at [342, 531] on h4 "National Contracts & Payments filter_list 22 records 4 sources expand_more" at bounding box center [863, 552] width 1279 height 44
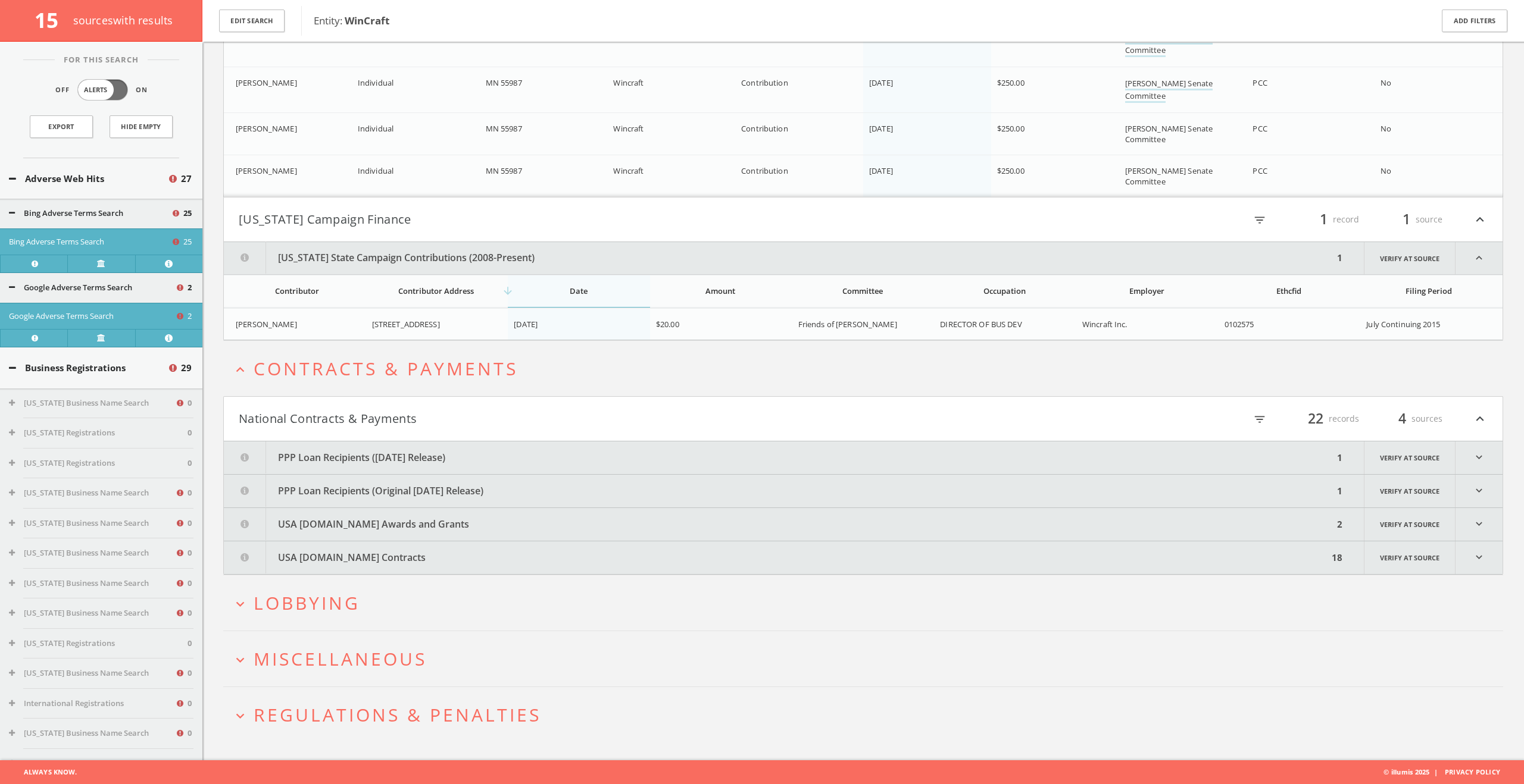
click at [344, 464] on button "PPP Loan Recipients (December 2020 Release)" at bounding box center [778, 458] width 1109 height 33
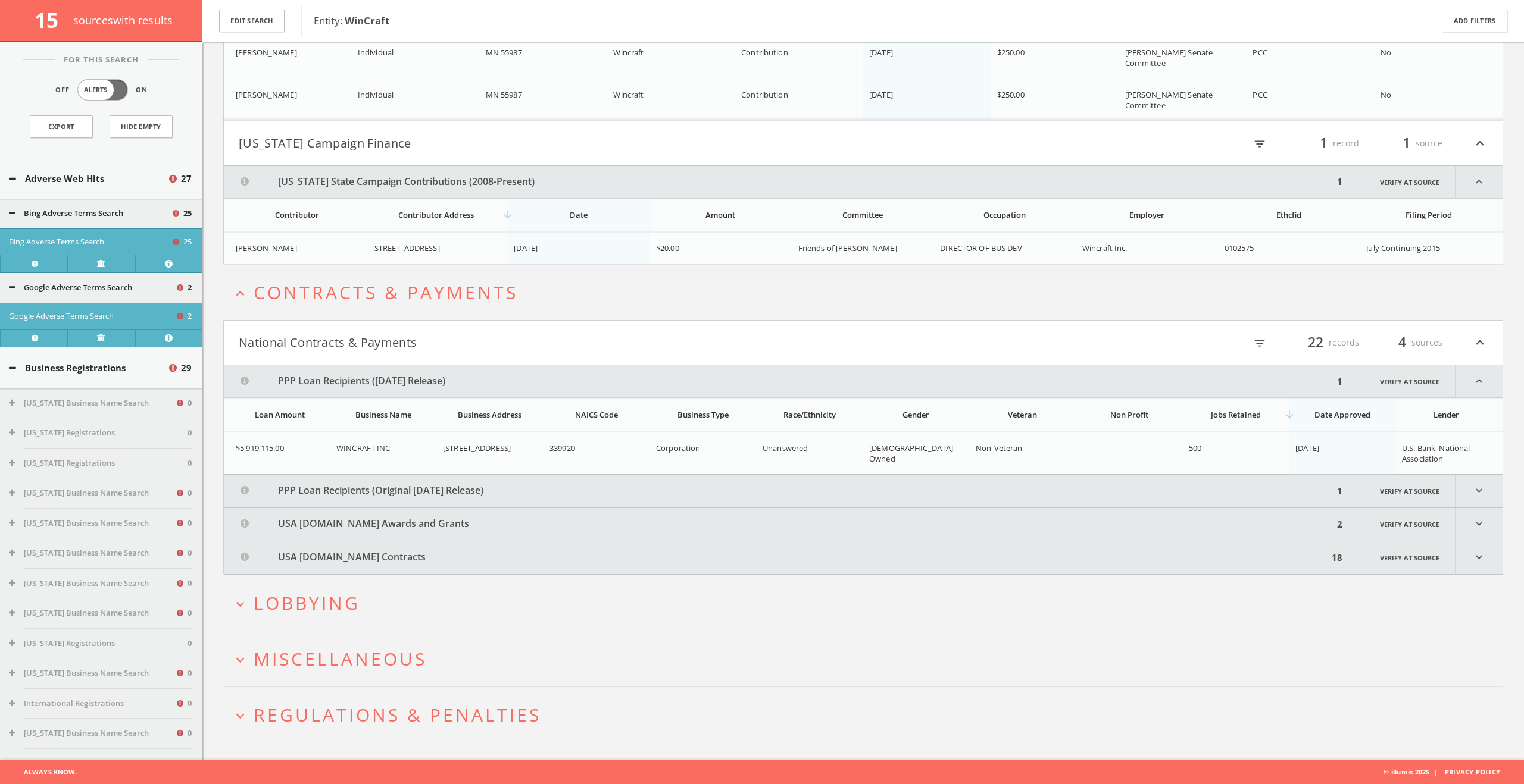
click at [348, 483] on button "PPP Loan Recipients (Original July 2020 Release)" at bounding box center [778, 491] width 1109 height 33
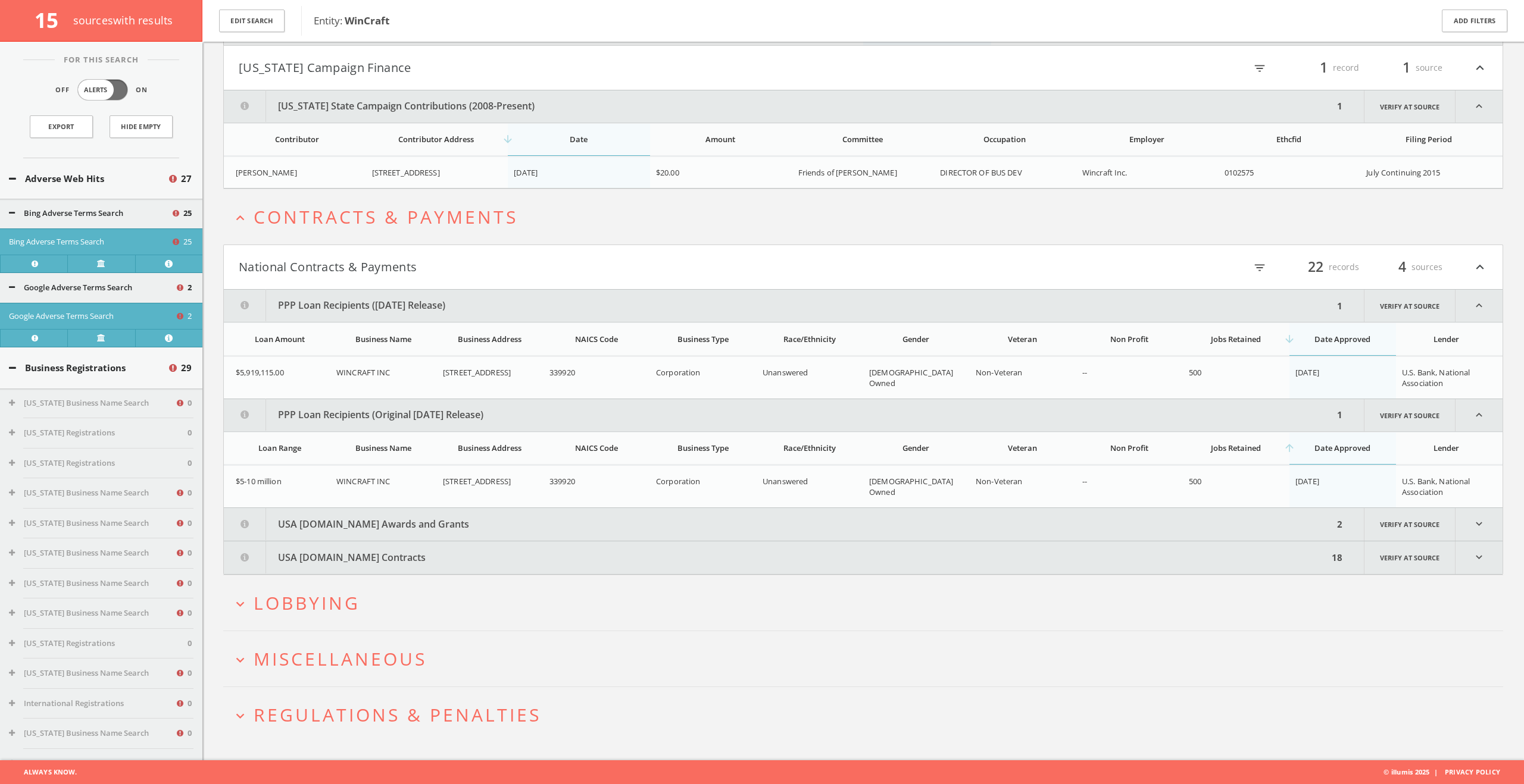
click at [352, 513] on button "USA Spending.gov Awards and Grants" at bounding box center [778, 524] width 1109 height 33
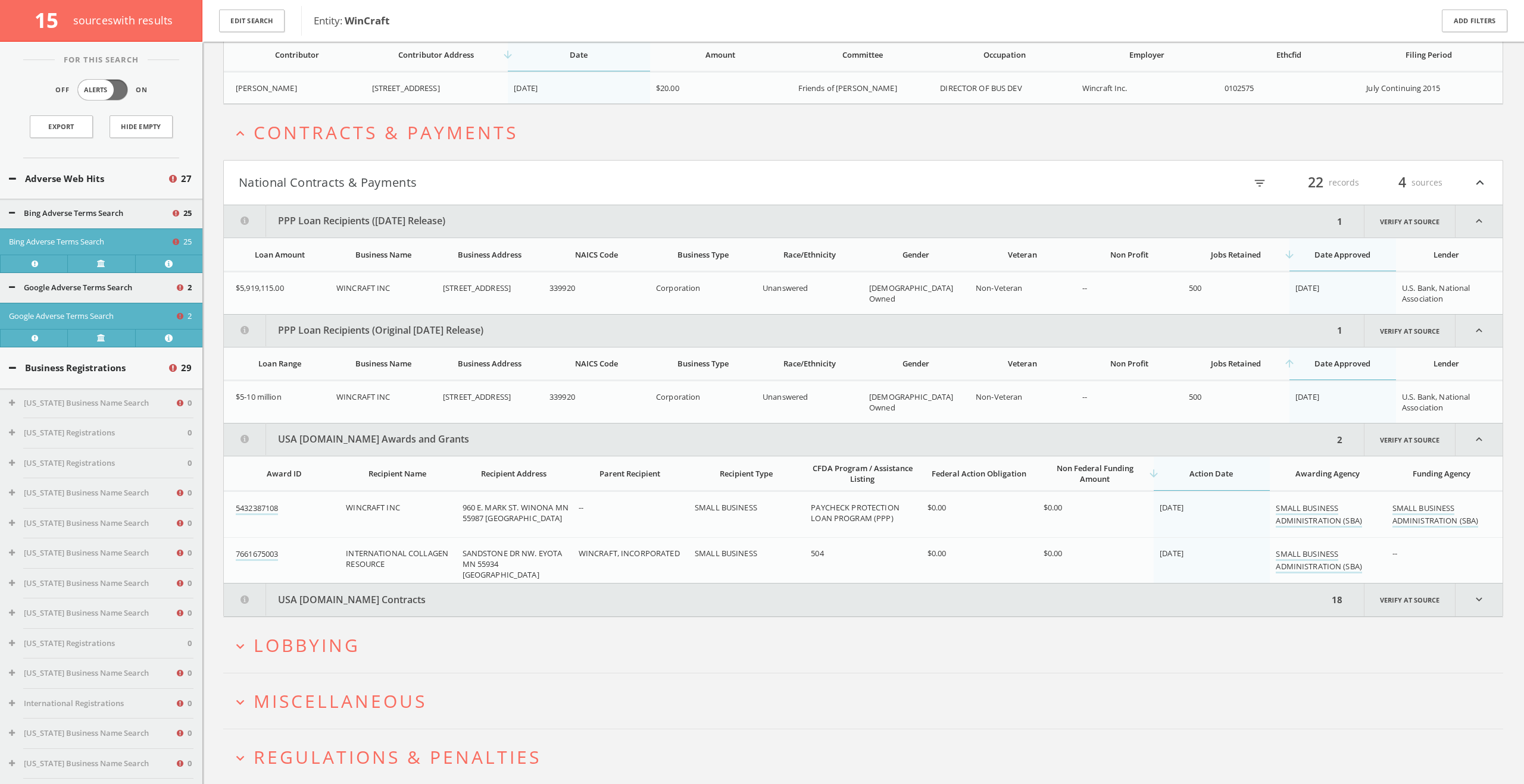
scroll to position [3980, 0]
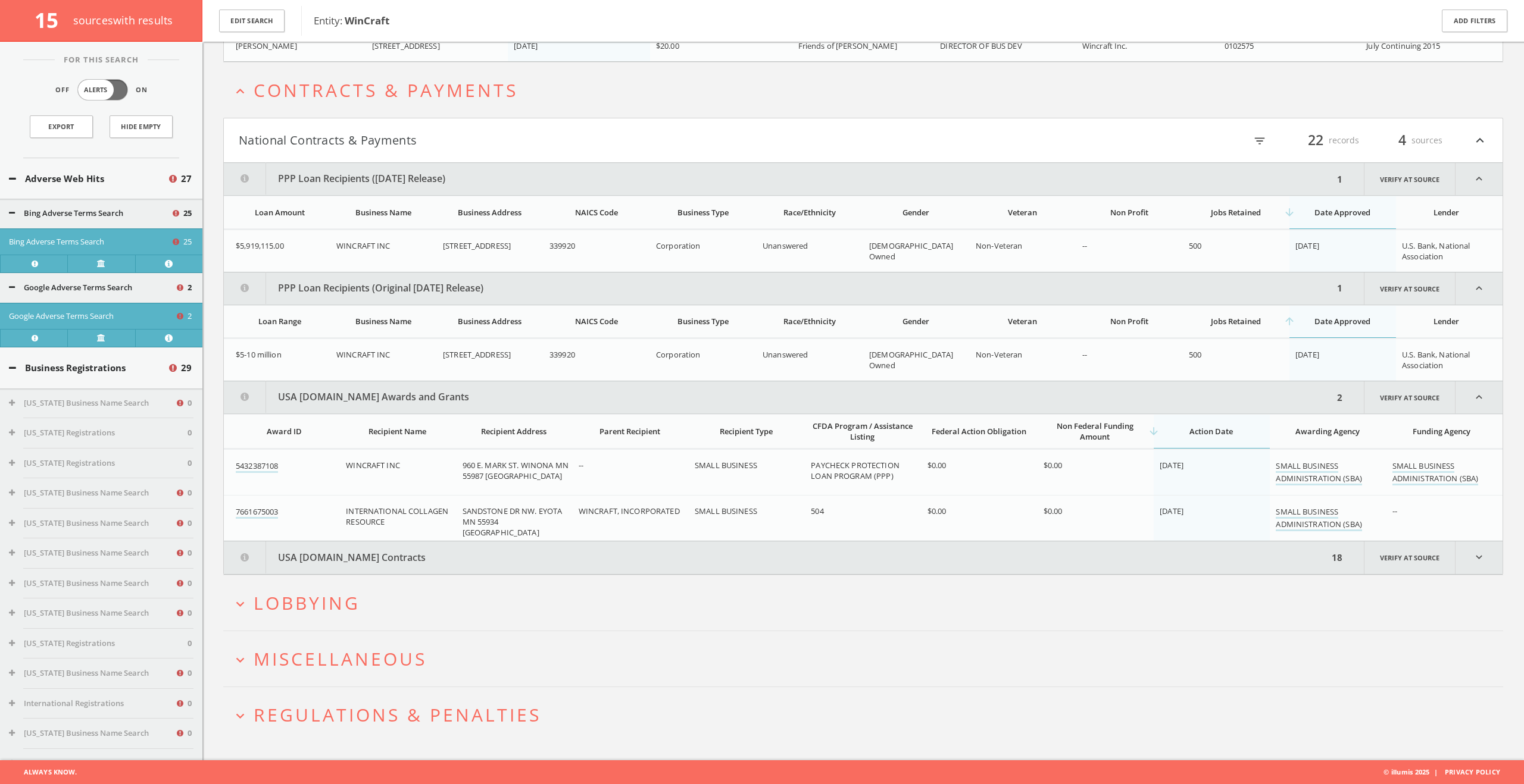
click at [347, 547] on button "USA Spending.gov Contracts" at bounding box center [776, 558] width 1104 height 33
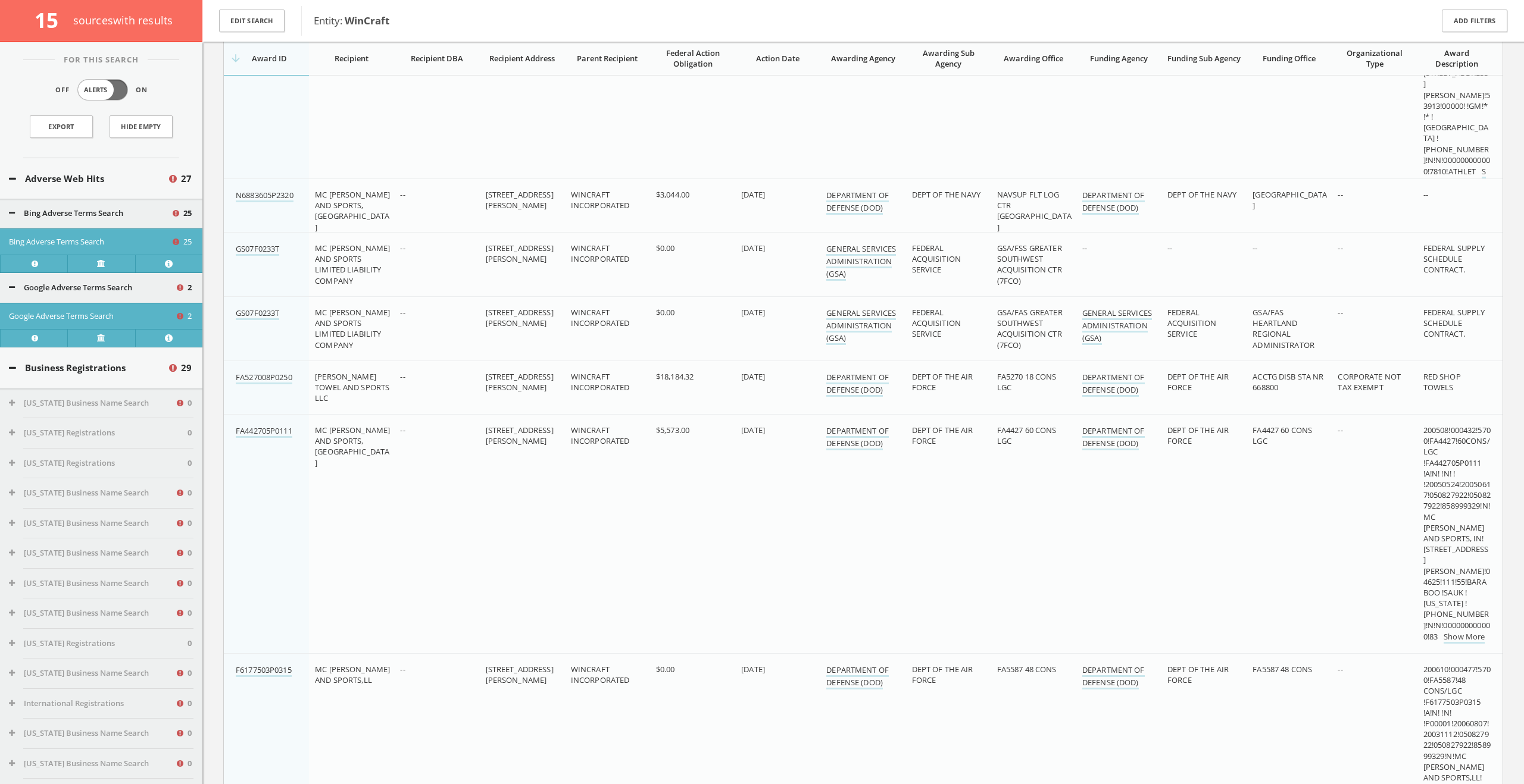
scroll to position [4922, 0]
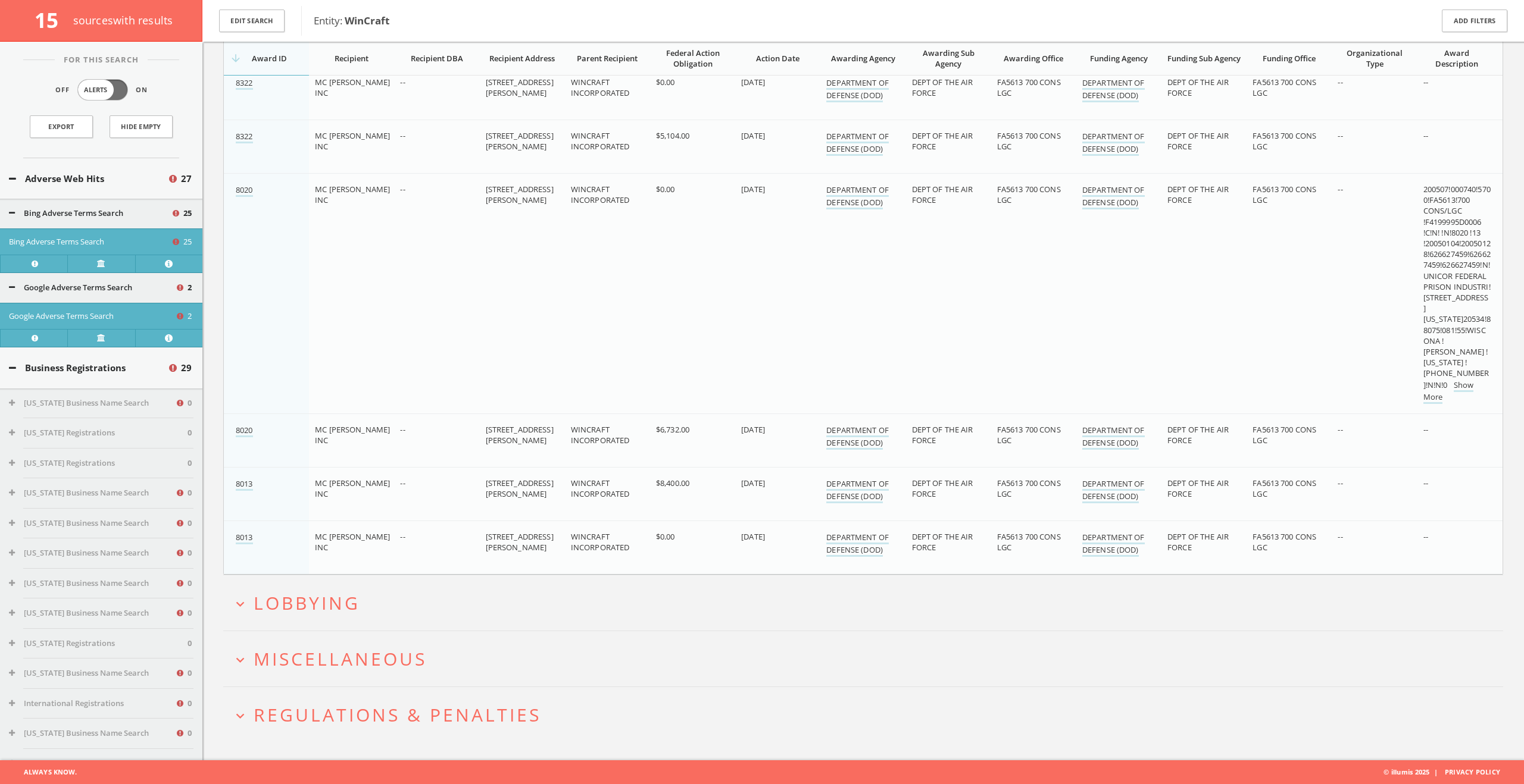
click at [346, 587] on h2 "expand_more Lobbying" at bounding box center [862, 603] width 1280 height 55
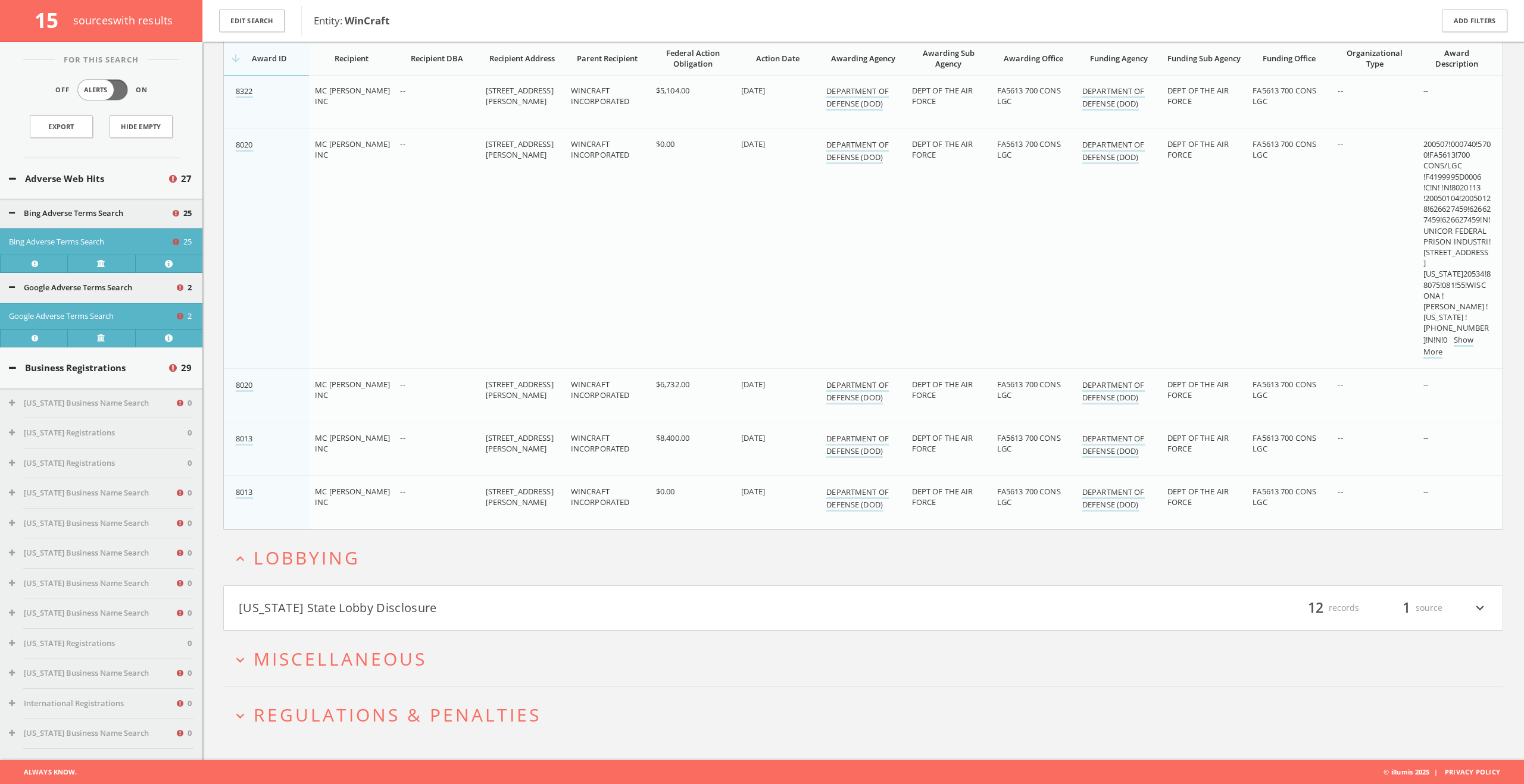
click at [352, 603] on button "[US_STATE] State Lobby Disclosure" at bounding box center [550, 608] width 625 height 20
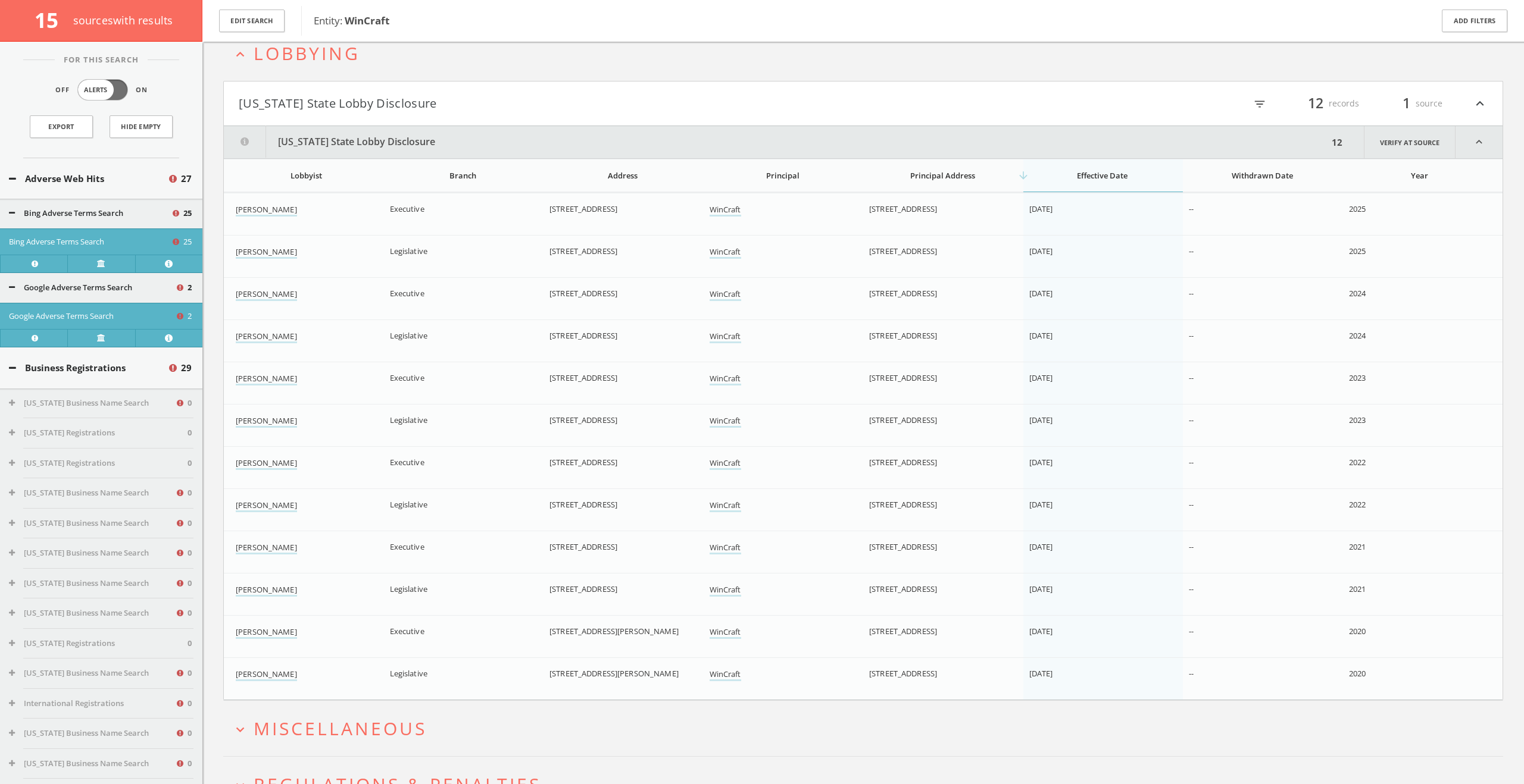
scroll to position [6958, 0]
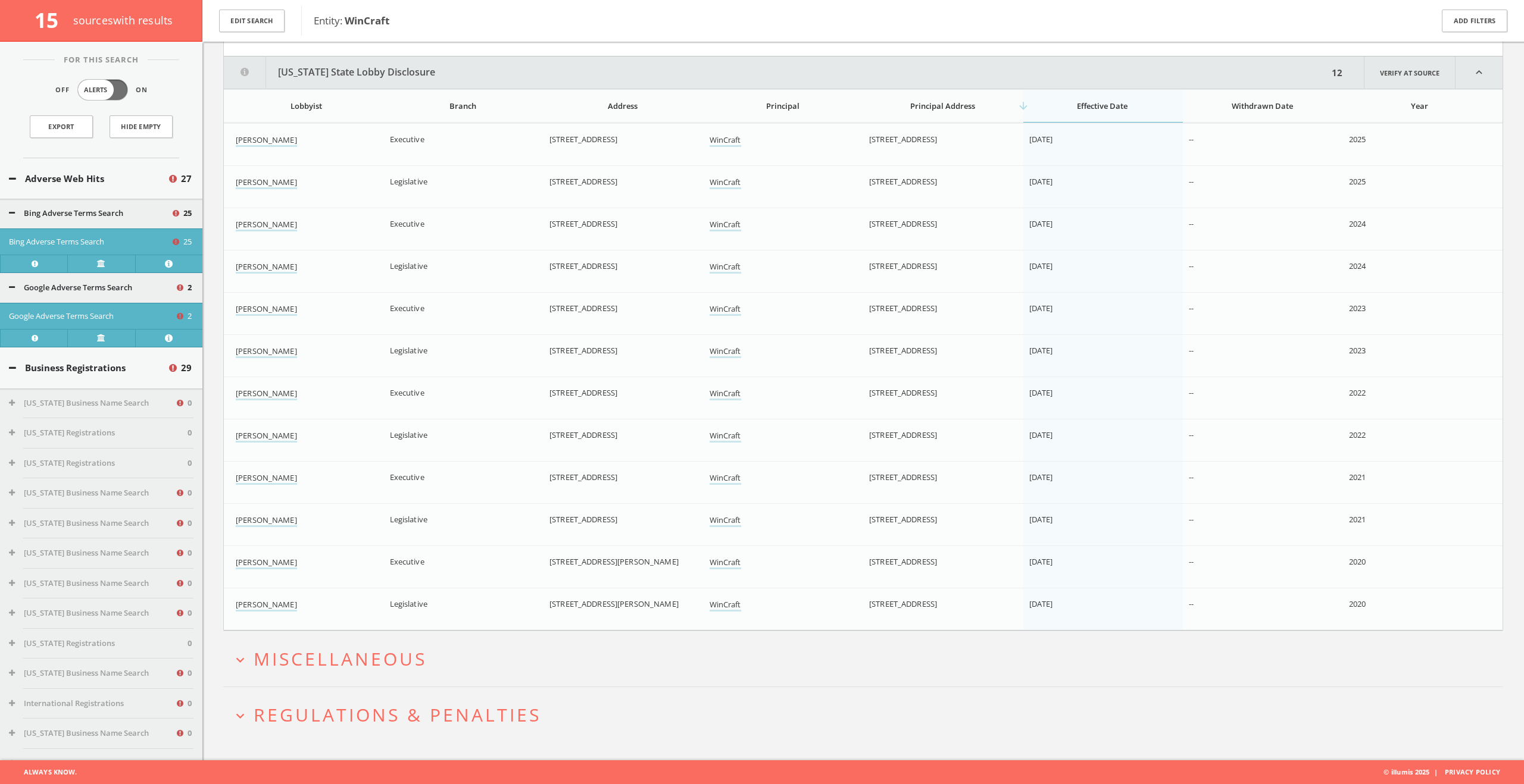
click at [338, 680] on h2 "expand_more Miscellaneous" at bounding box center [862, 659] width 1280 height 55
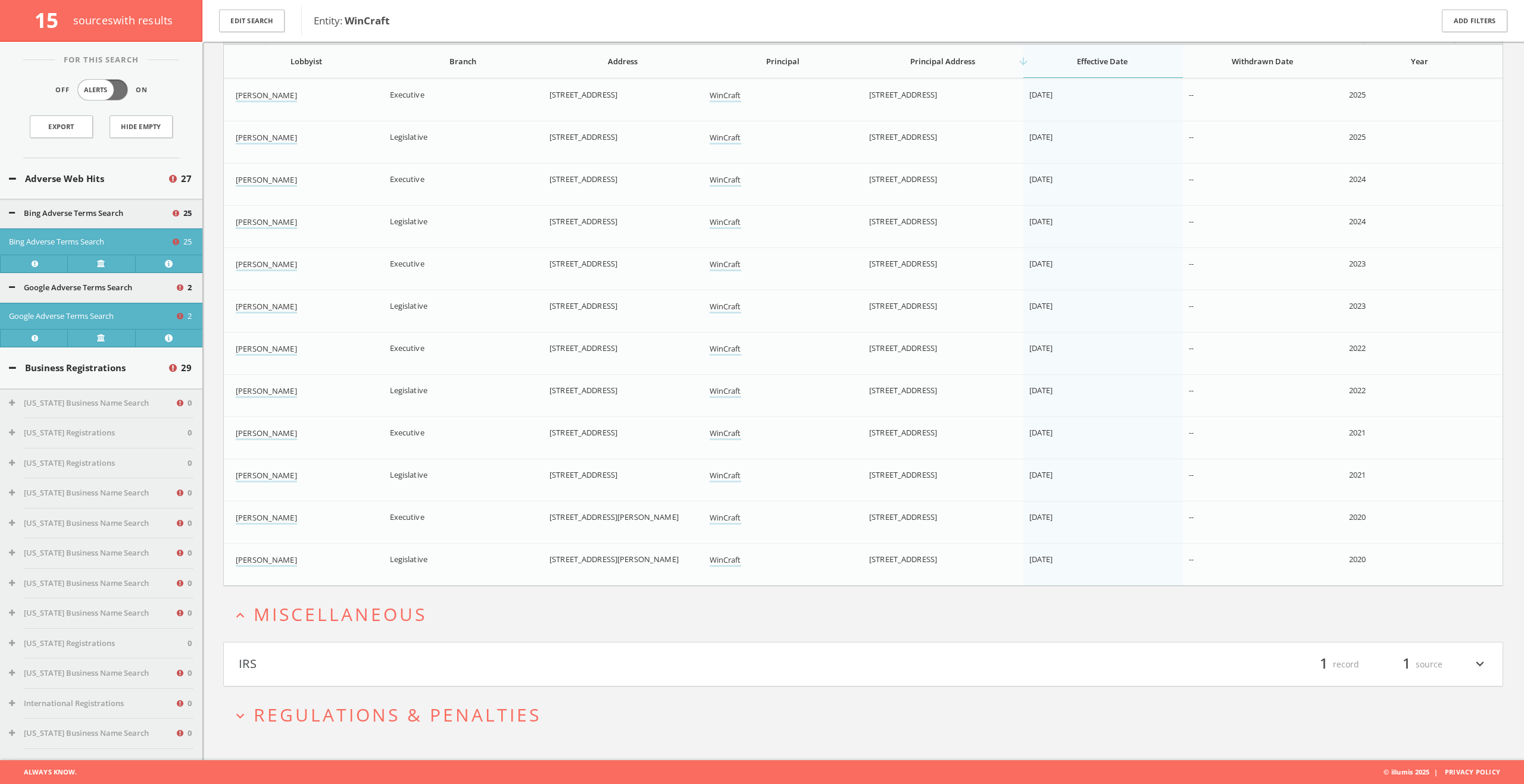
click at [340, 667] on button "IRS" at bounding box center [550, 664] width 625 height 20
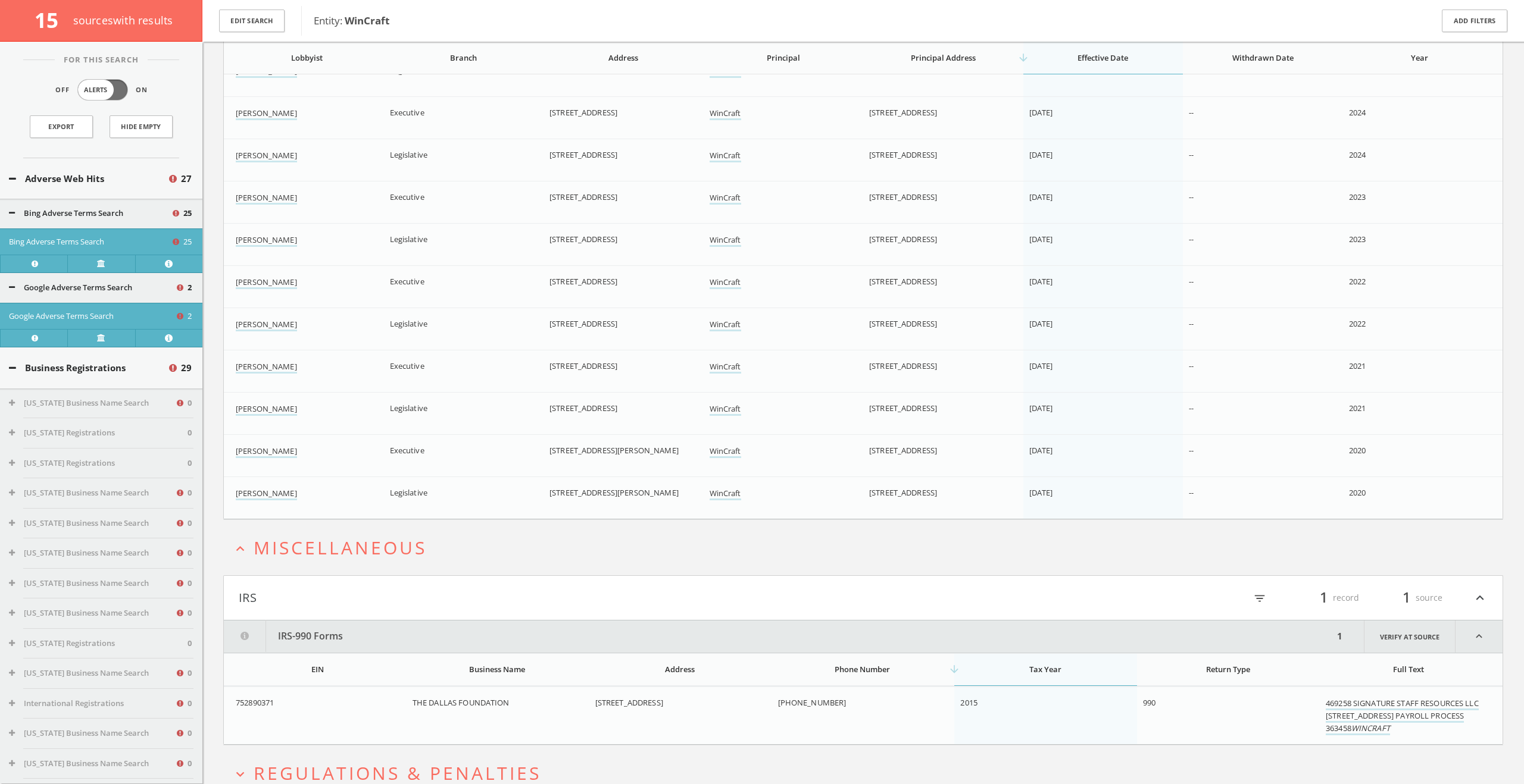
scroll to position [7129, 0]
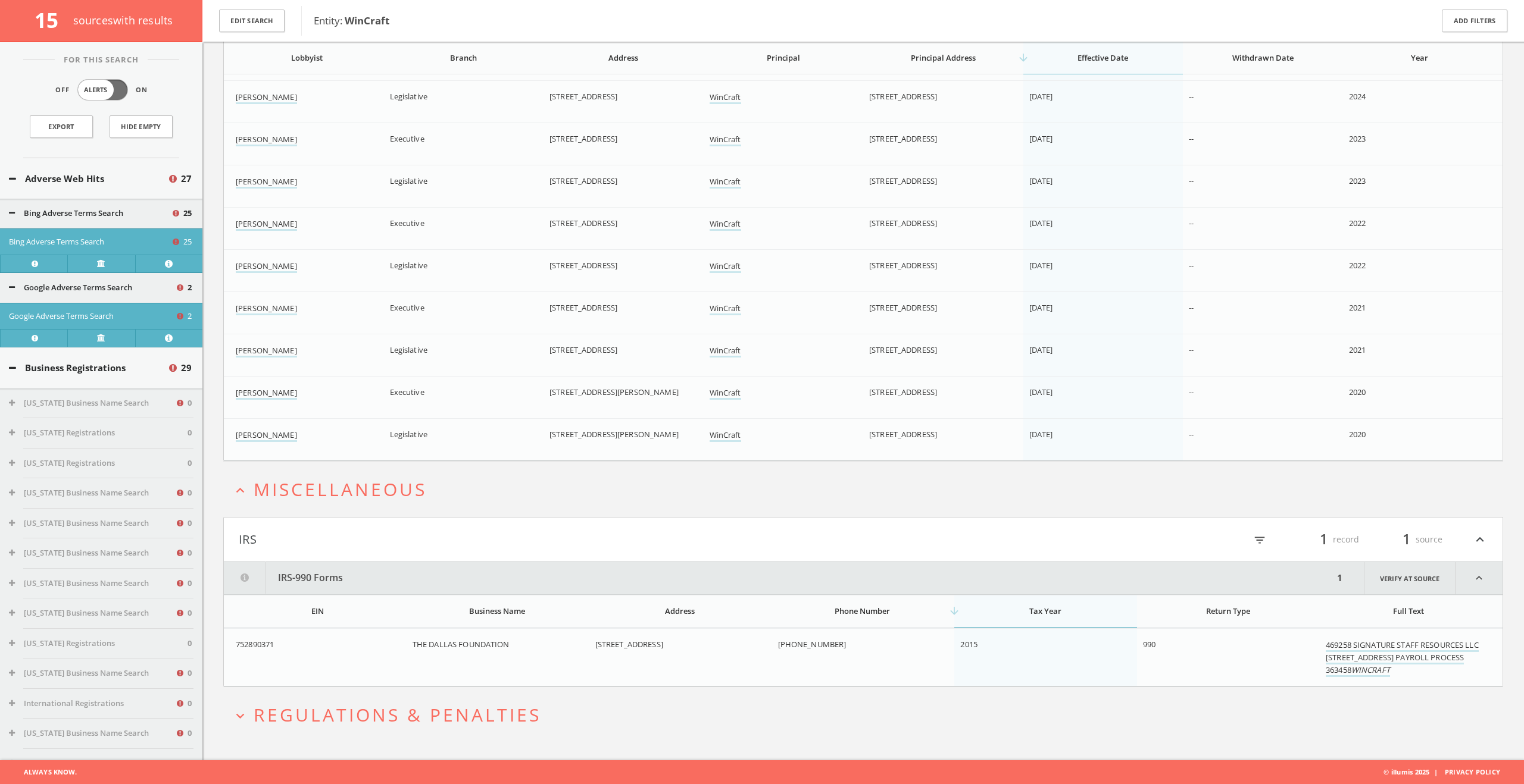
click at [349, 722] on span "Regulations & Penalties" at bounding box center [397, 715] width 288 height 24
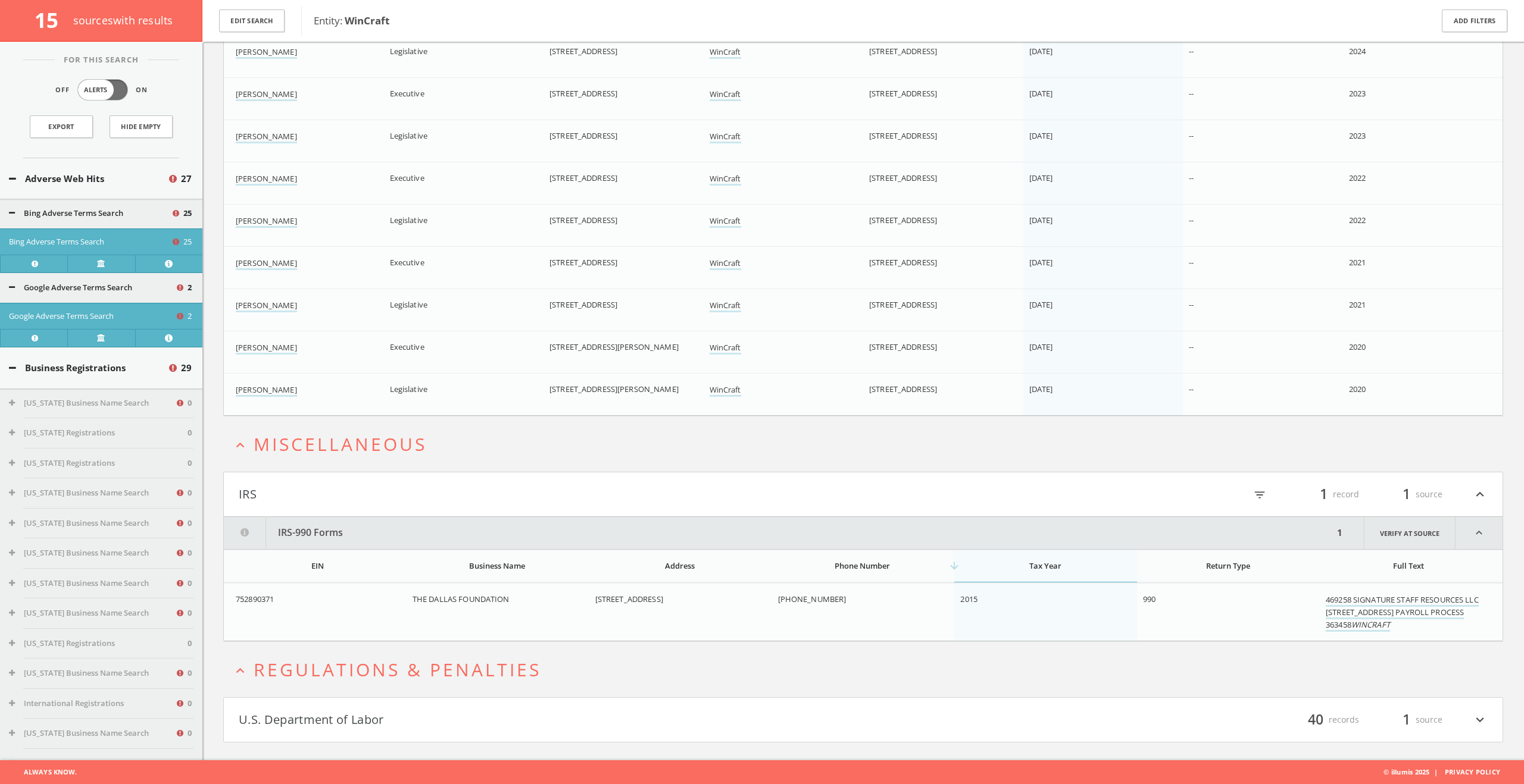
click at [347, 718] on button "U.S. Department of Labor" at bounding box center [550, 719] width 625 height 20
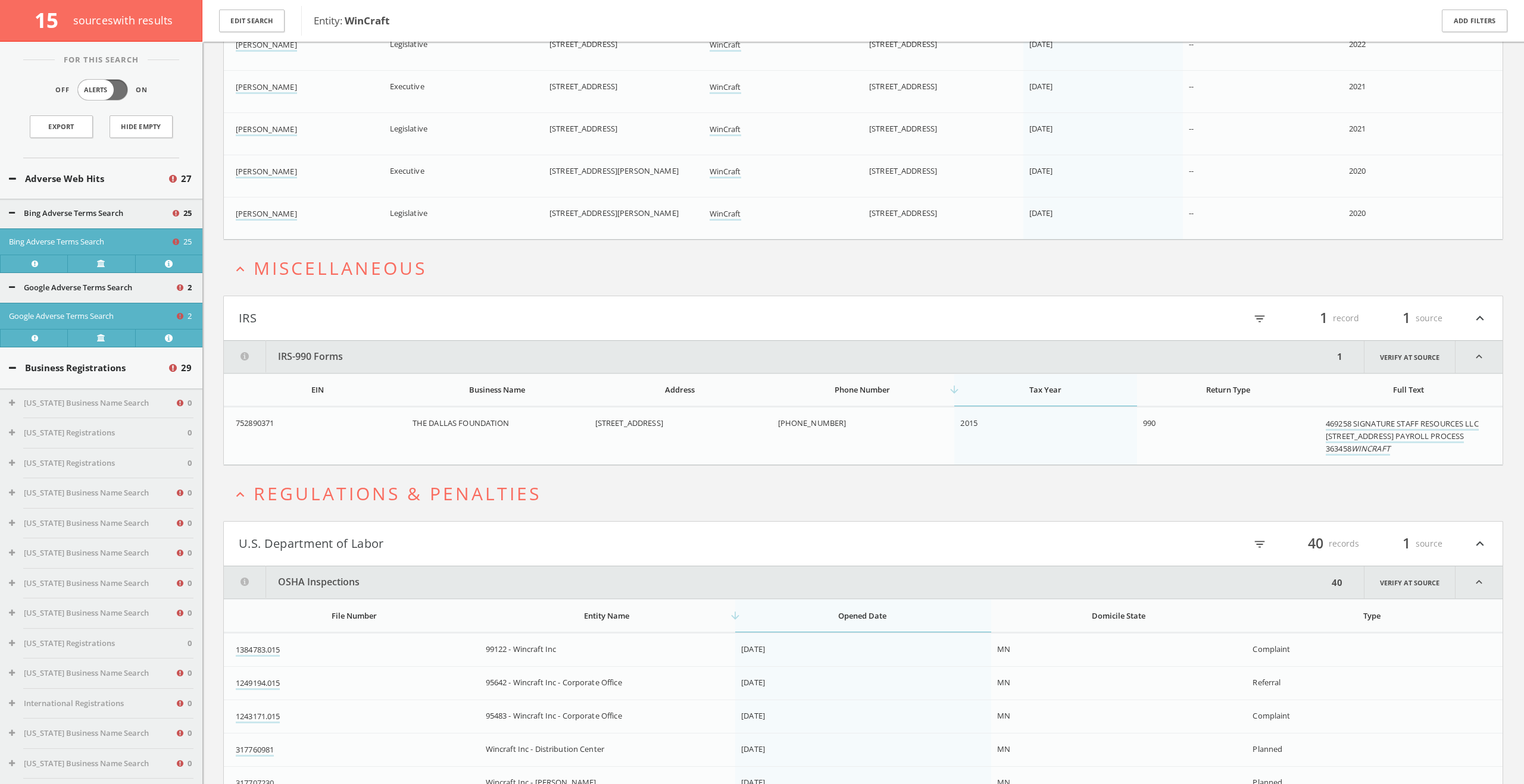
scroll to position [7203, 0]
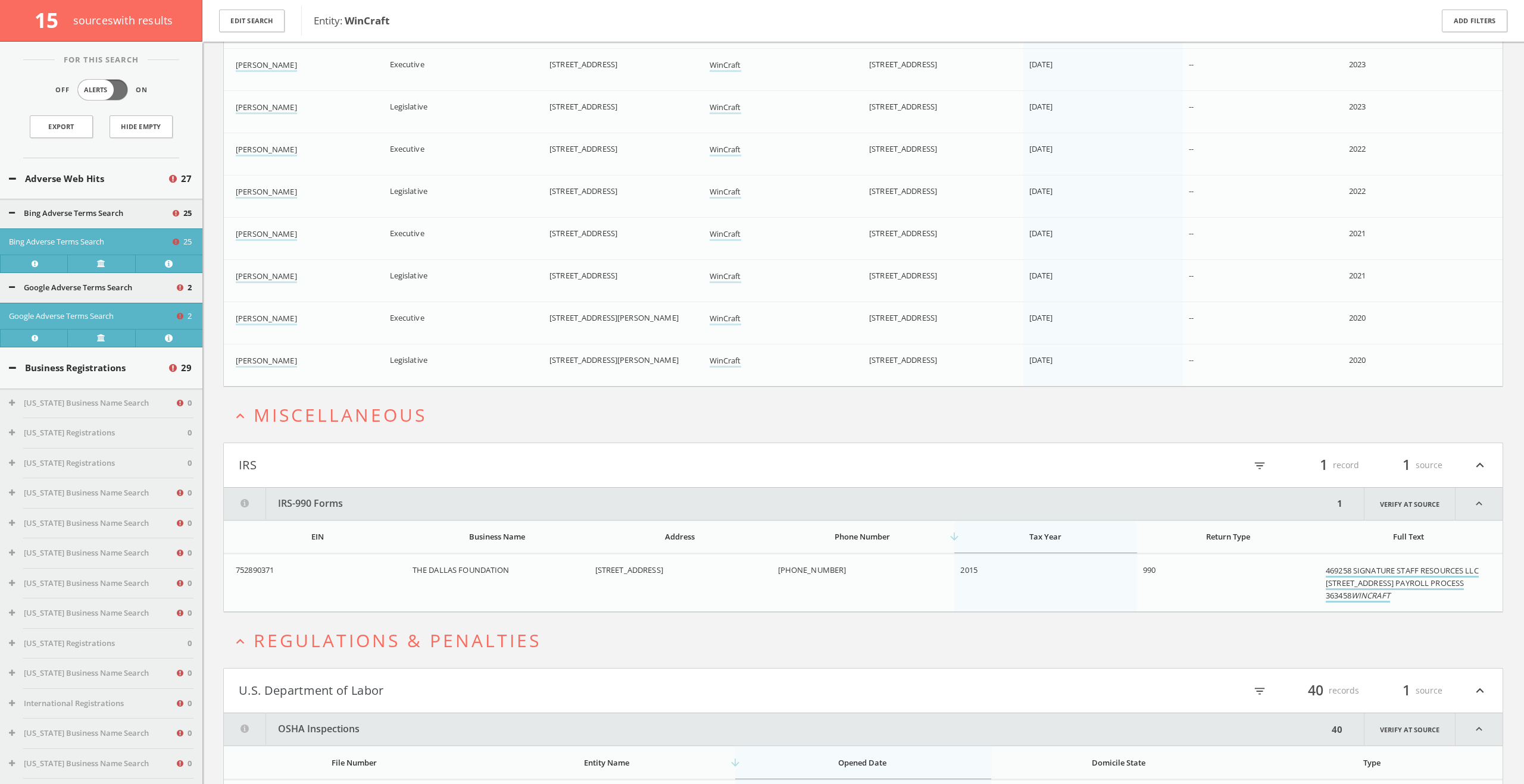
drag, startPoint x: 1311, startPoint y: 568, endPoint x: 1451, endPoint y: 590, distance: 141.7
click at [1451, 590] on tr "752890371 THE DALLAS FOUNDATION 3963 MAPLE AVENUE SUITE 390 DALLAS TX 75219 (21…" at bounding box center [863, 583] width 1279 height 58
copy tr "469258 SIGNATURE STAFF RESOURCES LLC 2231 RIDGE RD STE 101 ROCKWALL TX 75087 PA…"
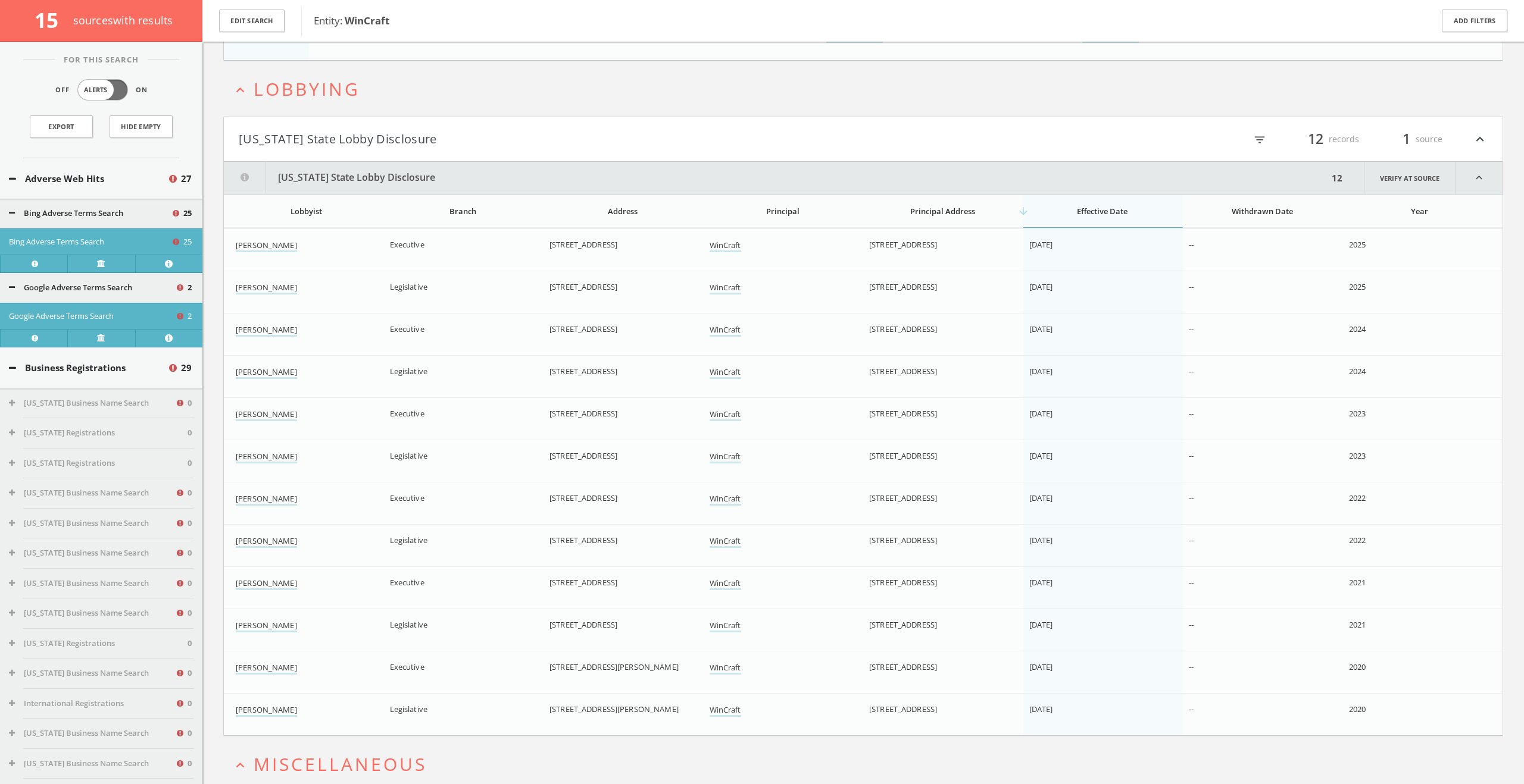
scroll to position [6848, 0]
click at [724, 237] on link "WinCraft" at bounding box center [725, 243] width 32 height 12
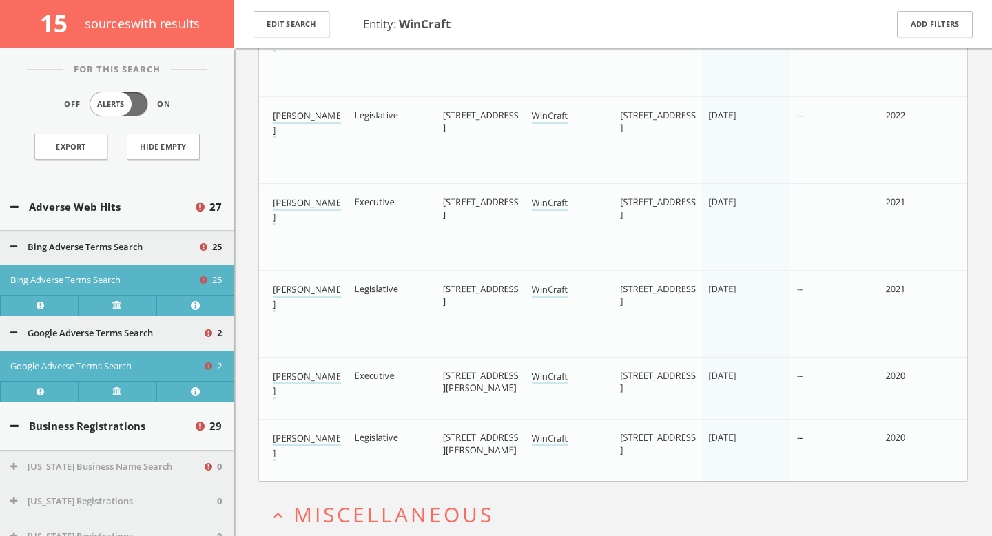
scroll to position [11234, 0]
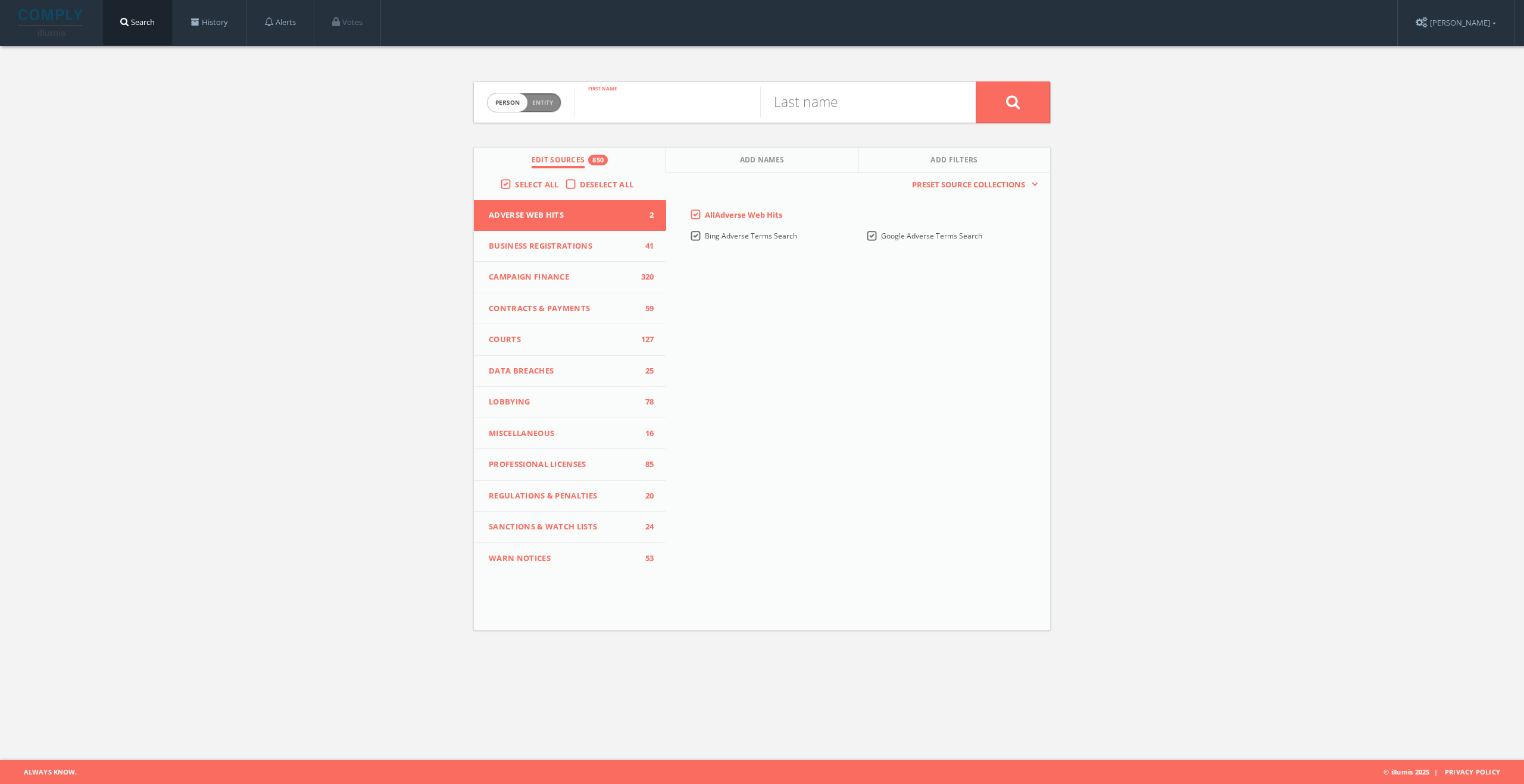
click at [699, 110] on input "text" at bounding box center [667, 103] width 186 height 31
paste input "[PERSON_NAME]"
click at [648, 106] on input "[PERSON_NAME]" at bounding box center [667, 103] width 186 height 31
type input "[PERSON_NAME]"
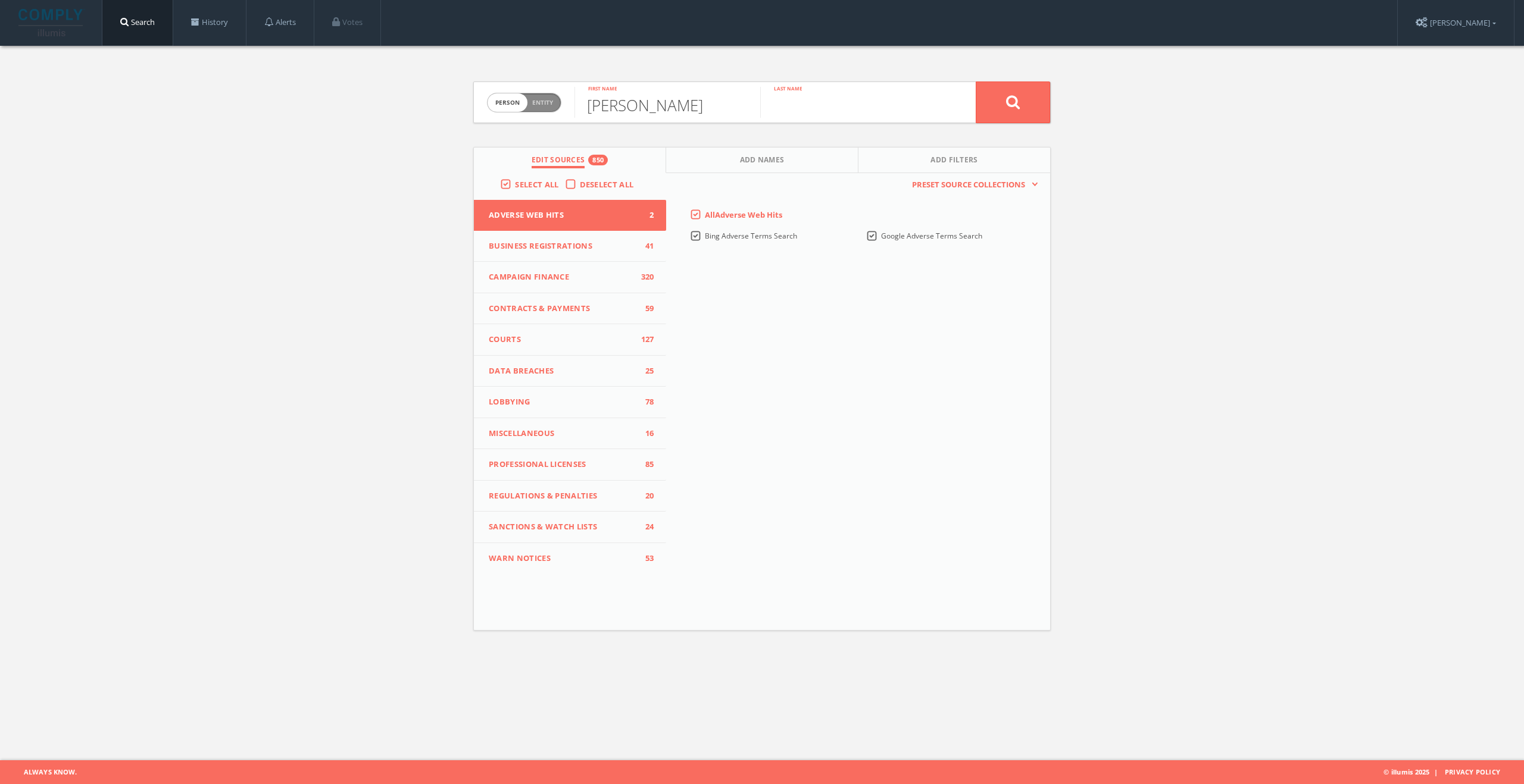
click at [805, 99] on input "text" at bounding box center [853, 103] width 186 height 31
paste input "[PERSON_NAME]"
type input "[PERSON_NAME]"
click at [975, 81] on button at bounding box center [1013, 102] width 74 height 41
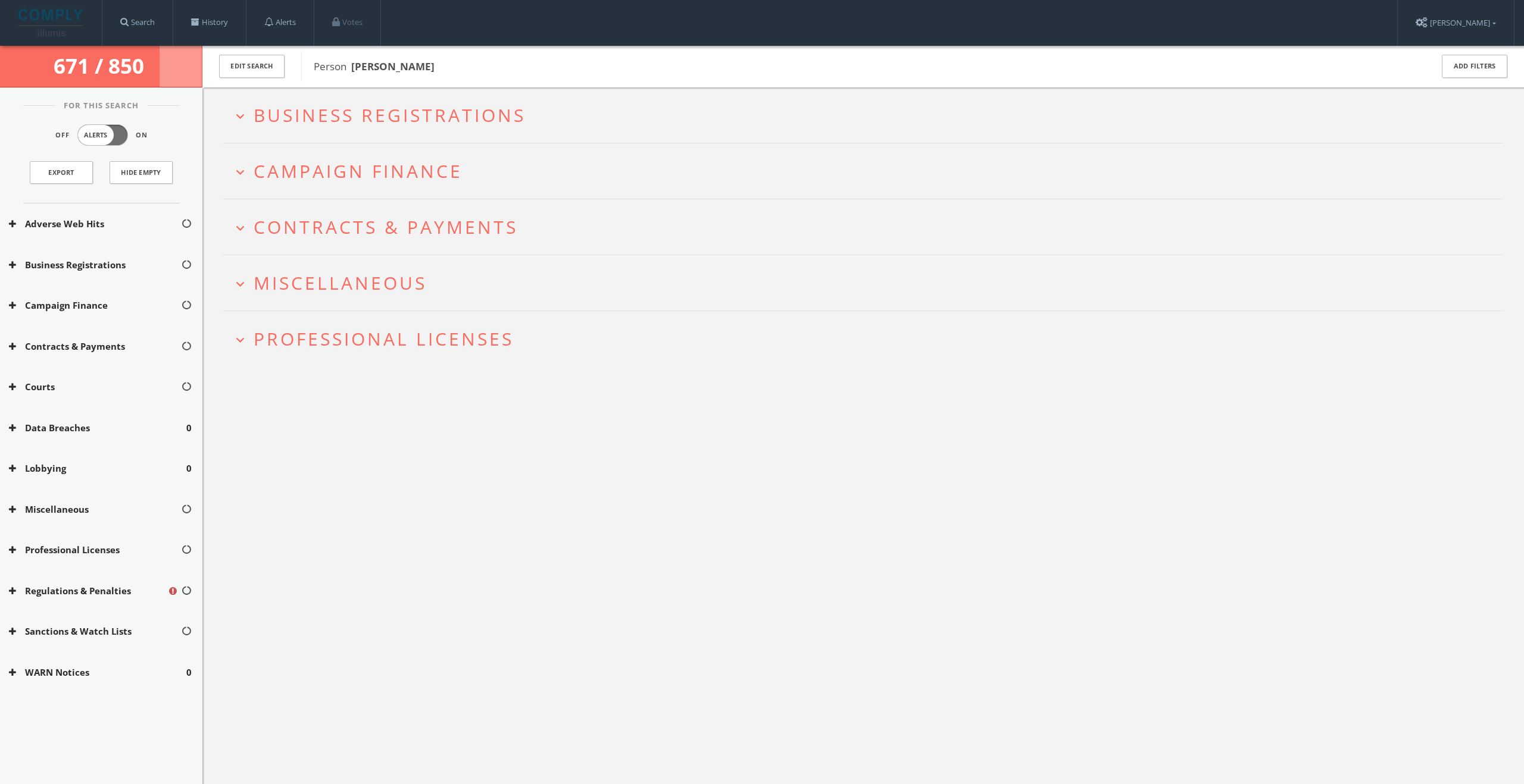
click at [387, 112] on span "Business Registrations" at bounding box center [390, 115] width 272 height 24
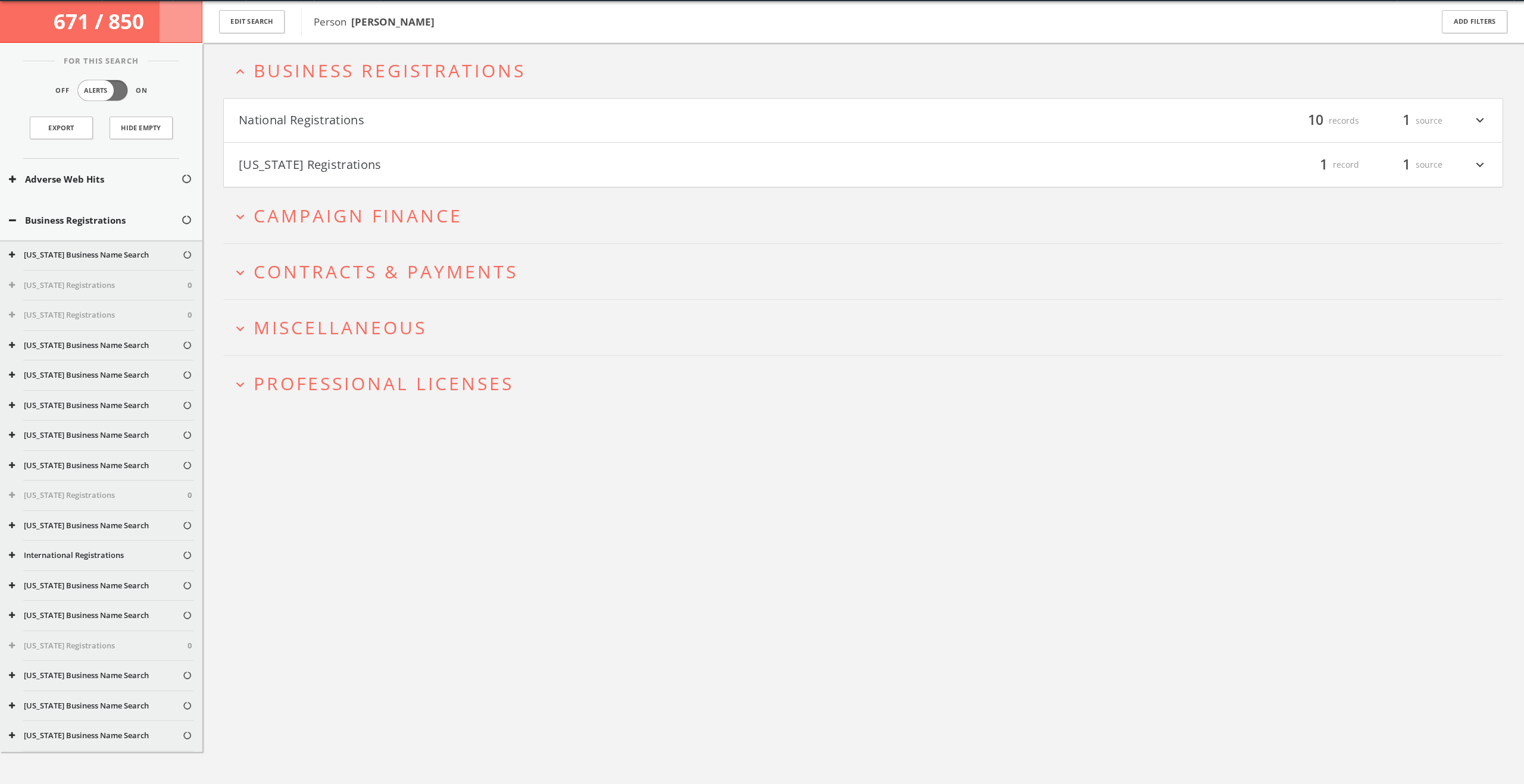
click at [388, 129] on button "National Registrations" at bounding box center [550, 120] width 625 height 20
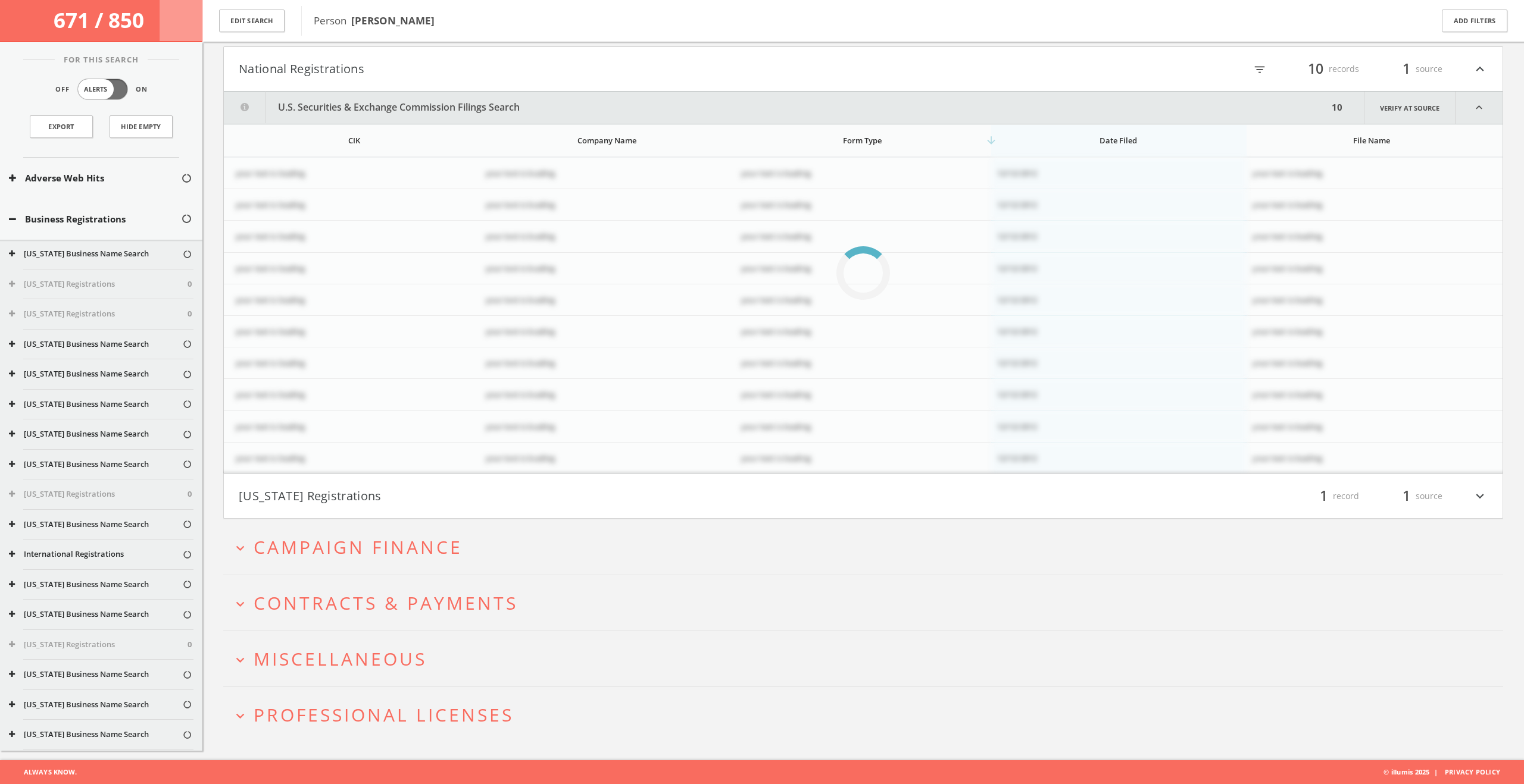
scroll to position [120, 0]
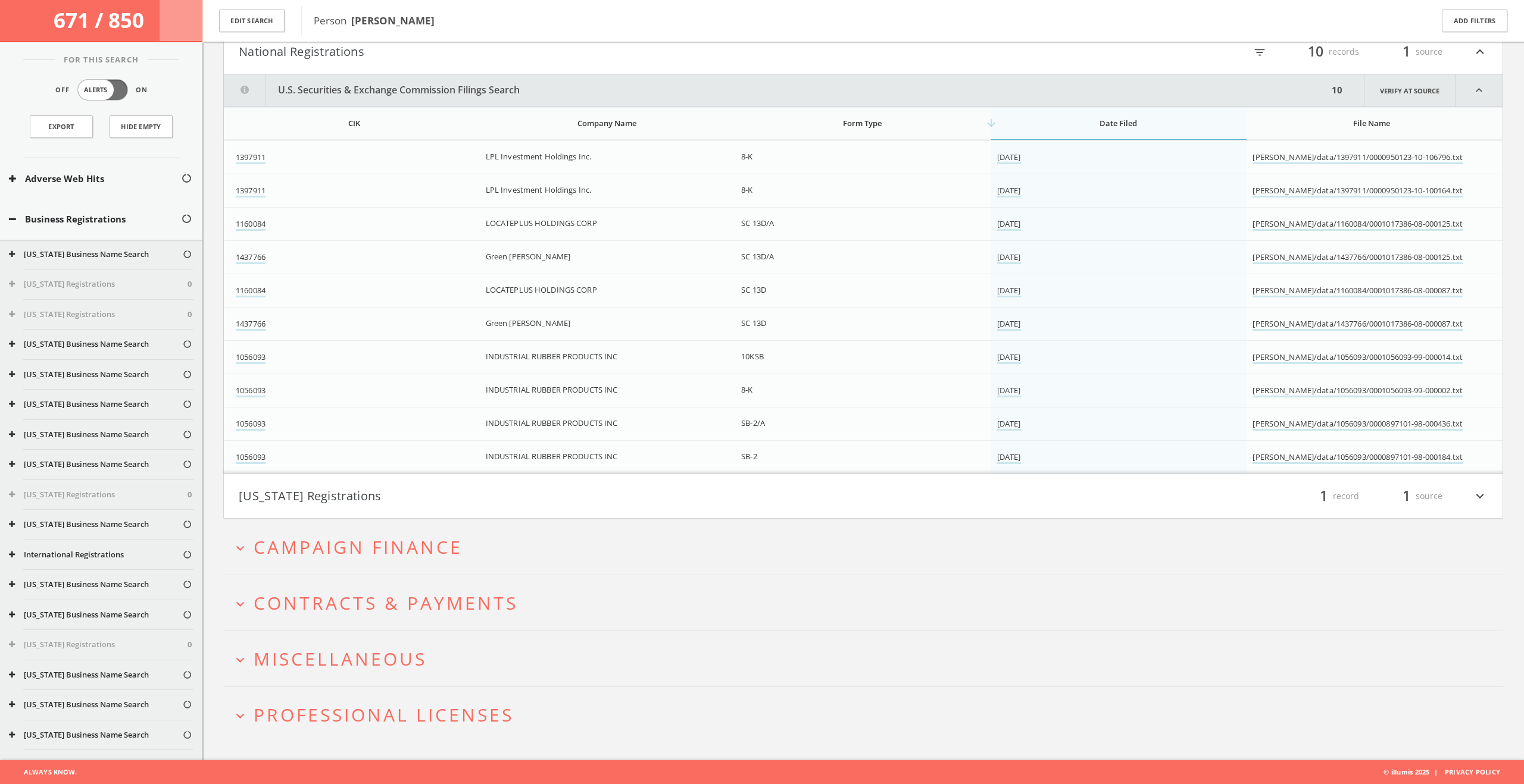
click at [334, 495] on button "[US_STATE] Registrations" at bounding box center [550, 496] width 625 height 20
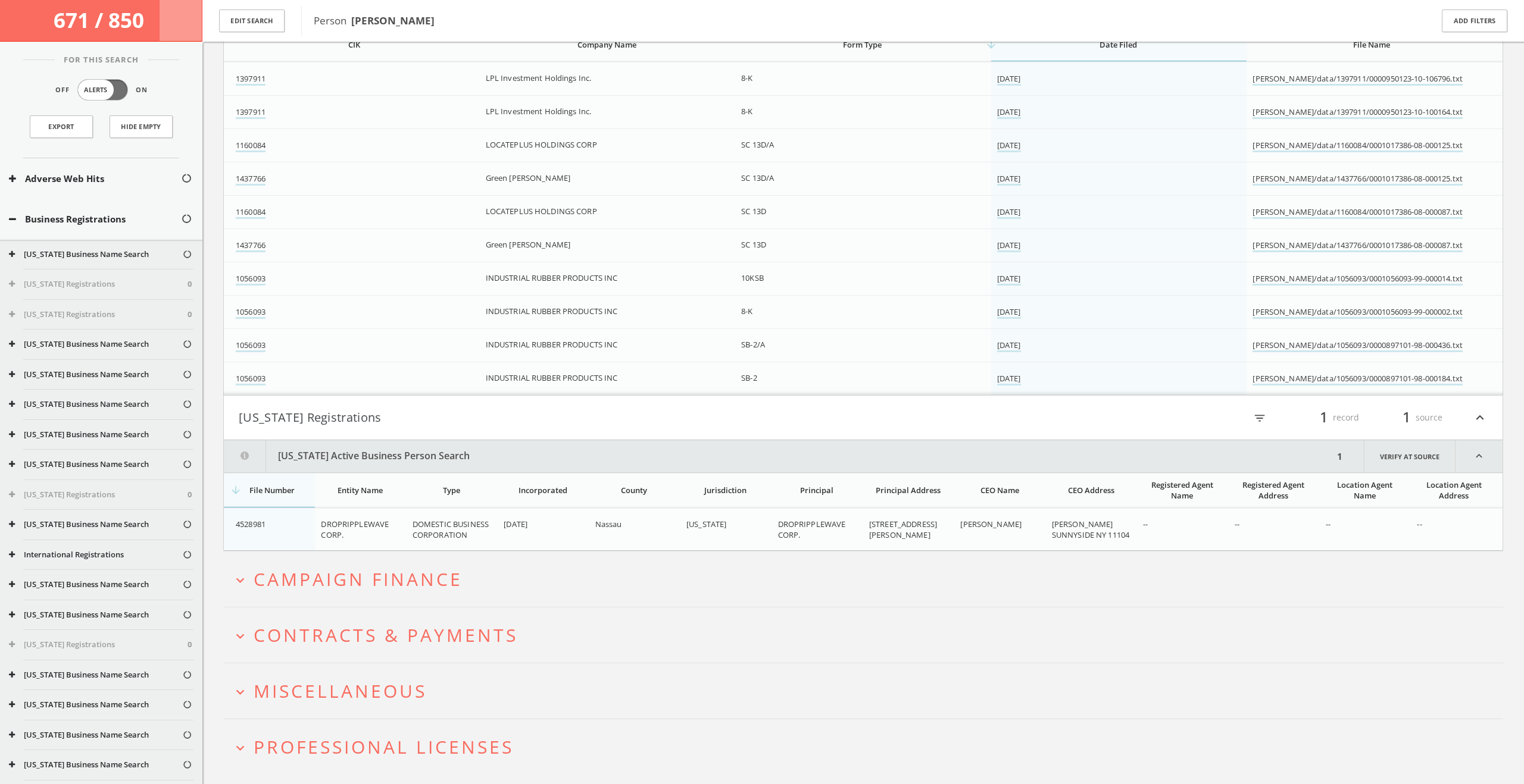
scroll to position [231, 0]
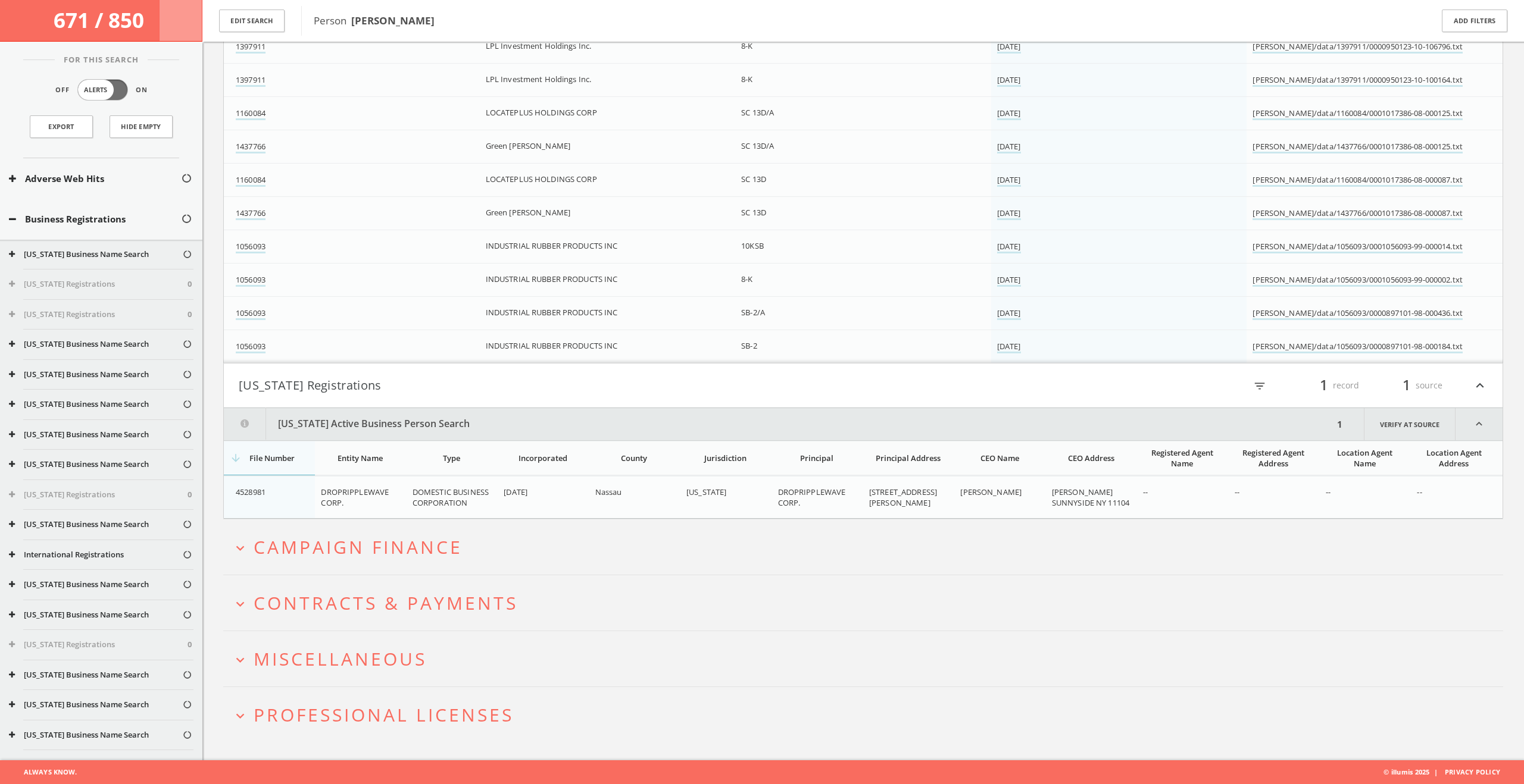
click at [339, 540] on span "Campaign Finance" at bounding box center [359, 547] width 209 height 24
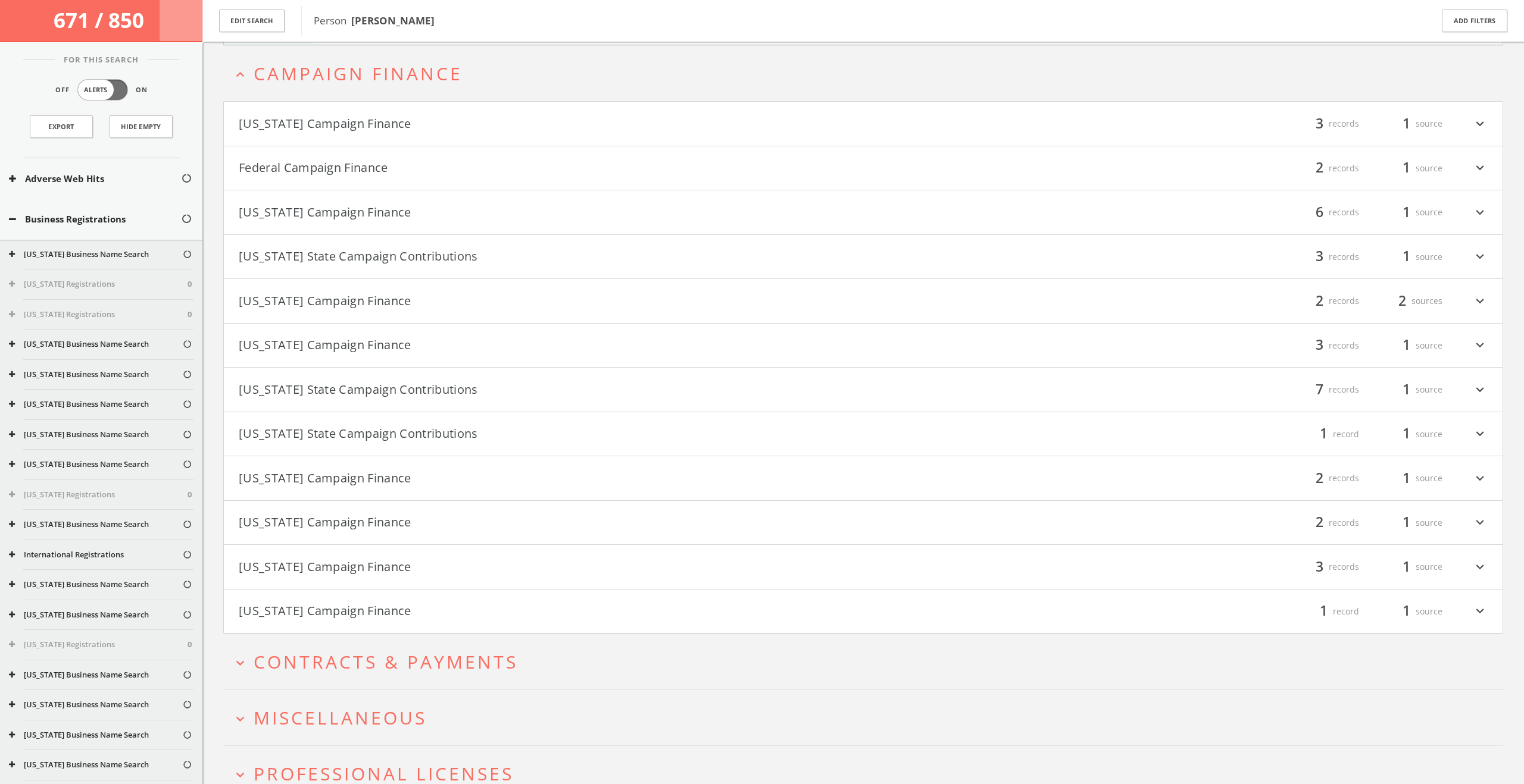
scroll to position [708, 0]
click at [397, 127] on button "California Campaign Finance" at bounding box center [550, 119] width 625 height 20
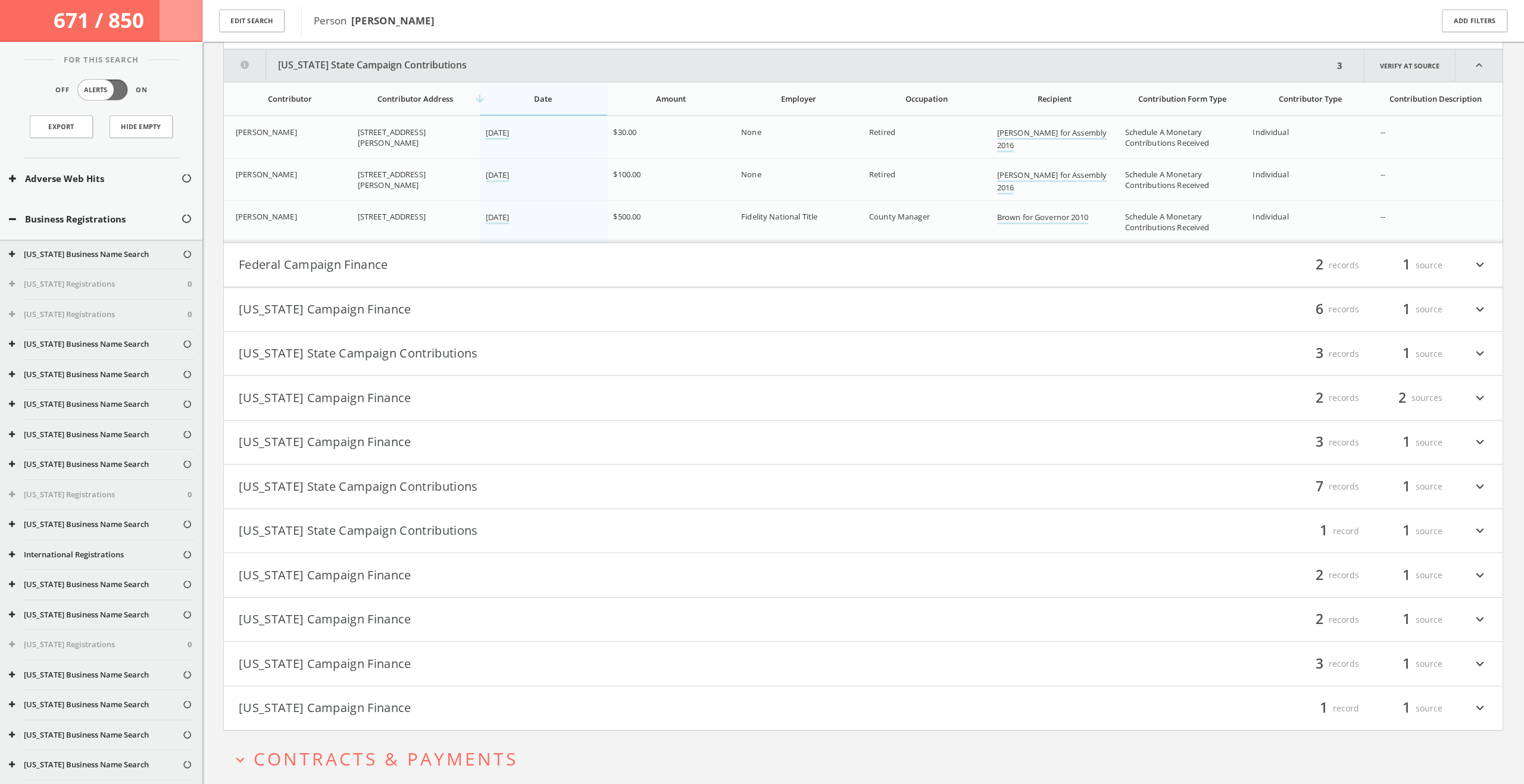
scroll to position [808, 0]
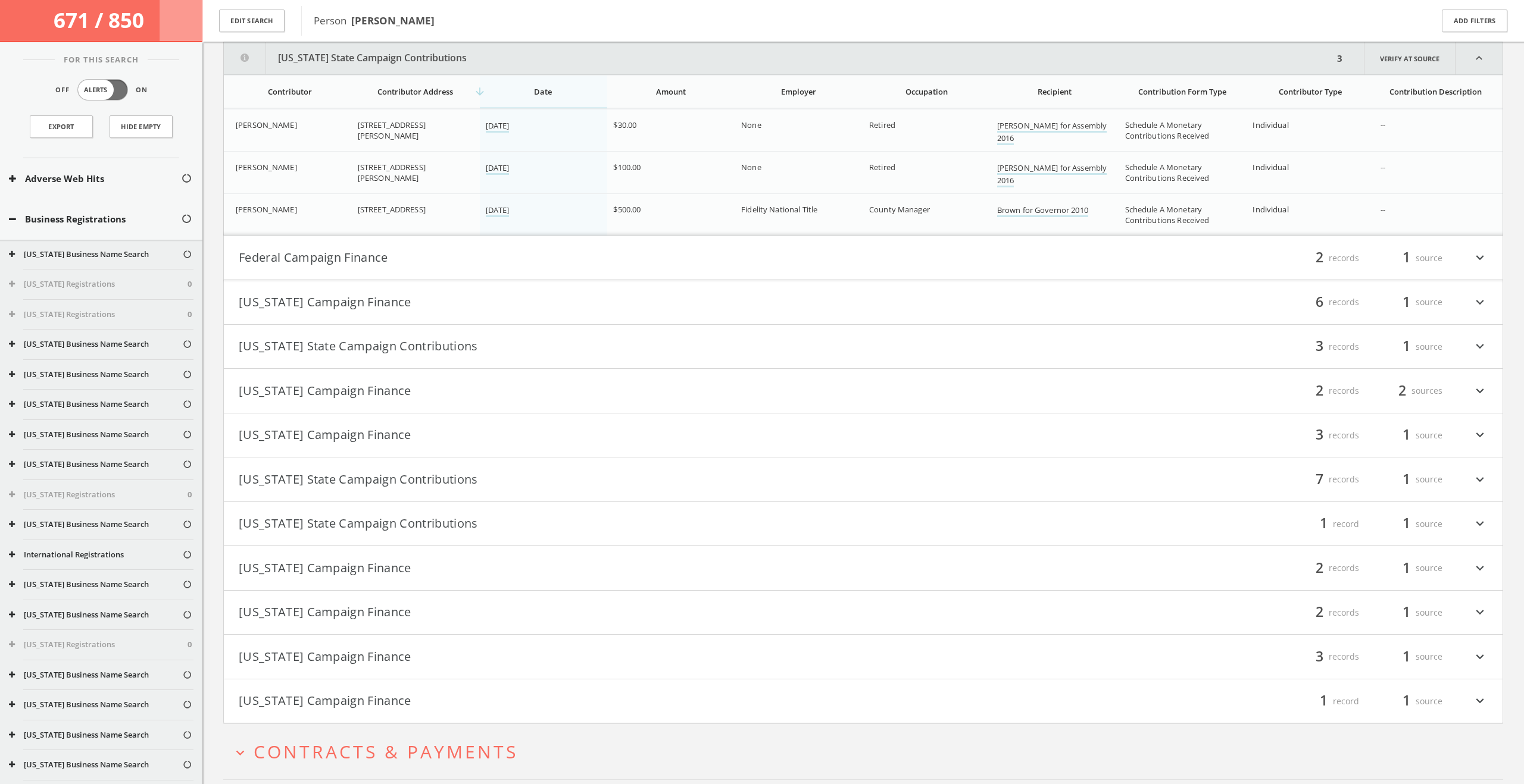
click at [391, 264] on button "Federal Campaign Finance" at bounding box center [550, 257] width 625 height 20
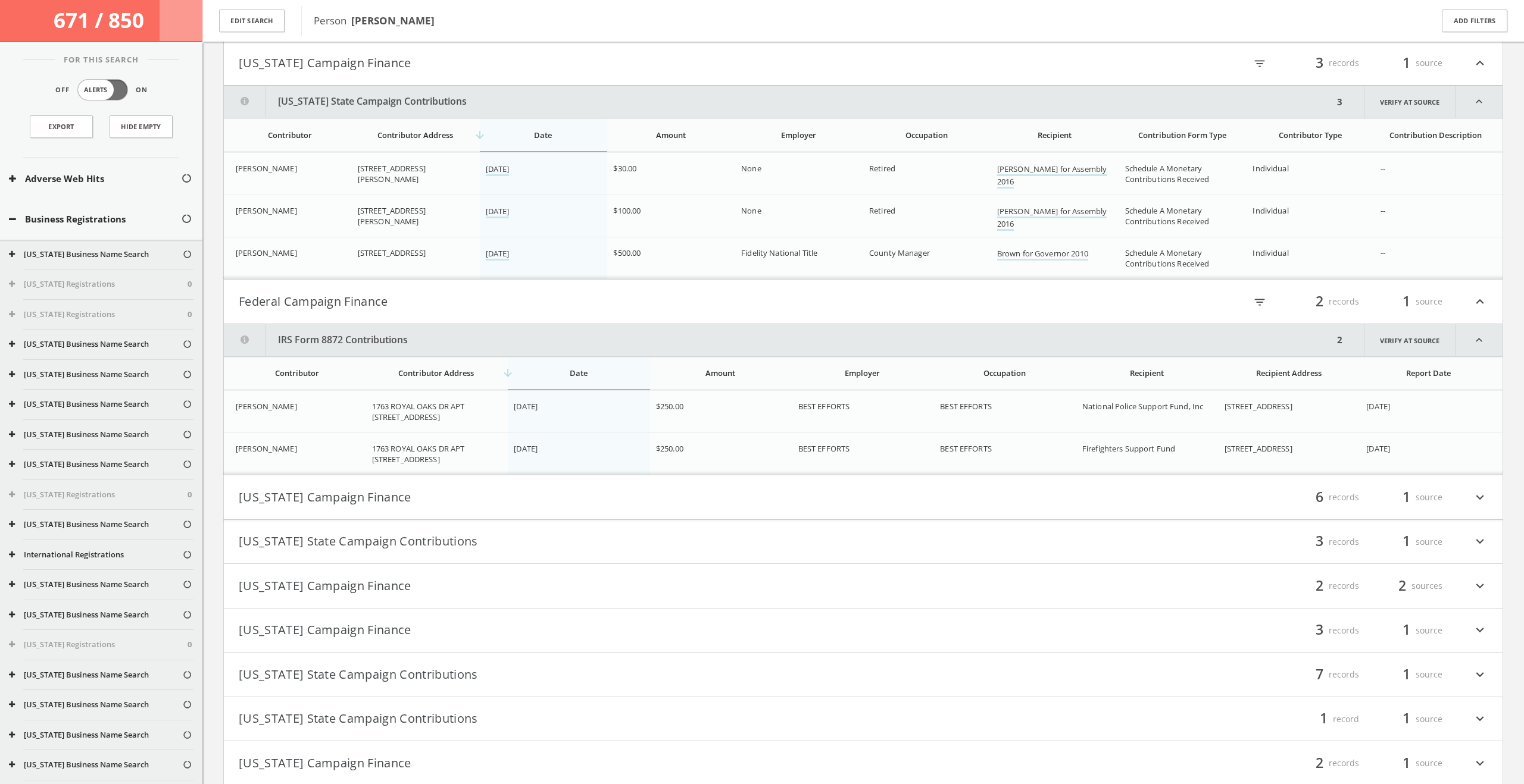
click at [298, 496] on button "Florida Campaign Finance" at bounding box center [550, 496] width 625 height 20
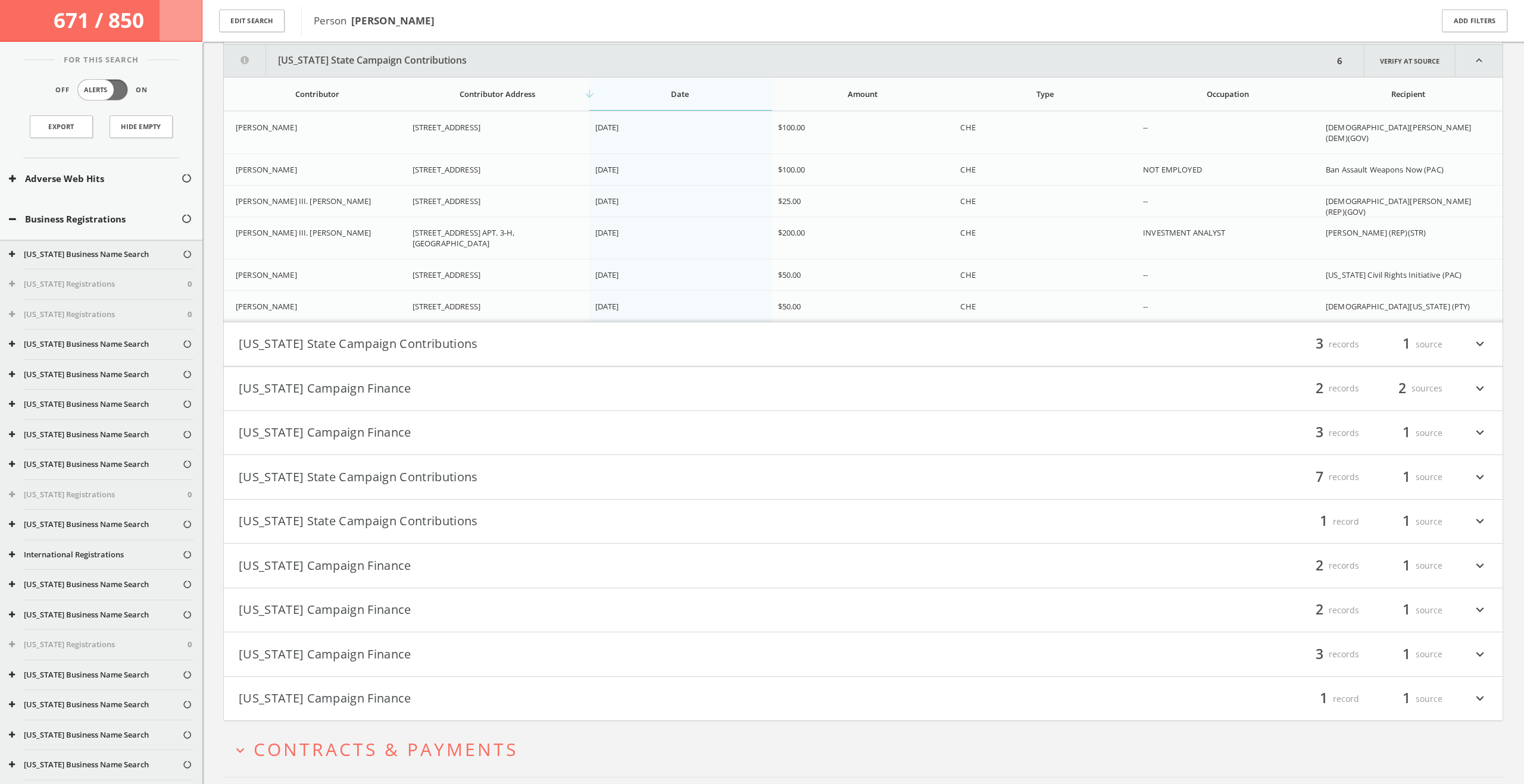
scroll to position [1242, 0]
click at [353, 345] on button "Louisiana State Campaign Contributions" at bounding box center [550, 341] width 625 height 20
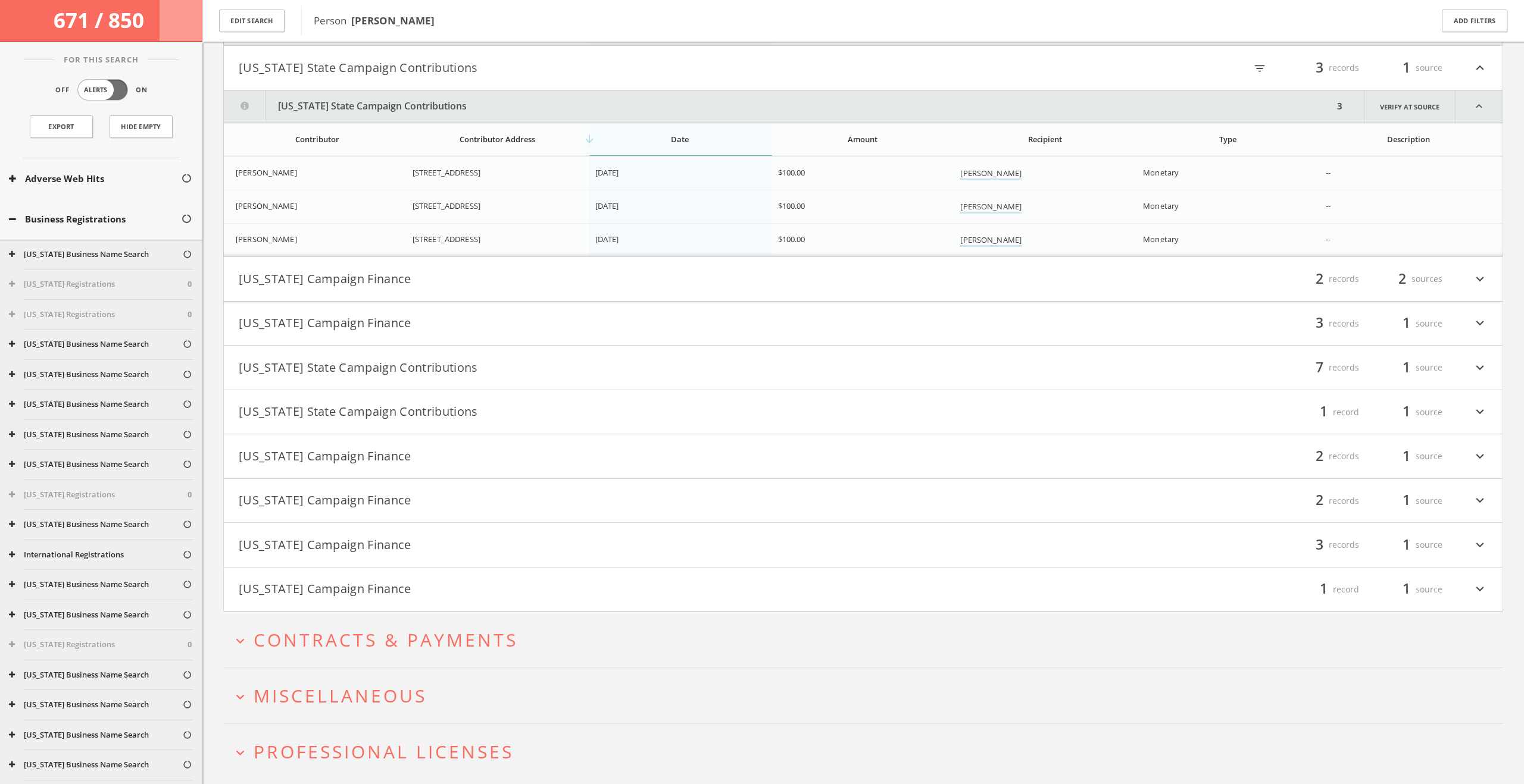
scroll to position [1553, 0]
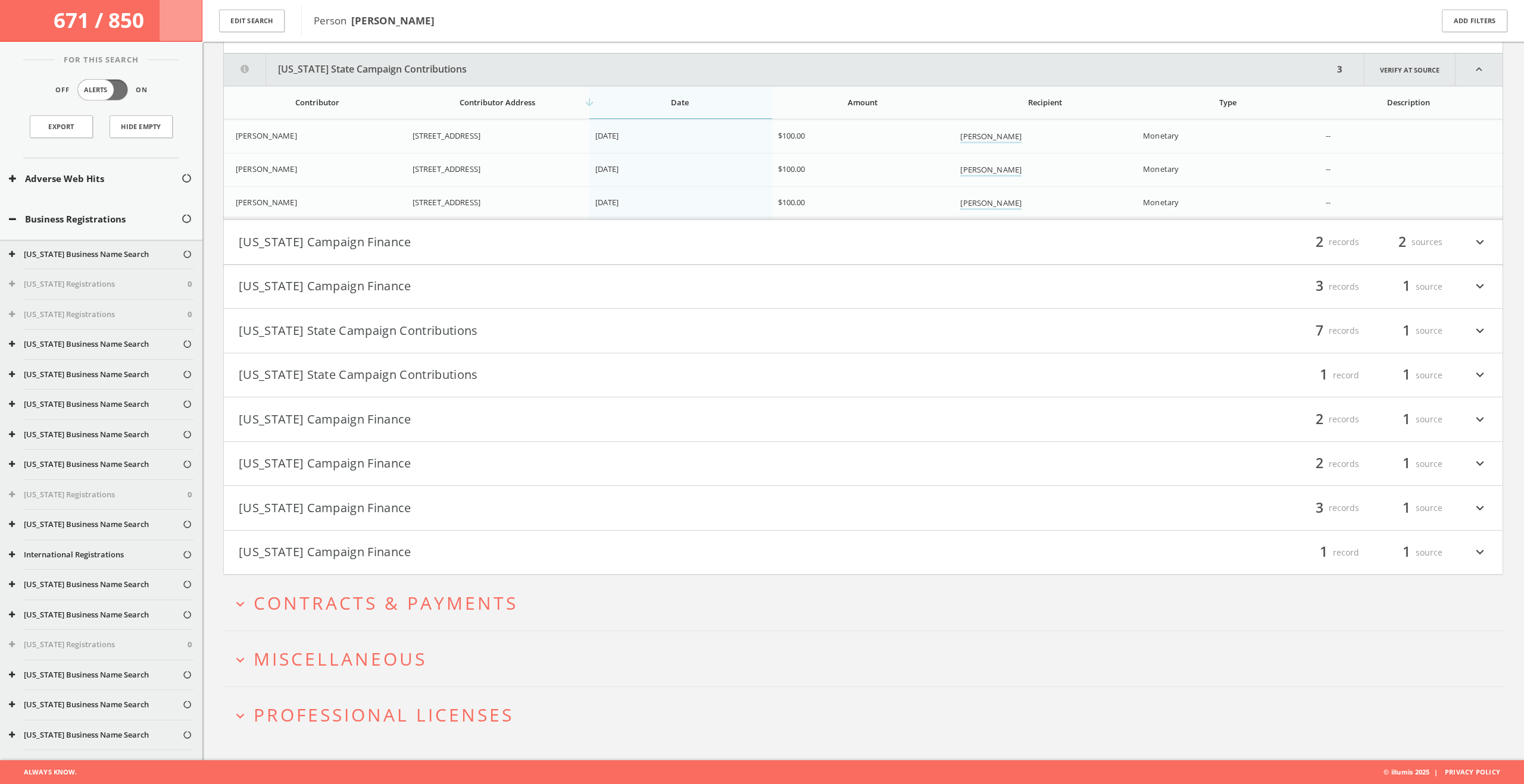
click at [388, 276] on button "New York Campaign Finance" at bounding box center [550, 286] width 625 height 20
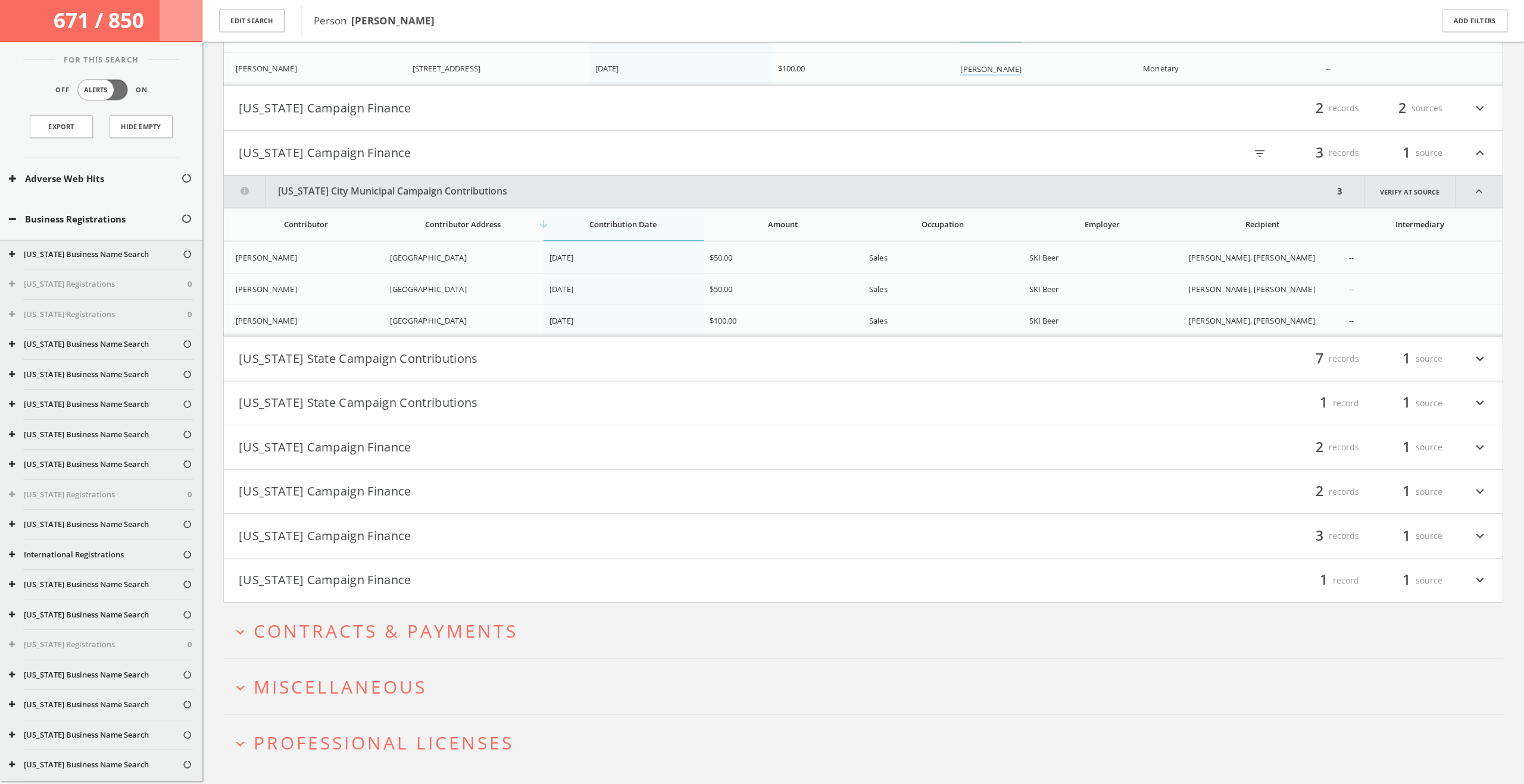
scroll to position [1716, 0]
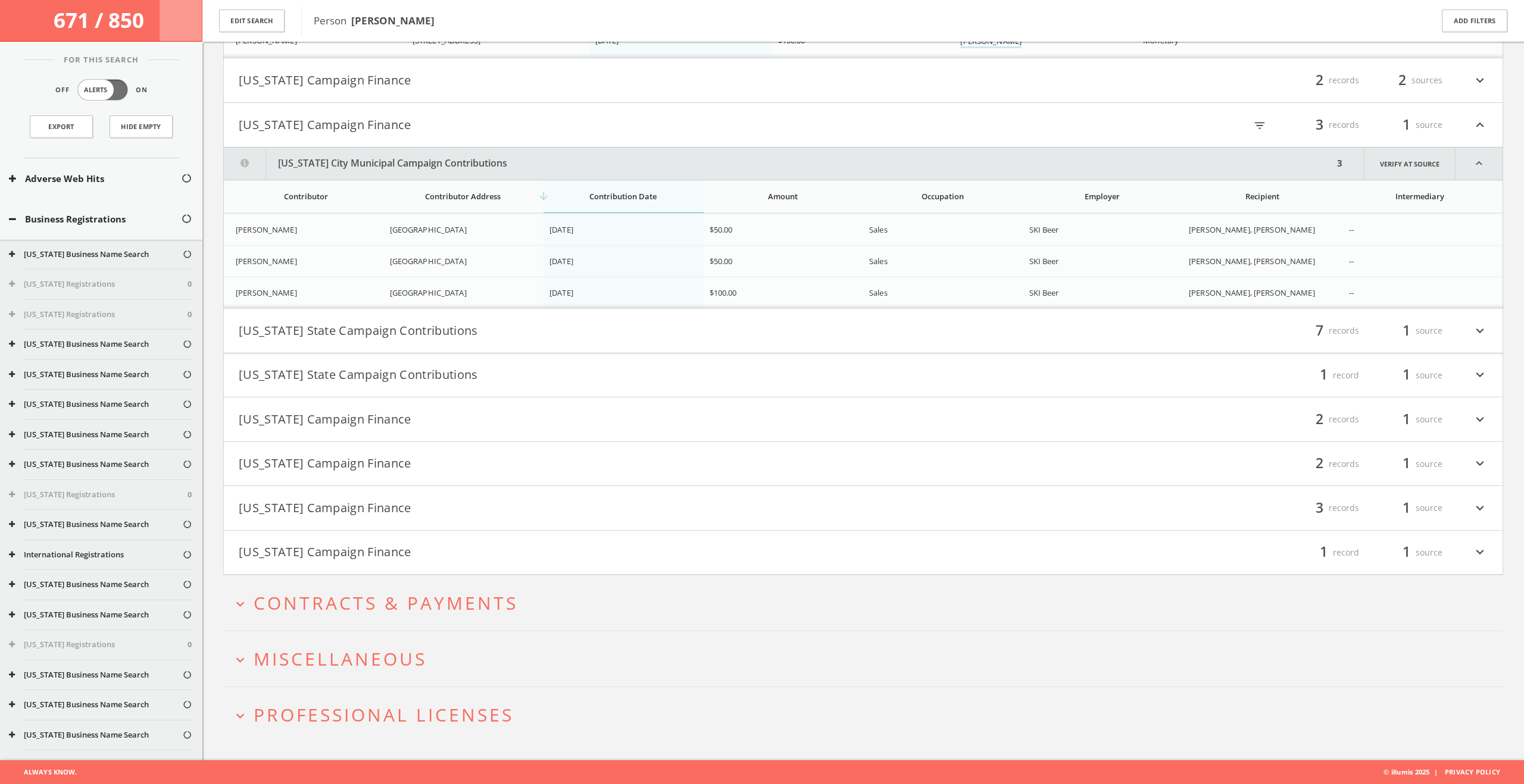
click at [397, 128] on button "New York Campaign Finance" at bounding box center [550, 124] width 625 height 20
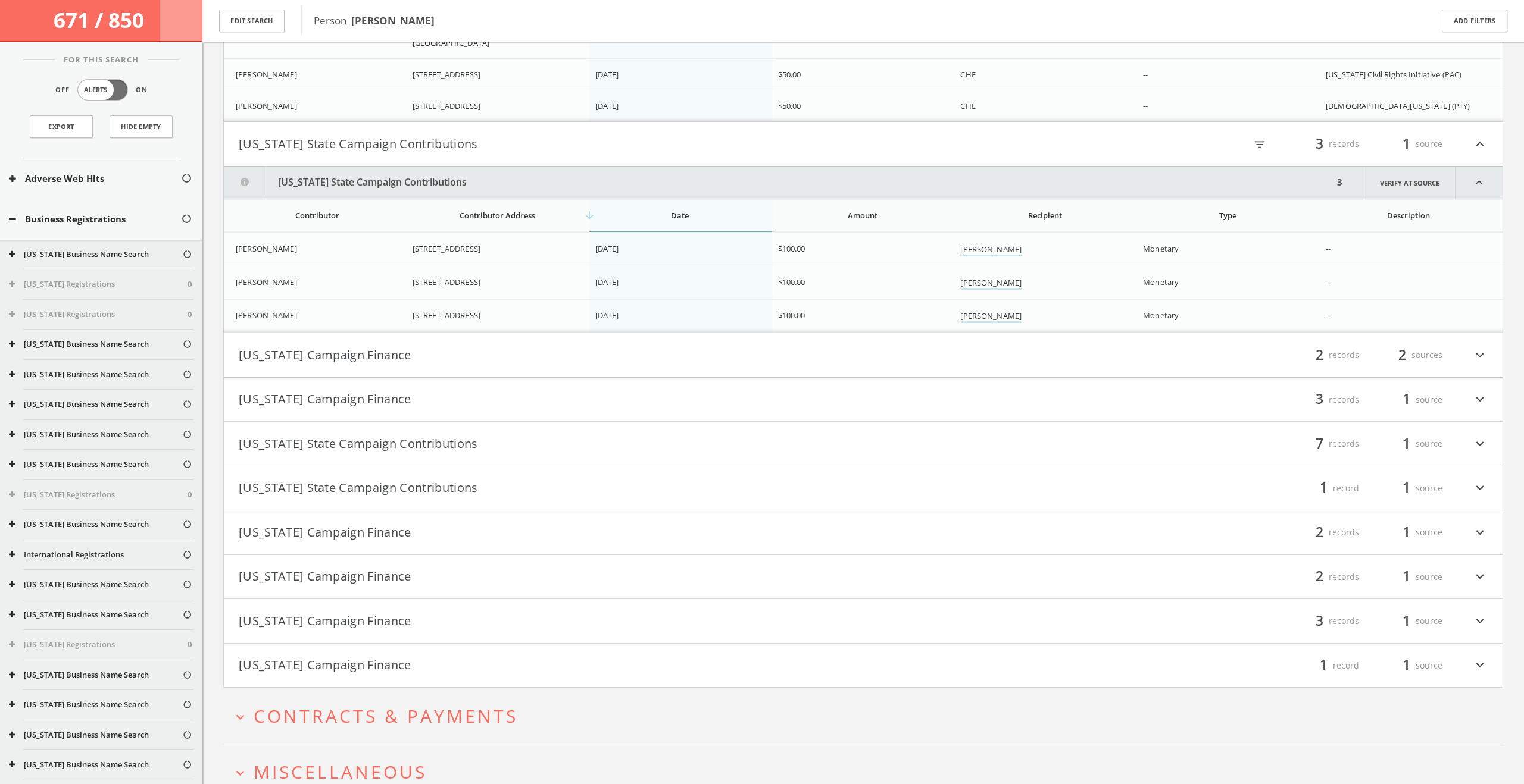
click at [391, 148] on button "Louisiana State Campaign Contributions" at bounding box center [550, 143] width 625 height 20
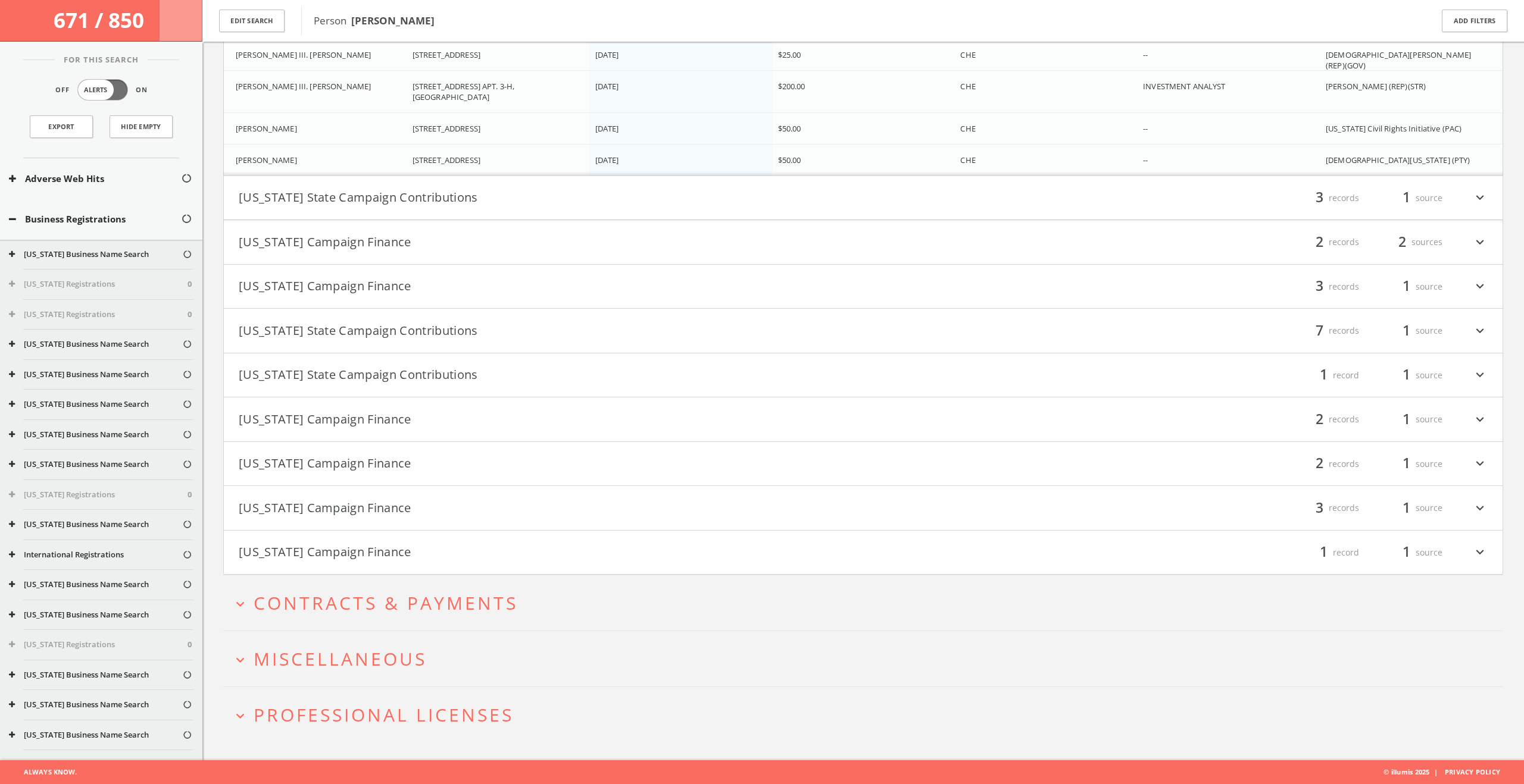
click at [387, 198] on button "Louisiana State Campaign Contributions" at bounding box center [550, 198] width 625 height 20
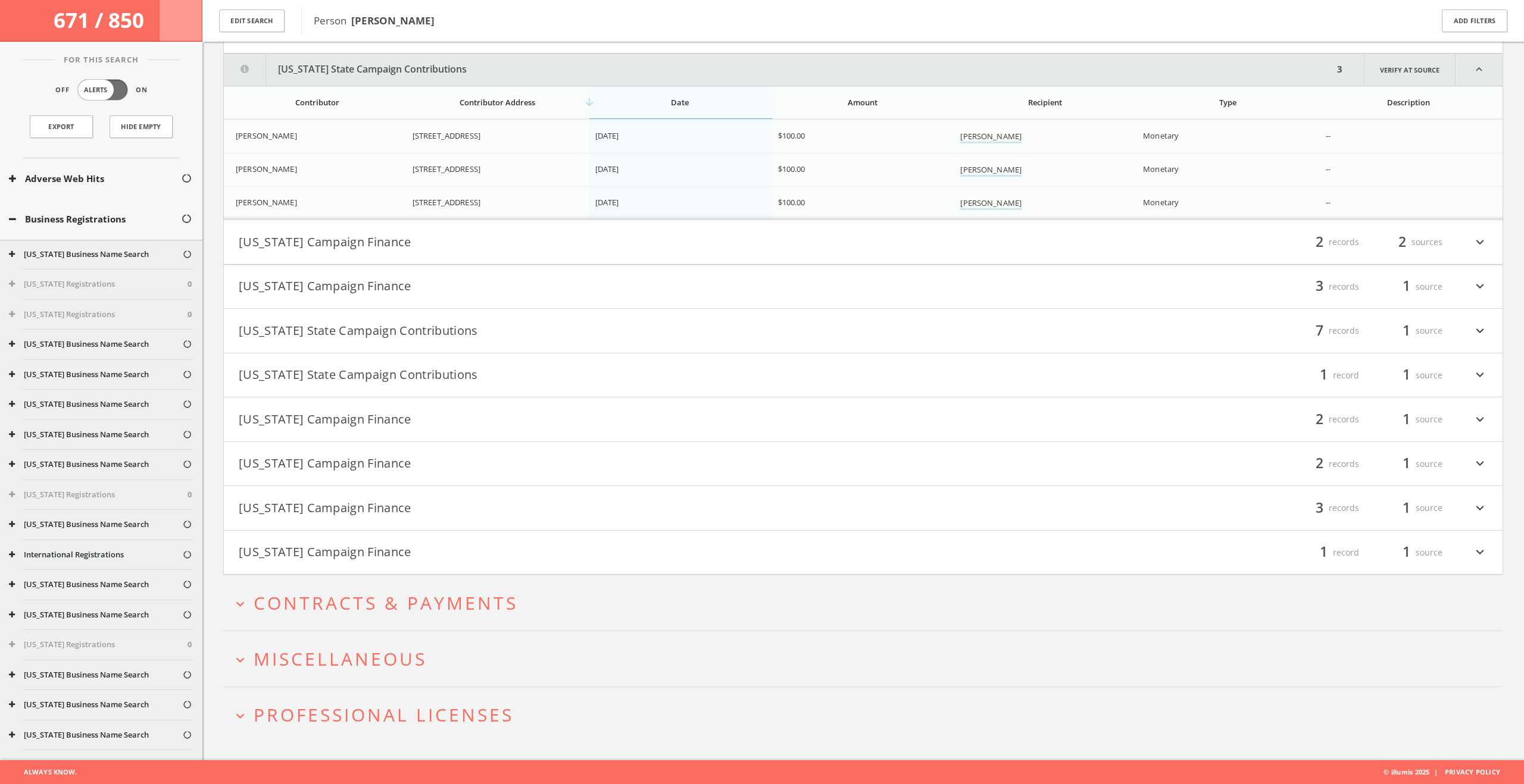
click at [375, 246] on button "Minnesota Campaign Finance" at bounding box center [550, 242] width 625 height 20
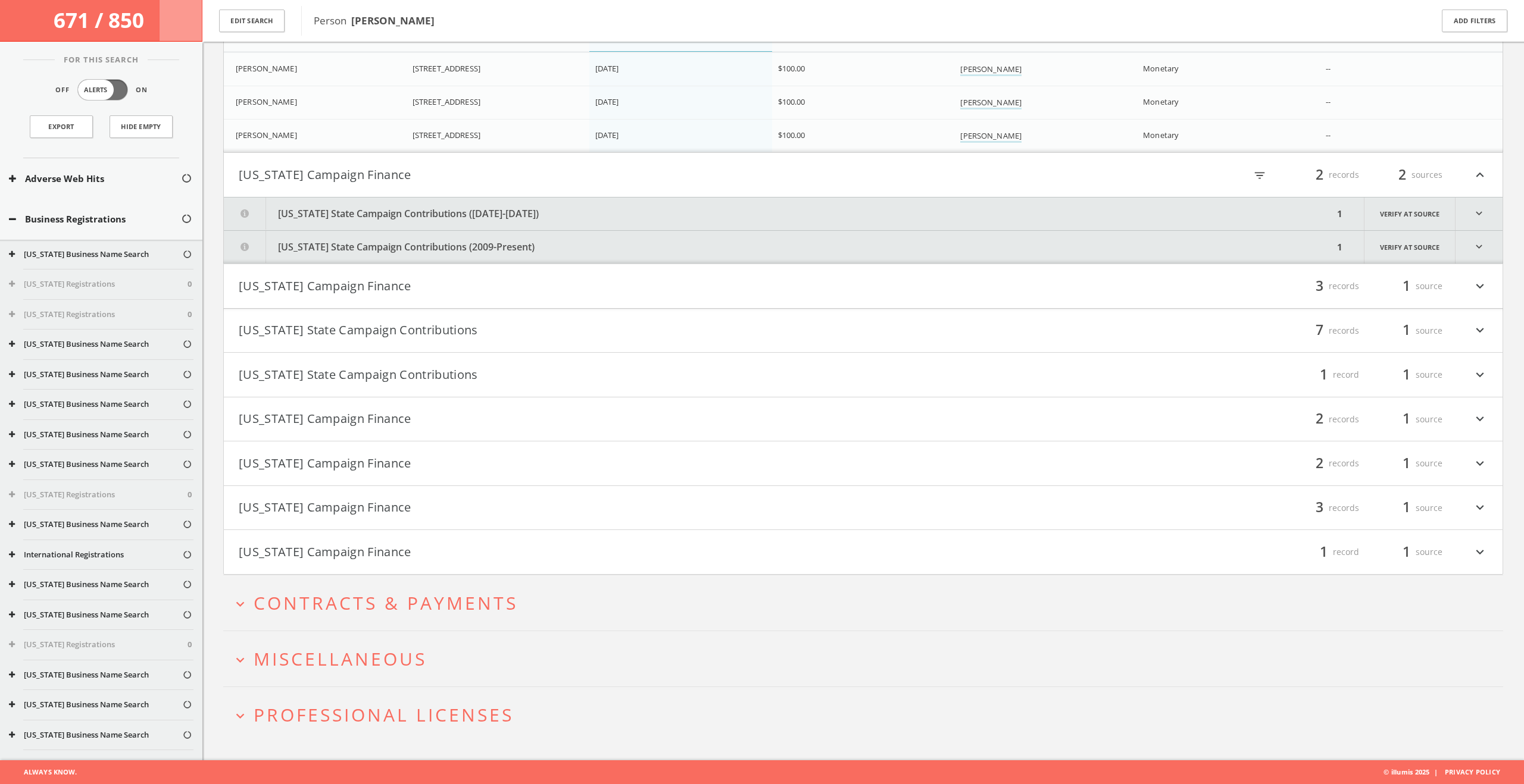
click at [393, 212] on button "Minnesota State Campaign Contributions (2004-2016)" at bounding box center [778, 214] width 1109 height 33
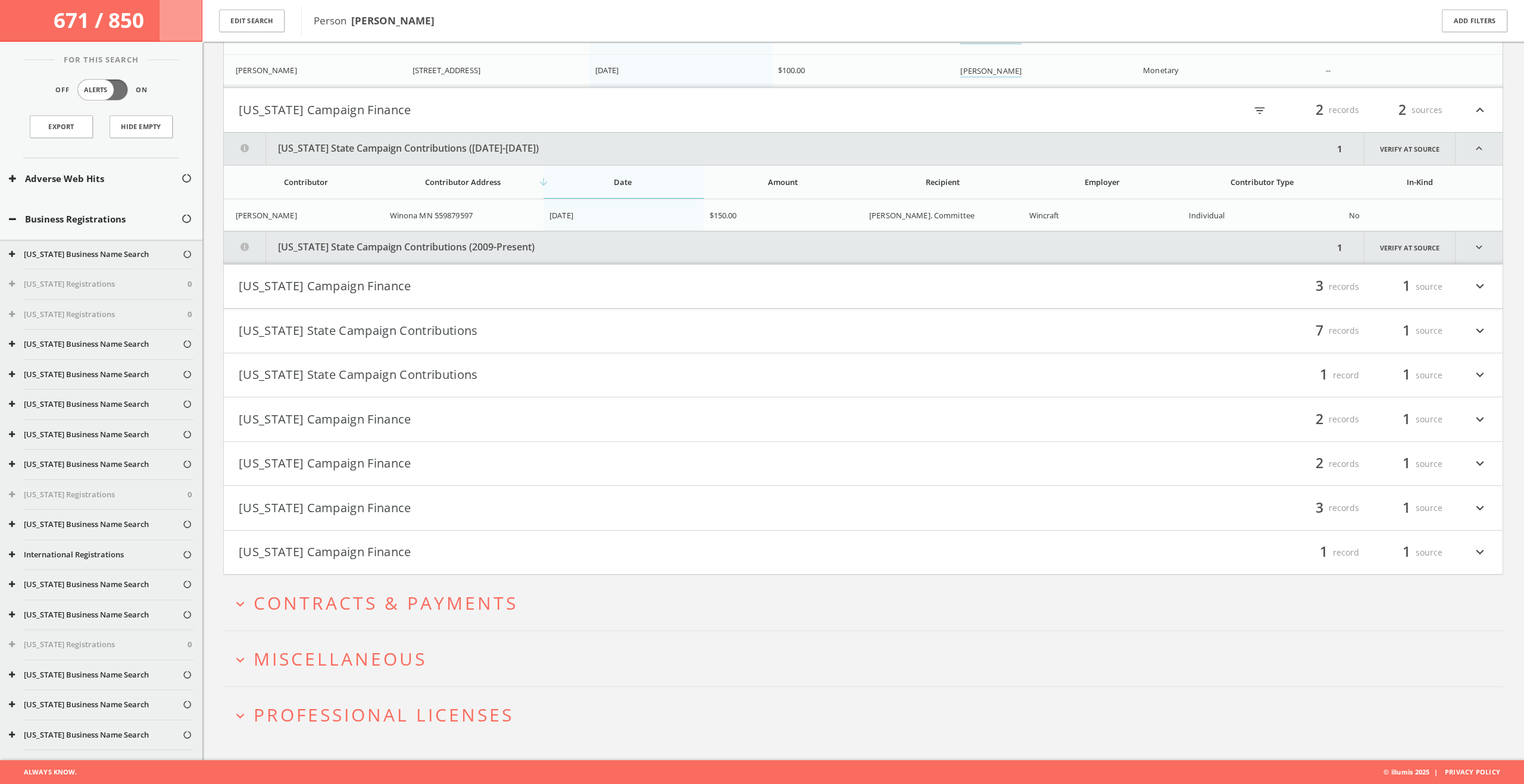
click at [395, 243] on button "Minnesota State Campaign Contributions (2009-Present)" at bounding box center [778, 248] width 1109 height 33
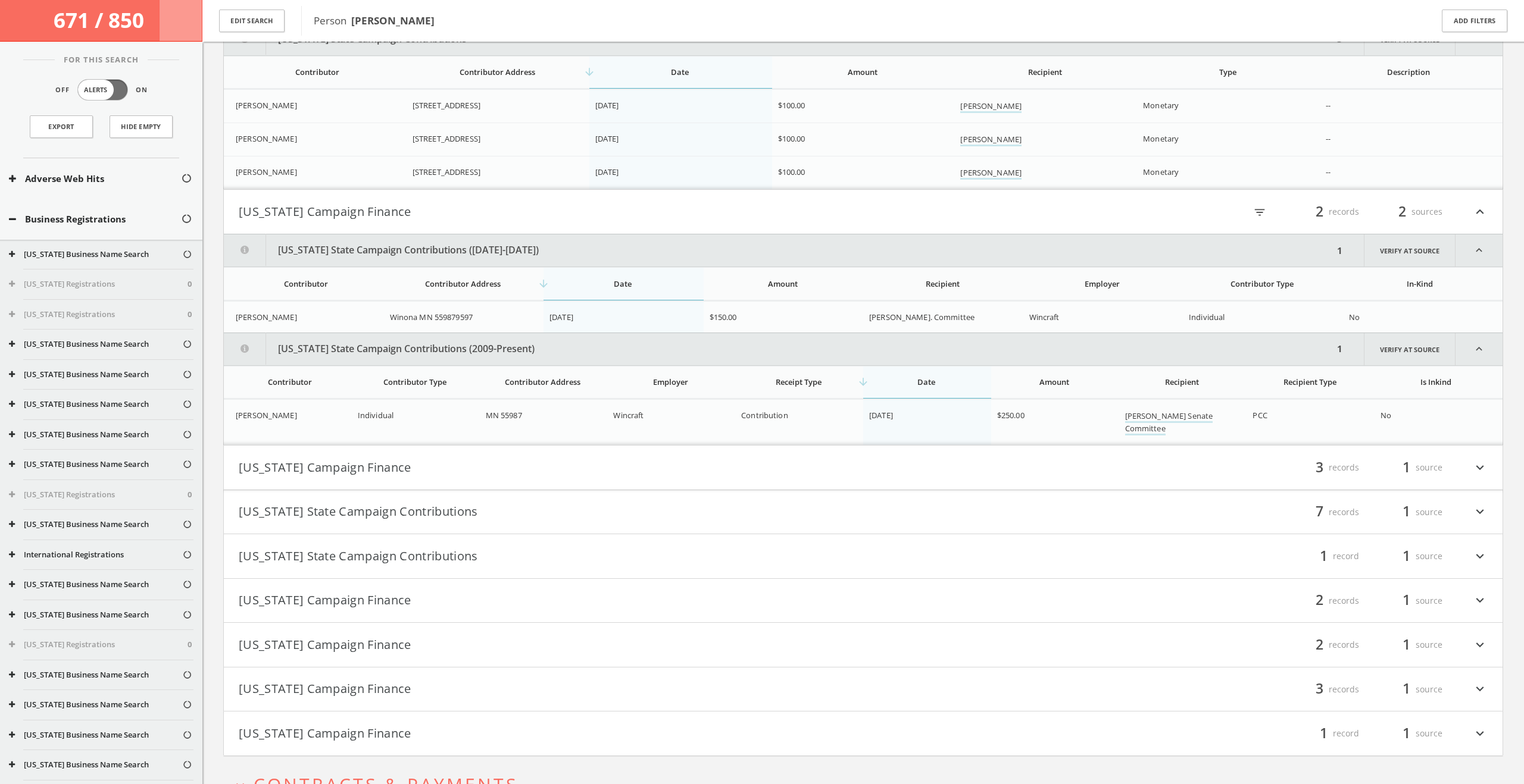
scroll to position [1589, 0]
click at [451, 466] on button "New York Campaign Finance" at bounding box center [550, 462] width 625 height 20
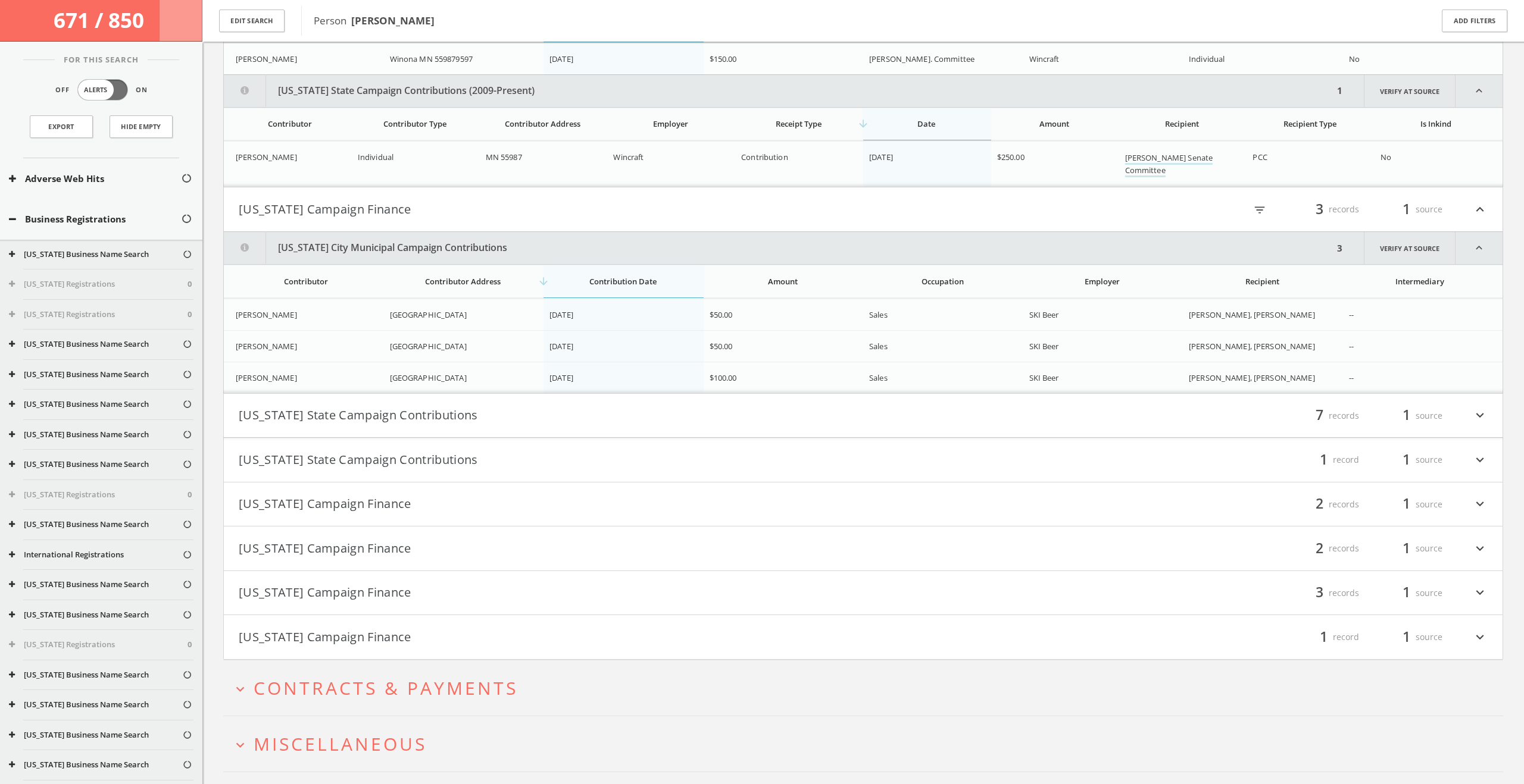
scroll to position [1927, 0]
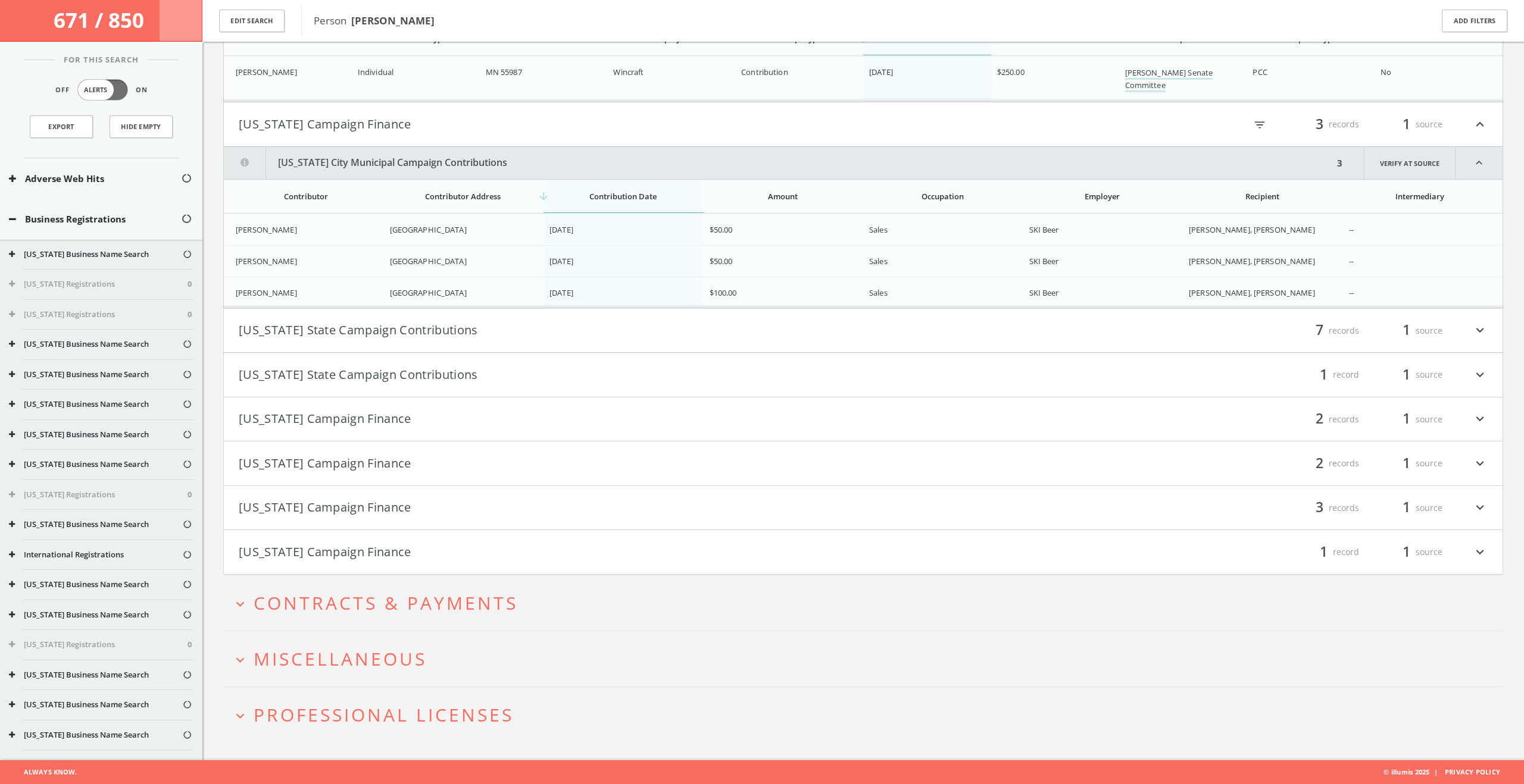
click at [459, 344] on h4 "Oregon State Campaign Contributions filter_list 7 records 1 source expand_more" at bounding box center [863, 331] width 1279 height 44
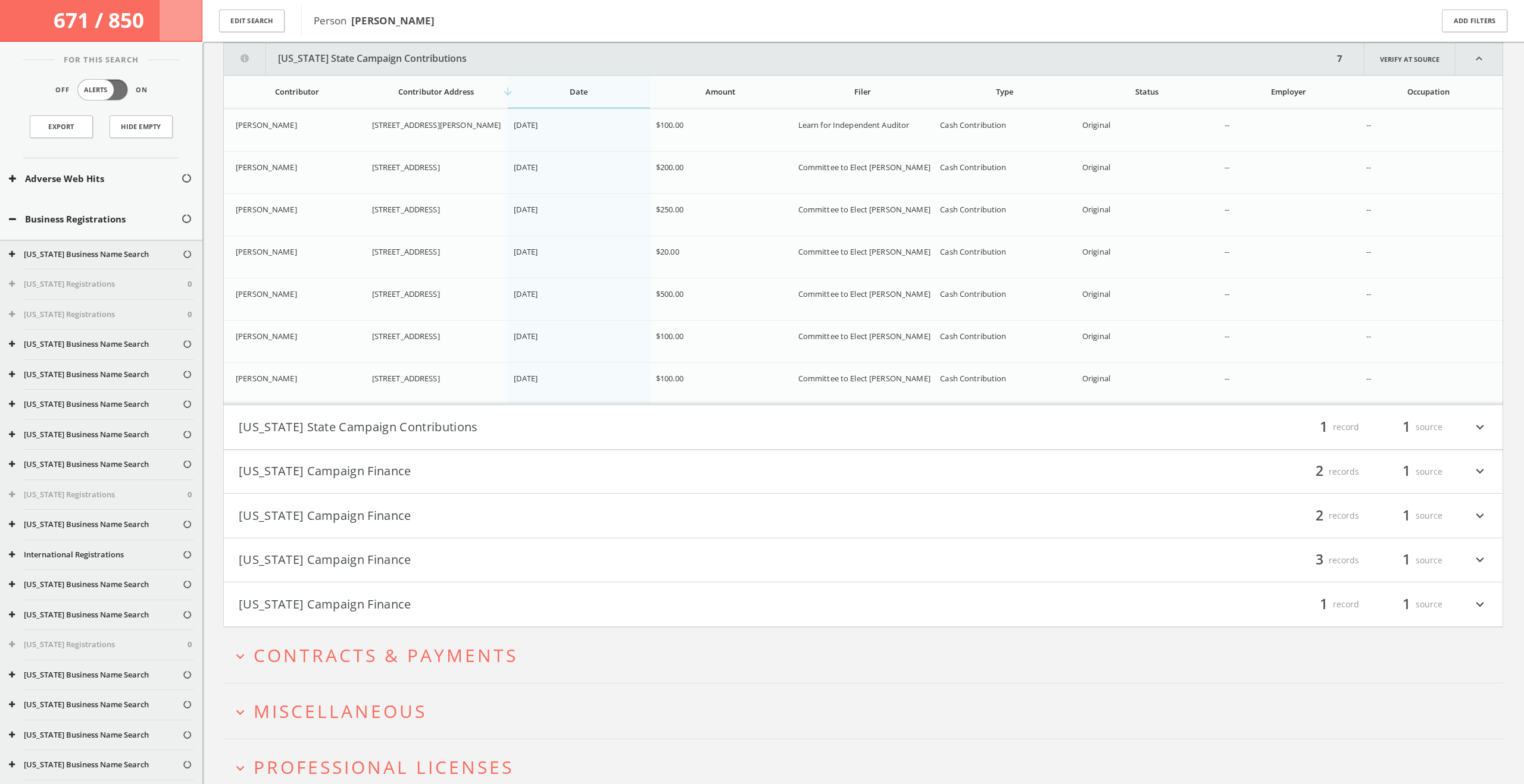
scroll to position [2238, 0]
click at [484, 430] on button "Tennessee State Campaign Contributions" at bounding box center [550, 426] width 625 height 20
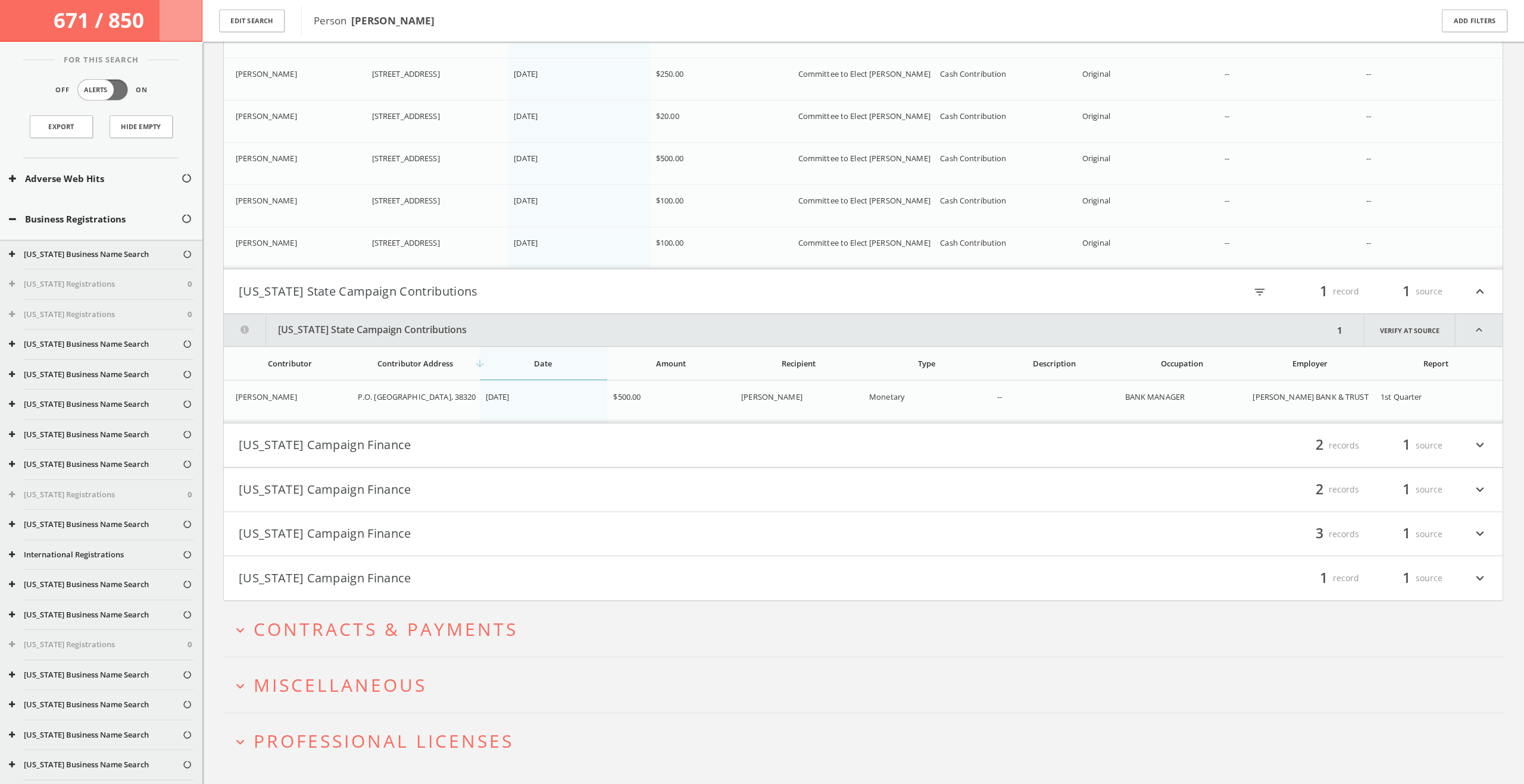
scroll to position [2399, 0]
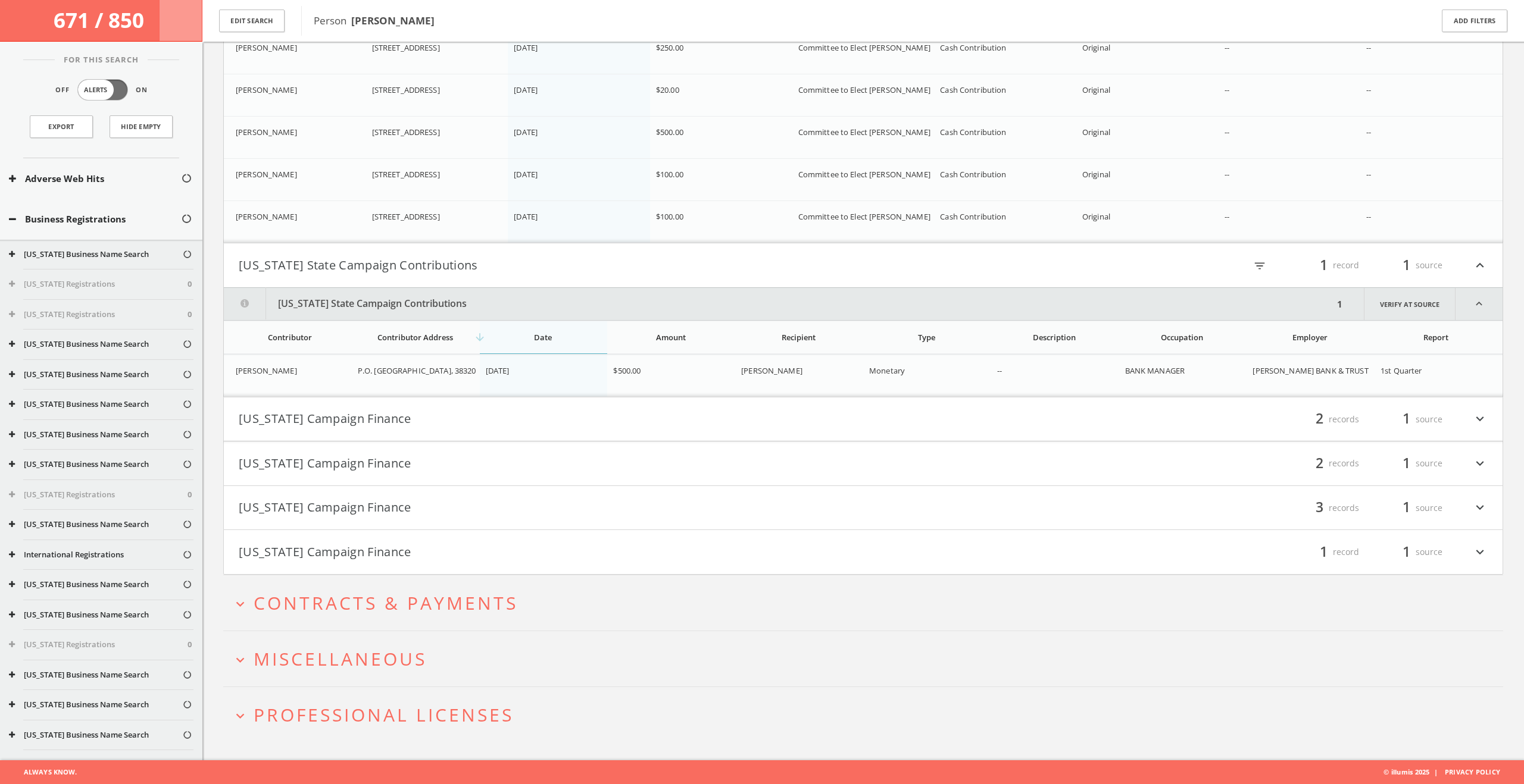
click at [482, 422] on button "Texas Campaign Finance" at bounding box center [550, 419] width 625 height 20
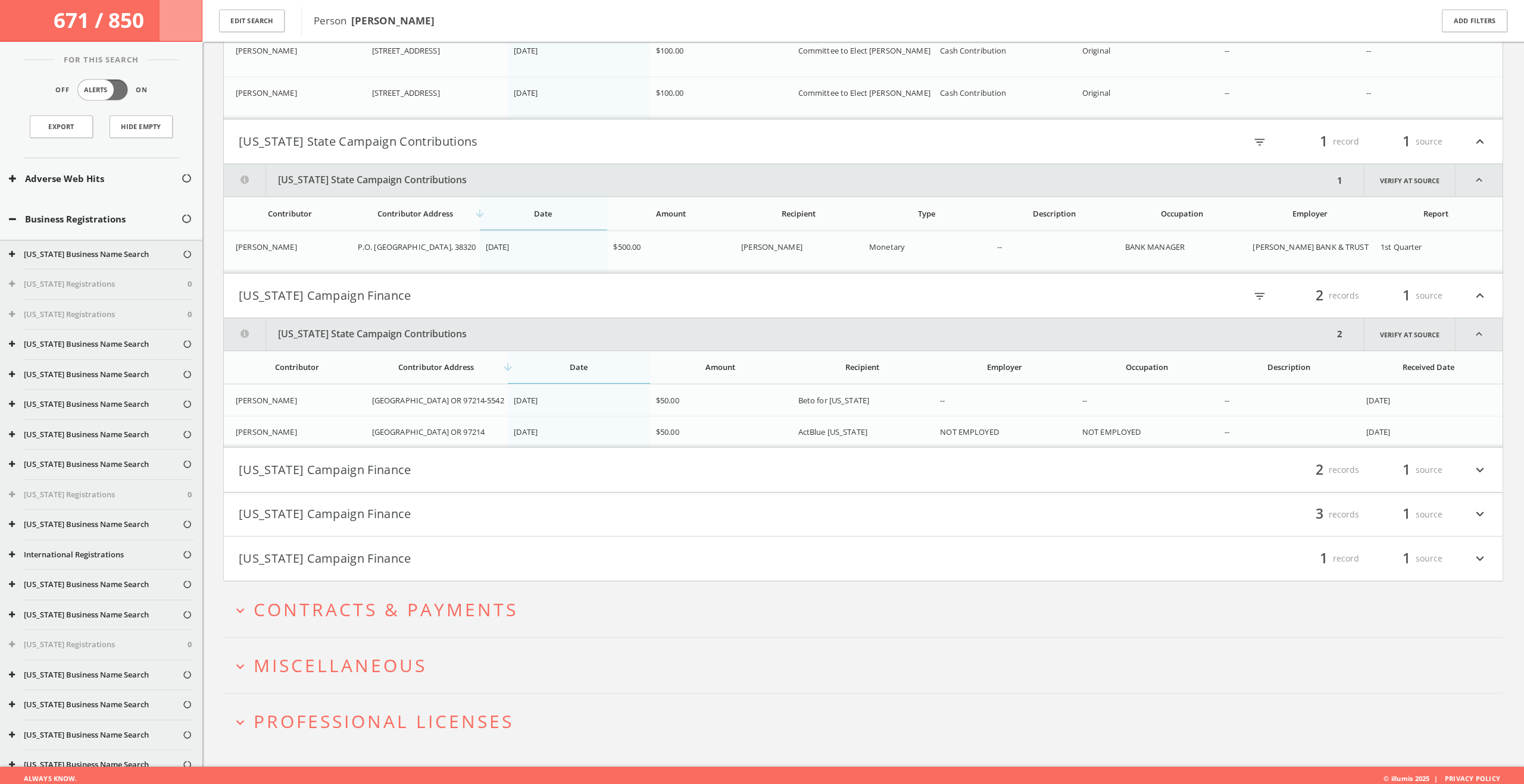
scroll to position [2530, 0]
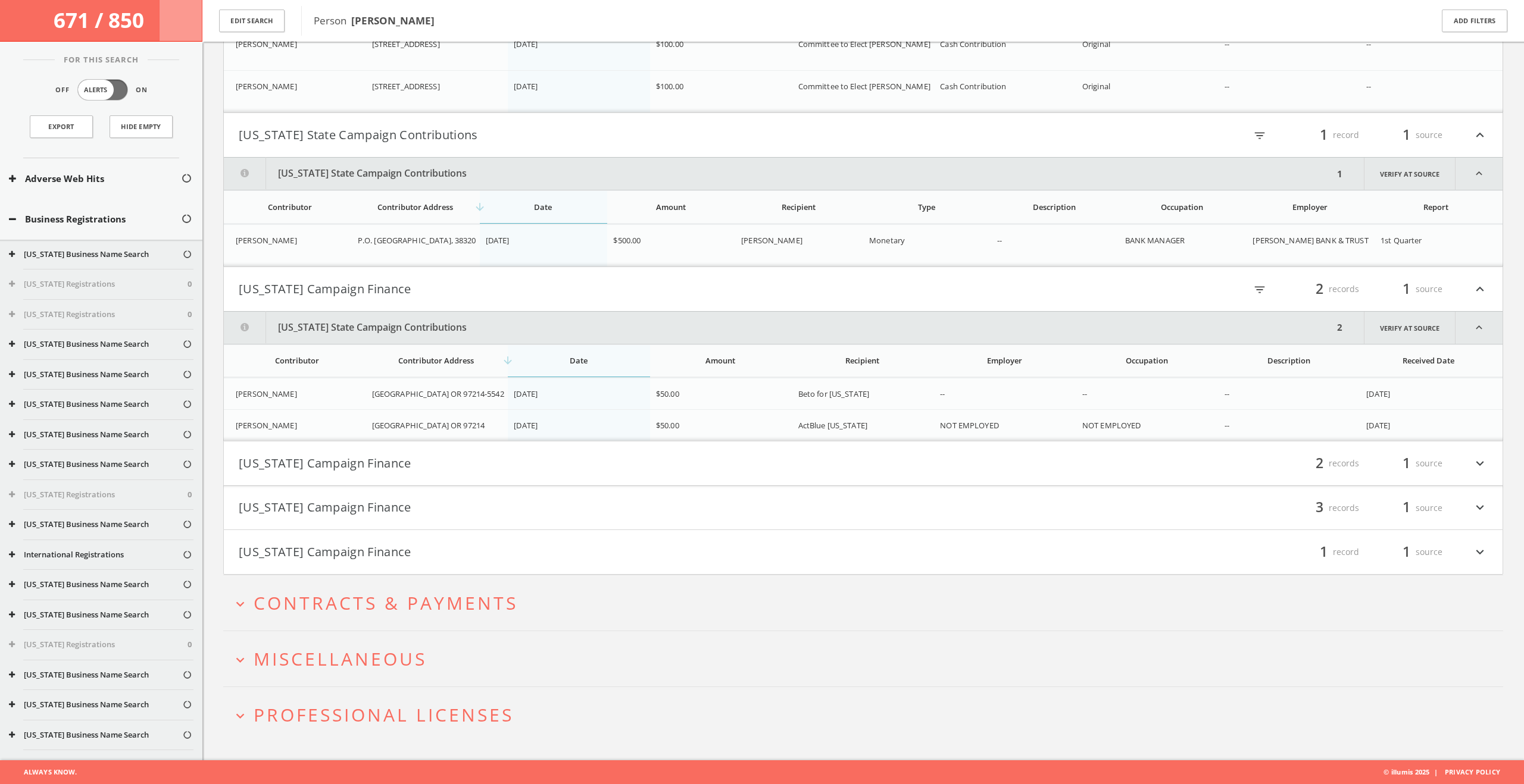
click at [473, 466] on button "Virginia Campaign Finance" at bounding box center [550, 463] width 625 height 20
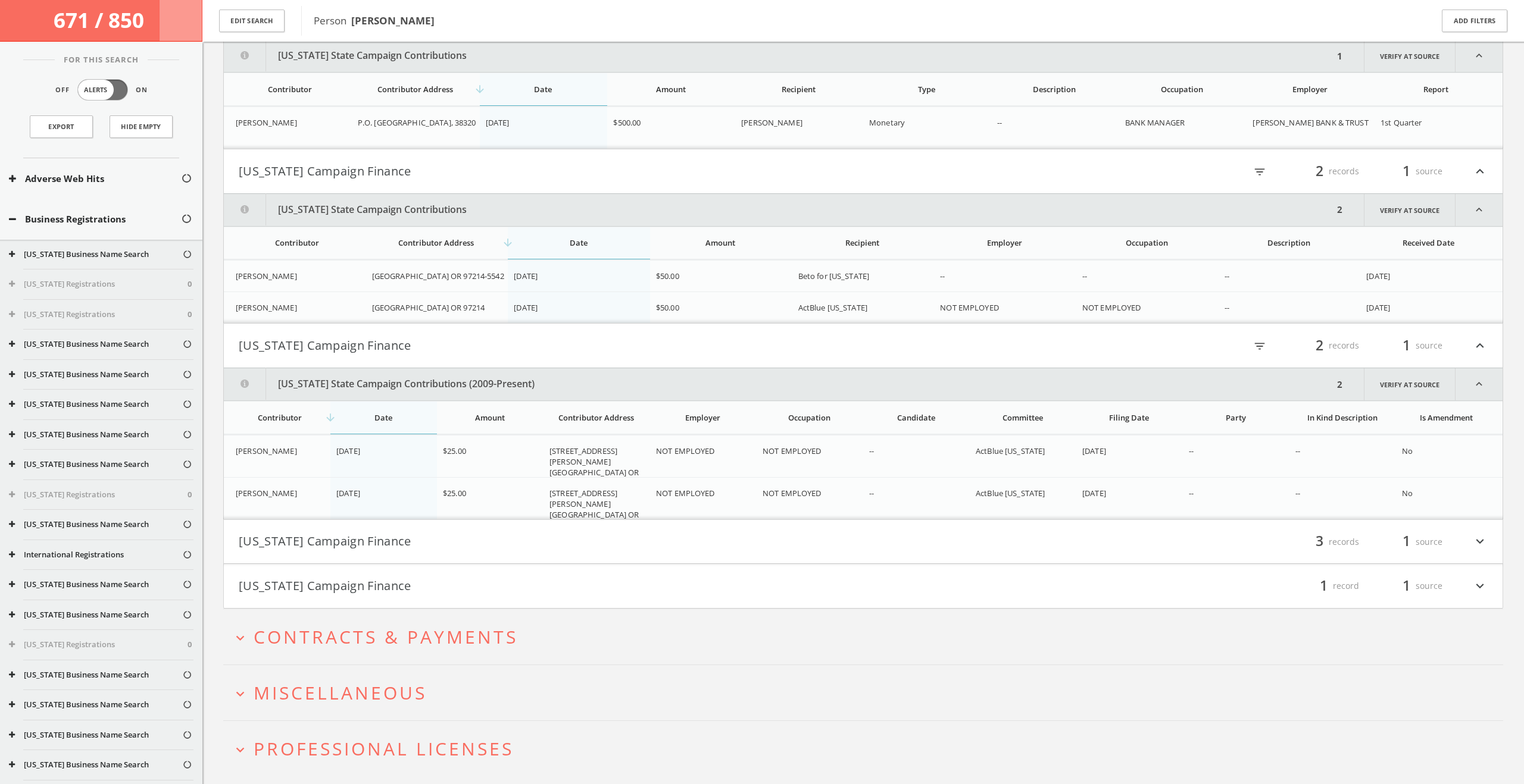
scroll to position [2682, 0]
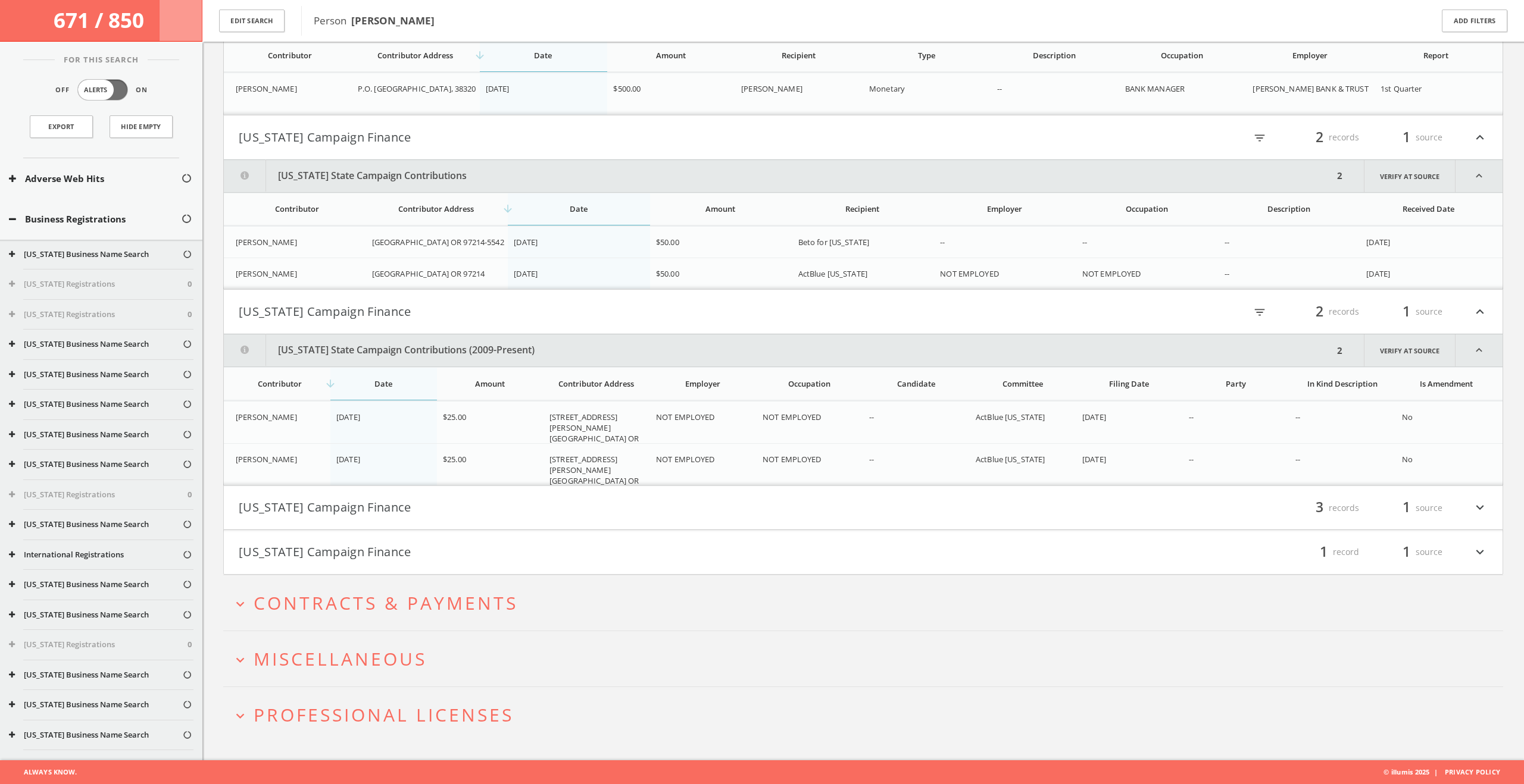
click at [480, 509] on button "Washington Campaign Finance" at bounding box center [550, 508] width 625 height 20
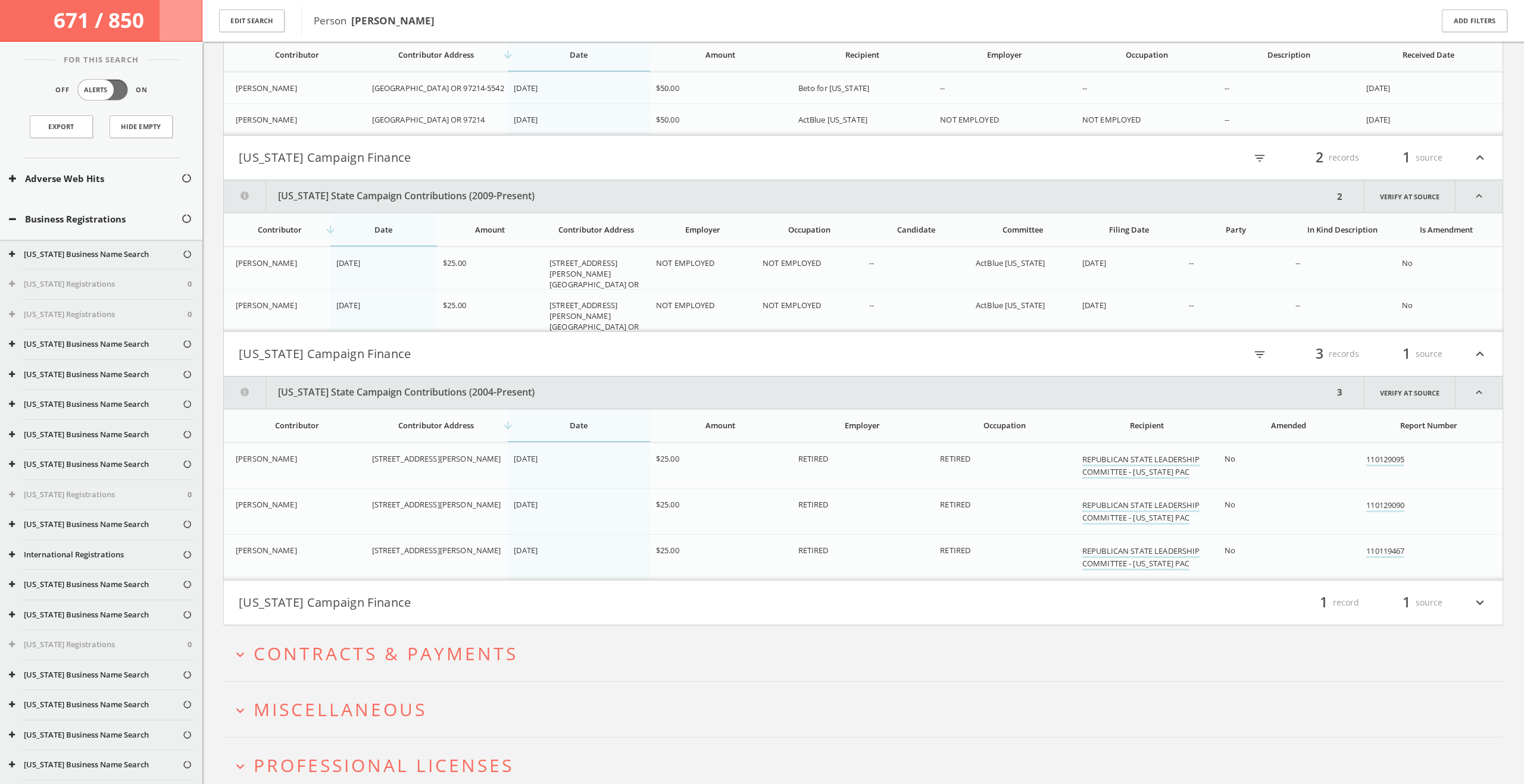
scroll to position [2886, 0]
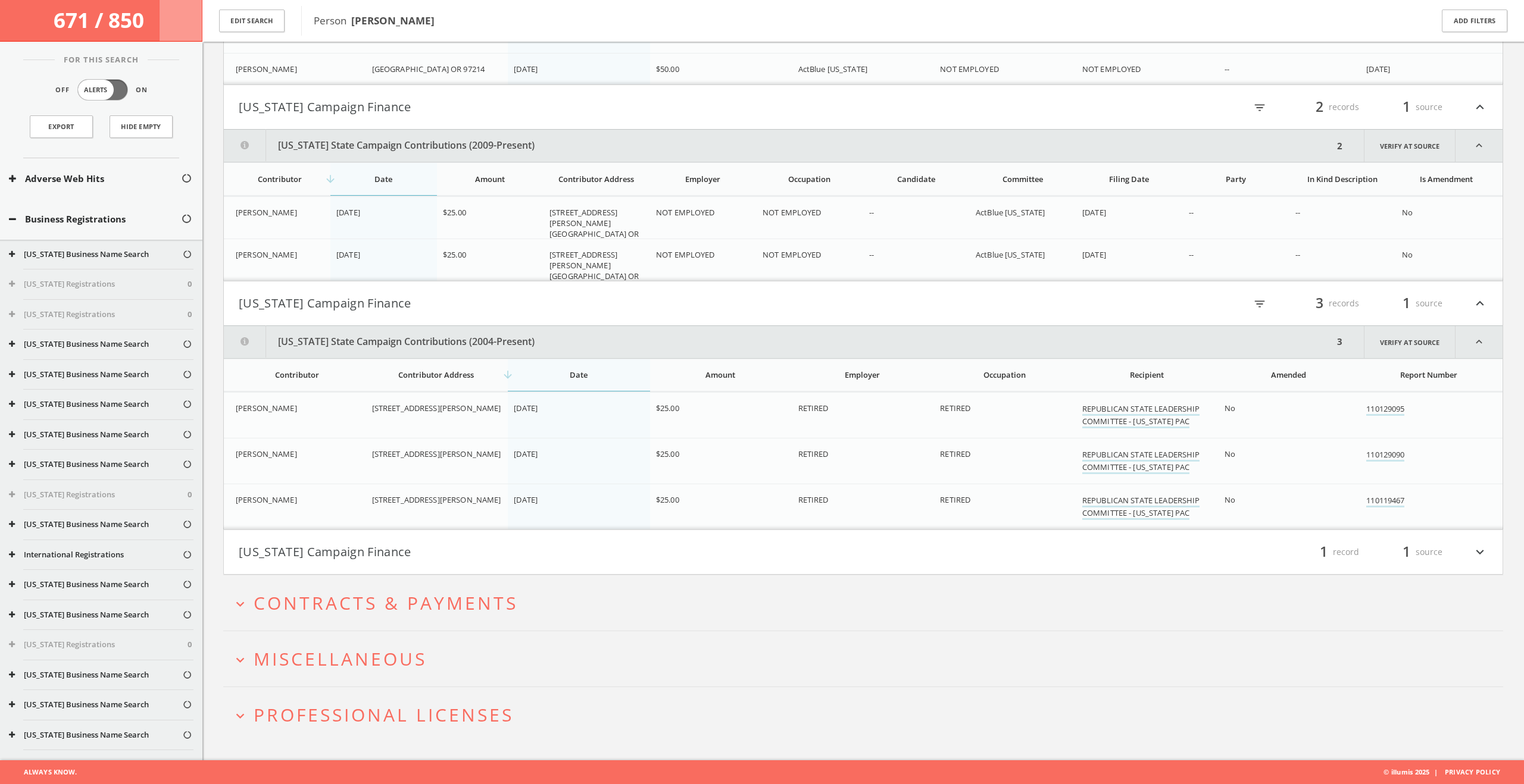
click at [491, 549] on button "Wisconsin Campaign Finance" at bounding box center [550, 552] width 625 height 20
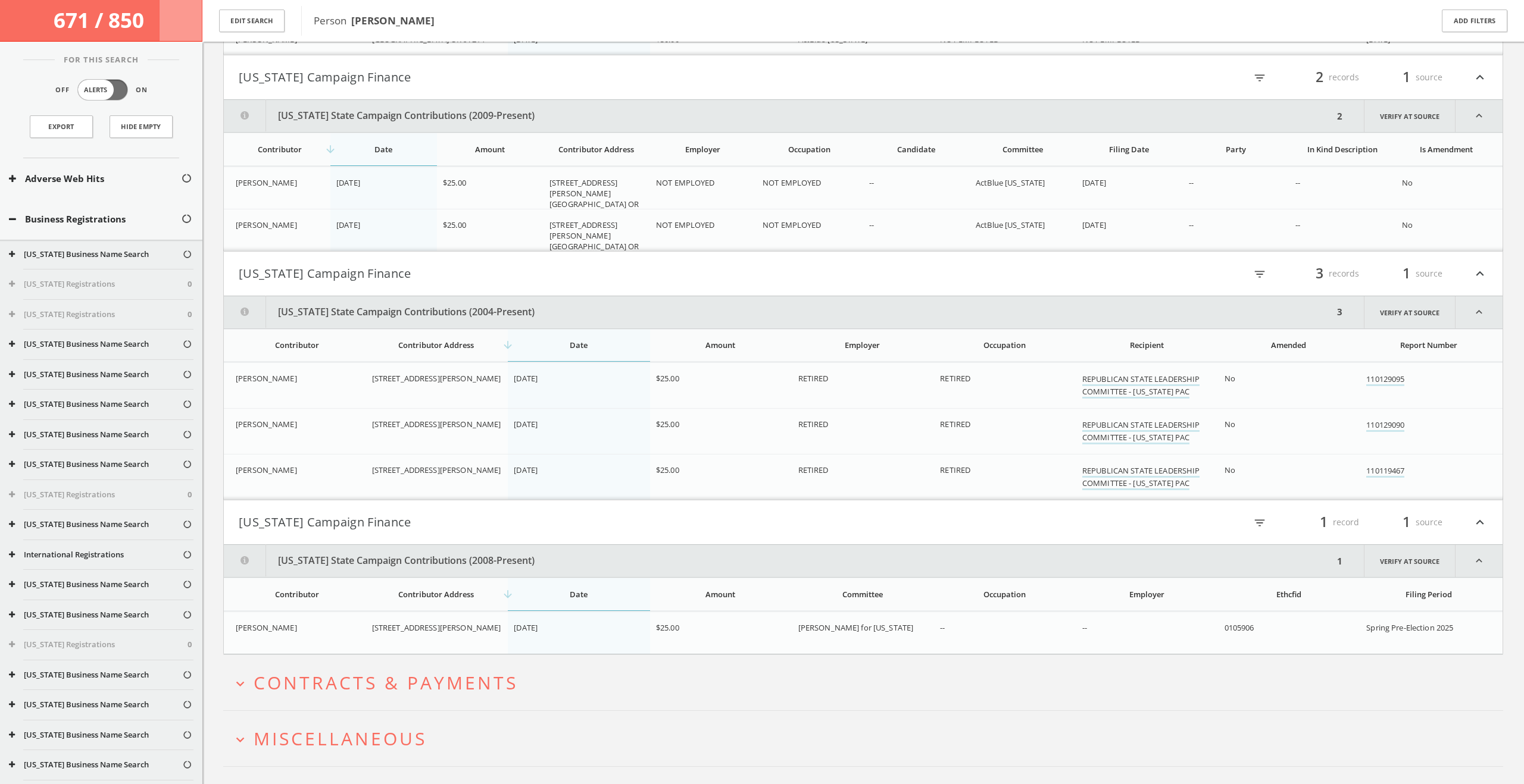
scroll to position [2995, 0]
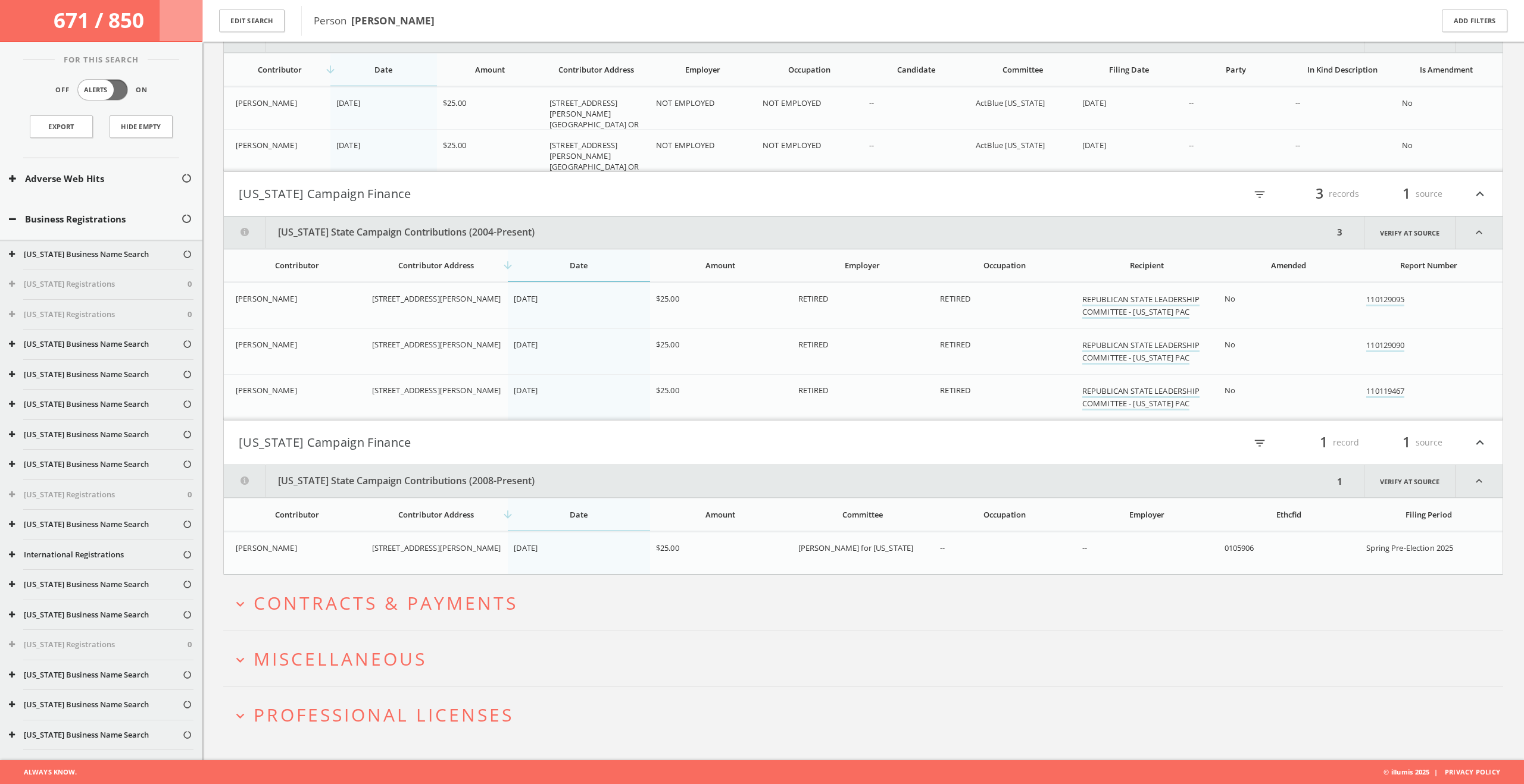
click at [462, 612] on span "Contracts & Payments" at bounding box center [386, 603] width 264 height 24
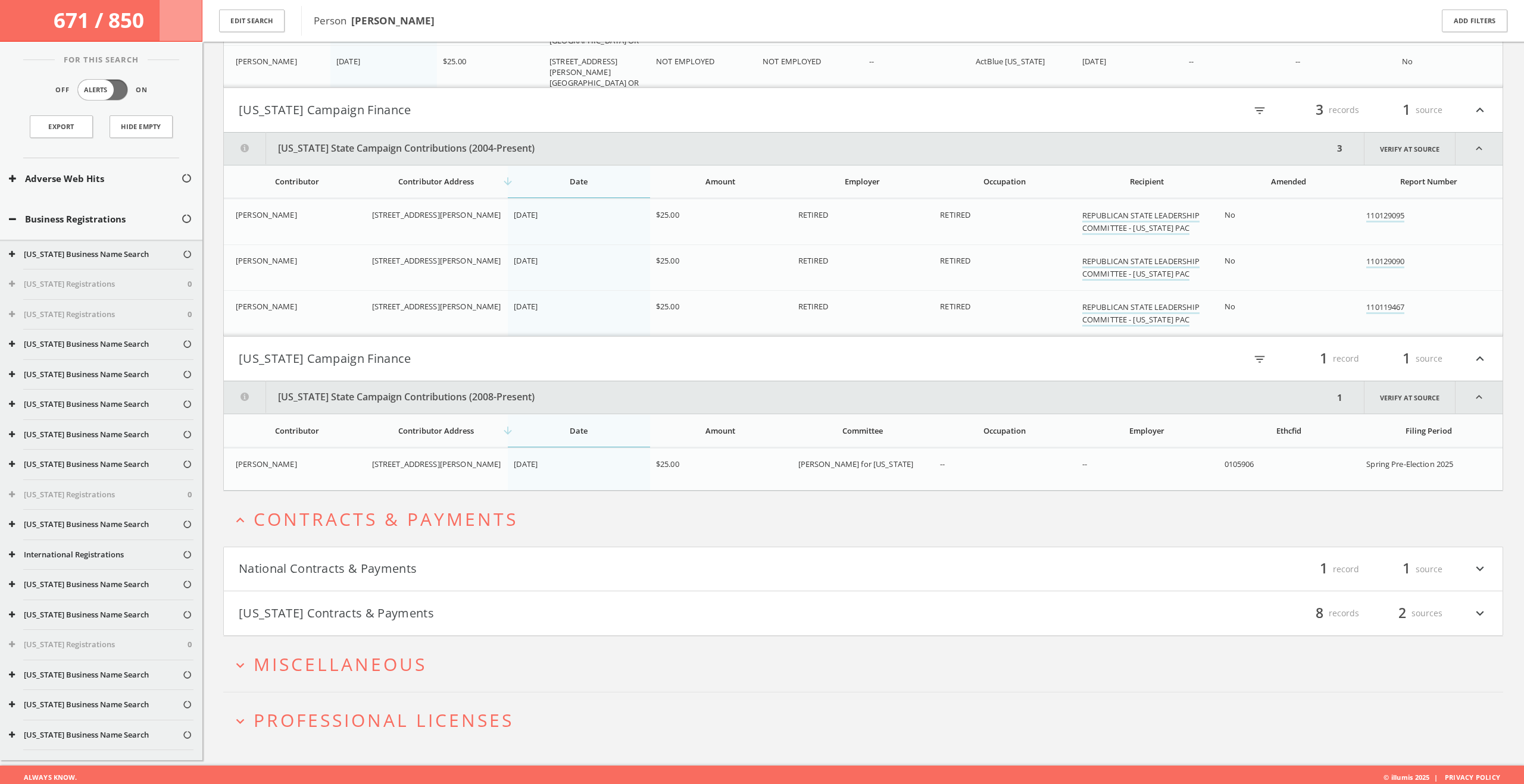
scroll to position [3085, 0]
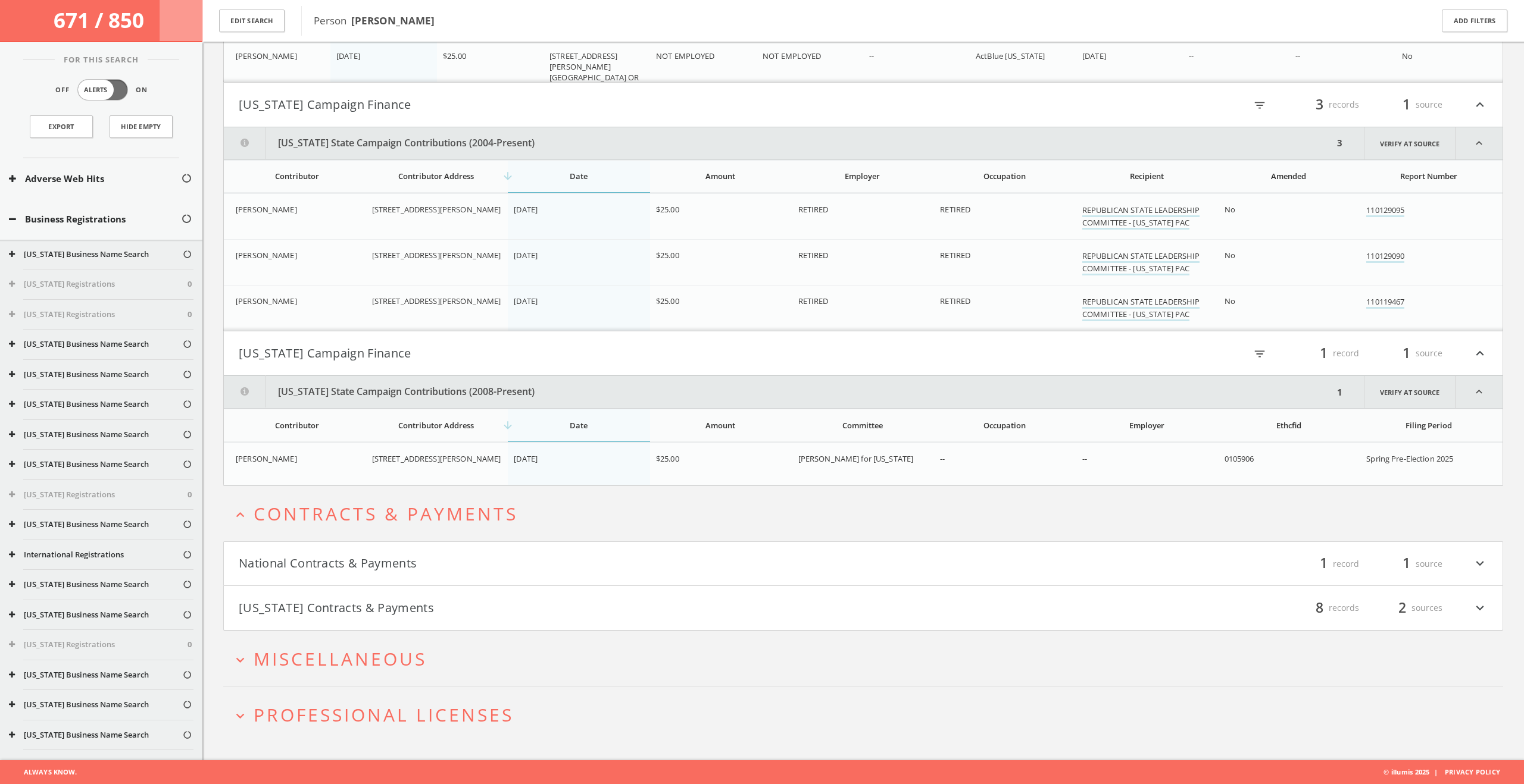
click at [466, 574] on h4 "National Contracts & Payments filter_list 1 record 1 source expand_more" at bounding box center [863, 564] width 1279 height 44
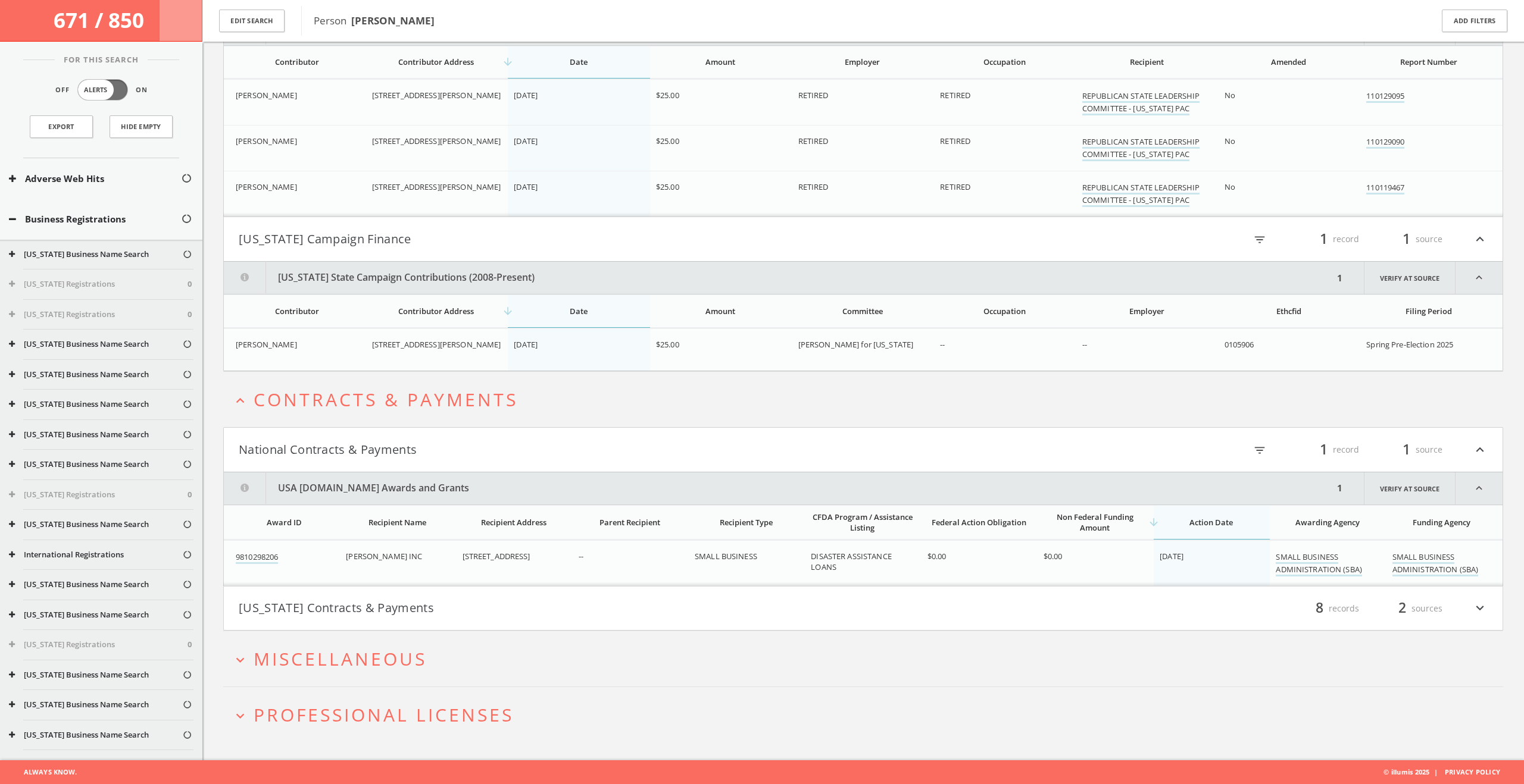
scroll to position [3183, 0]
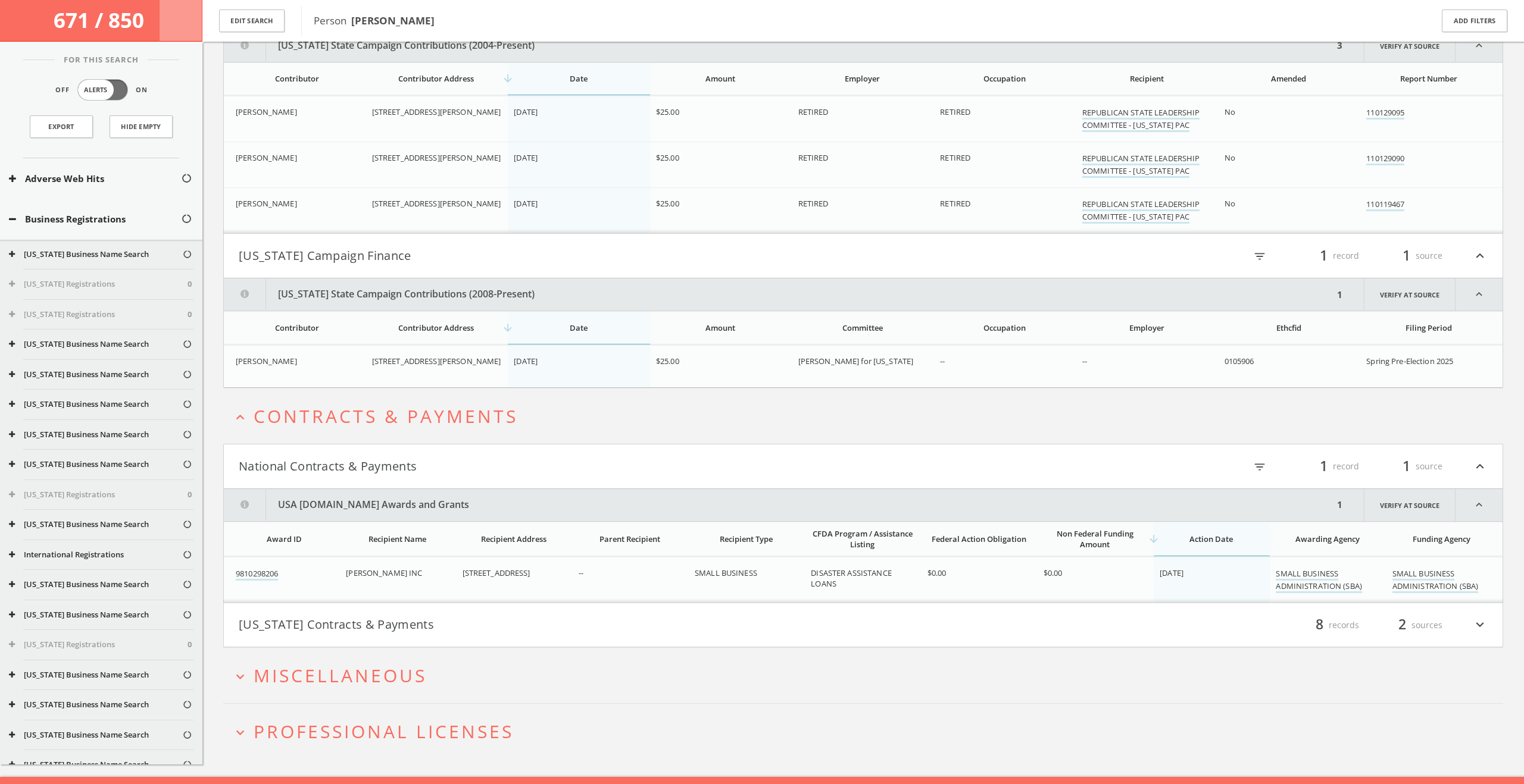
click at [468, 615] on button "Pennsylvania Contracts & Payments" at bounding box center [550, 624] width 625 height 20
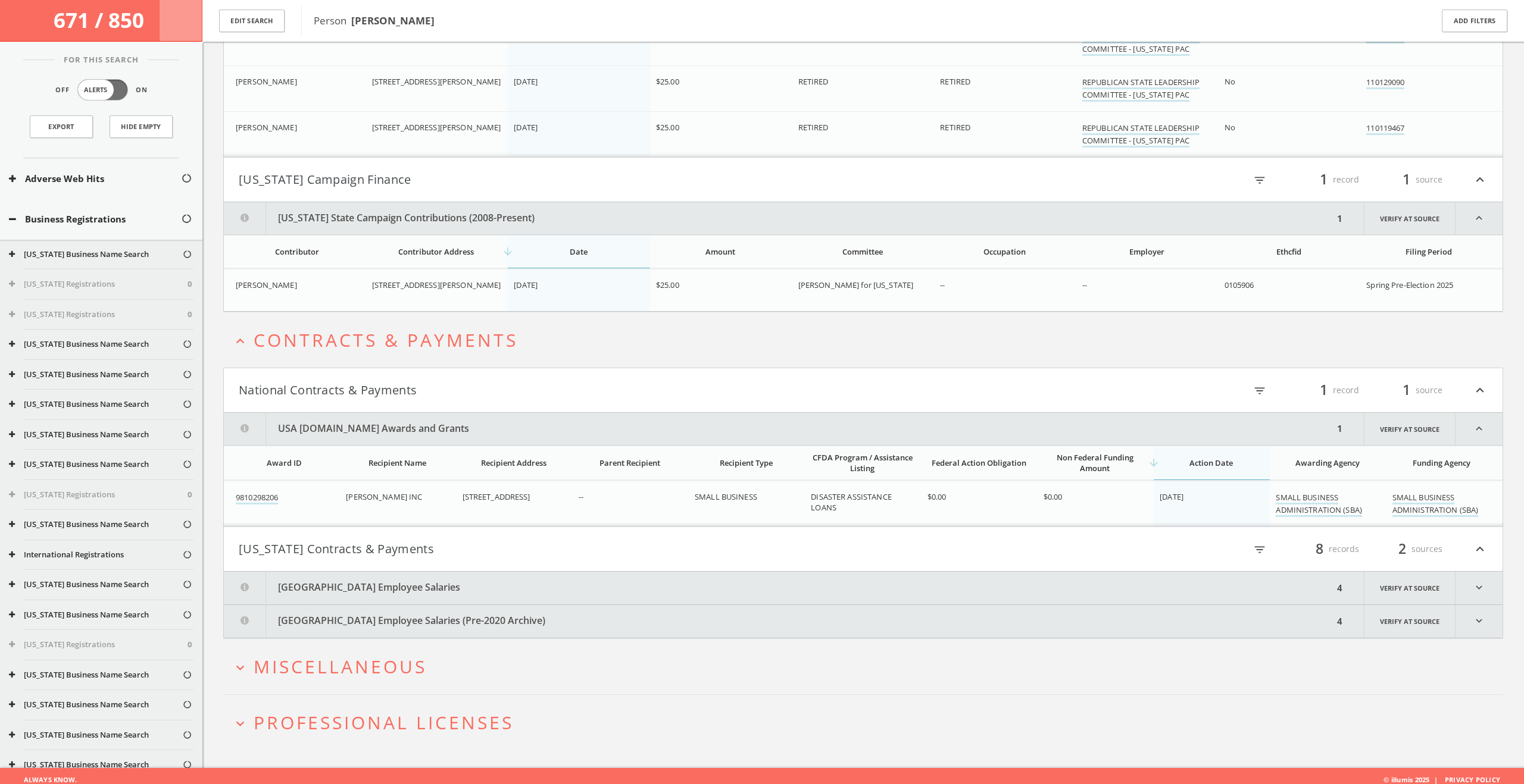
scroll to position [3266, 0]
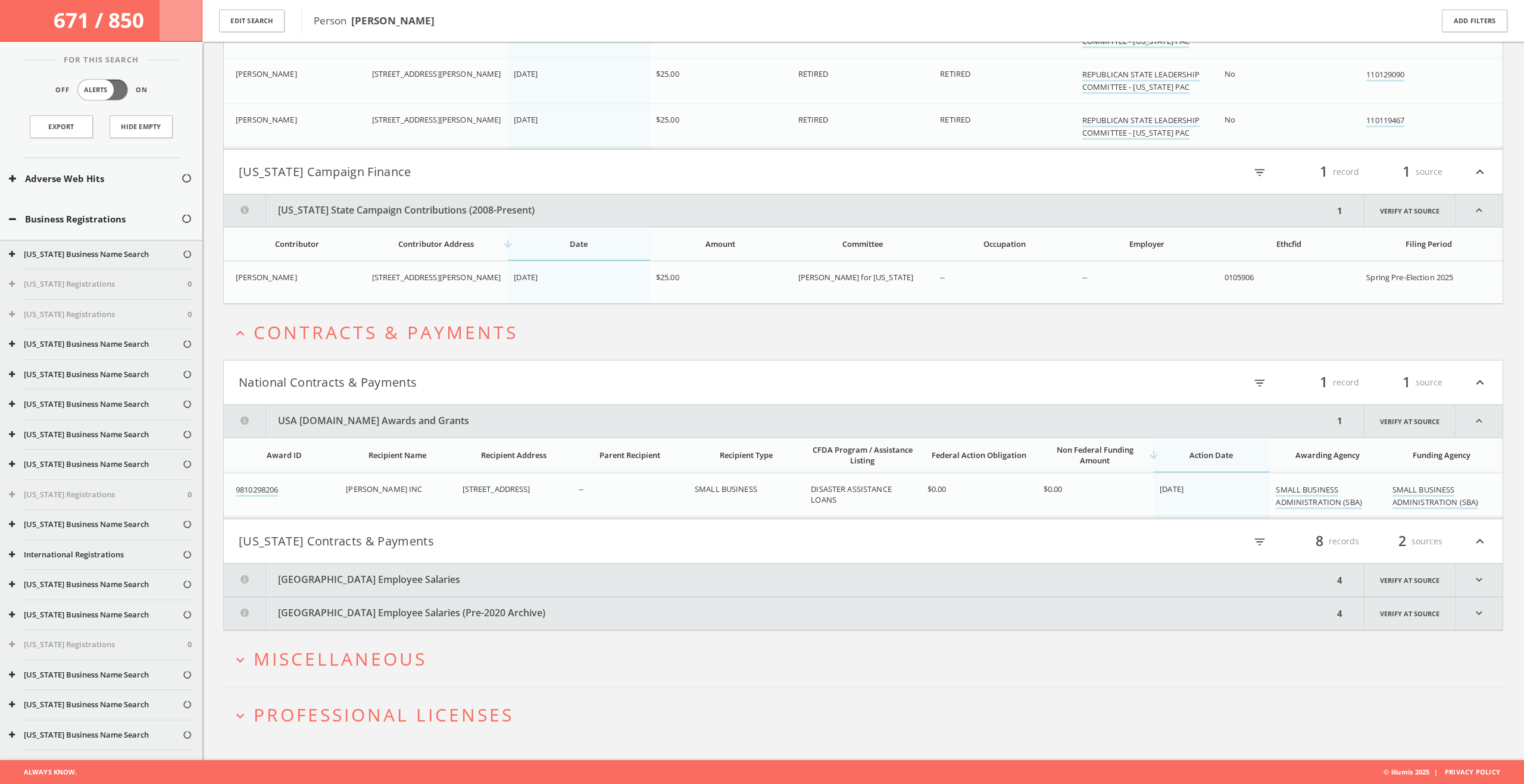
click at [459, 588] on button "Philadelphia City Employee Salaries" at bounding box center [778, 580] width 1109 height 33
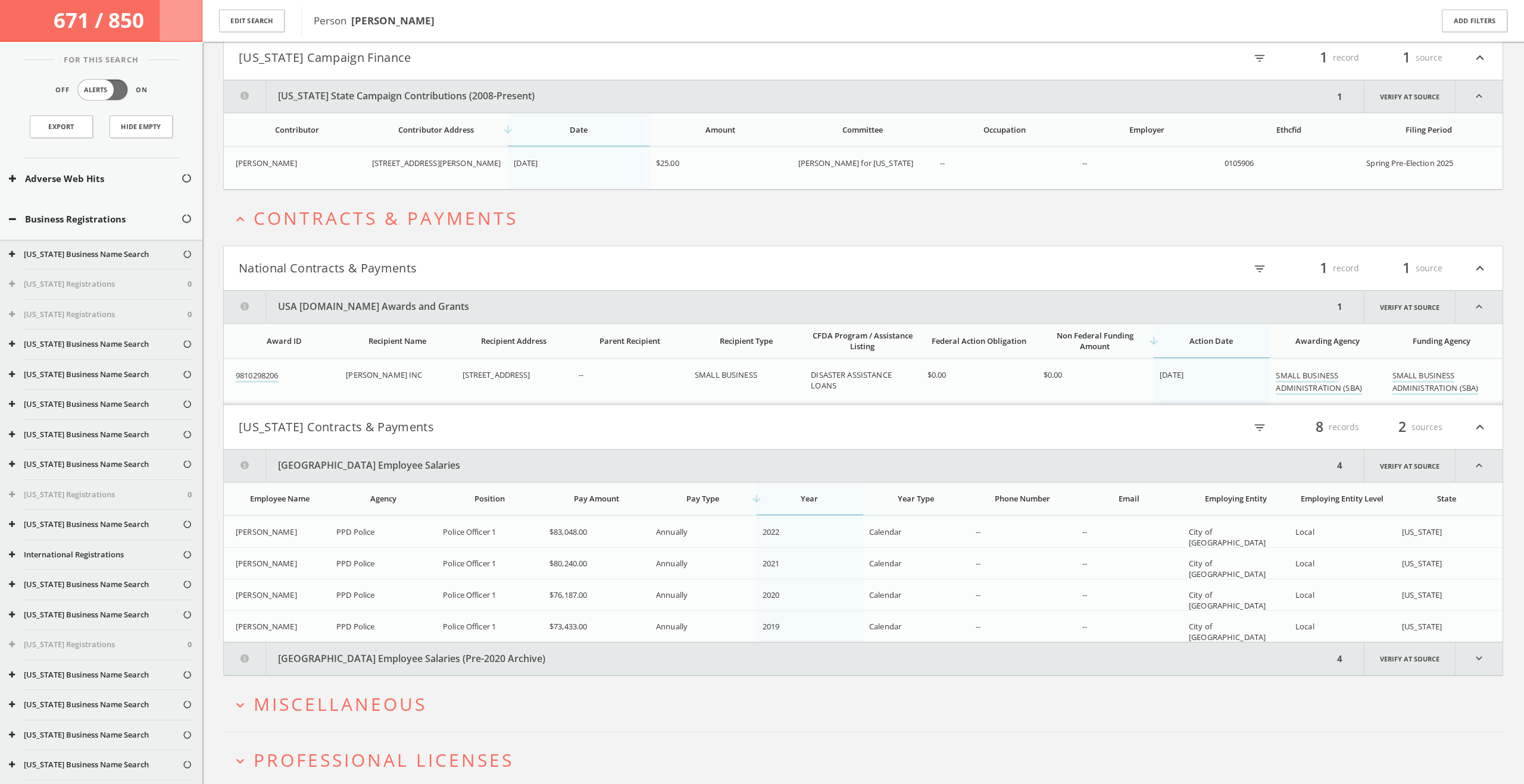
scroll to position [3426, 0]
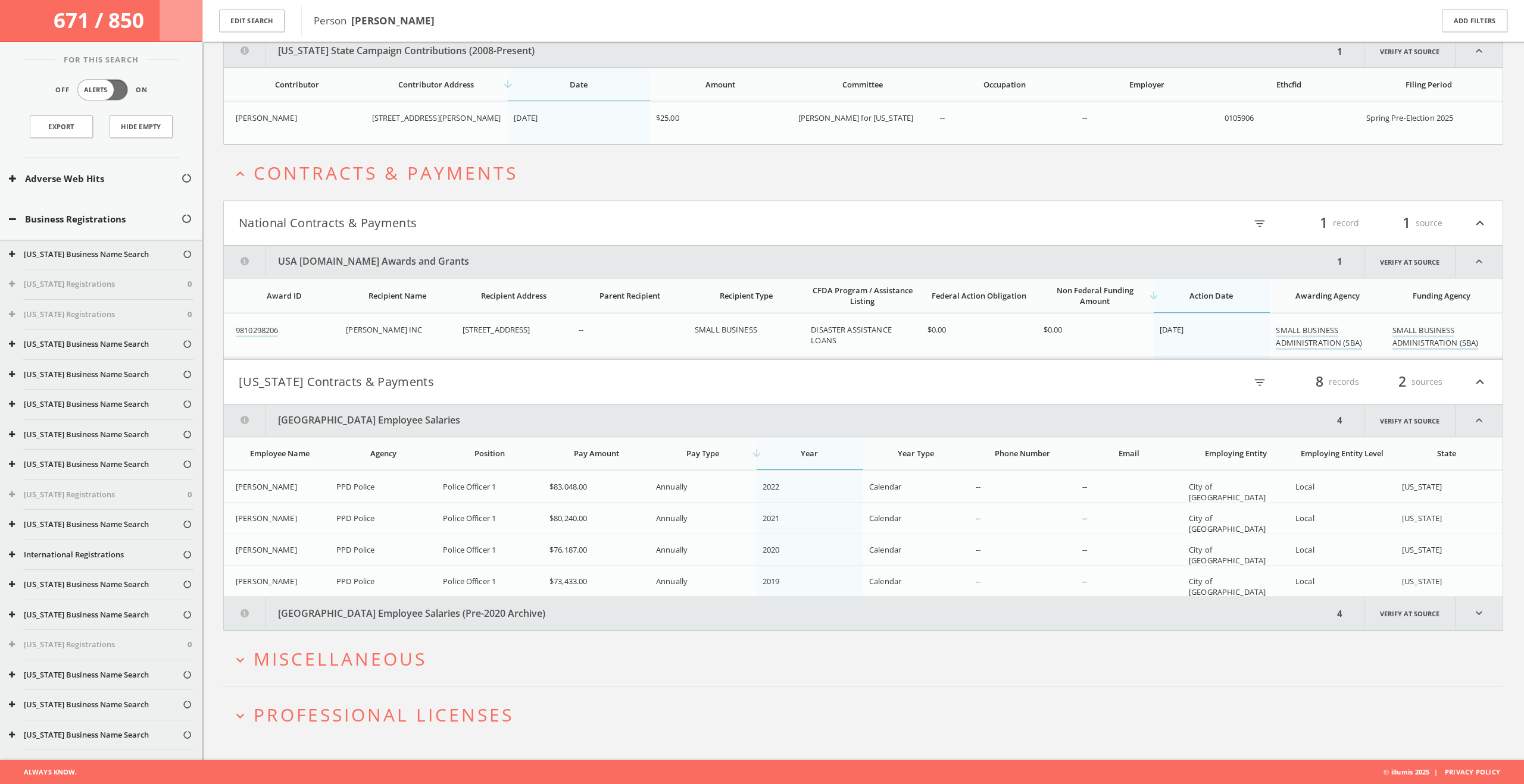
click at [466, 610] on button "Philadelphia City Employee Salaries (Pre-2020 Archive)" at bounding box center [778, 614] width 1109 height 33
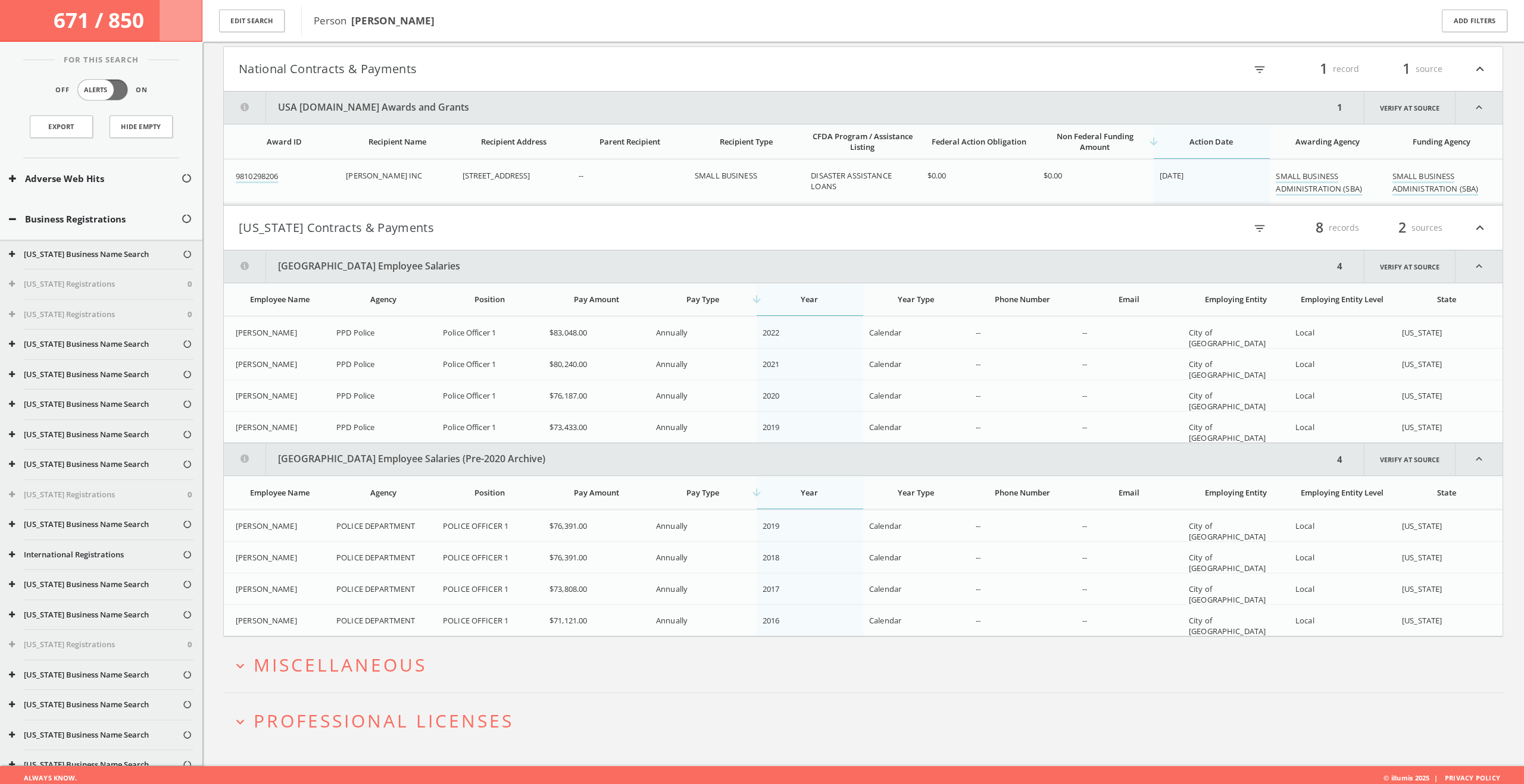
scroll to position [3586, 0]
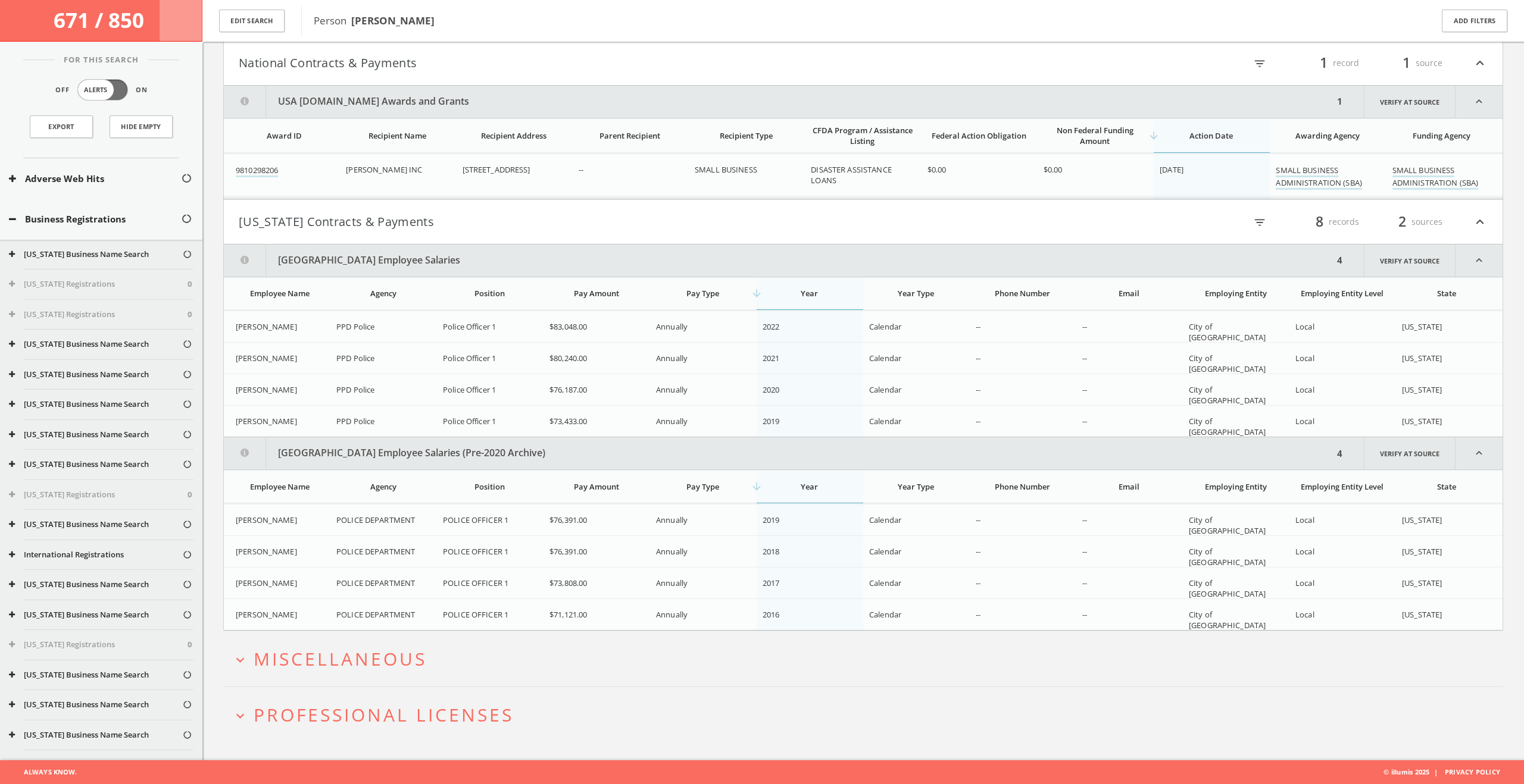
click at [429, 662] on button "expand_more Miscellaneous" at bounding box center [867, 659] width 1271 height 20
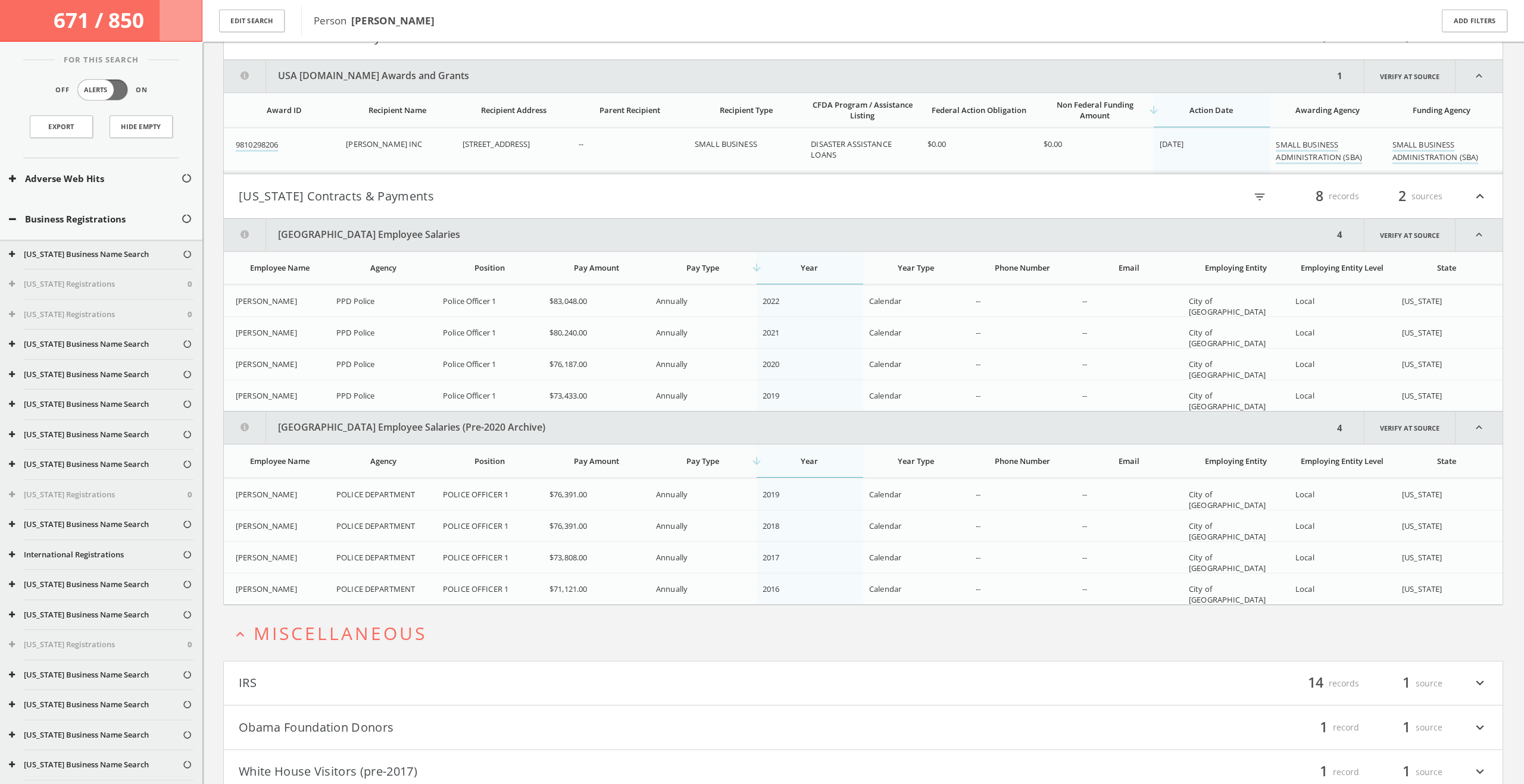
scroll to position [3719, 0]
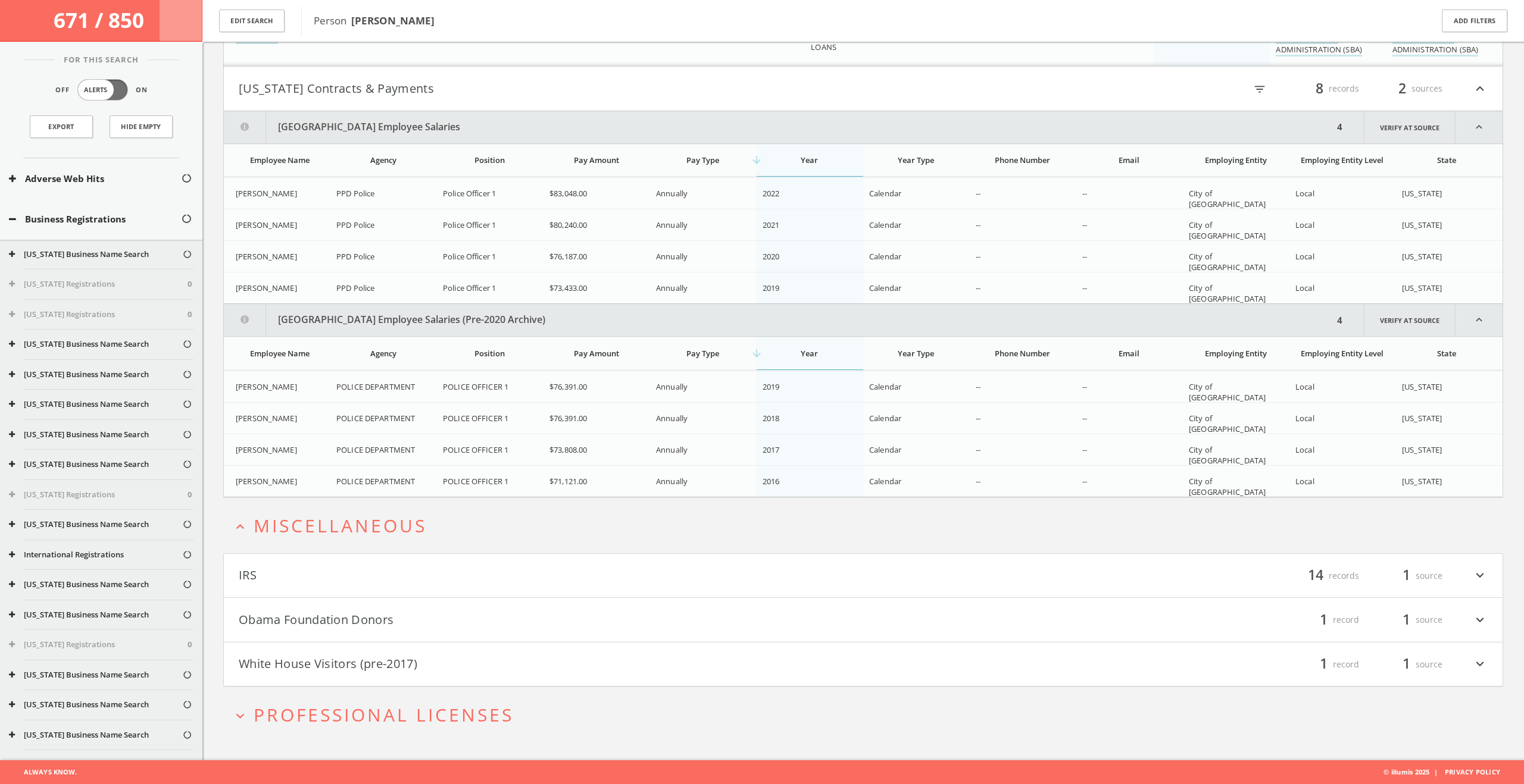
click at [430, 579] on button "IRS" at bounding box center [550, 575] width 625 height 20
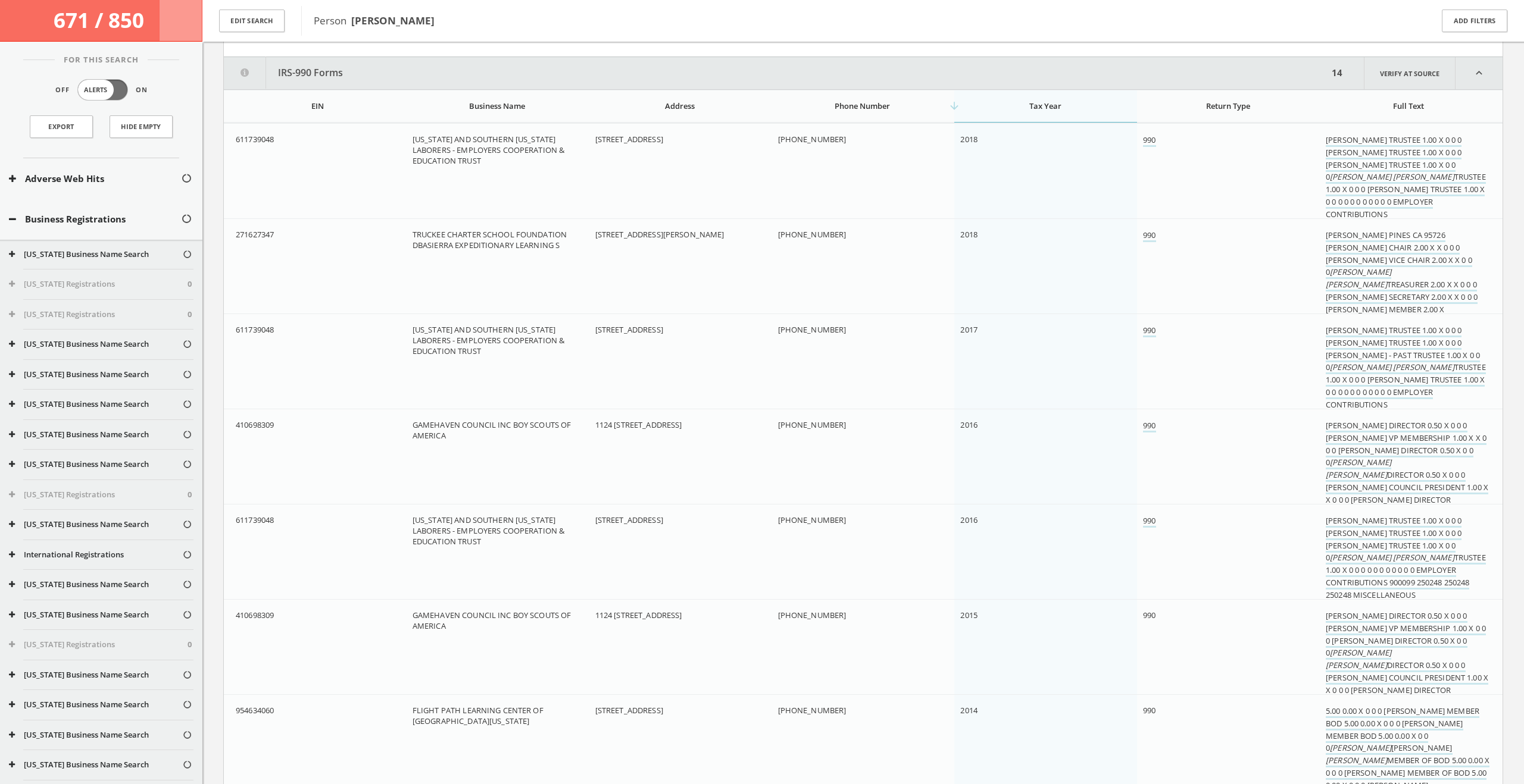
scroll to position [4276, 0]
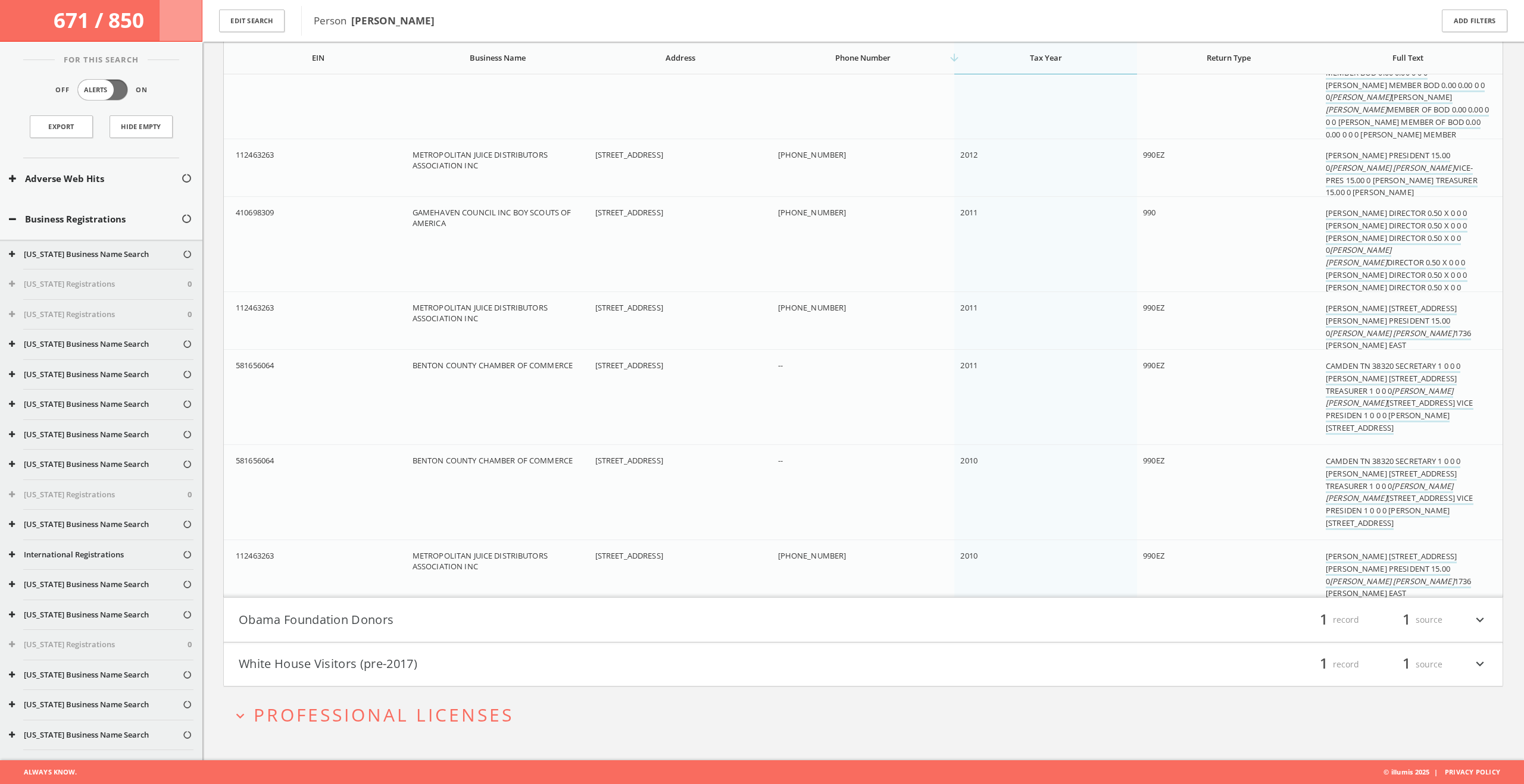
click at [454, 621] on button "Obama Foundation Donors" at bounding box center [550, 619] width 625 height 20
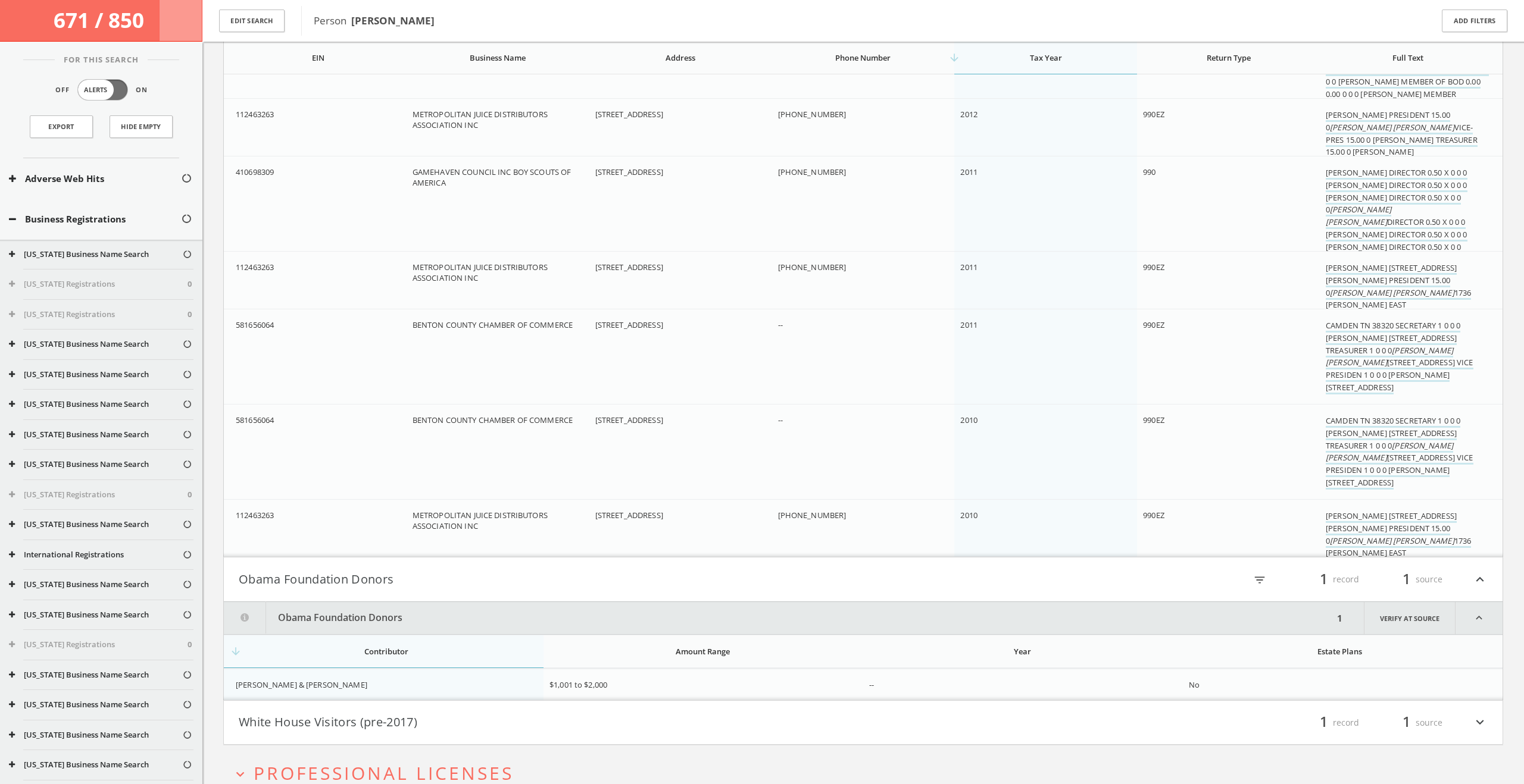
scroll to position [5105, 0]
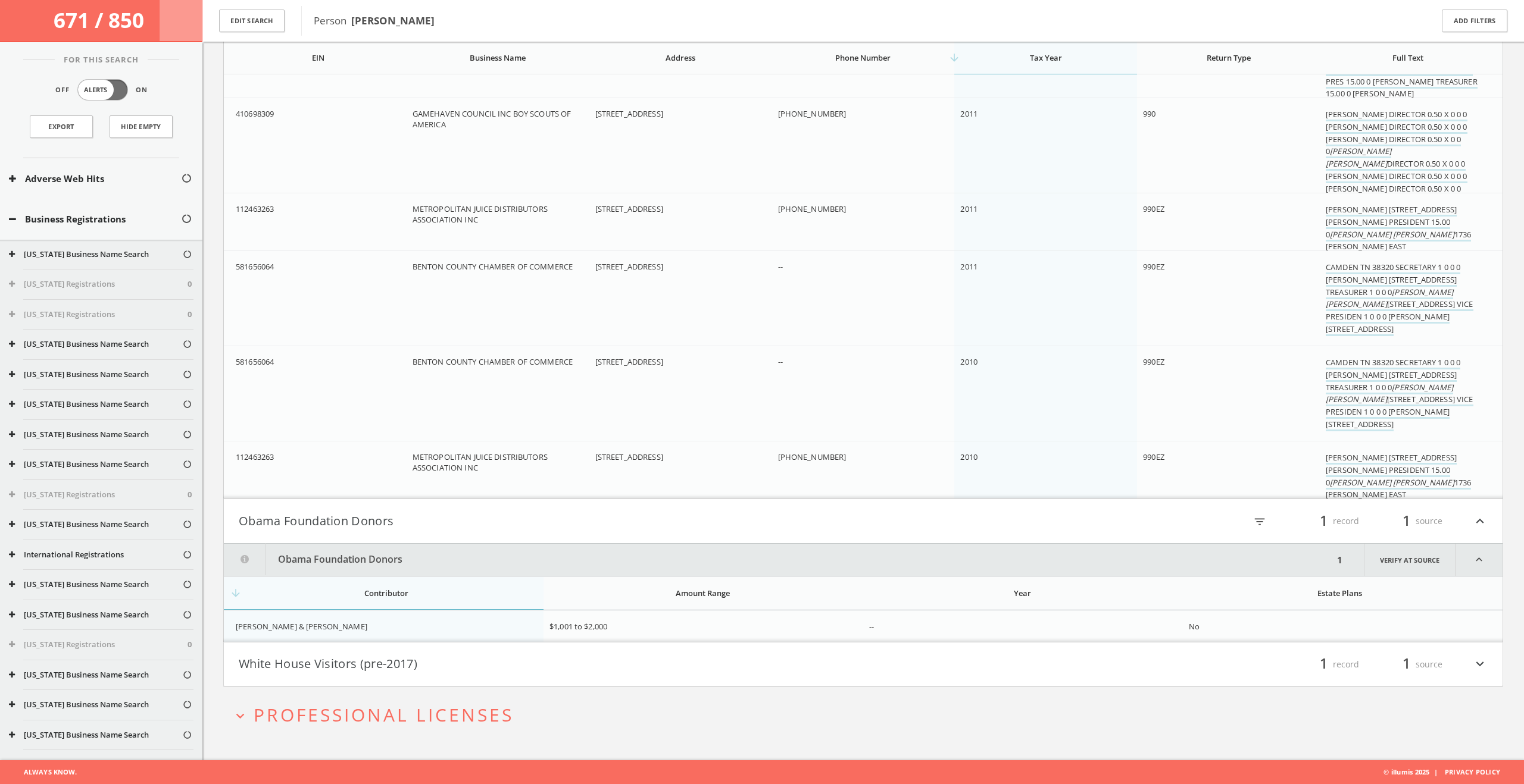
click at [505, 668] on button "White House Visitors (pre-2017)" at bounding box center [550, 664] width 625 height 20
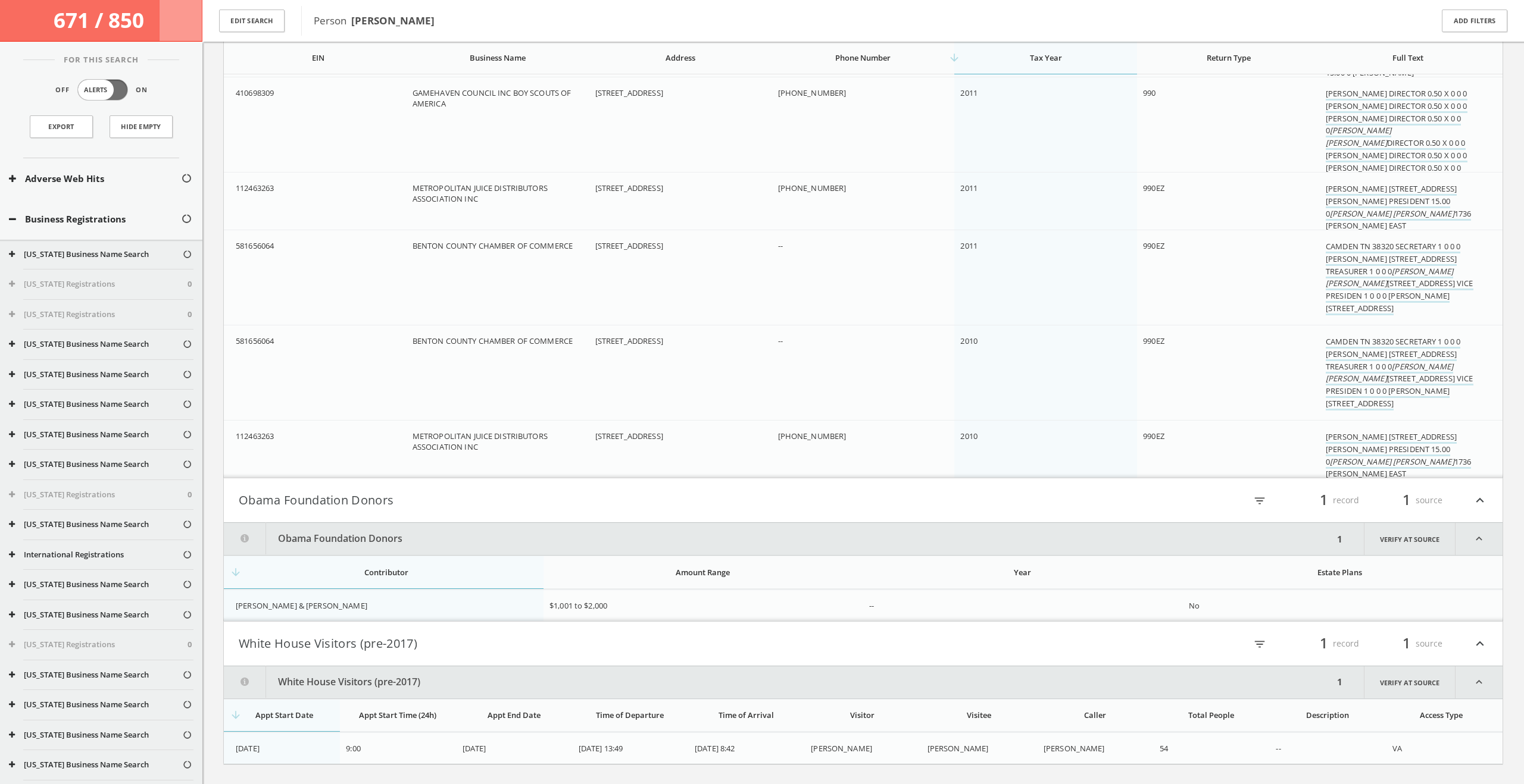
scroll to position [5204, 0]
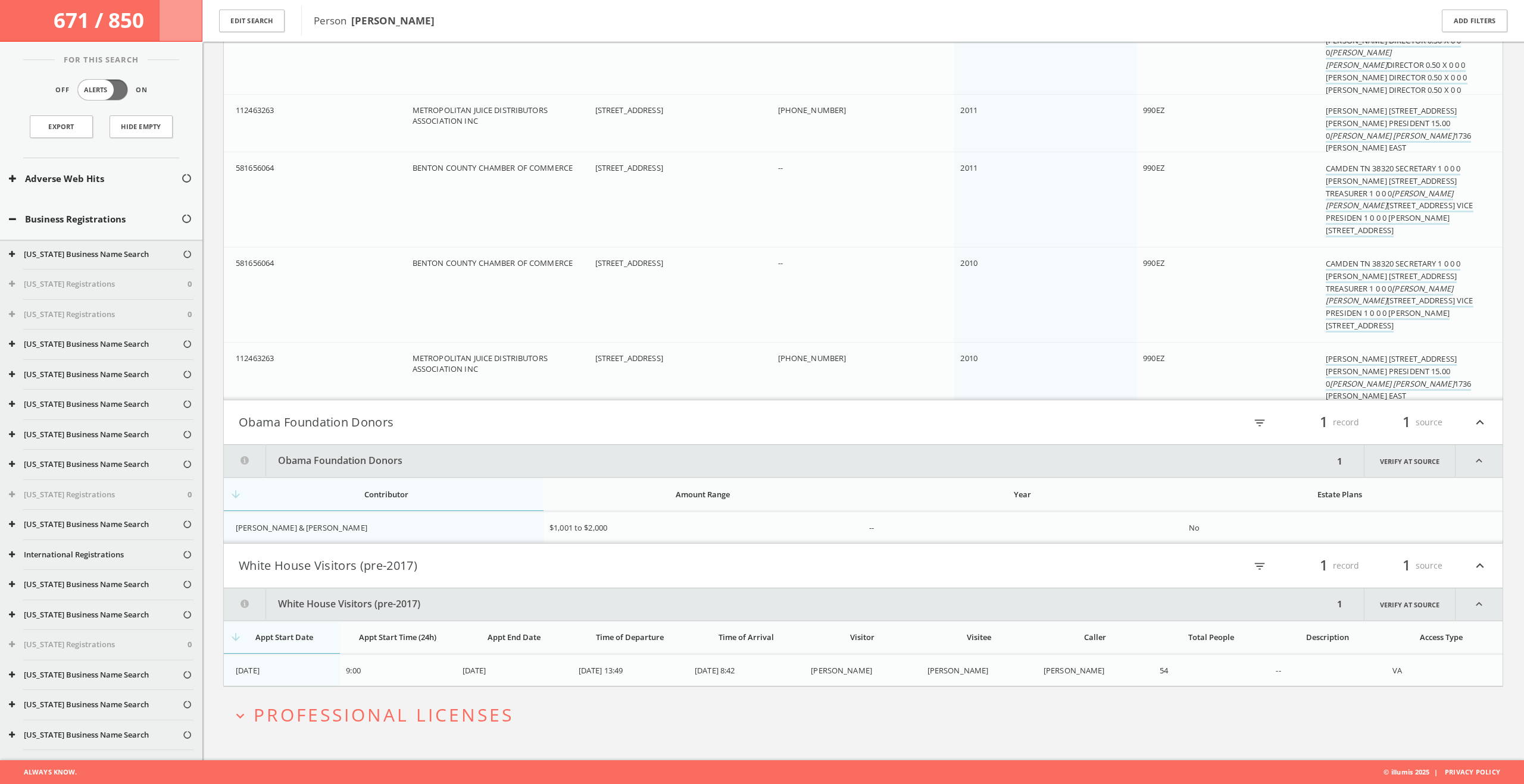
click at [432, 723] on span "Professional Licenses" at bounding box center [384, 715] width 260 height 24
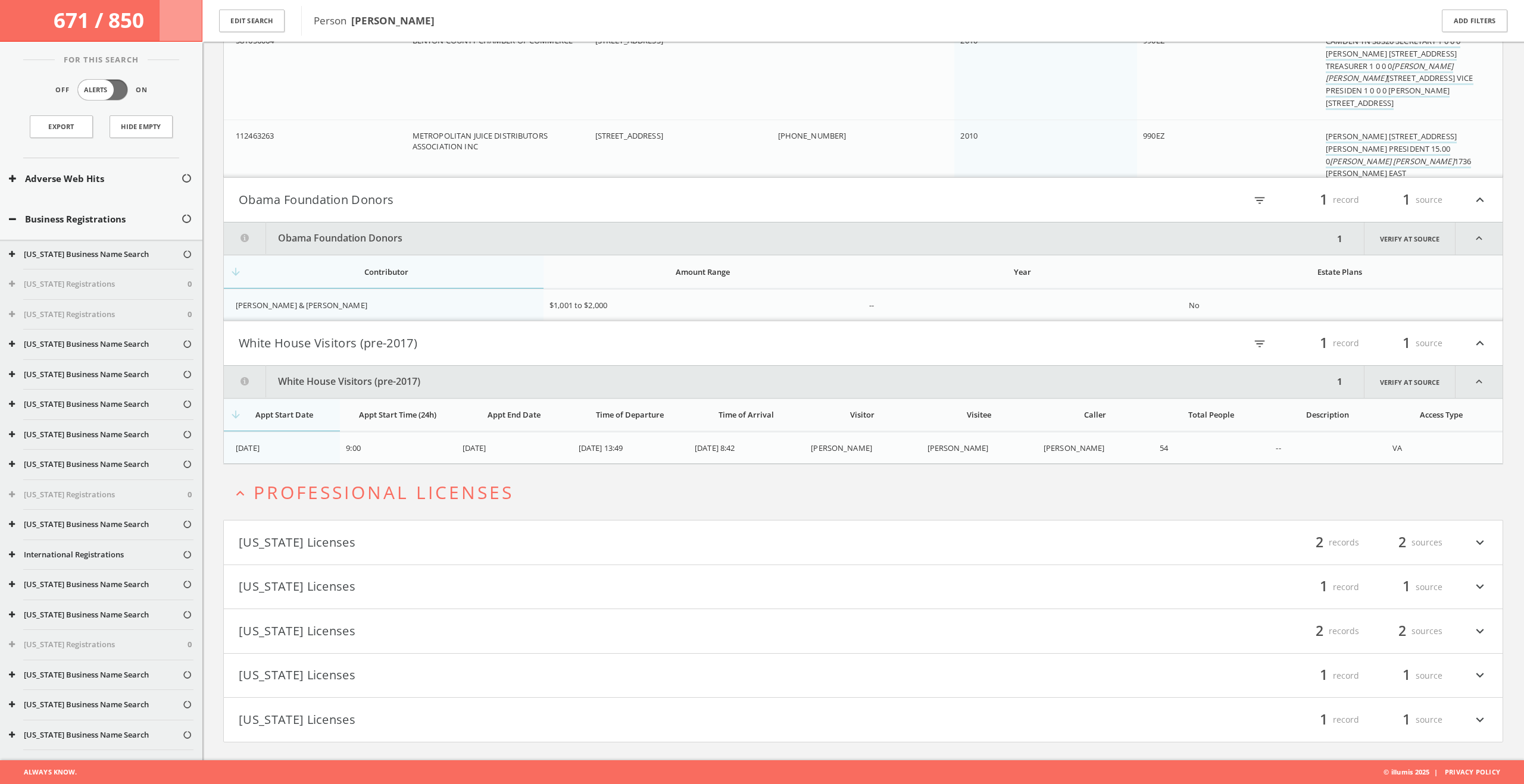
click at [419, 541] on button "California Licenses" at bounding box center [550, 542] width 625 height 20
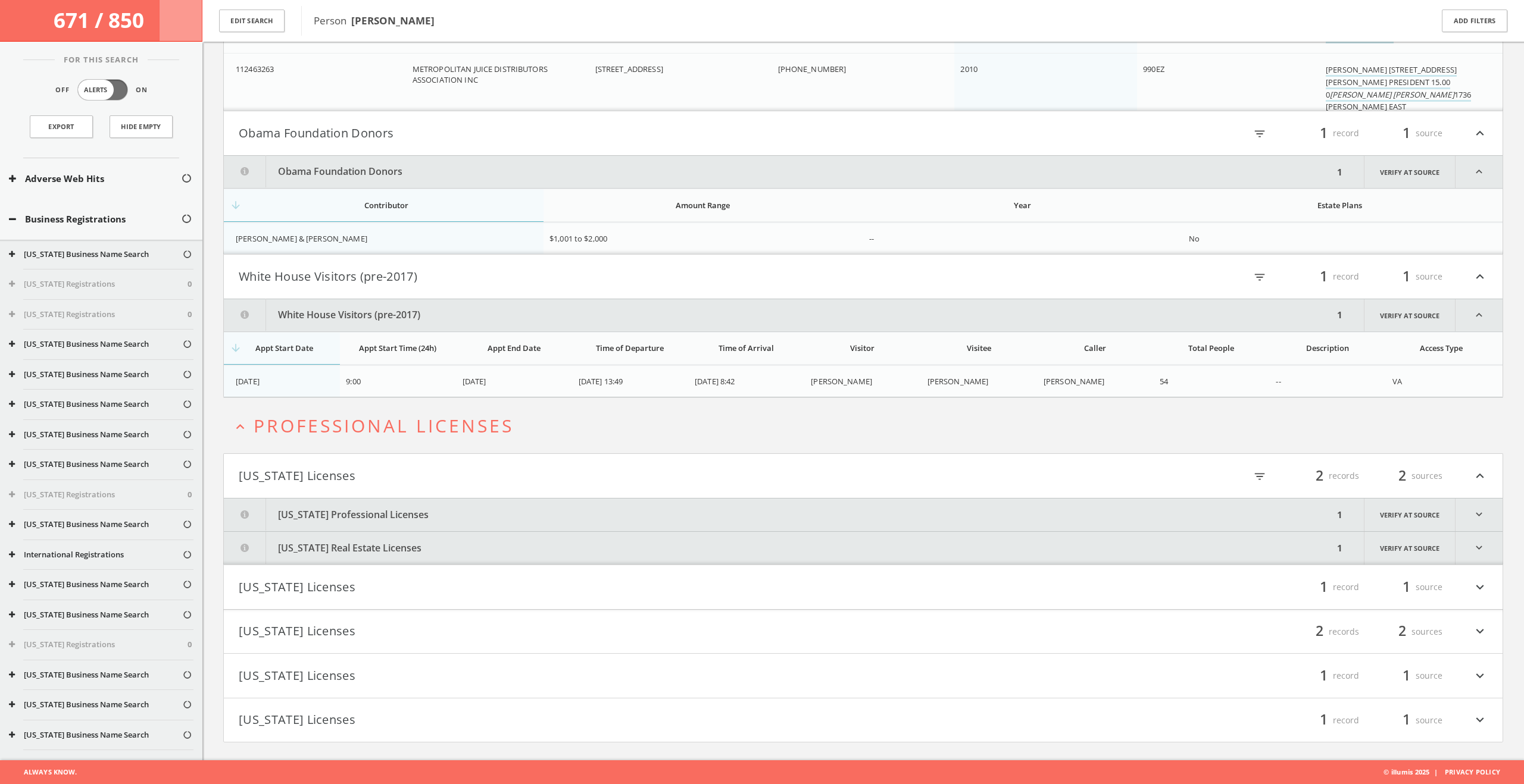
click at [420, 510] on button "California Professional Licenses" at bounding box center [778, 515] width 1109 height 33
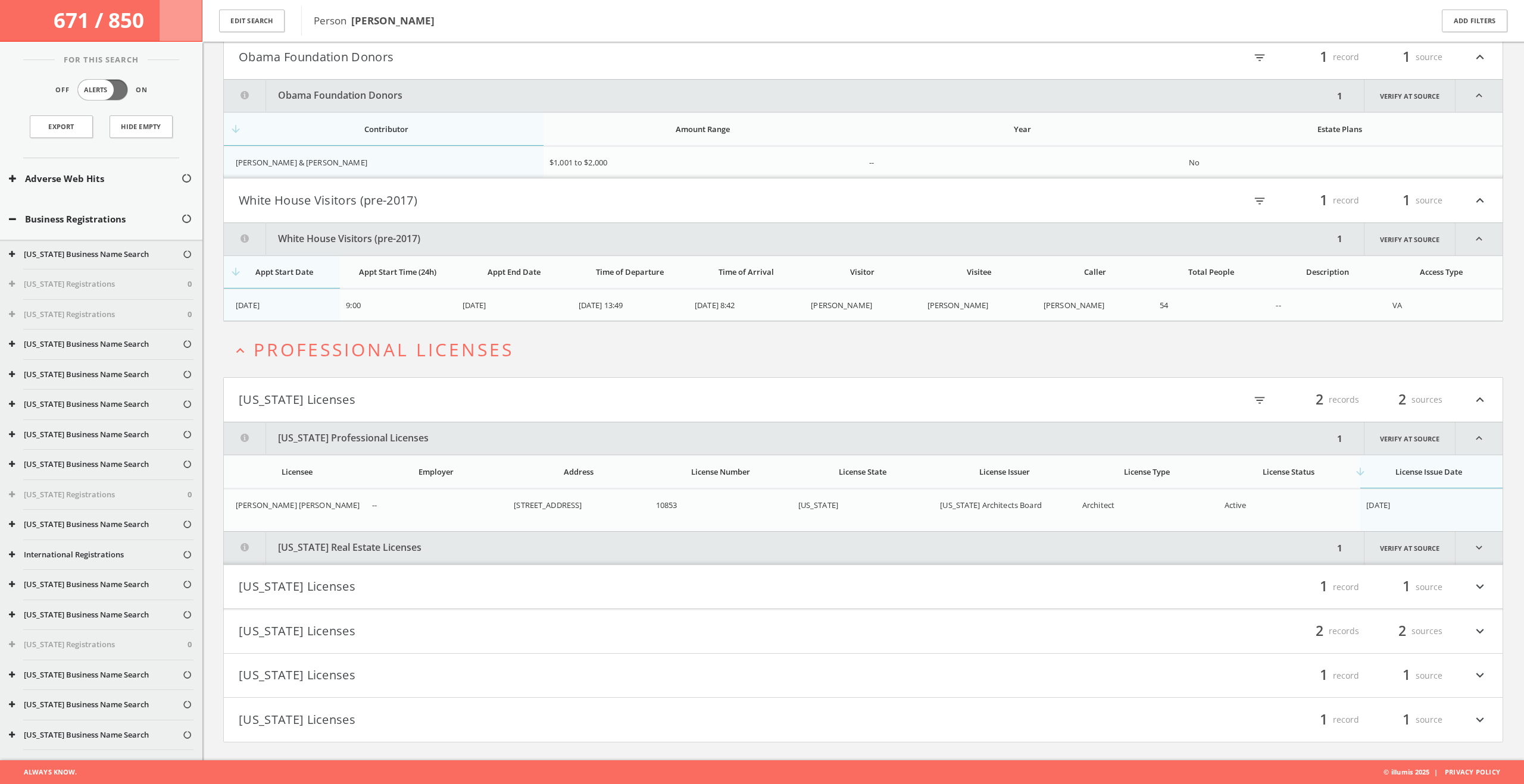
click at [420, 542] on button "California Real Estate Licenses" at bounding box center [778, 548] width 1109 height 33
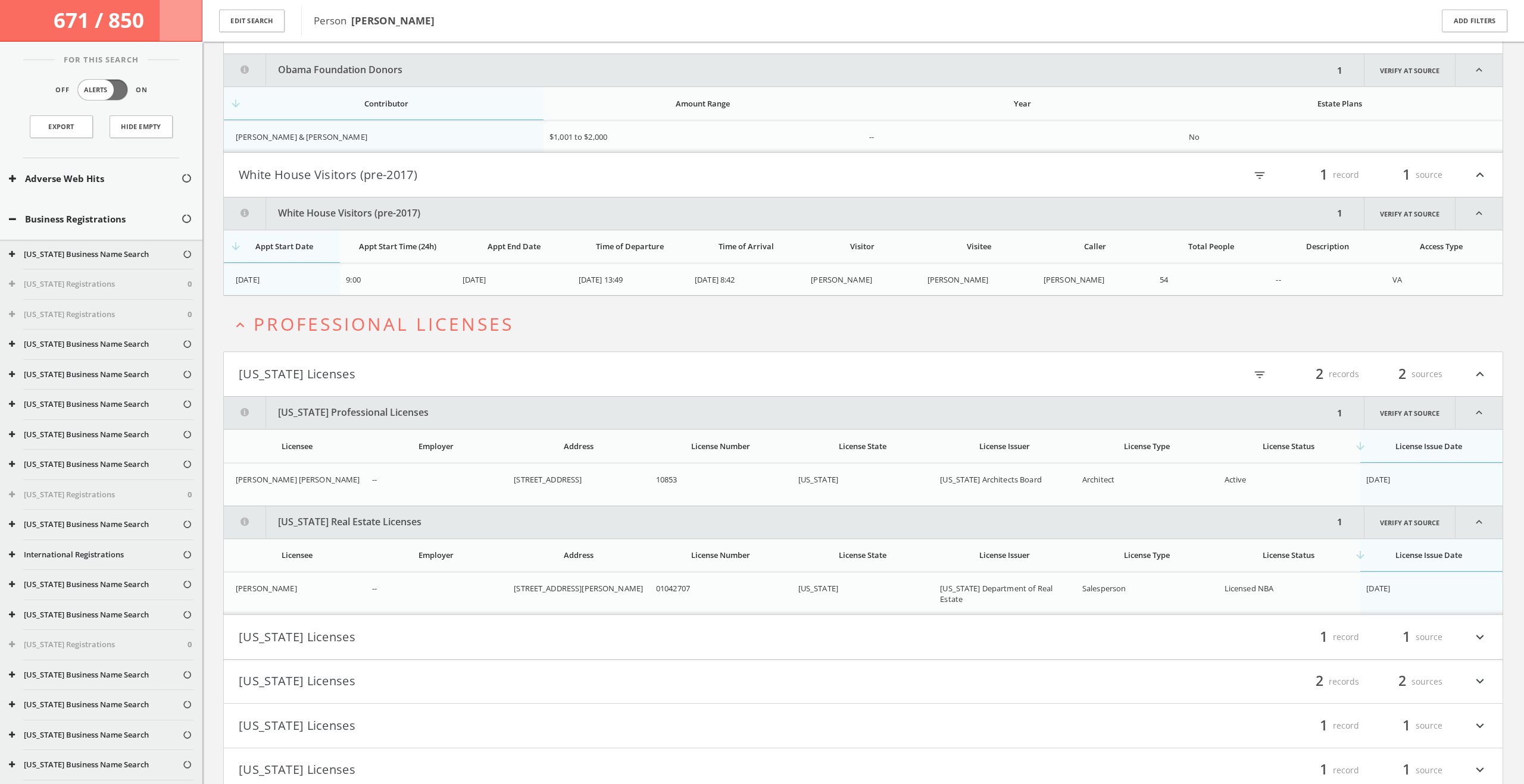
scroll to position [5645, 0]
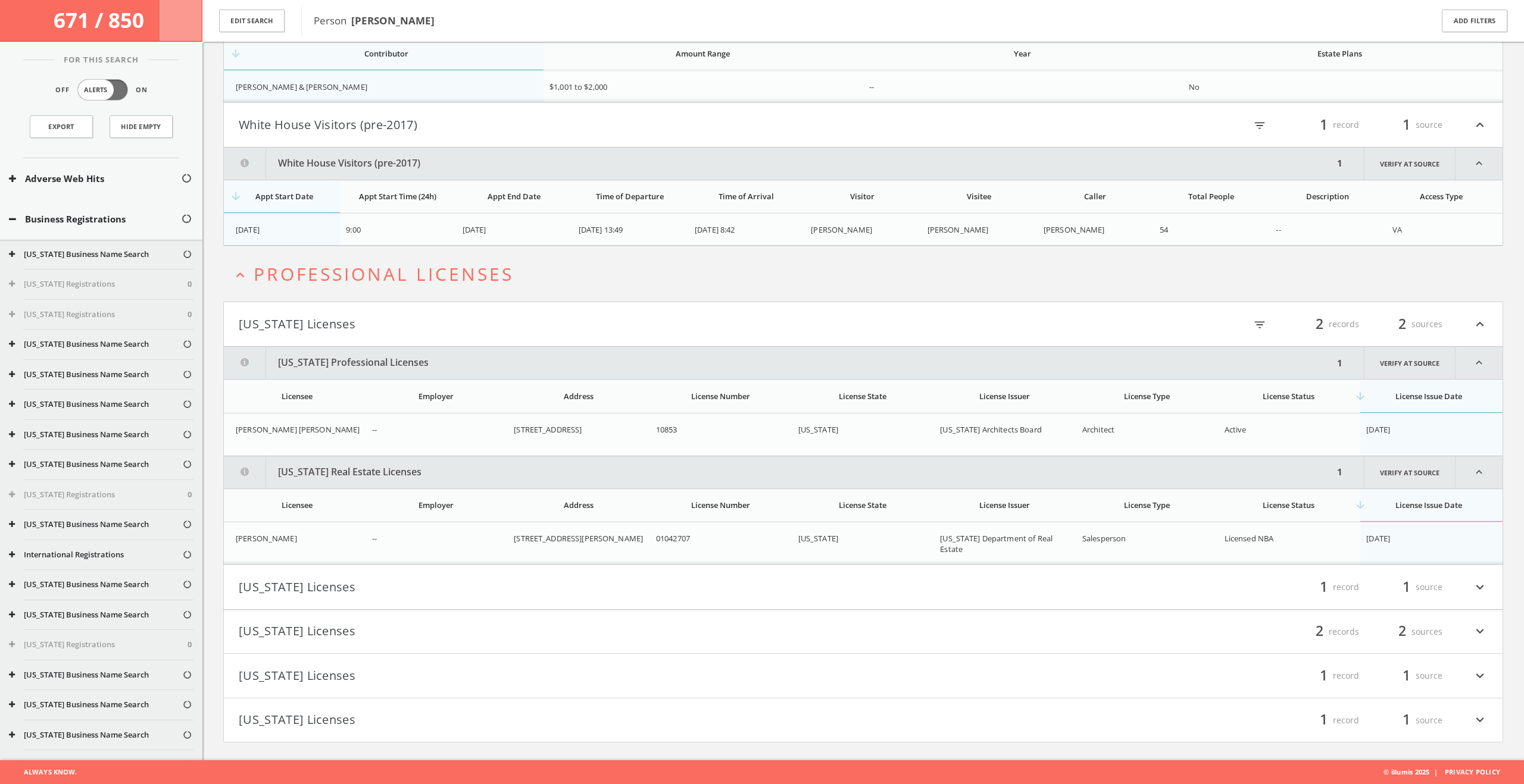
click at [414, 592] on button "Colorado Licenses" at bounding box center [550, 586] width 625 height 20
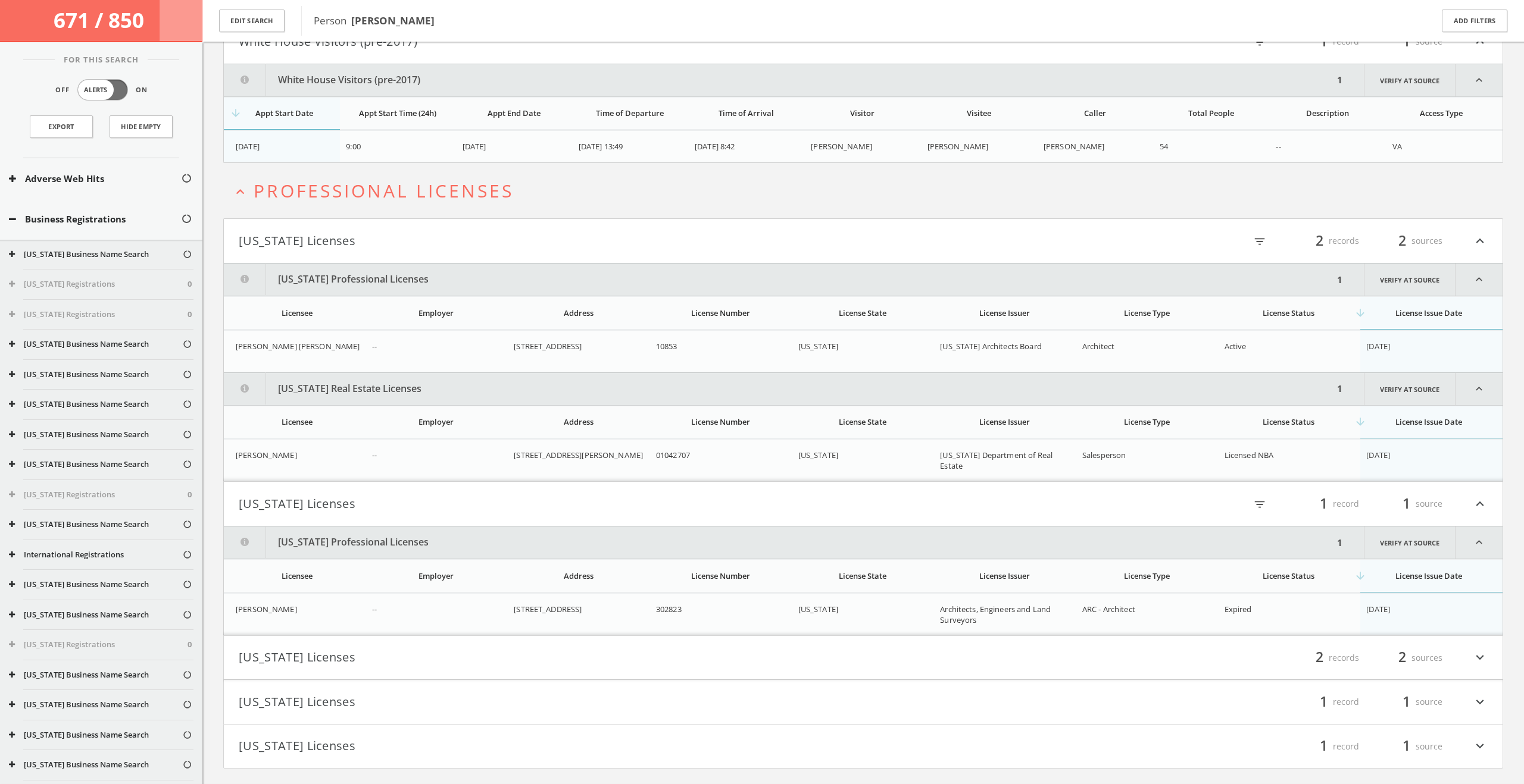
scroll to position [5755, 0]
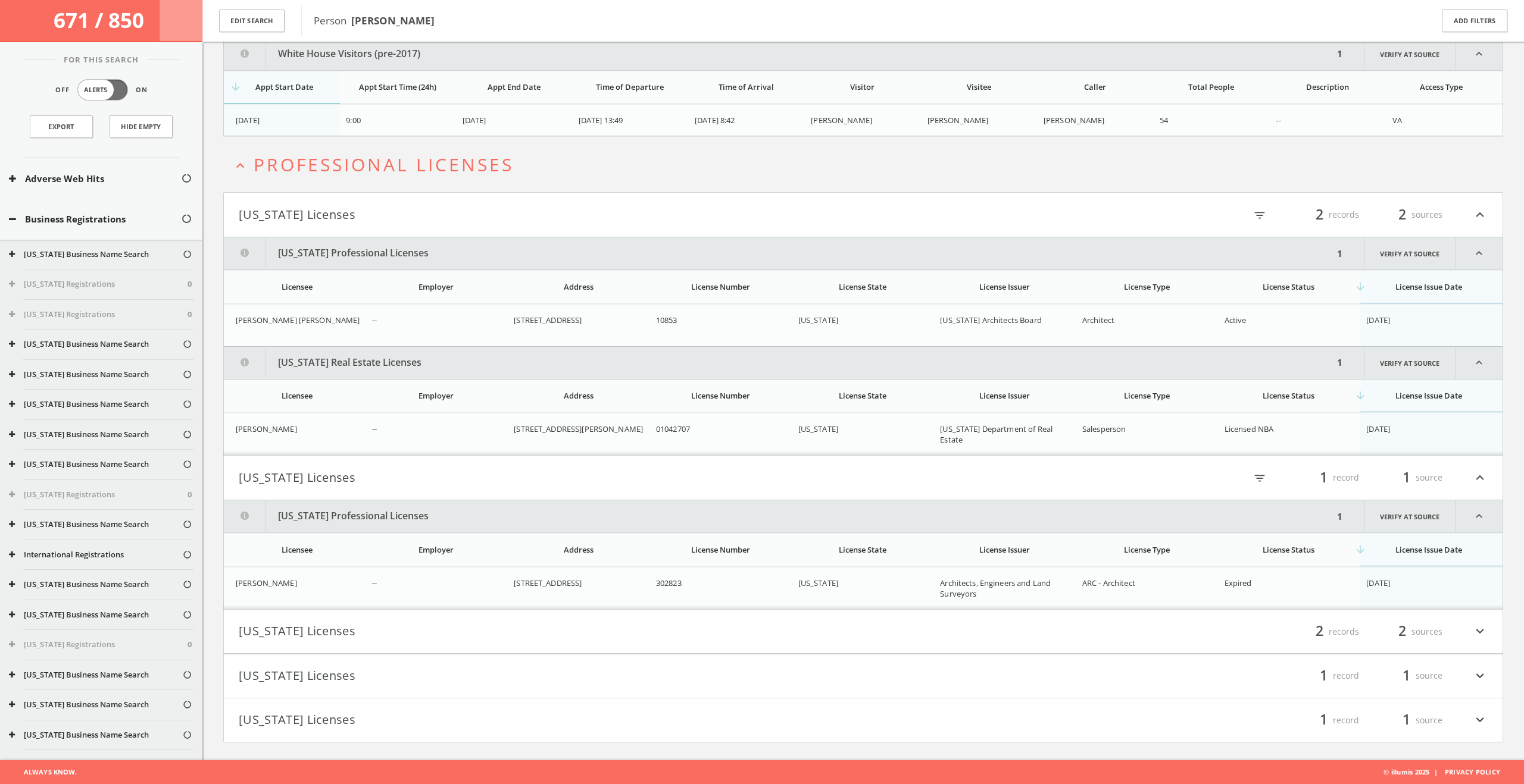
click at [410, 645] on h4 "Florida Licenses filter_list 2 records 2 sources expand_more" at bounding box center [863, 631] width 1279 height 44
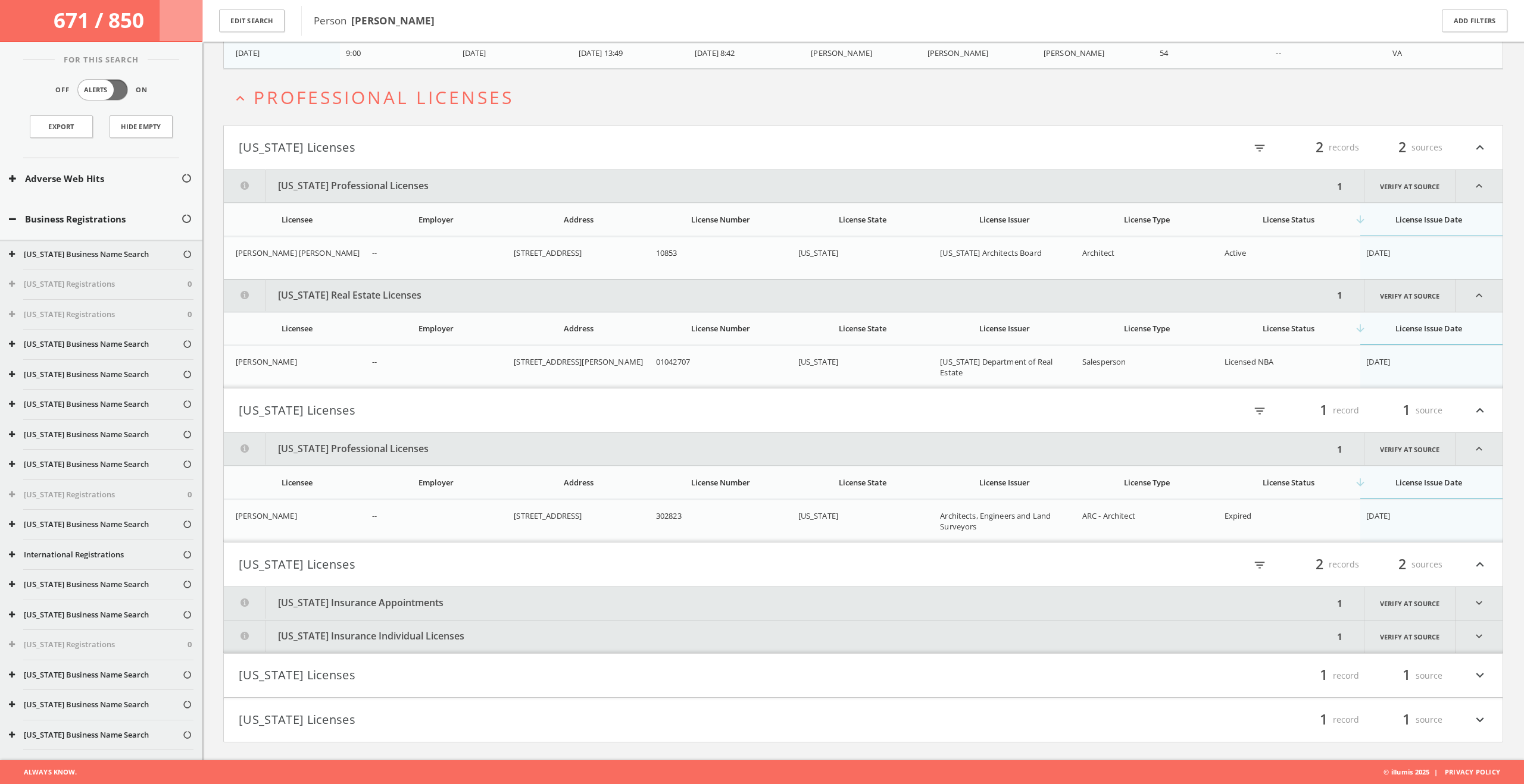
click at [413, 613] on button "Florida Insurance Appointments" at bounding box center [778, 604] width 1109 height 33
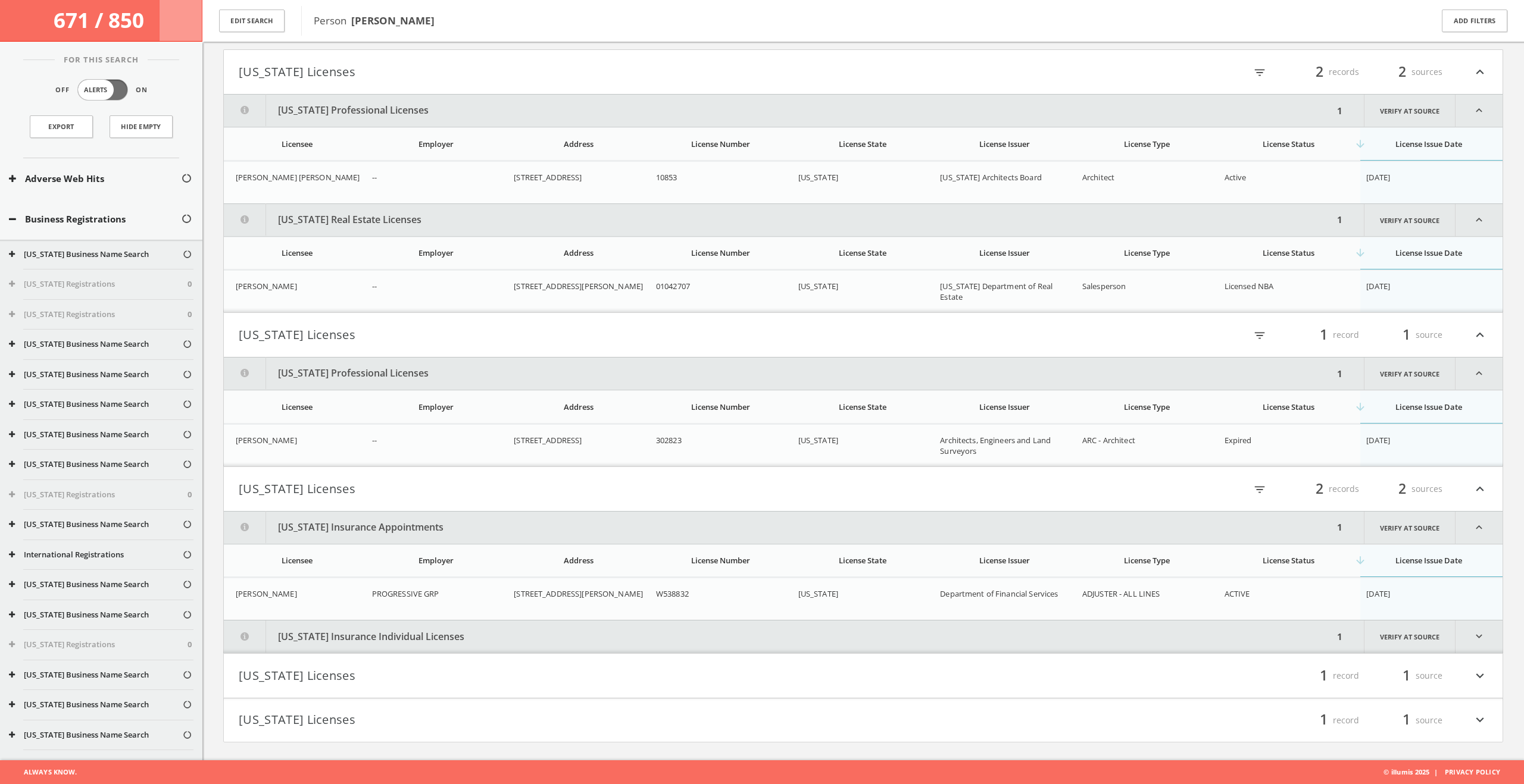
click at [413, 630] on button "Florida Insurance Individual Licenses" at bounding box center [778, 637] width 1109 height 33
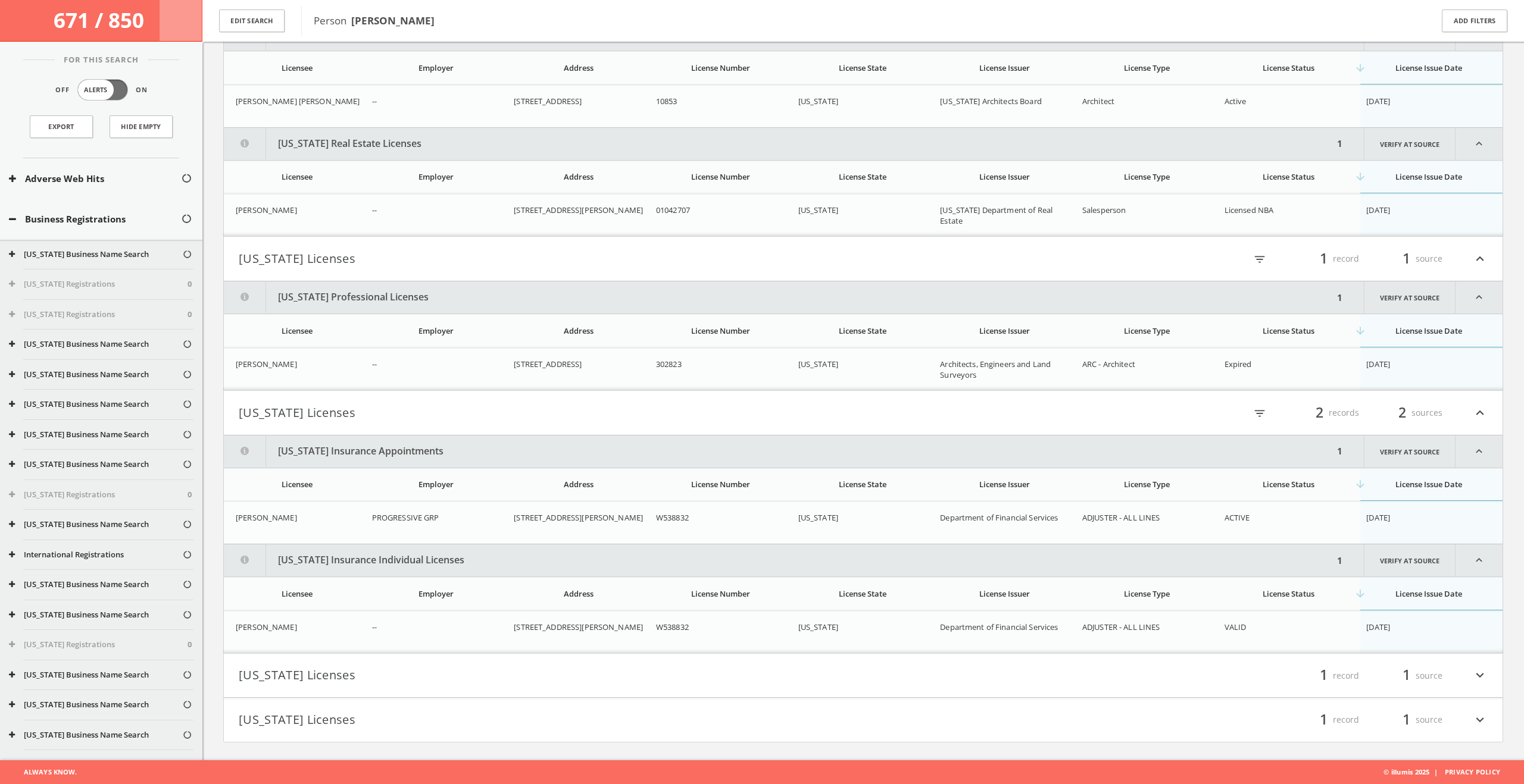
click at [406, 667] on button "Ohio Licenses" at bounding box center [550, 675] width 625 height 20
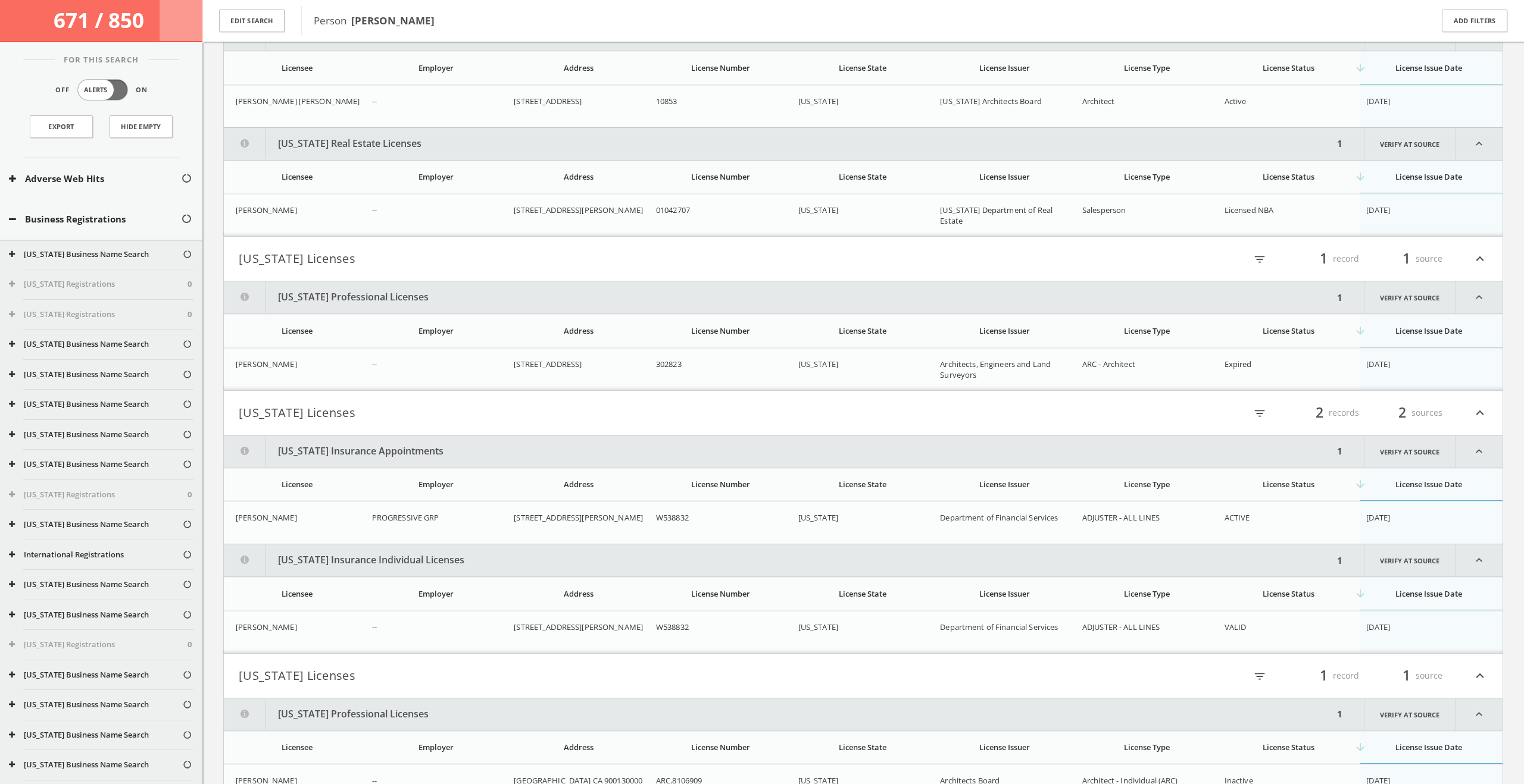
scroll to position [6072, 0]
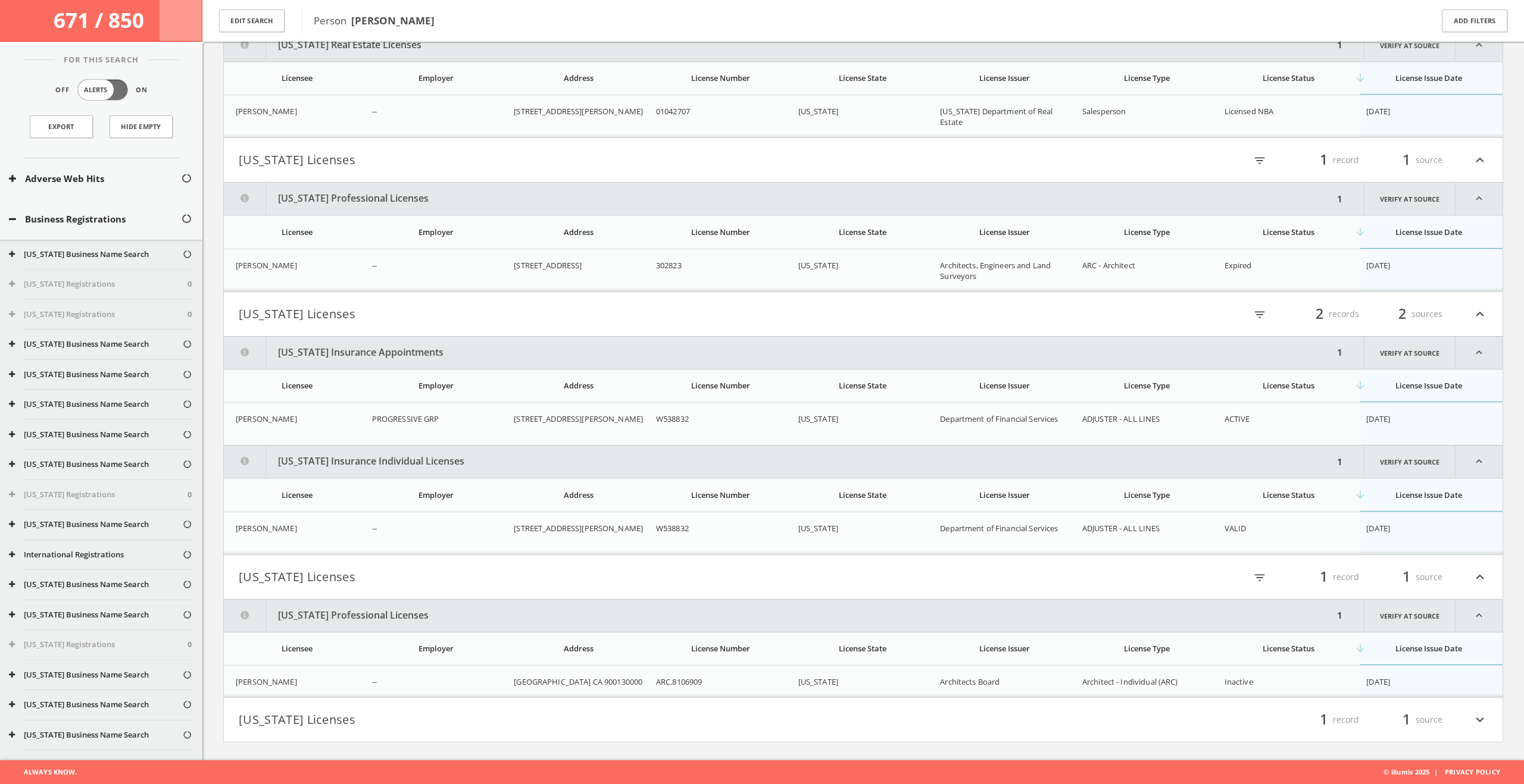
click at [406, 712] on button "Texas Licenses" at bounding box center [550, 719] width 625 height 20
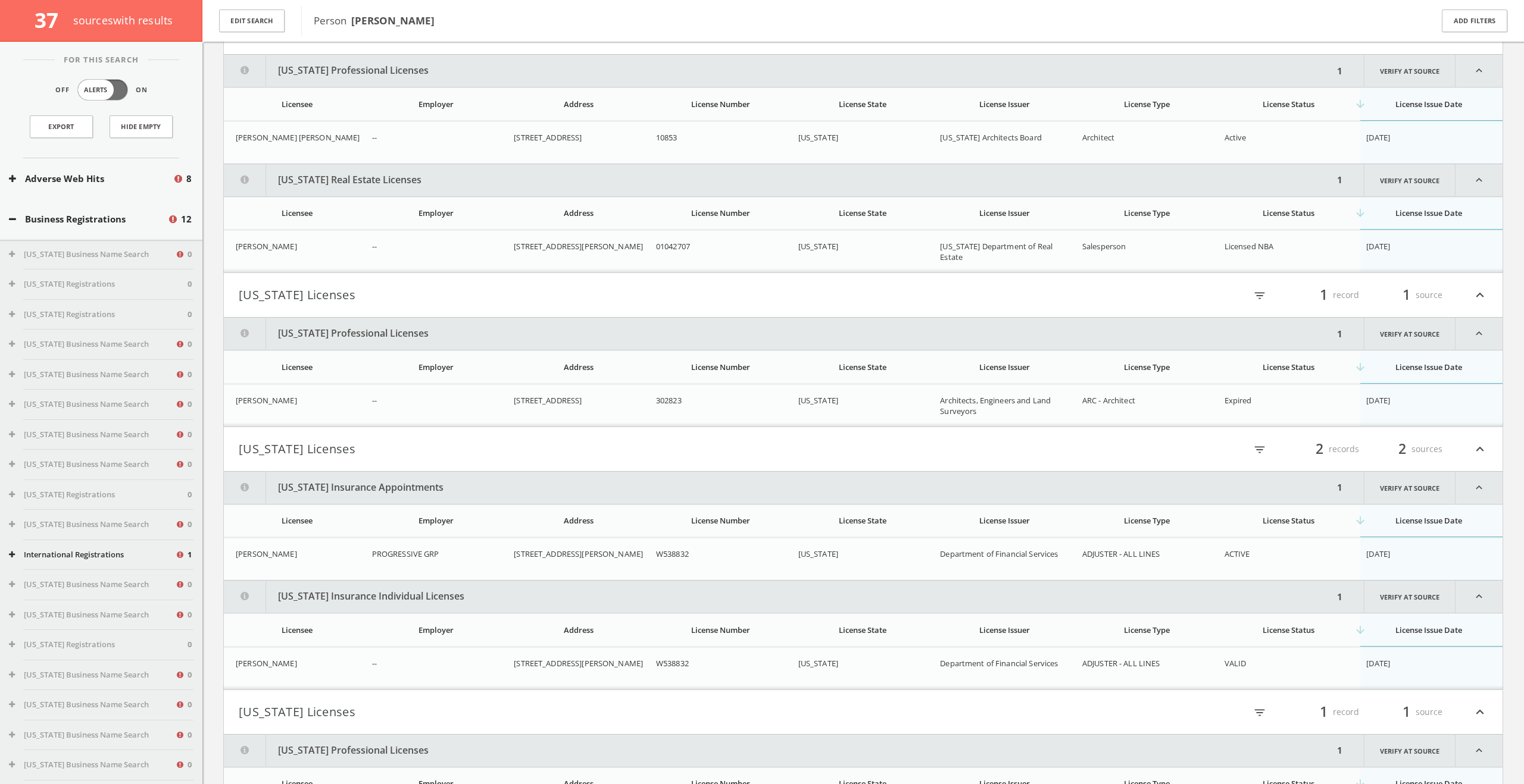
scroll to position [6405, 0]
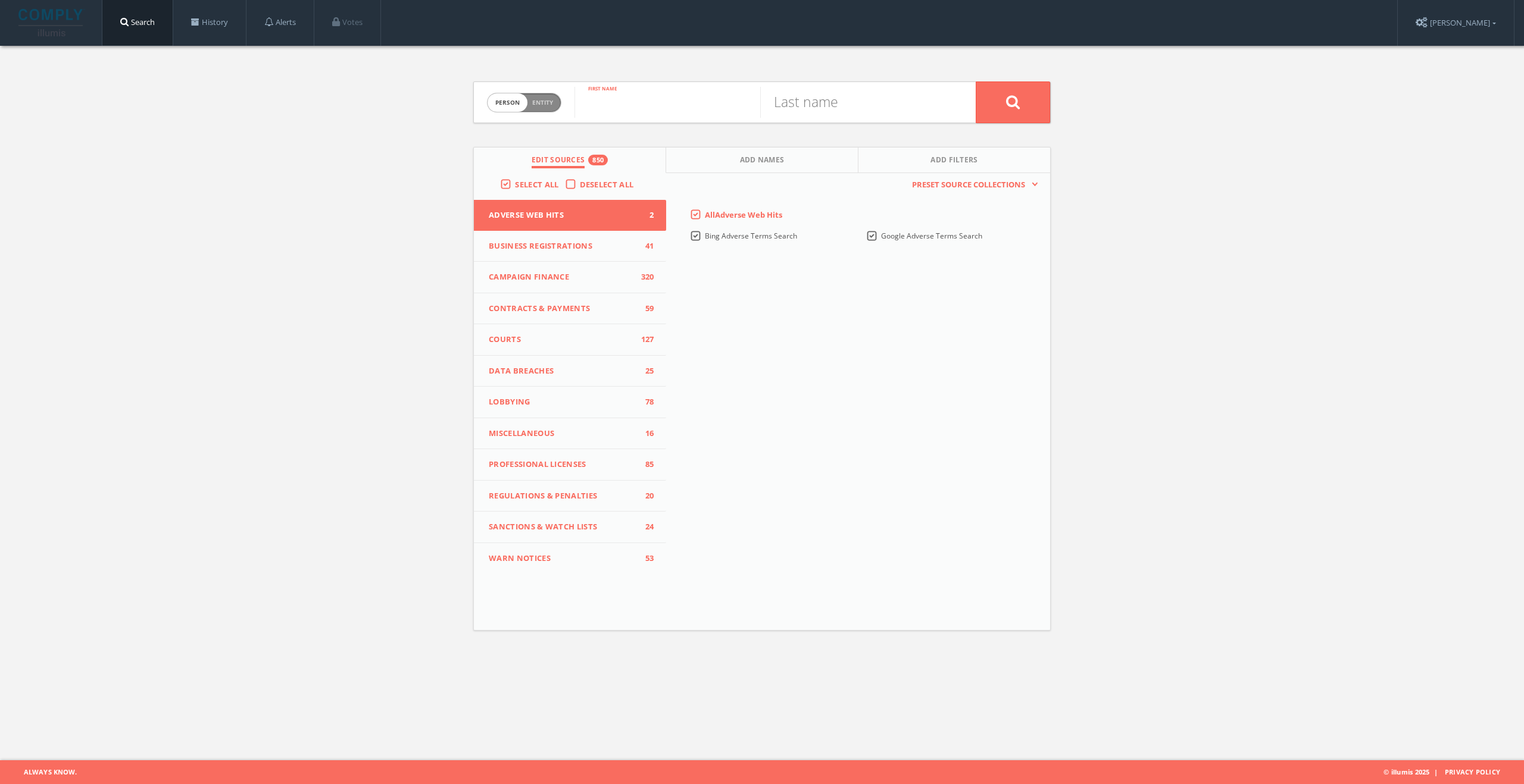
click at [670, 105] on input "text" at bounding box center [667, 103] width 186 height 31
paste input "Intern"
type input "Intern"
click at [631, 102] on input "Intern" at bounding box center [667, 103] width 186 height 31
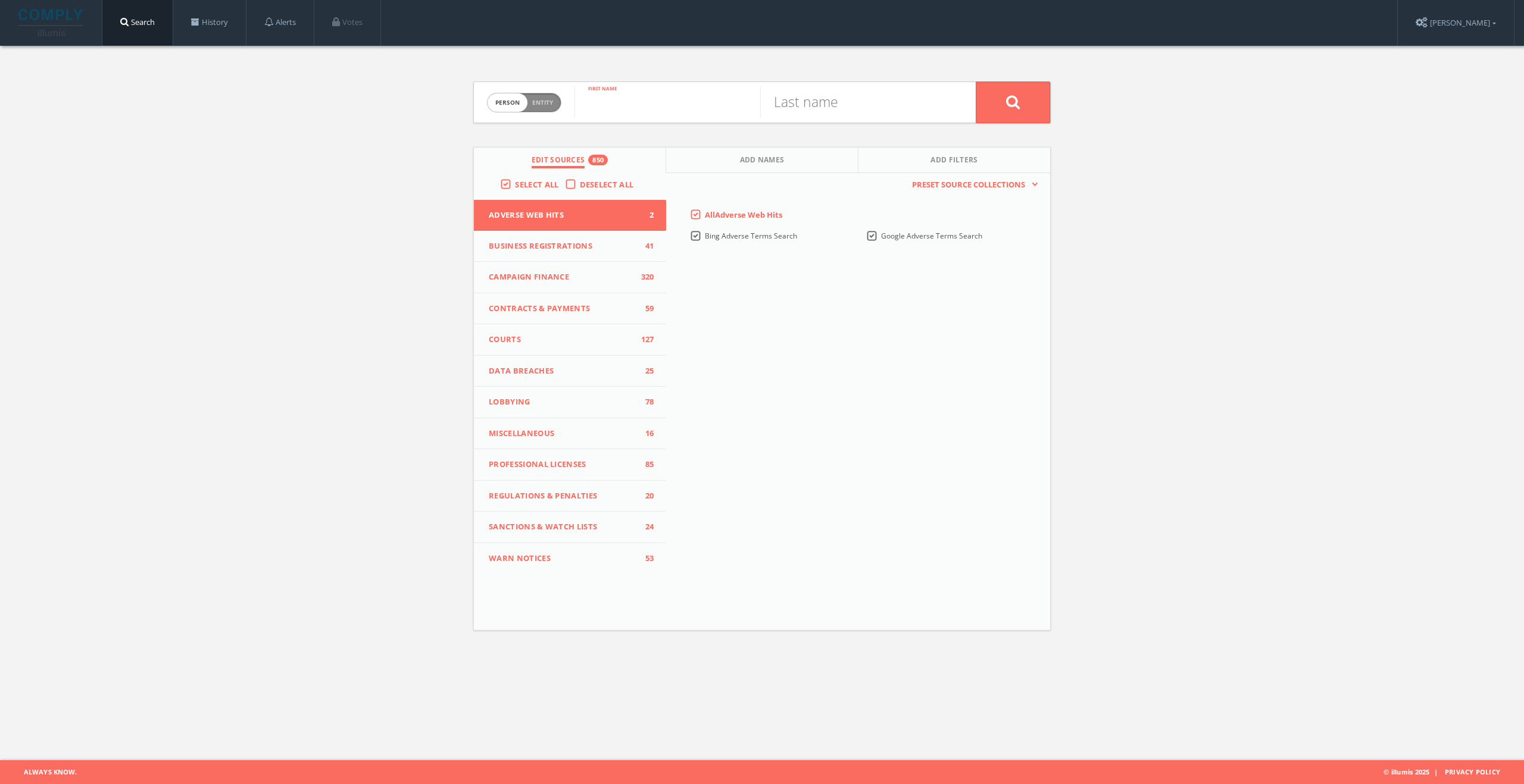
paste input "[PERSON_NAME]"
click at [663, 103] on input "[PERSON_NAME]" at bounding box center [667, 103] width 186 height 31
type input "[PERSON_NAME]"
click at [806, 117] on div "Last name" at bounding box center [867, 102] width 215 height 41
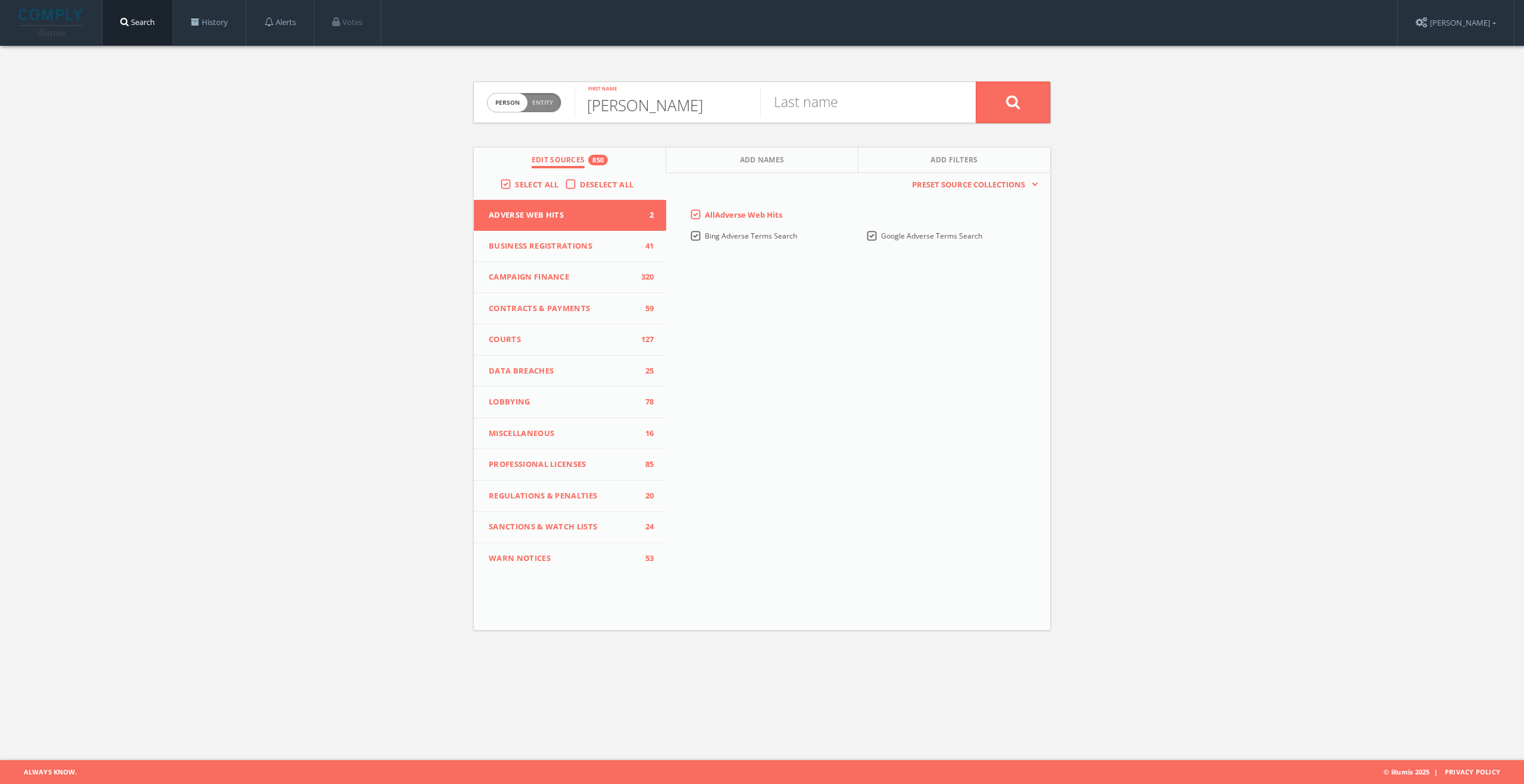
click at [806, 117] on div "Last name" at bounding box center [867, 102] width 215 height 41
click at [807, 114] on input "text" at bounding box center [853, 103] width 186 height 31
paste input "[PERSON_NAME]"
type input "[PERSON_NAME]"
click at [1000, 79] on div "Person Entity person [PERSON_NAME] First name [PERSON_NAME] Last name Edit Sour…" at bounding box center [761, 351] width 595 height 610
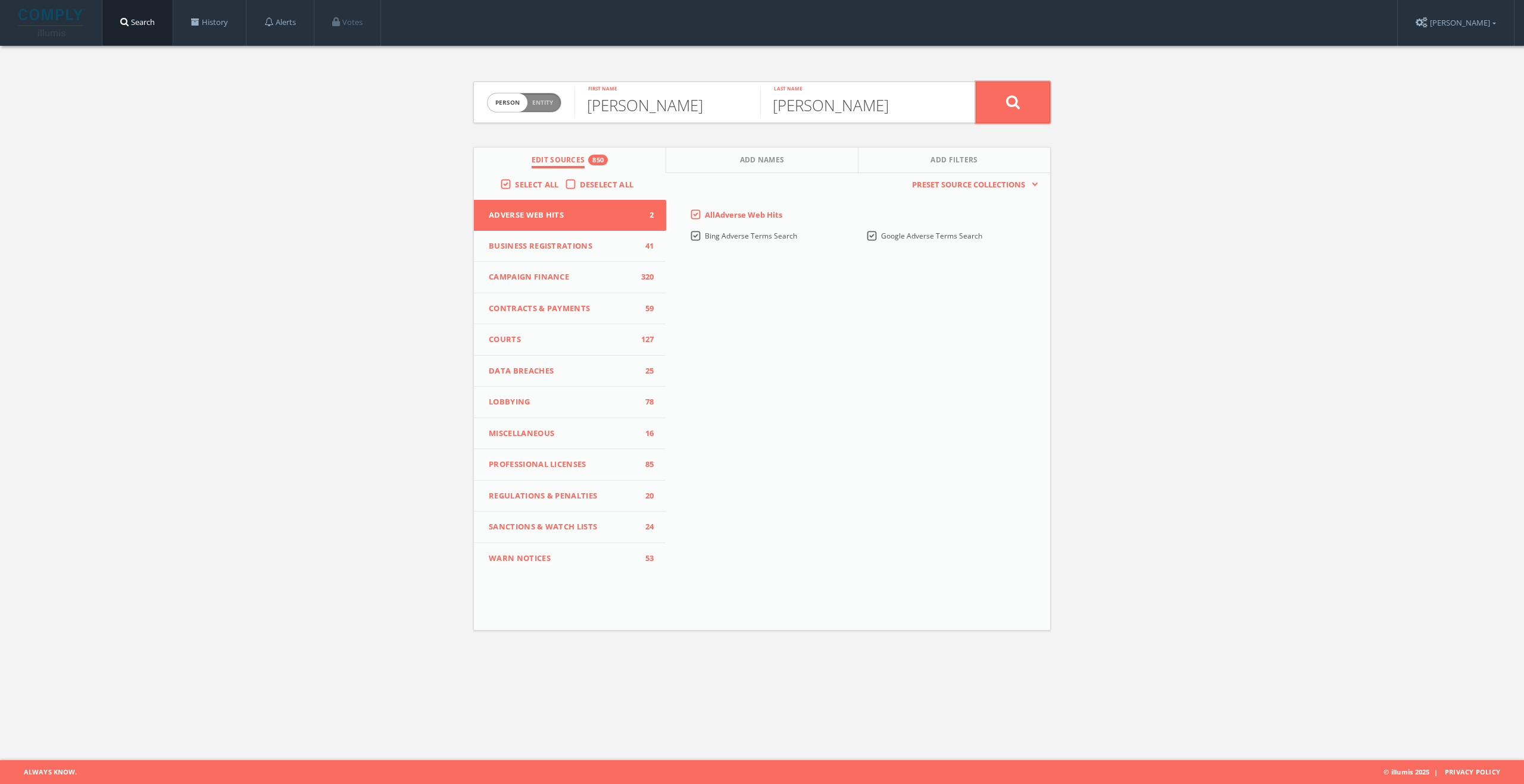
click at [1002, 98] on button at bounding box center [1013, 102] width 74 height 41
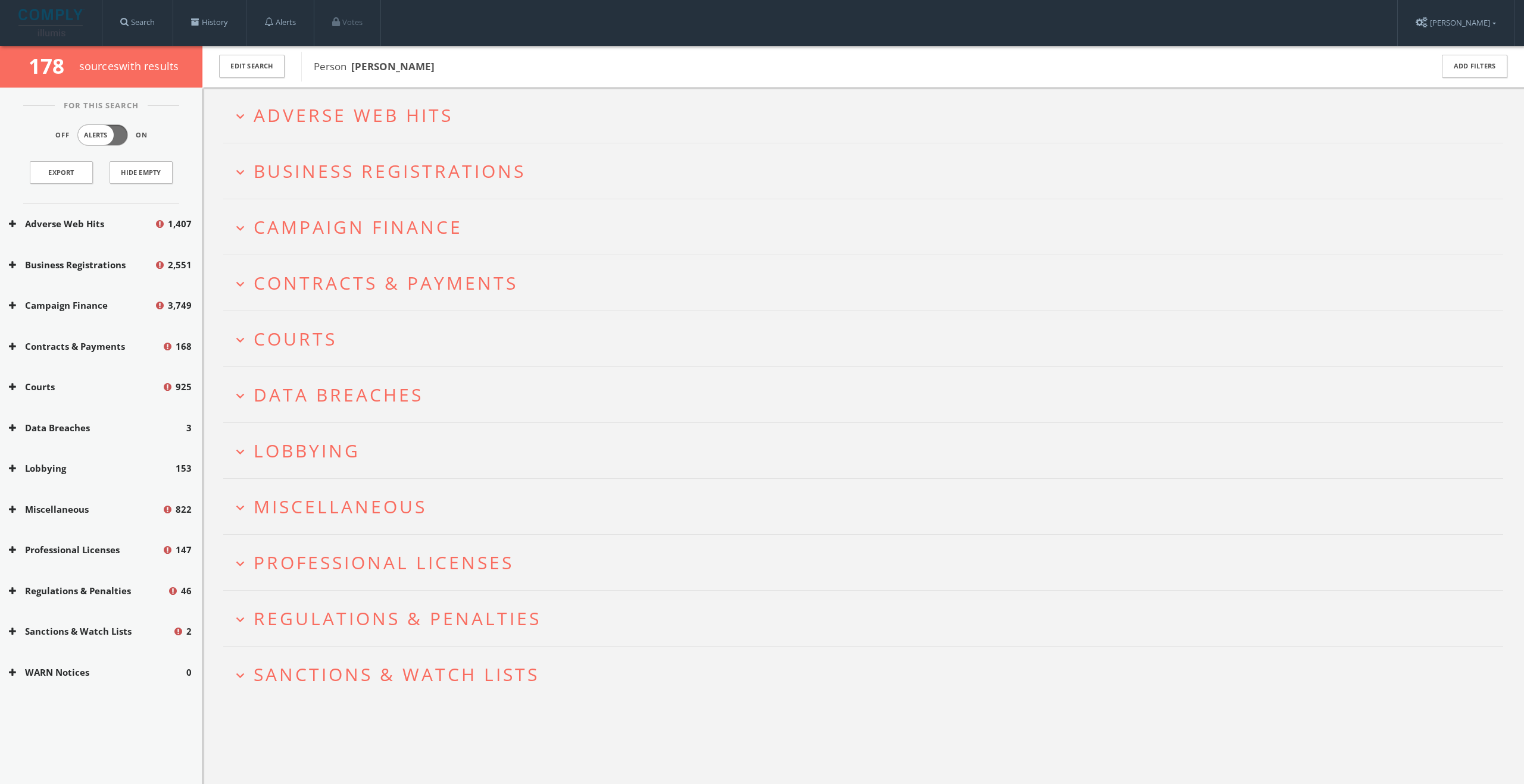
click at [410, 125] on span "Adverse Web Hits" at bounding box center [353, 115] width 200 height 24
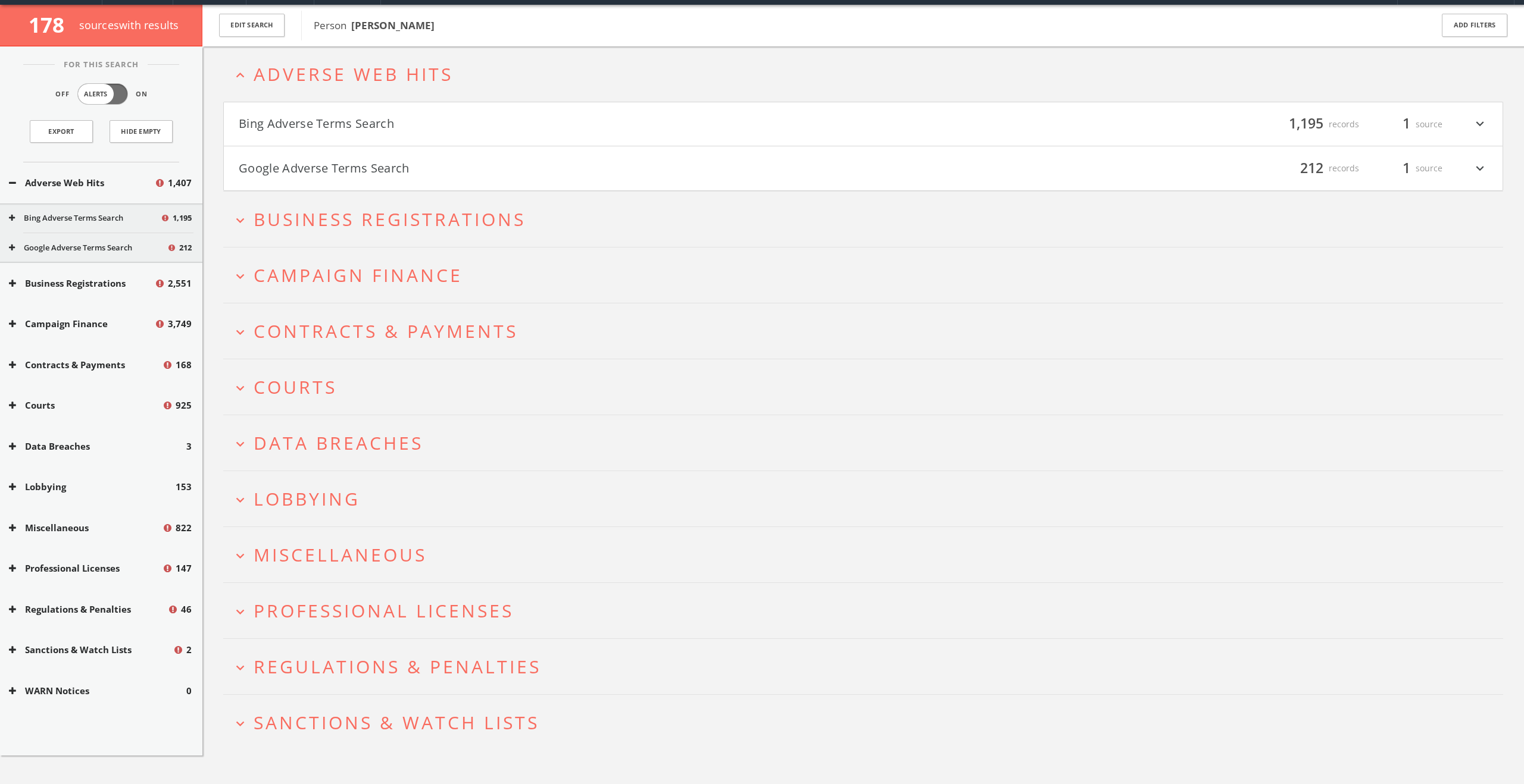
click at [404, 136] on h4 "Bing Adverse Terms Search filter_list 1,195 records 1 source expand_more" at bounding box center [863, 124] width 1279 height 44
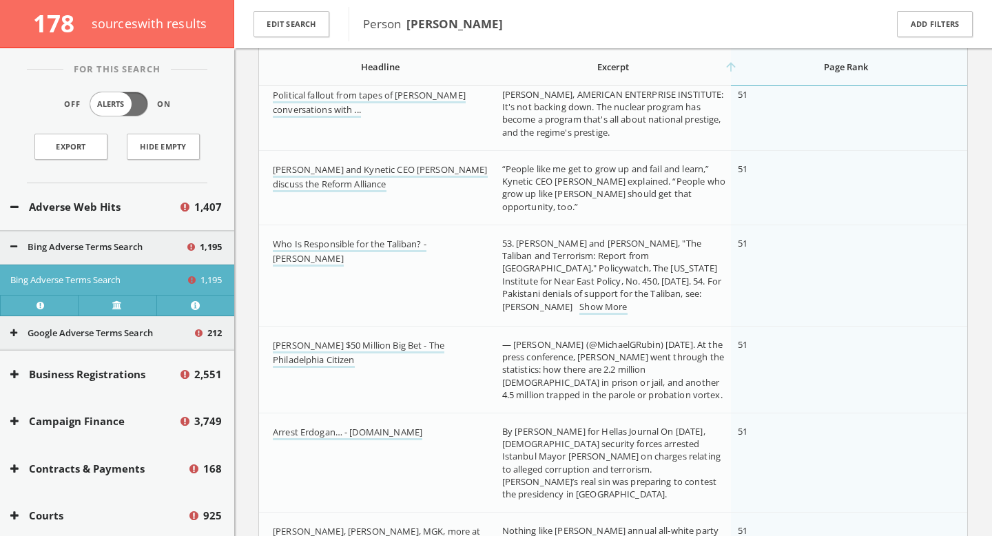
scroll to position [19827, 0]
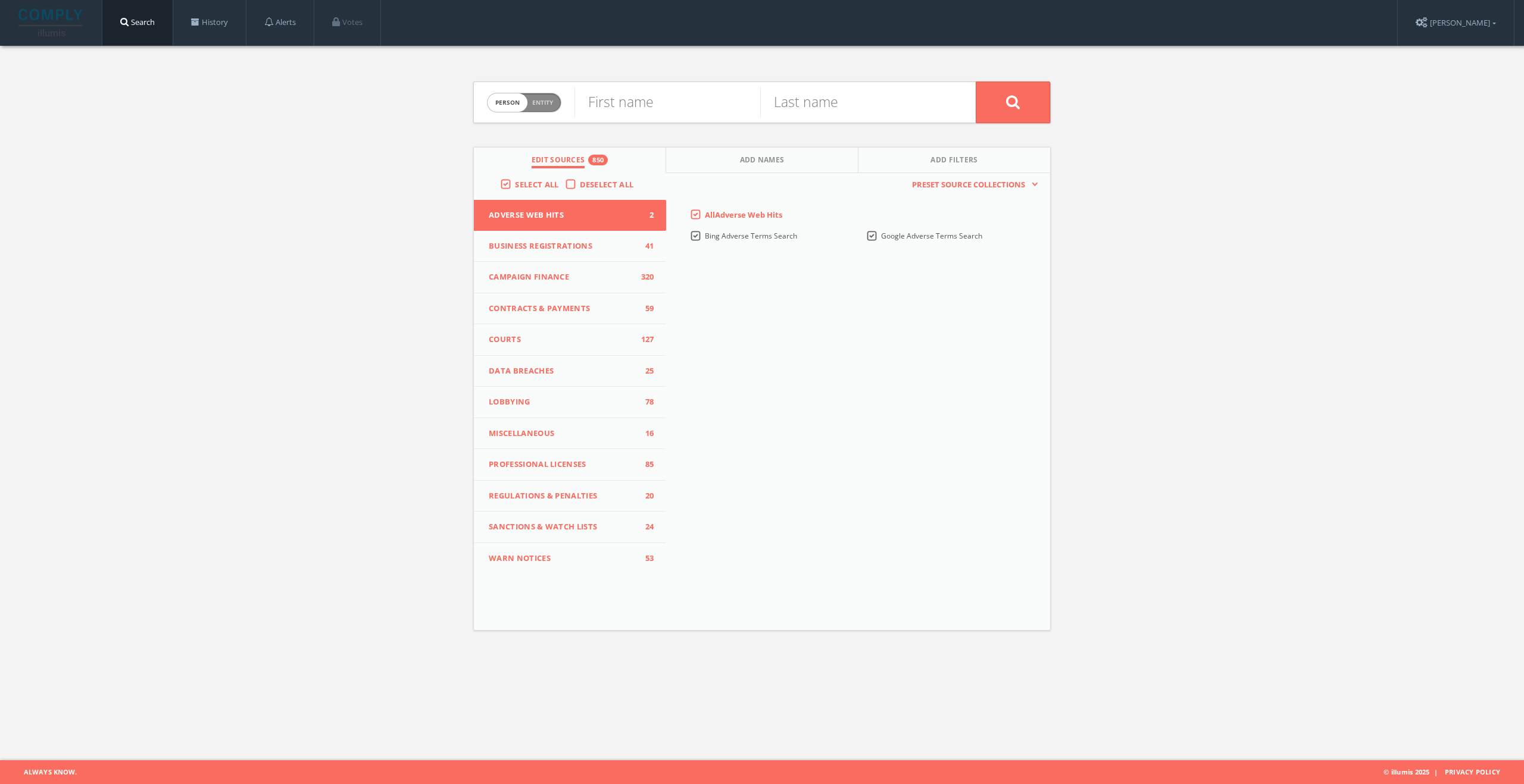
click at [160, 21] on link "Search" at bounding box center [137, 22] width 70 height 45
click at [549, 105] on span "Entity" at bounding box center [543, 103] width 21 height 9
checkbox input "true"
click at [638, 100] on input "text" at bounding box center [775, 103] width 401 height 31
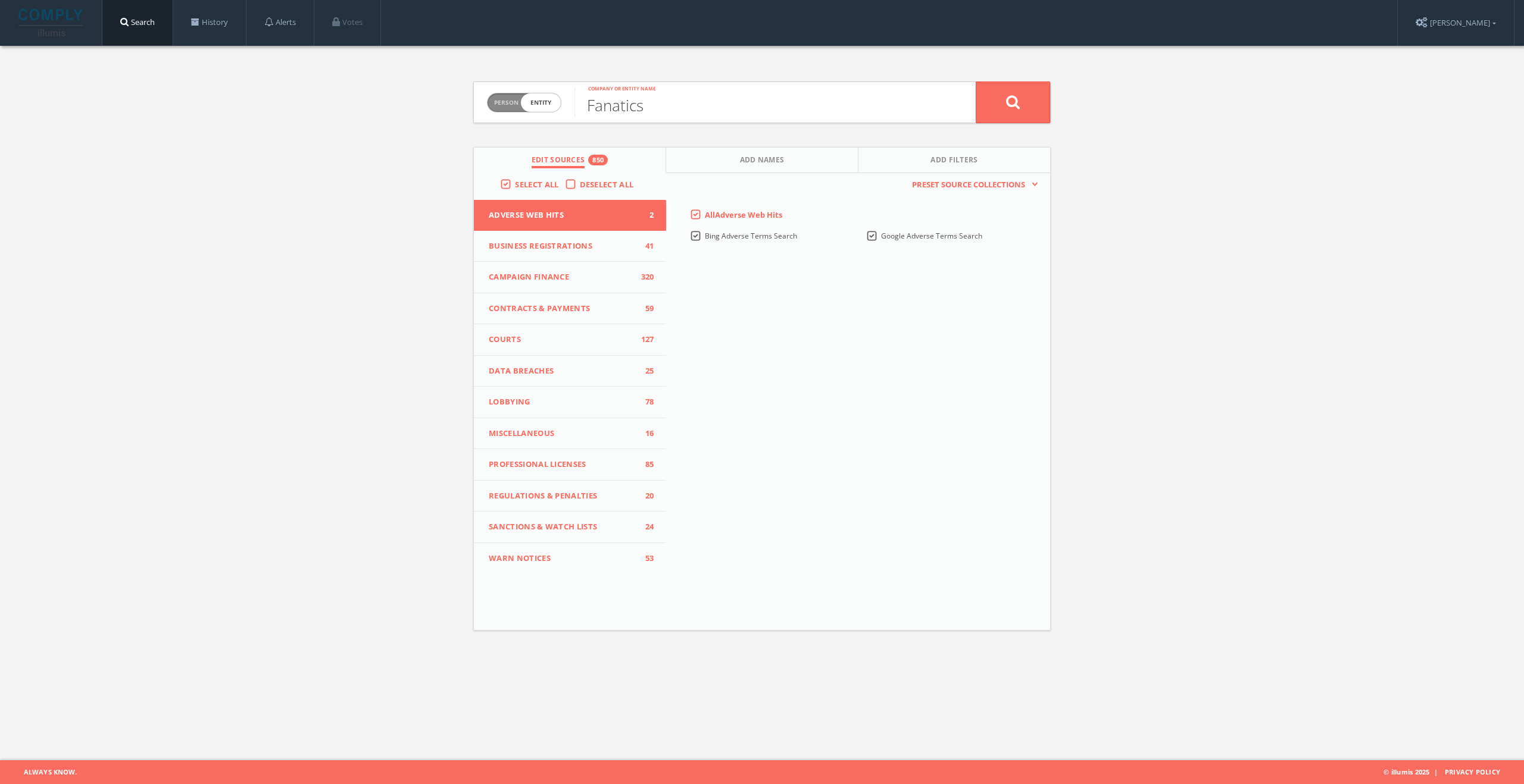
type input "Fanatics"
click at [975, 81] on button at bounding box center [1013, 102] width 74 height 41
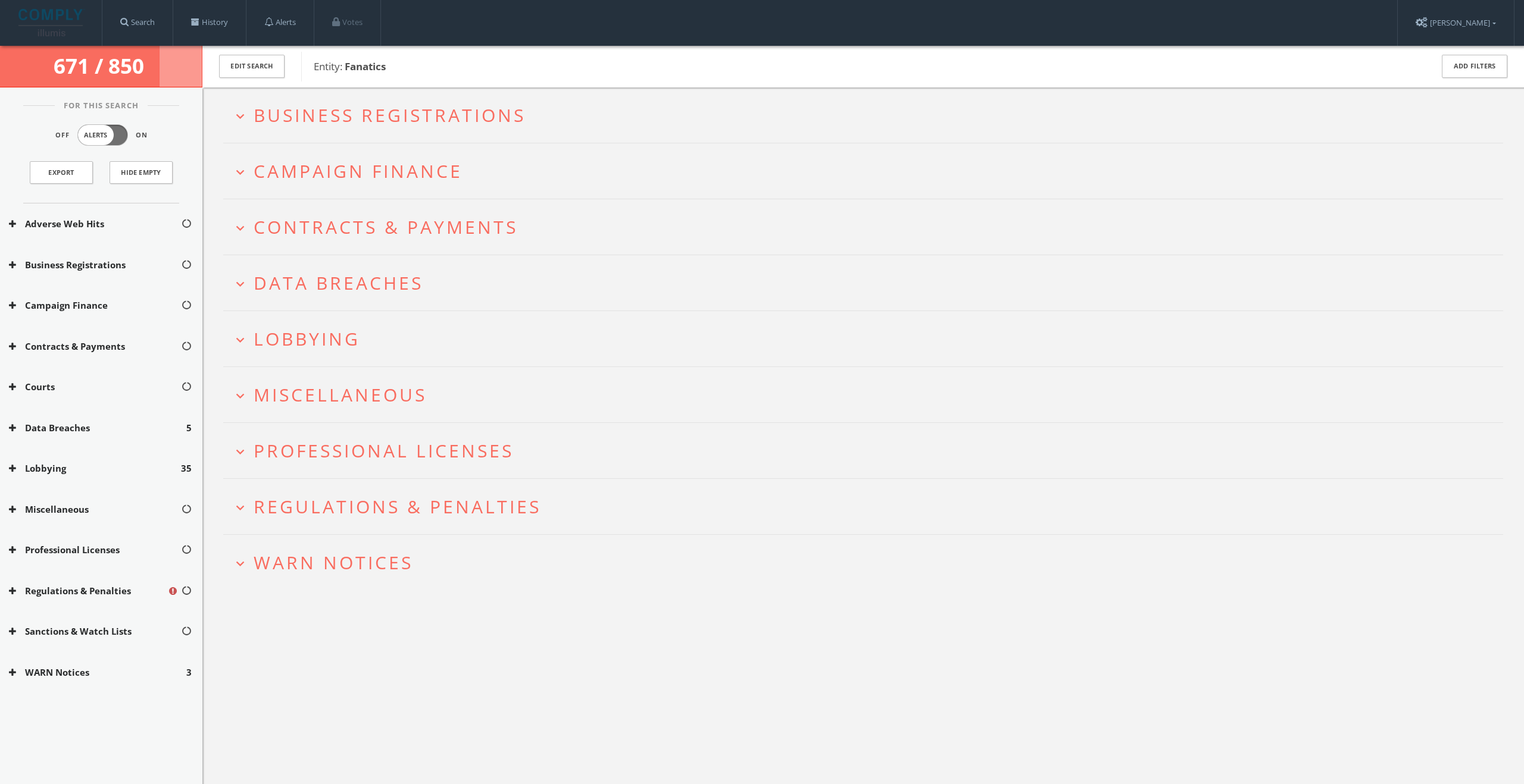
click at [125, 65] on span "671 / 850" at bounding box center [101, 66] width 95 height 28
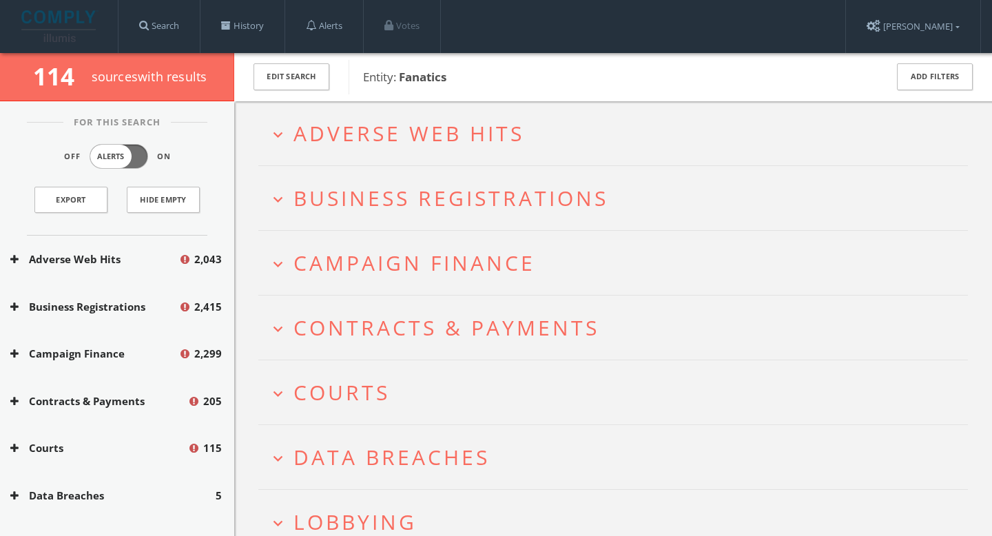
click at [506, 131] on span "Adverse Web Hits" at bounding box center [409, 133] width 231 height 28
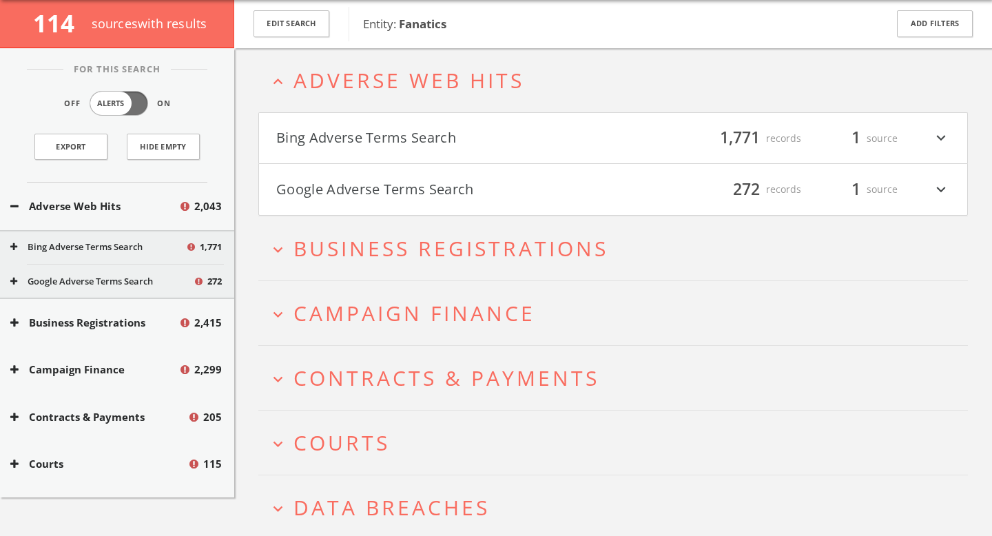
click at [559, 154] on h4 "Bing Adverse Terms Search filter_list 1,771 records 1 source expand_more" at bounding box center [613, 138] width 708 height 51
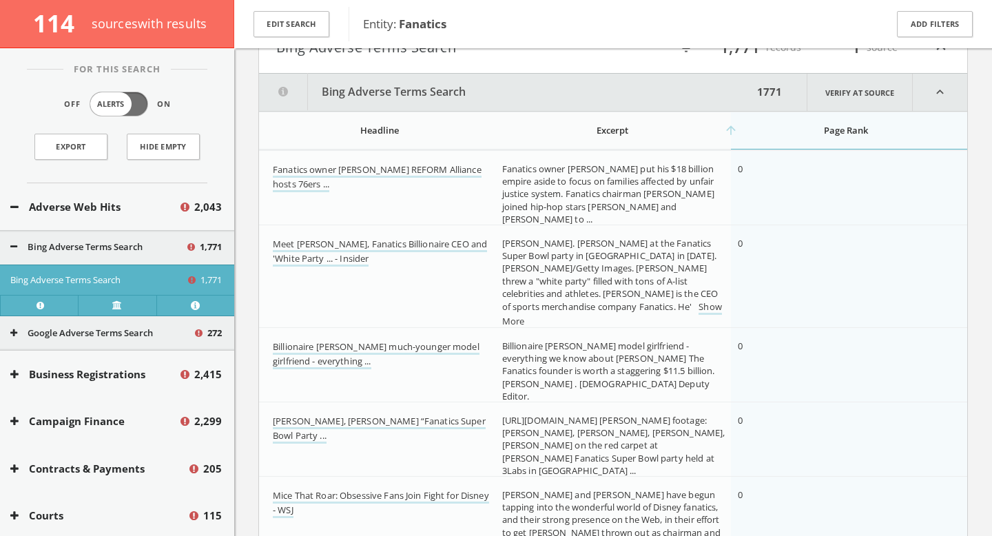
scroll to position [149, 0]
click at [560, 69] on h4 "Bing Adverse Terms Search filter_list 1,771 records 1 source expand_less" at bounding box center [613, 49] width 708 height 51
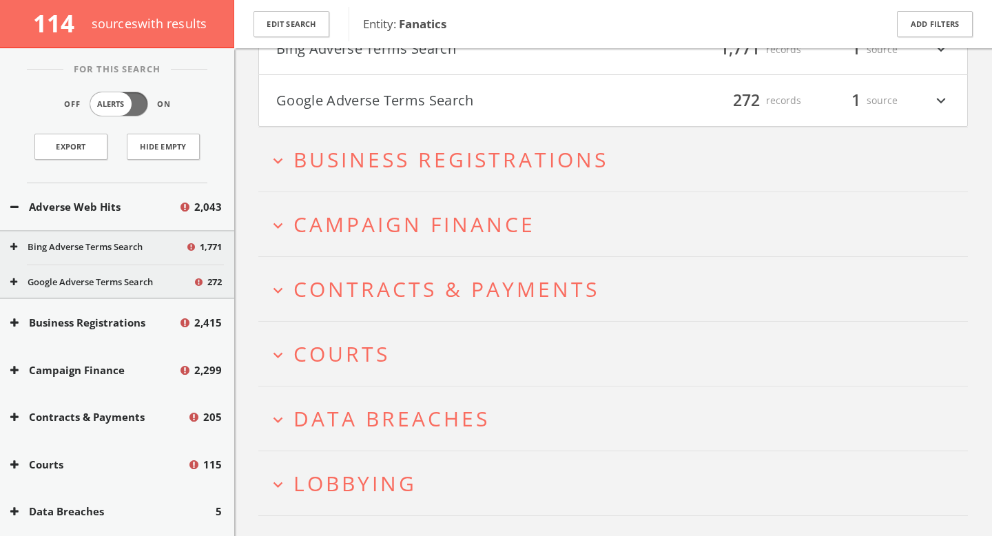
click at [536, 161] on span "Business Registrations" at bounding box center [451, 159] width 315 height 28
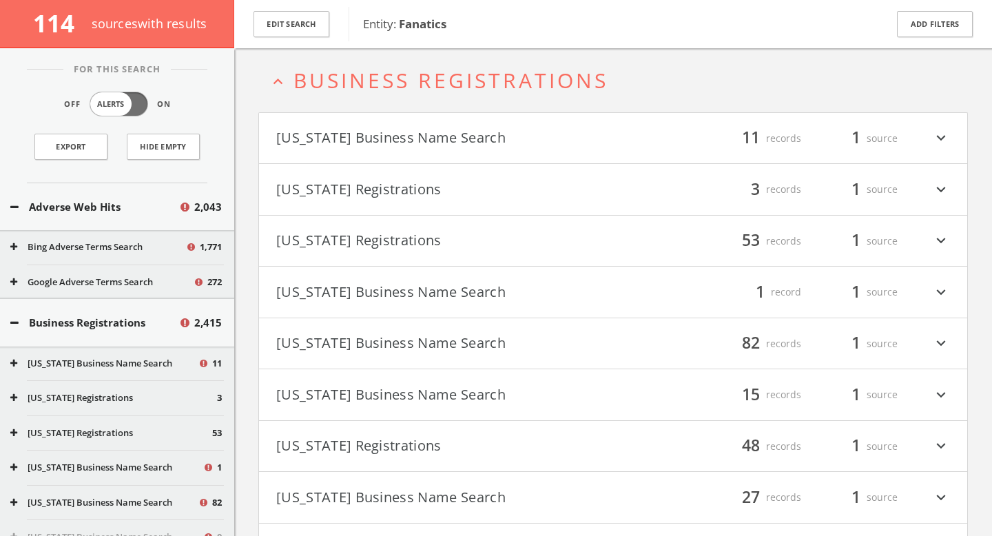
click at [566, 79] on span "Business Registrations" at bounding box center [451, 80] width 315 height 28
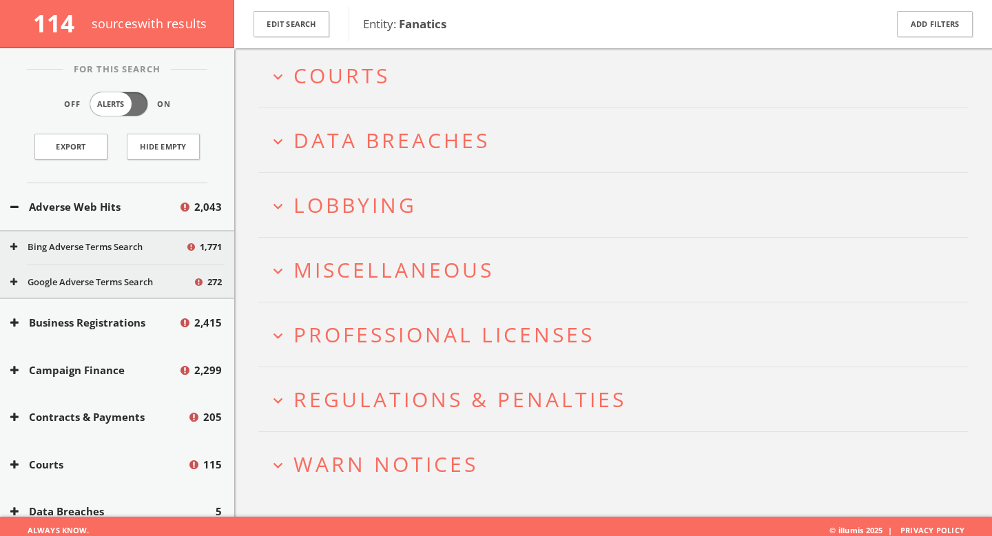
scroll to position [435, 0]
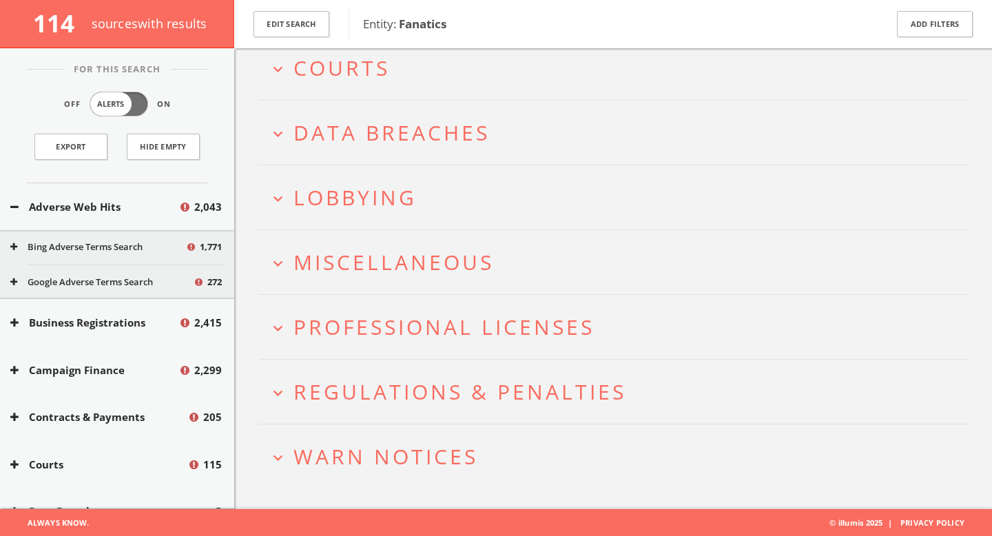
click at [516, 140] on button "expand_more Data Breaches" at bounding box center [618, 132] width 699 height 23
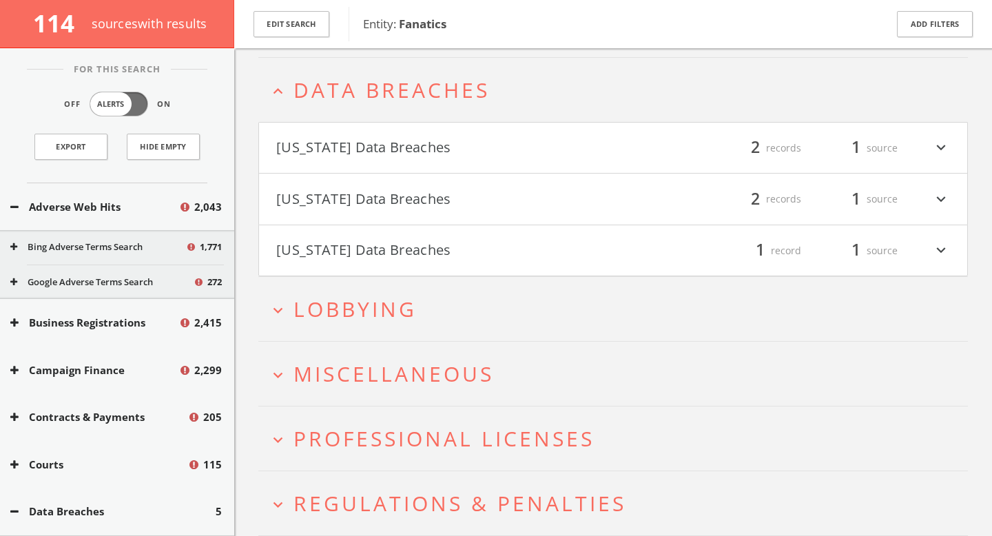
click at [516, 152] on button "[US_STATE] Data Breaches" at bounding box center [444, 147] width 337 height 23
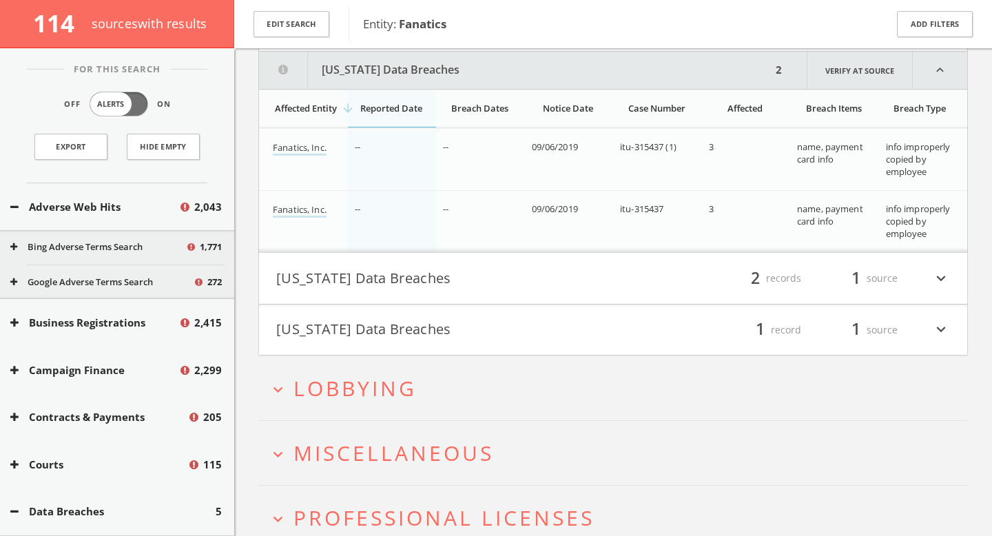
scroll to position [602, 0]
click at [540, 280] on button "[US_STATE] Data Breaches" at bounding box center [444, 276] width 337 height 23
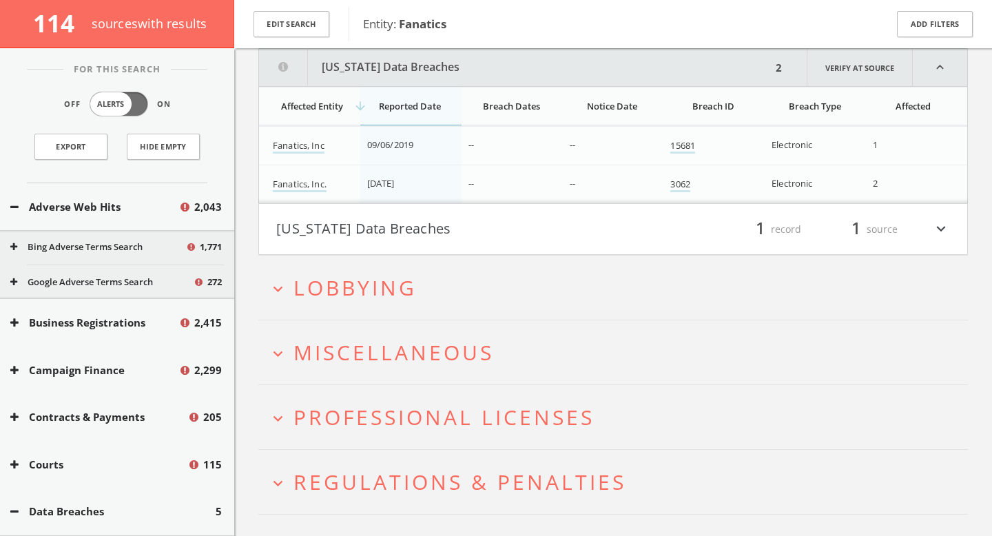
click at [534, 230] on button "[US_STATE] Data Breaches" at bounding box center [444, 229] width 337 height 23
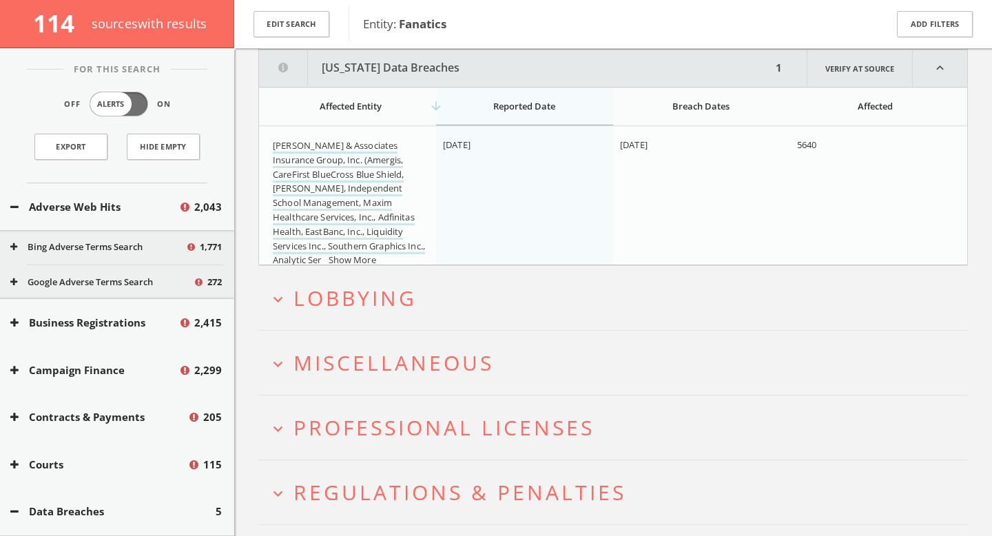
click at [520, 296] on button "expand_more Lobbying" at bounding box center [618, 298] width 699 height 23
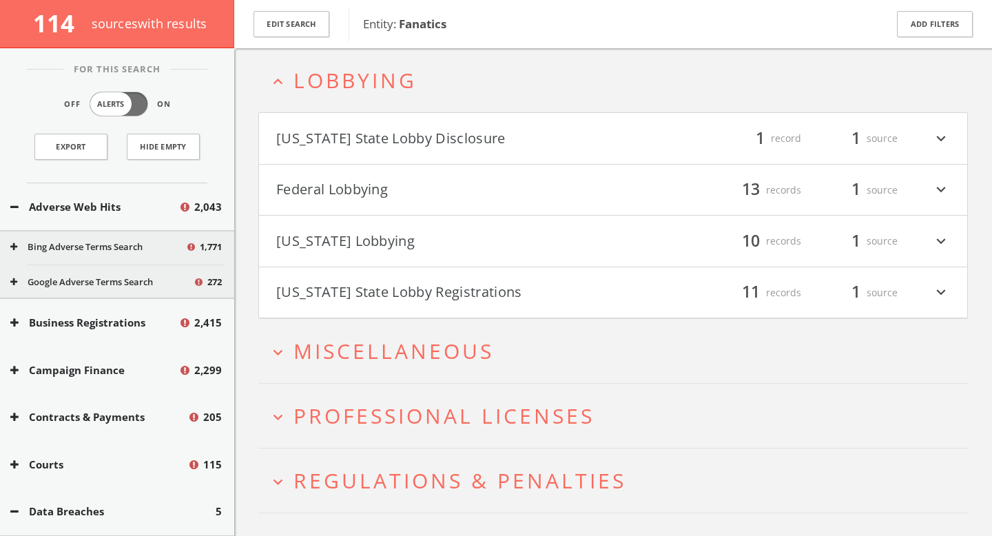
click at [561, 141] on button "[US_STATE] State Lobby Disclosure" at bounding box center [444, 138] width 337 height 23
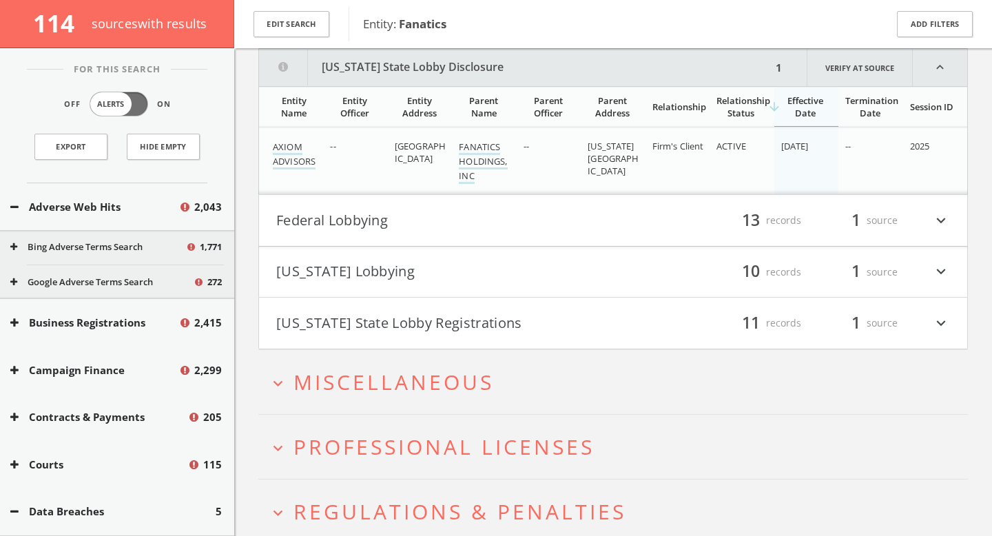
click at [551, 223] on button "Federal Lobbying" at bounding box center [444, 220] width 337 height 23
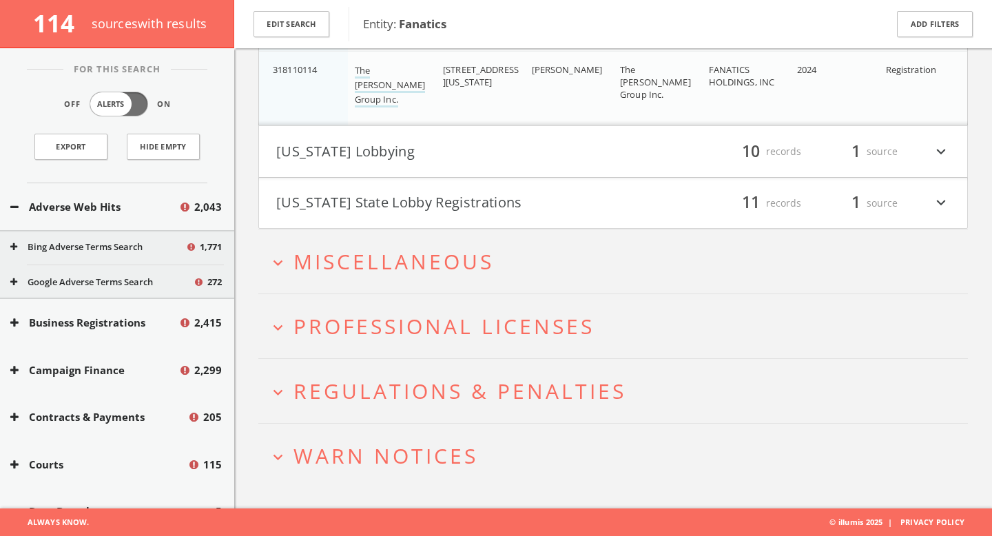
click at [537, 135] on h4 "[US_STATE] Lobbying filter_list 10 records 1 source expand_more" at bounding box center [613, 151] width 708 height 51
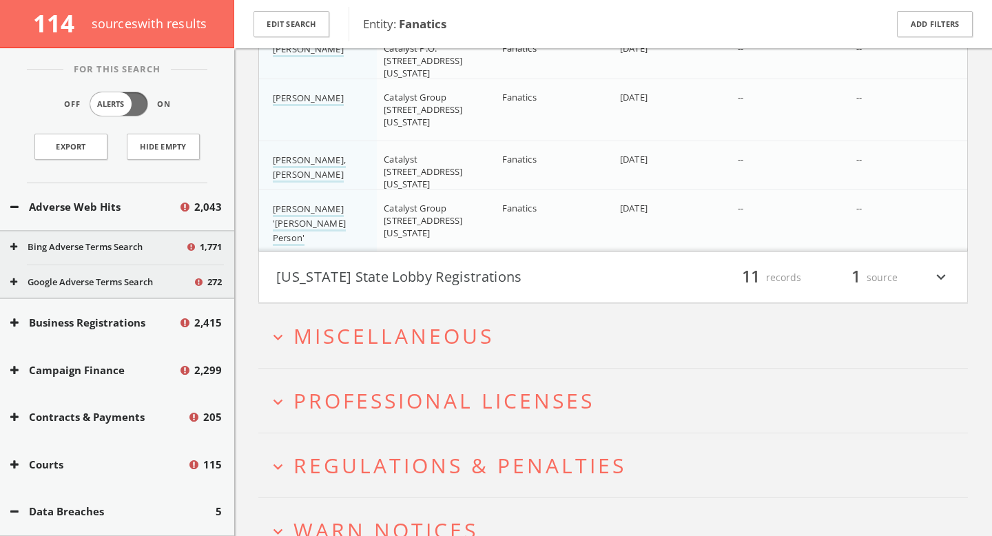
click at [486, 284] on button "[US_STATE] State Lobby Registrations" at bounding box center [444, 277] width 337 height 23
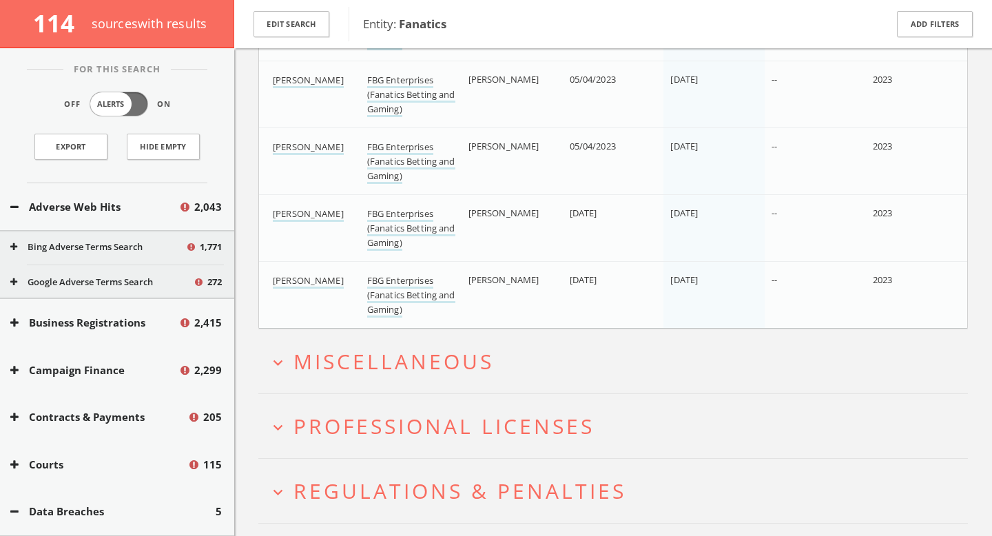
scroll to position [3912, 0]
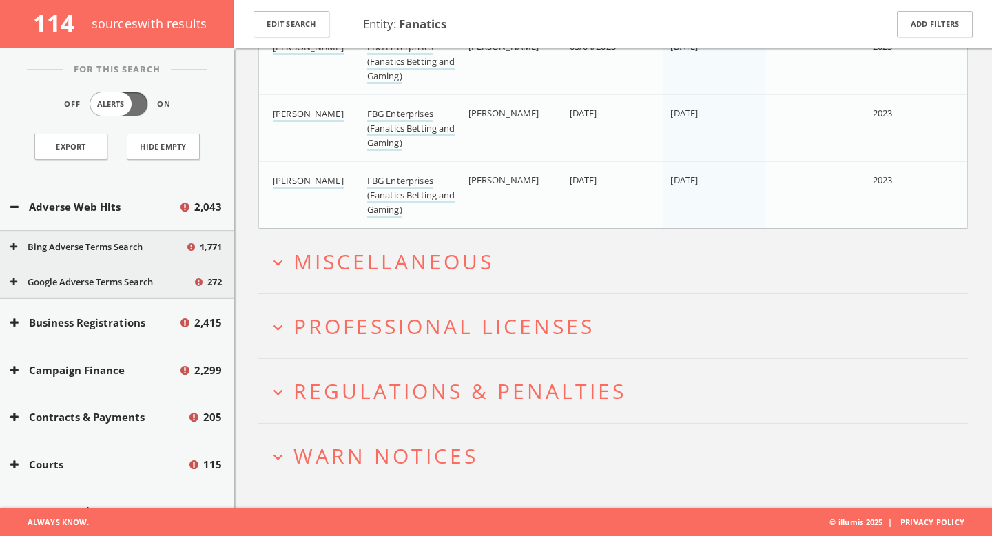
click at [409, 450] on span "WARN Notices" at bounding box center [386, 456] width 185 height 28
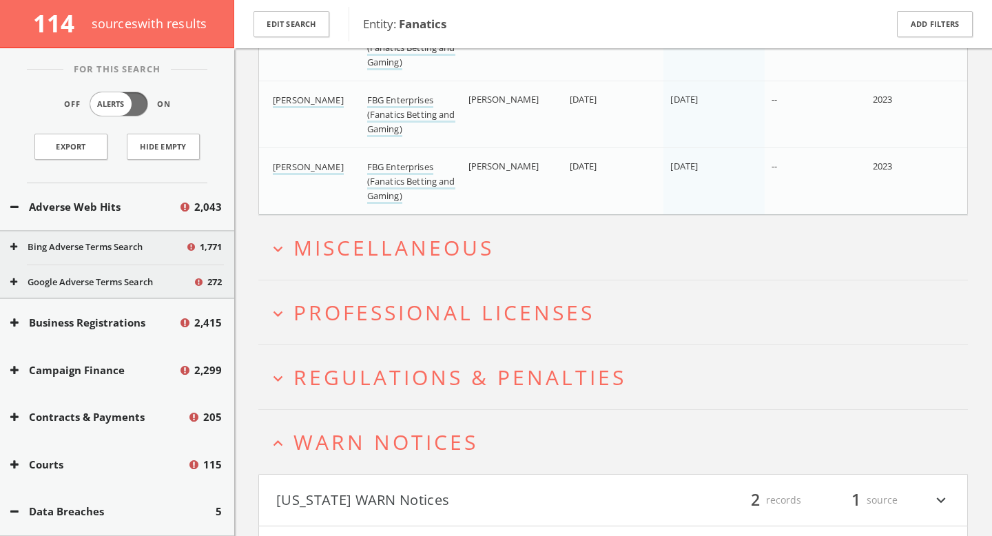
scroll to position [4016, 0]
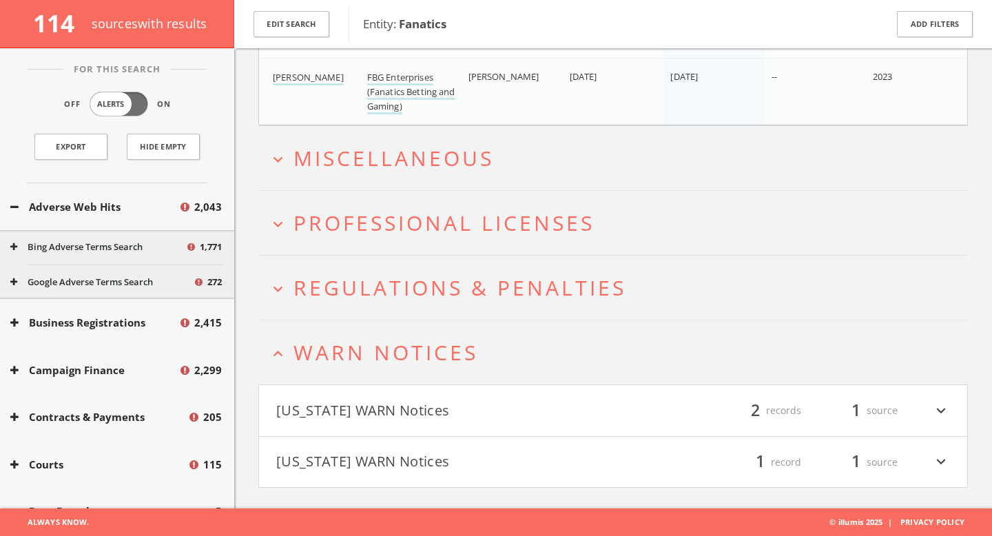
click at [582, 292] on span "Regulations & Penalties" at bounding box center [460, 288] width 333 height 28
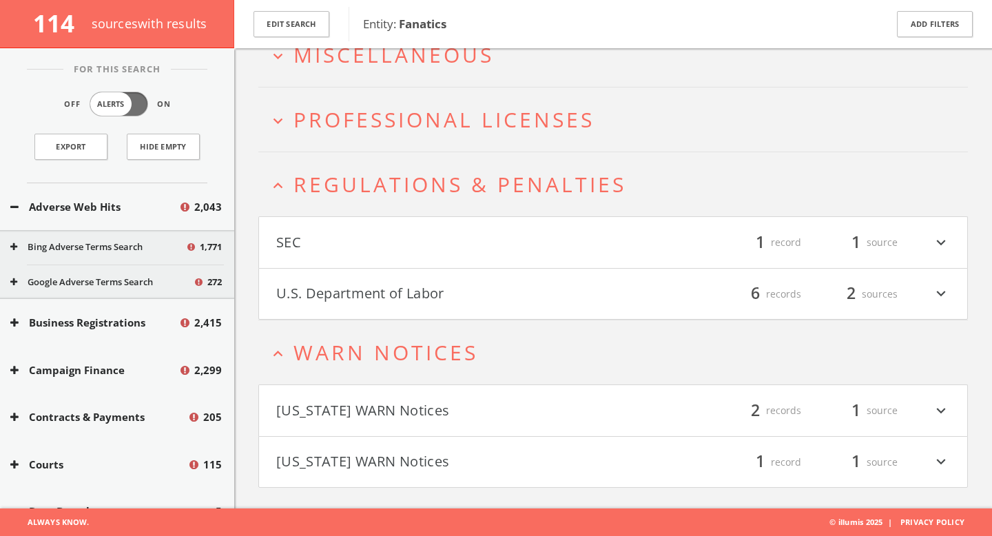
click at [557, 243] on button "SEC" at bounding box center [444, 242] width 337 height 23
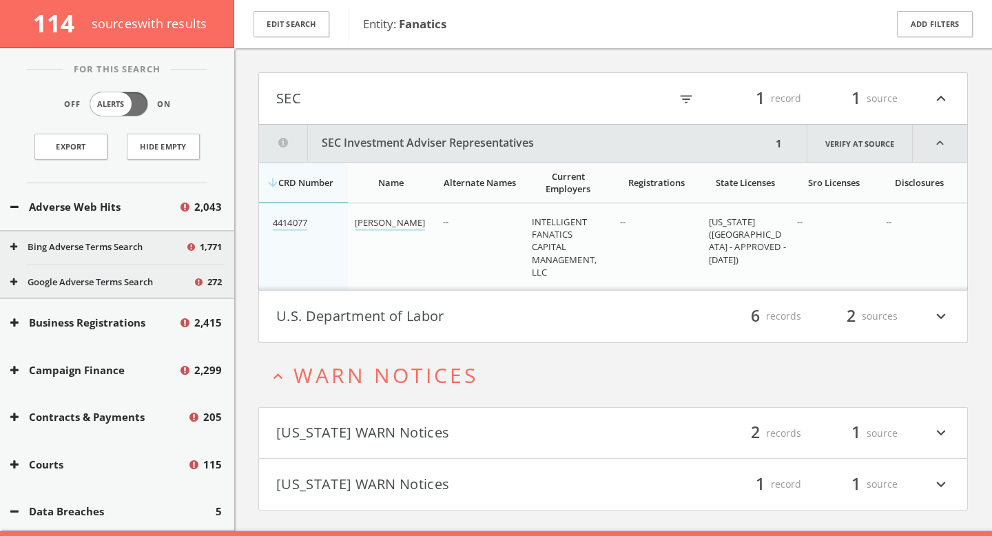
scroll to position [4285, 0]
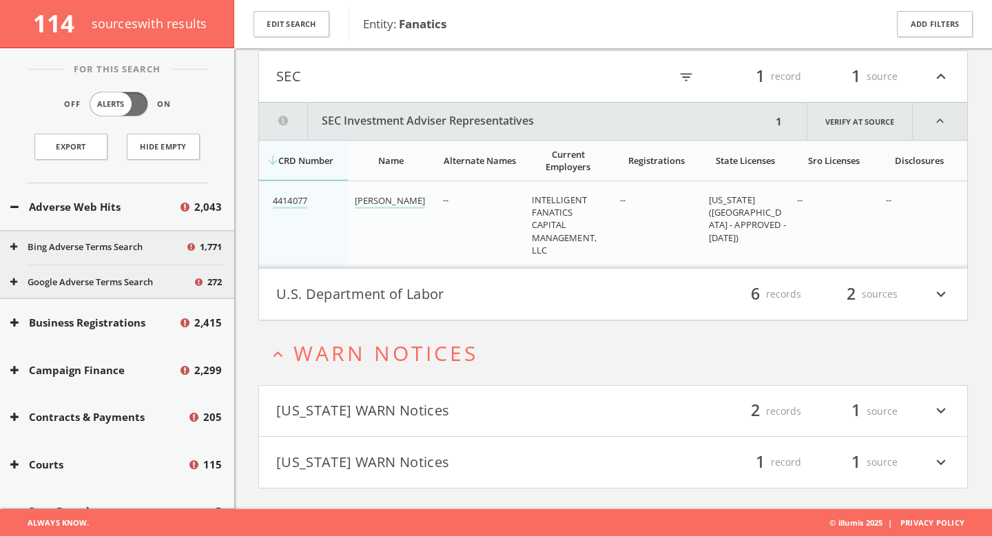
click at [563, 285] on button "U.S. Department of Labor" at bounding box center [444, 294] width 337 height 23
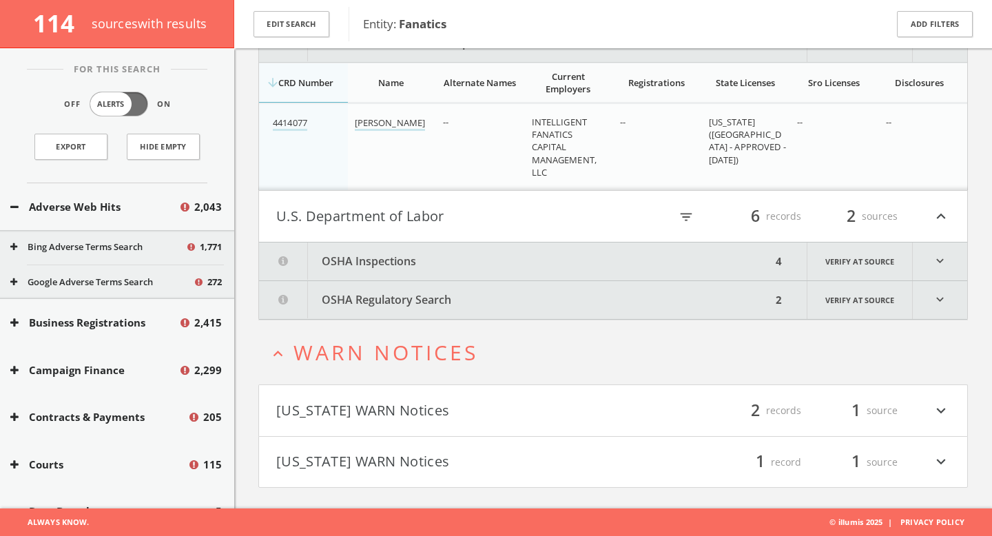
click at [561, 250] on button "OSHA Inspections" at bounding box center [515, 262] width 513 height 38
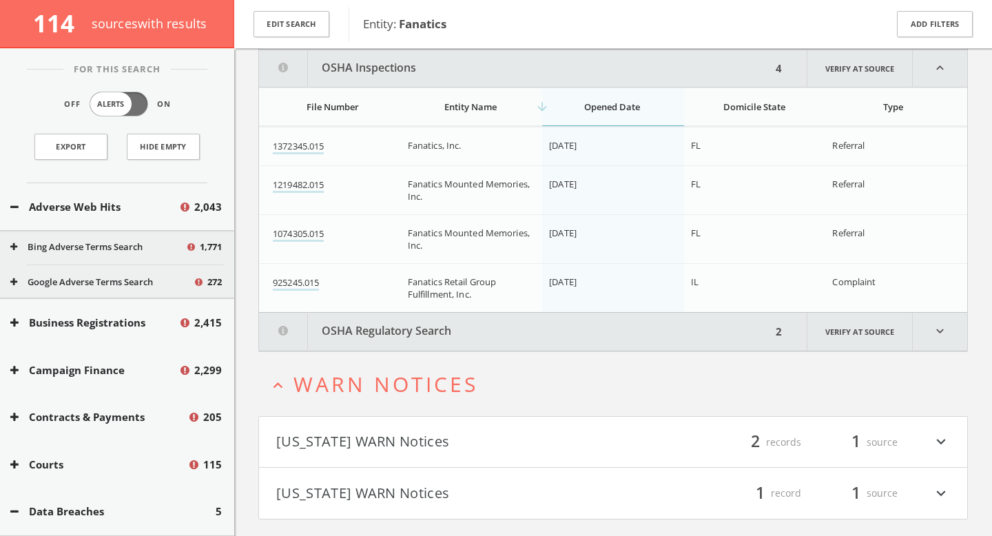
scroll to position [4557, 0]
click at [549, 329] on button "OSHA Regulatory Search" at bounding box center [515, 331] width 513 height 38
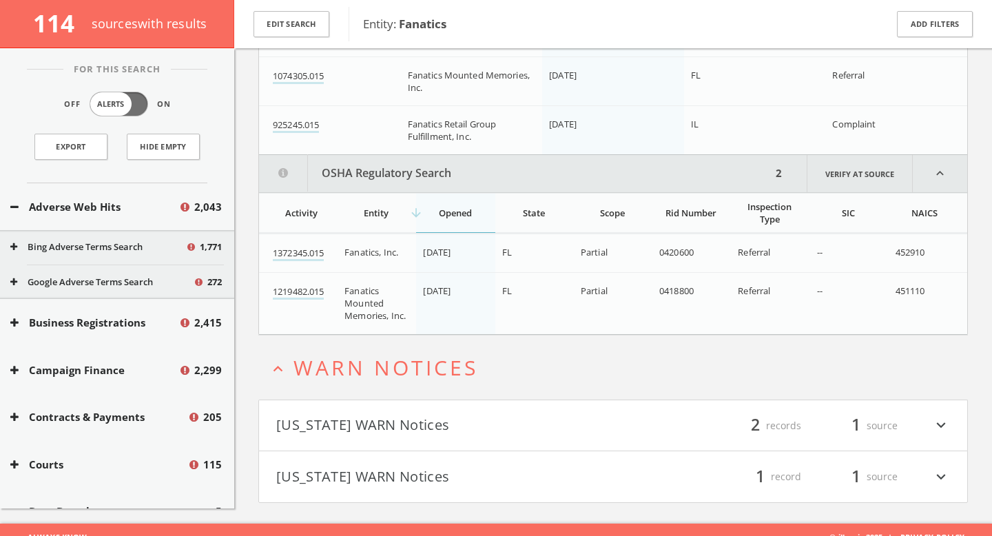
scroll to position [4728, 0]
